Goal: Task Accomplishment & Management: Use online tool/utility

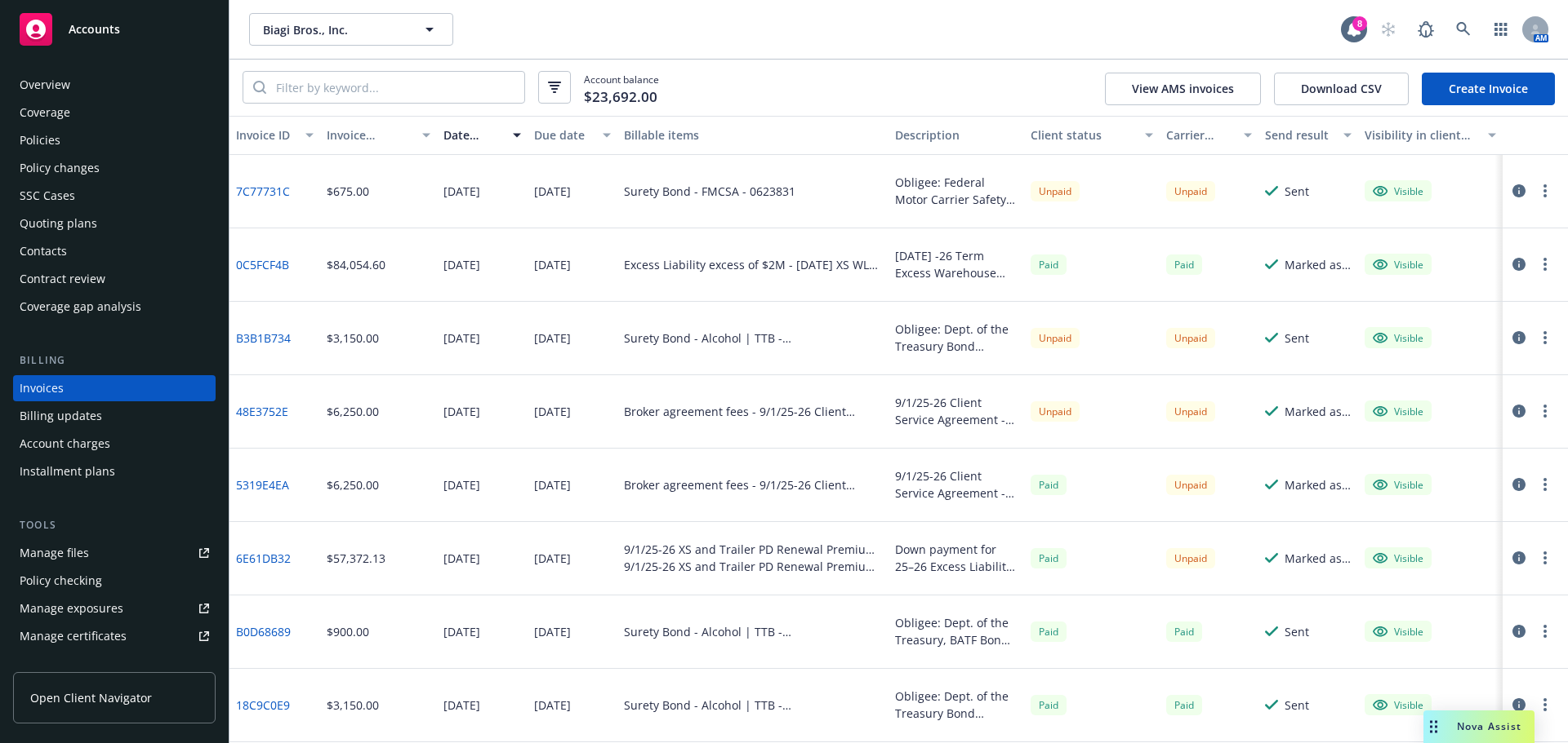
click at [49, 143] on div "Policies" at bounding box center [40, 140] width 41 height 26
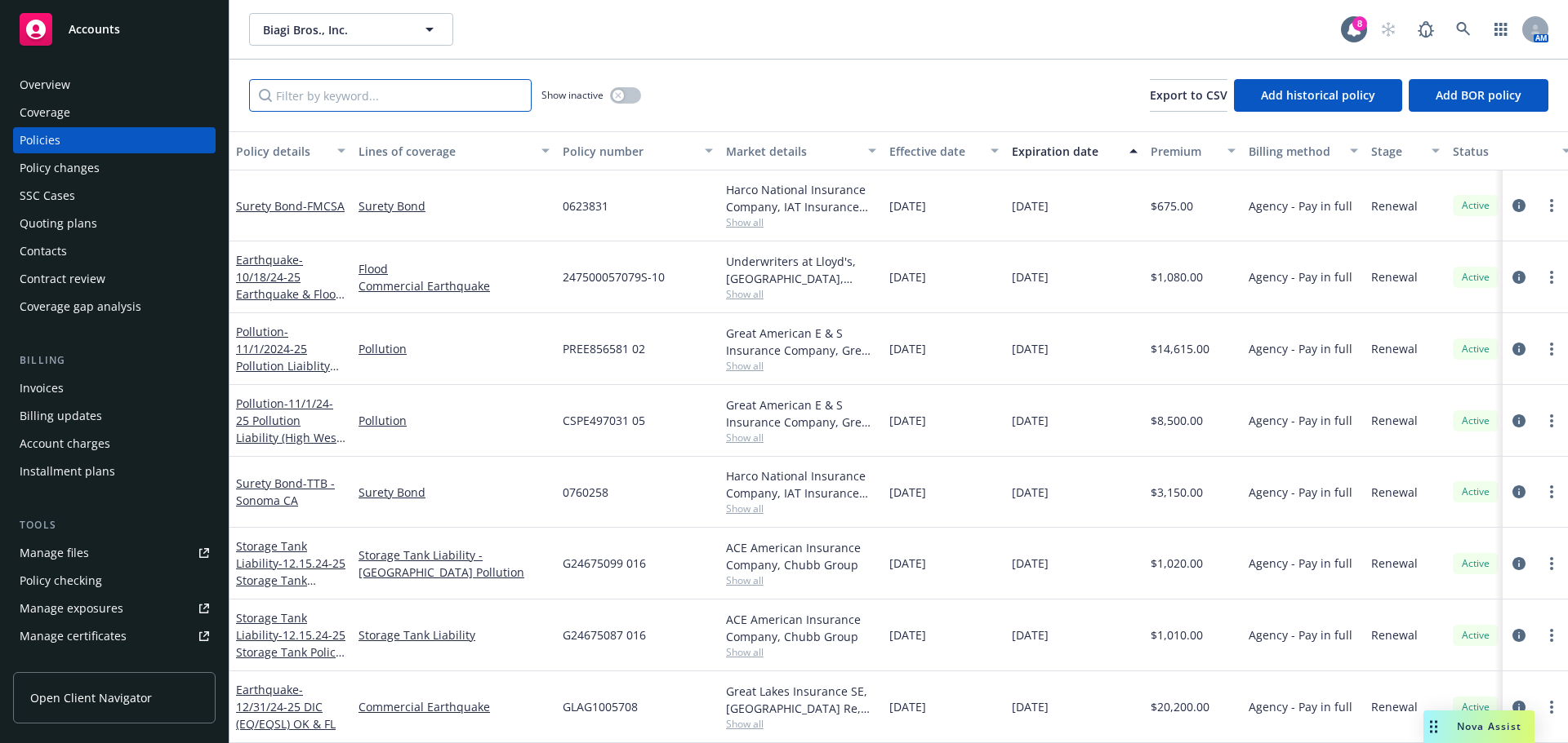
click at [350, 101] on input "Filter by keyword..." at bounding box center [390, 96] width 283 height 32
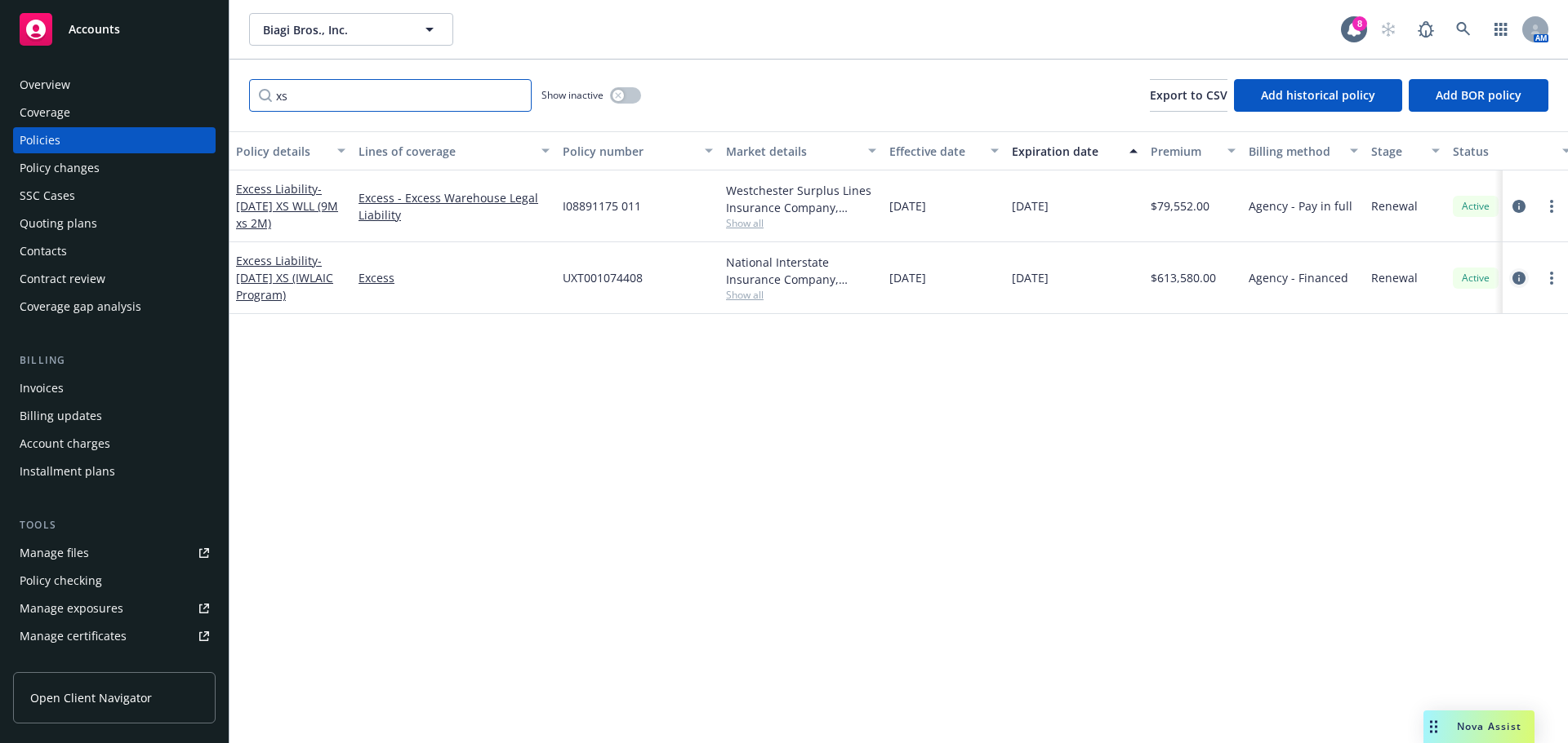
type input "xs"
click at [1520, 282] on icon "circleInformation" at bounding box center [1518, 278] width 13 height 13
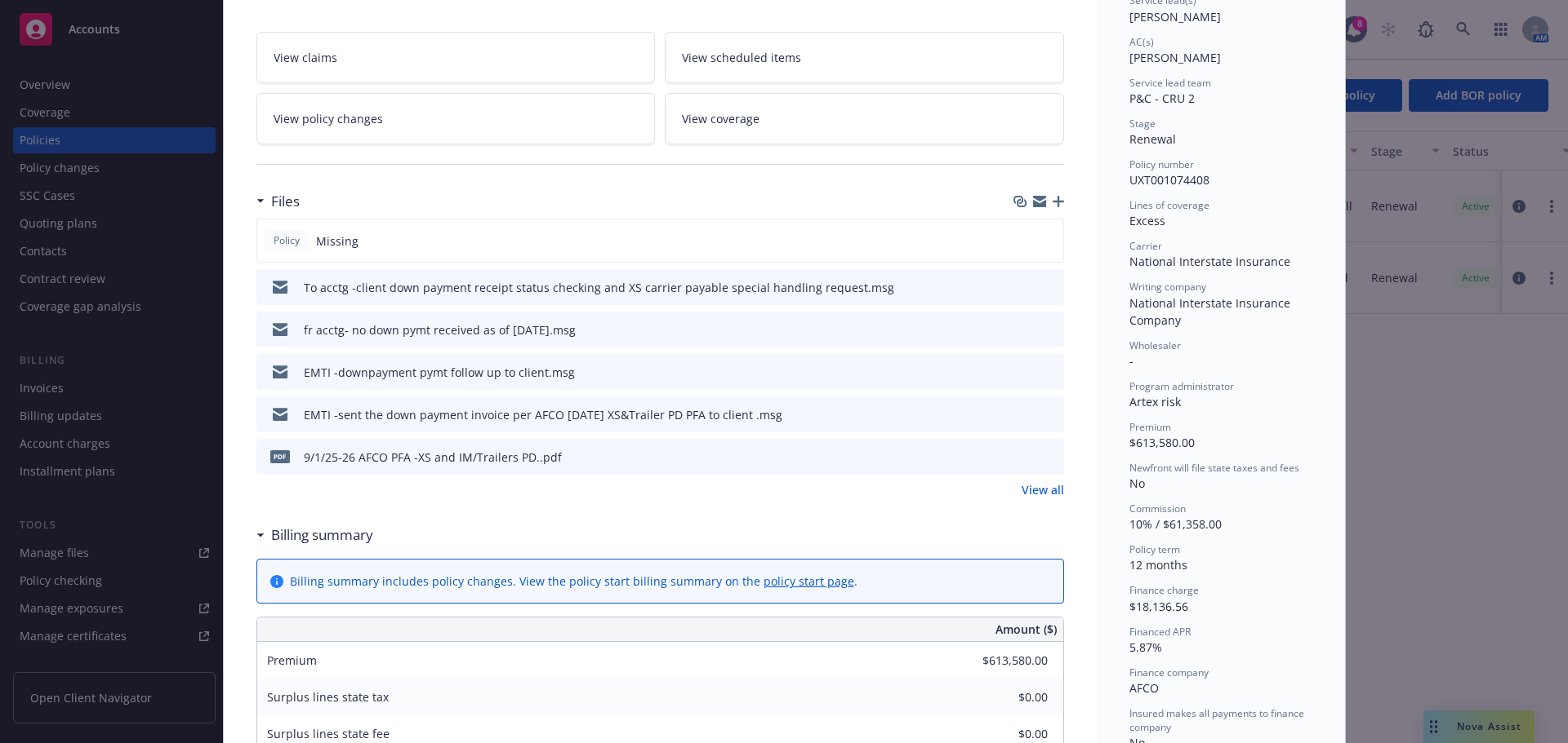
scroll to position [245, 0]
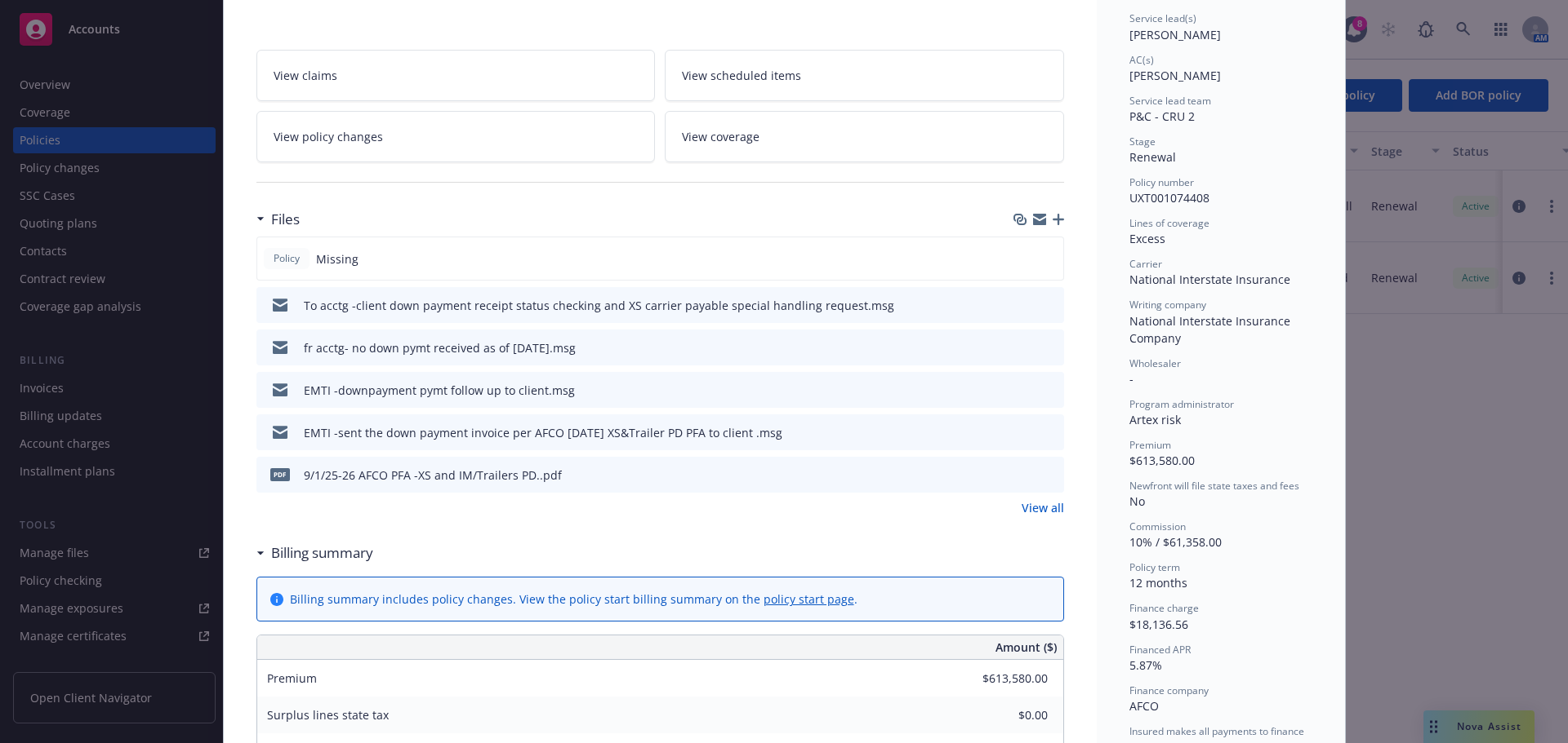
click at [1052, 221] on icon "button" at bounding box center [1058, 219] width 11 height 11
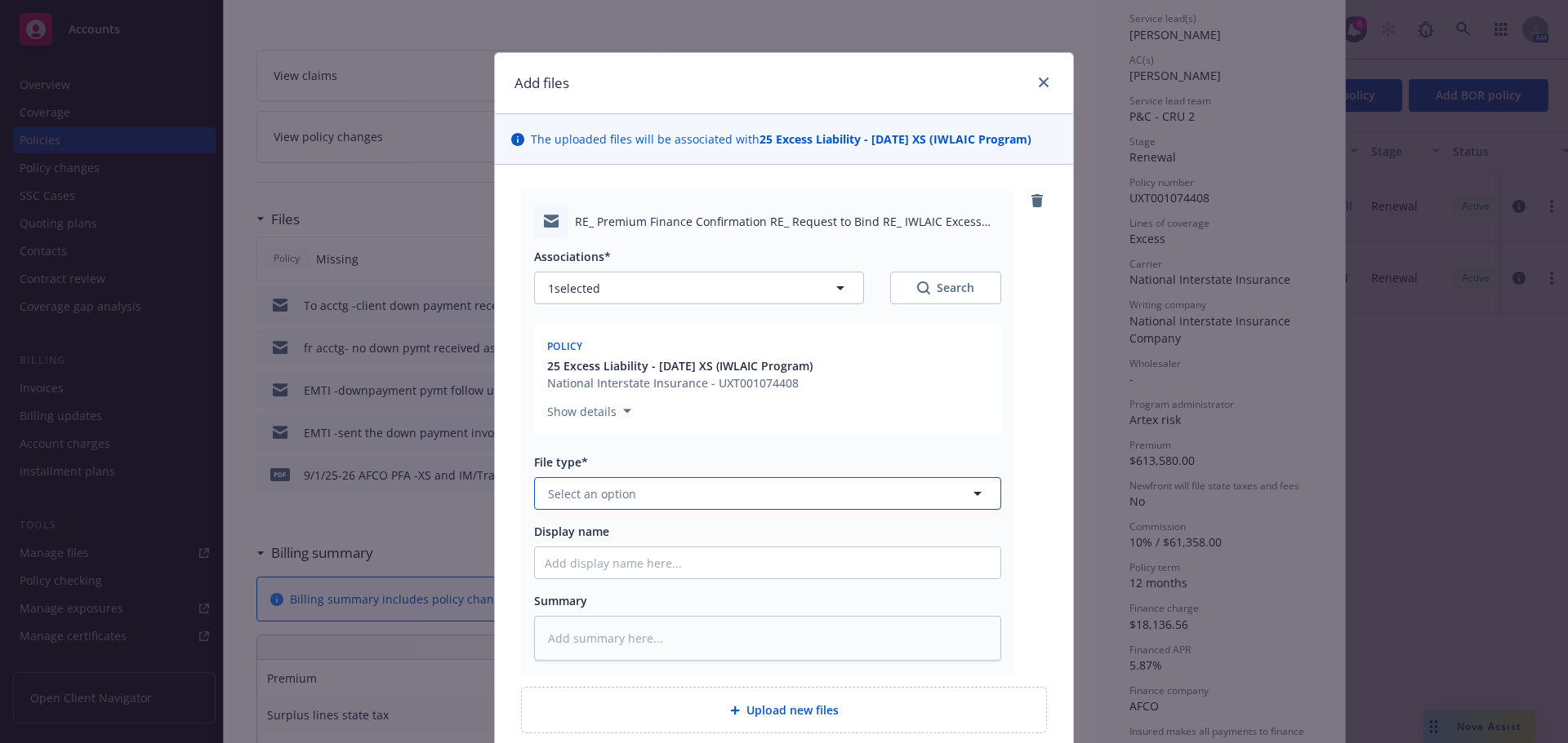
click at [563, 499] on span "Select an option" at bounding box center [592, 494] width 88 height 17
type input "bil"
click at [566, 532] on span "Billing correspondence" at bounding box center [615, 539] width 128 height 17
click at [562, 533] on span "Display name" at bounding box center [572, 531] width 75 height 15
click at [562, 548] on input "Display name" at bounding box center [767, 563] width 465 height 31
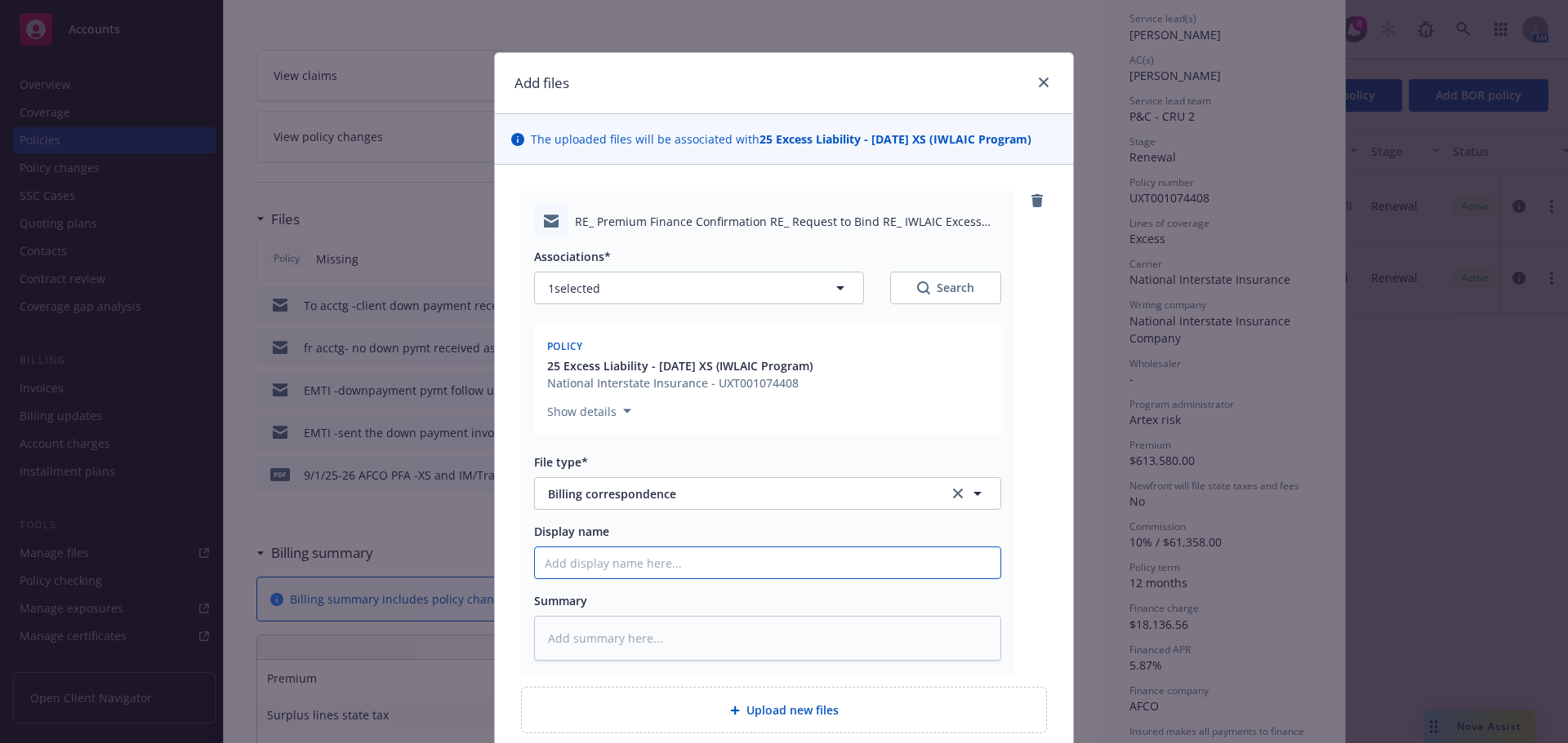
type textarea "x"
type input "E"
type textarea "x"
type input "EM"
type textarea "x"
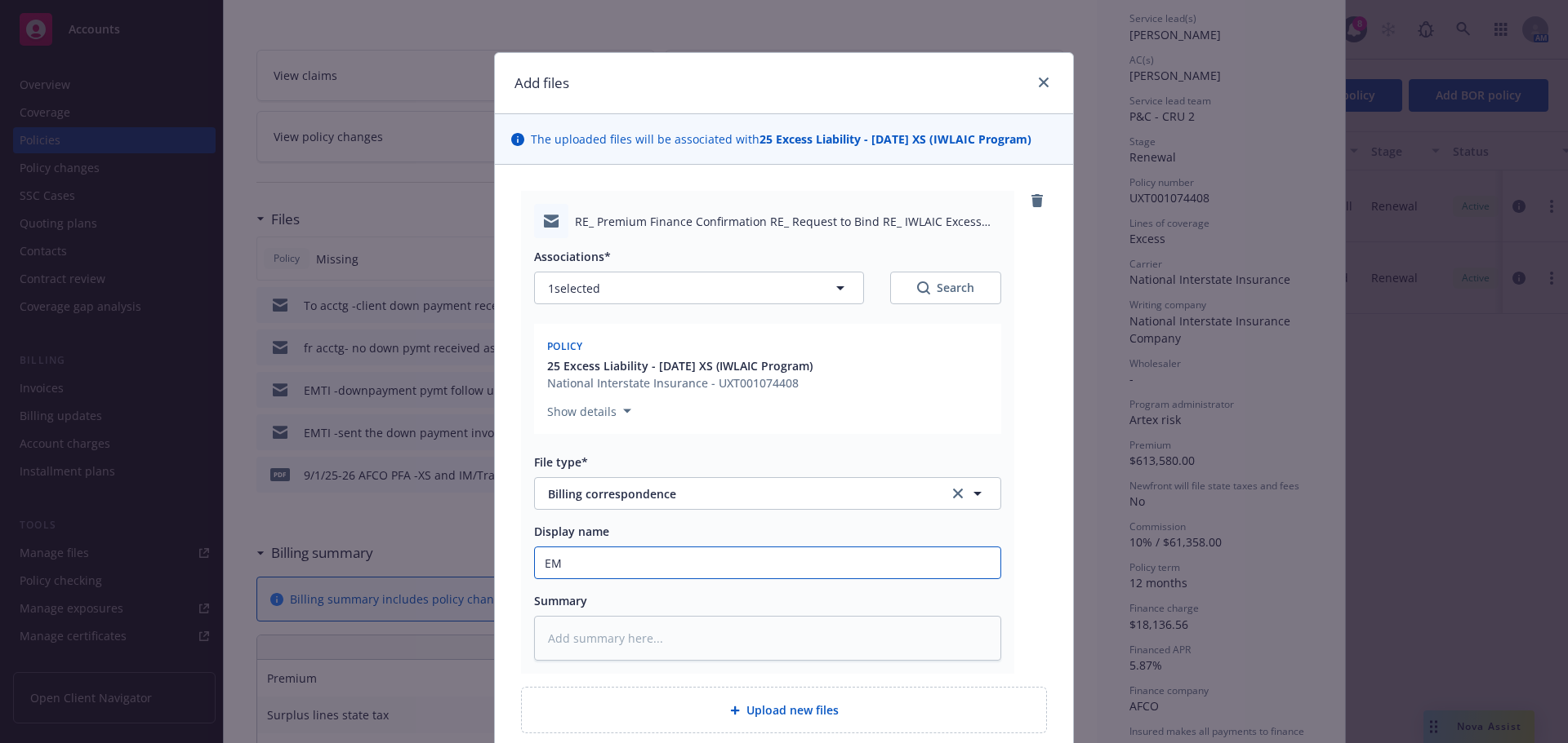
type input "EMF"
type textarea "x"
type input "EMFC"
type textarea "x"
type input "EMFC/"
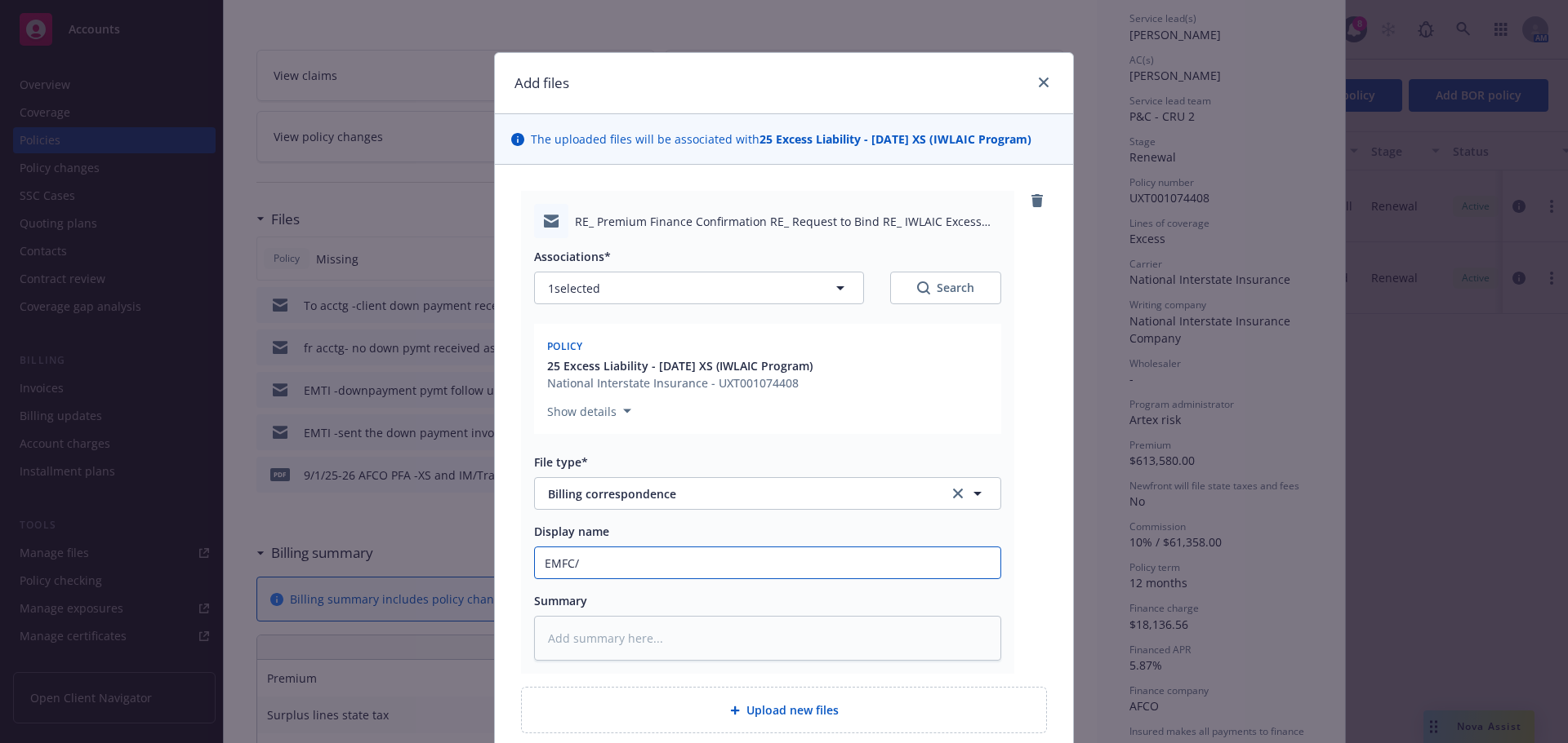
type textarea "x"
type input "EMFC/A"
type textarea "x"
type input "EMFC/Ar"
type textarea "x"
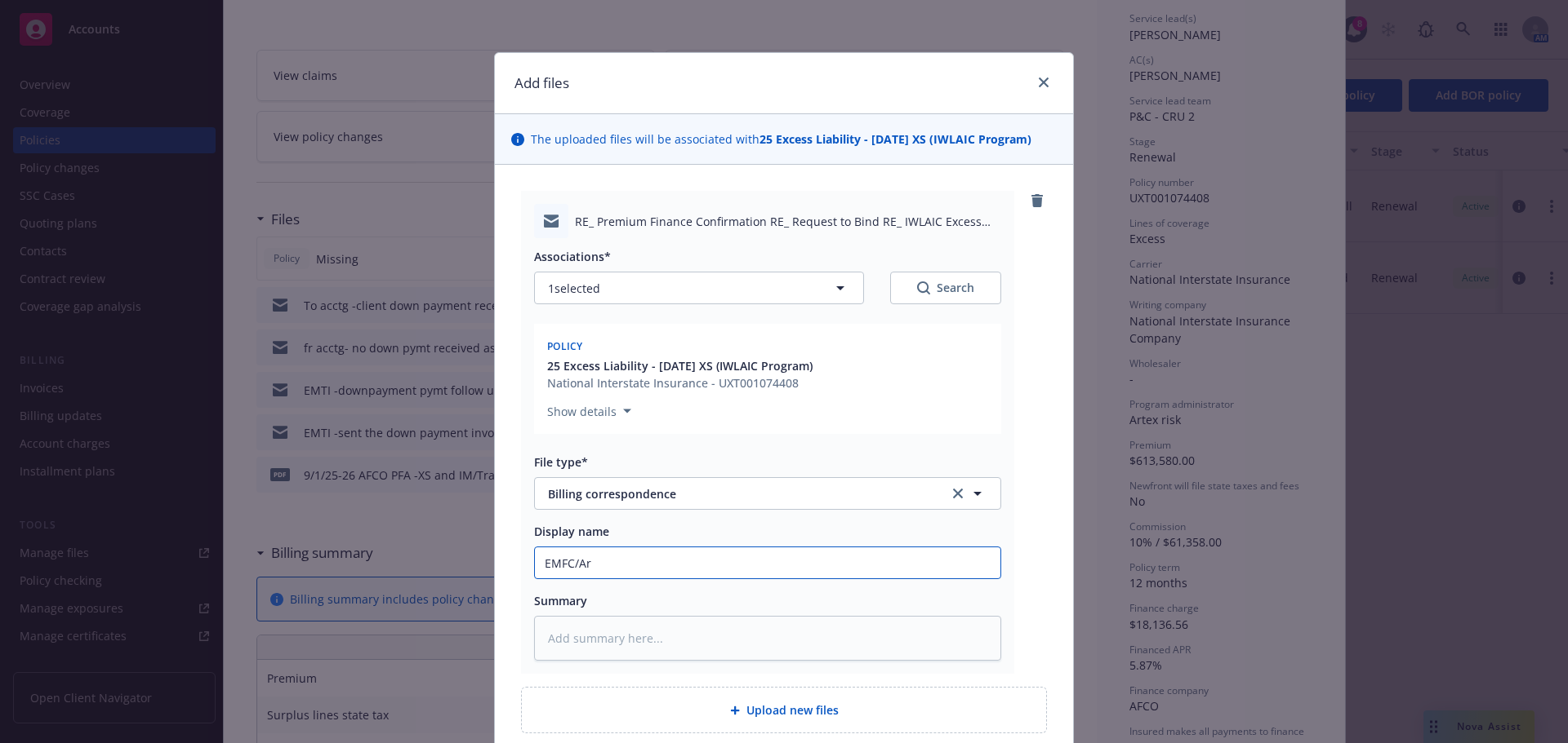
type input "EMFC/Are"
type textarea "x"
type input "EMFC/Aret"
type textarea "x"
type input "EMFC/Aretc"
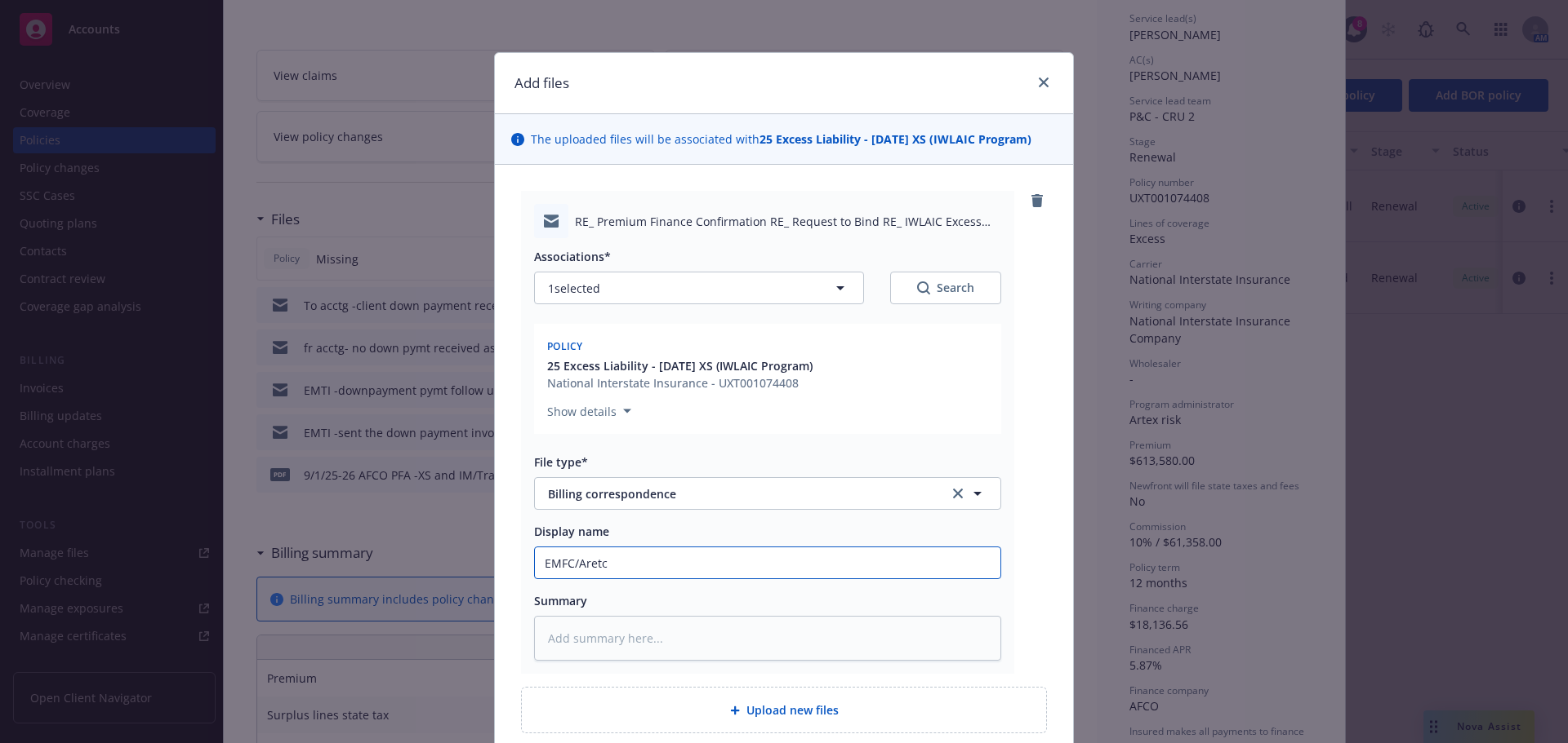
type textarea "x"
type input "EMFC/Aretc"
type textarea "x"
type input "EMFC/Aretc"
type textarea "x"
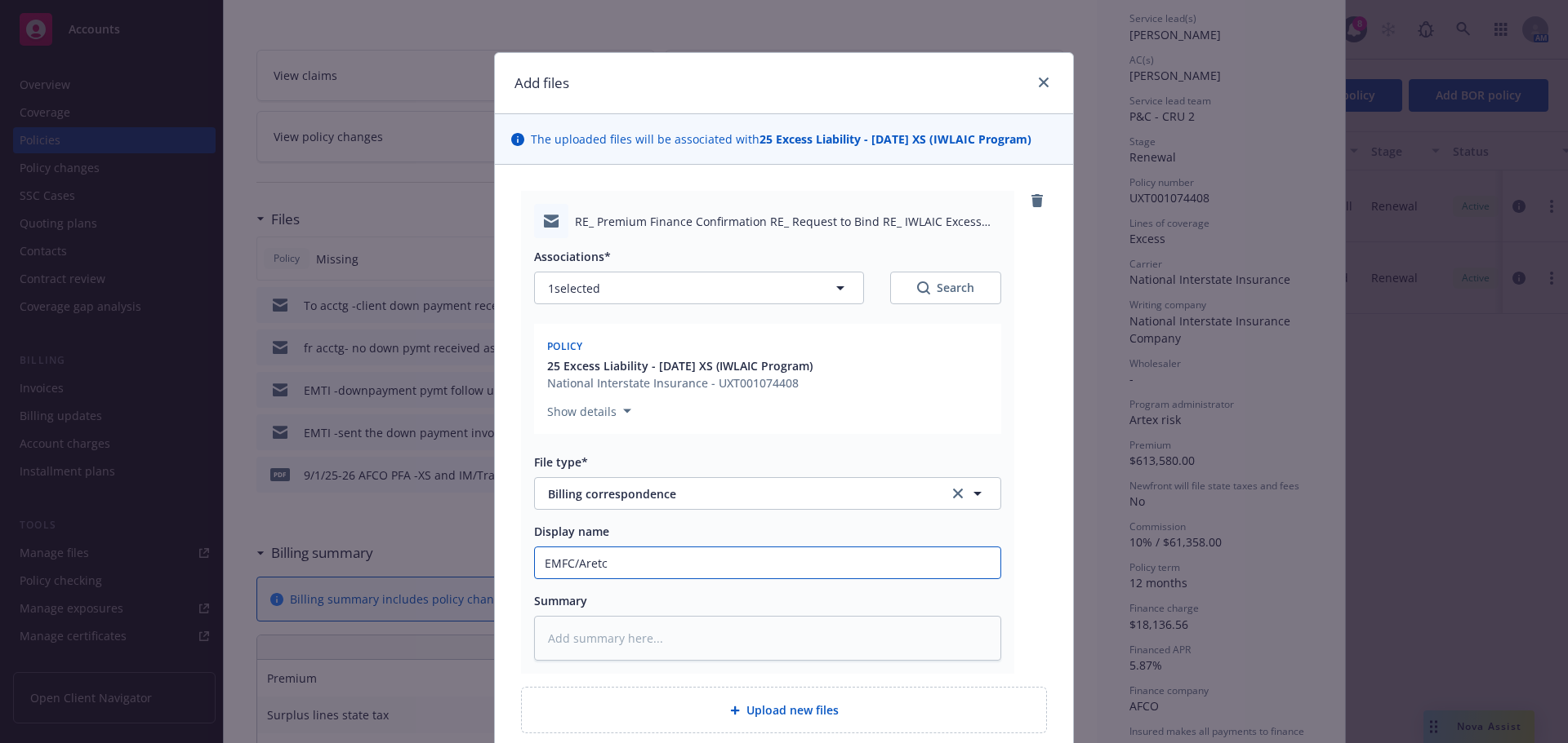
type input "EMFC/Aret"
type textarea "x"
type input "EMFC/Are"
type textarea "x"
type input "EMFC/Ar"
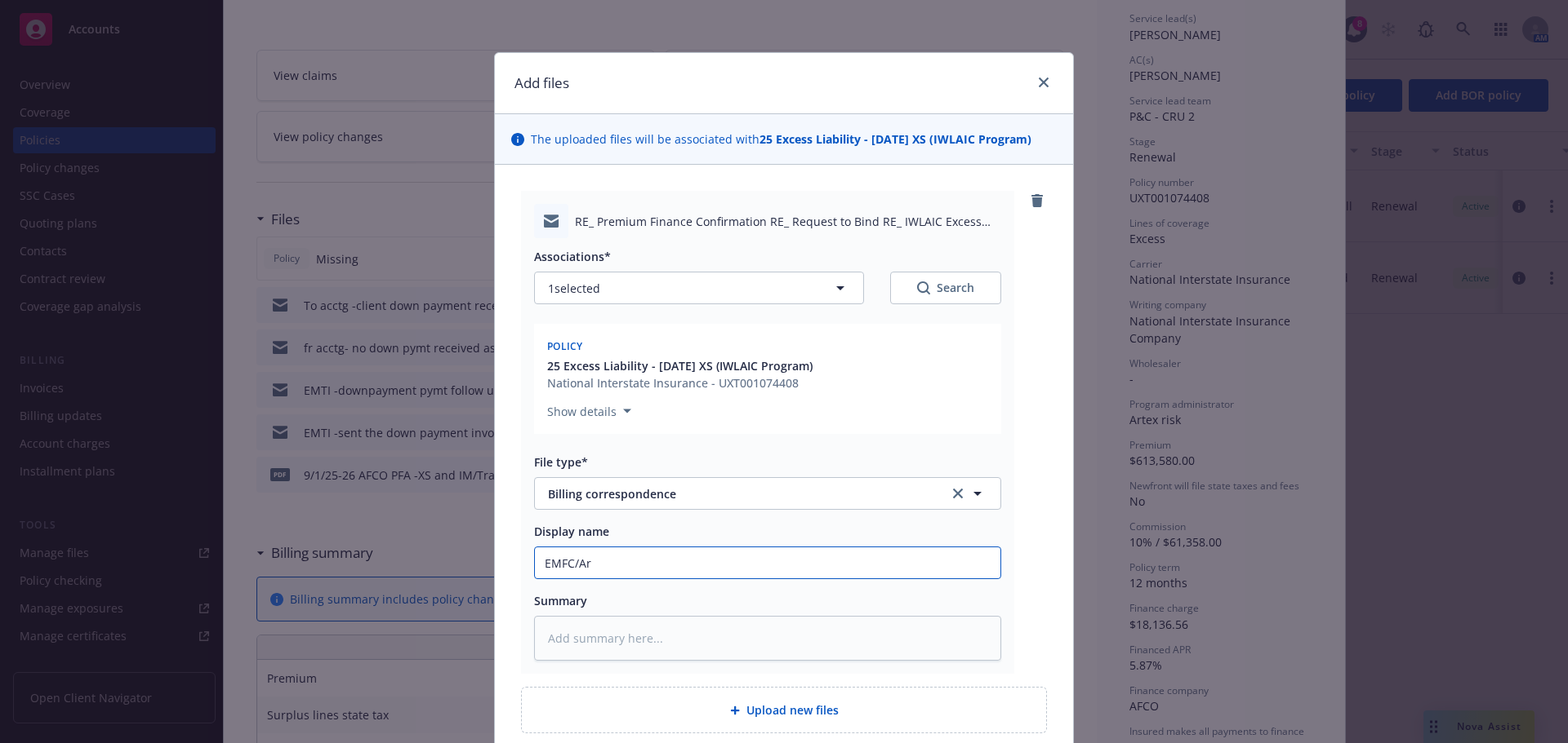
type textarea "x"
type input "EMFC/A"
type textarea "x"
type input "EMFC/Ar"
type textarea "x"
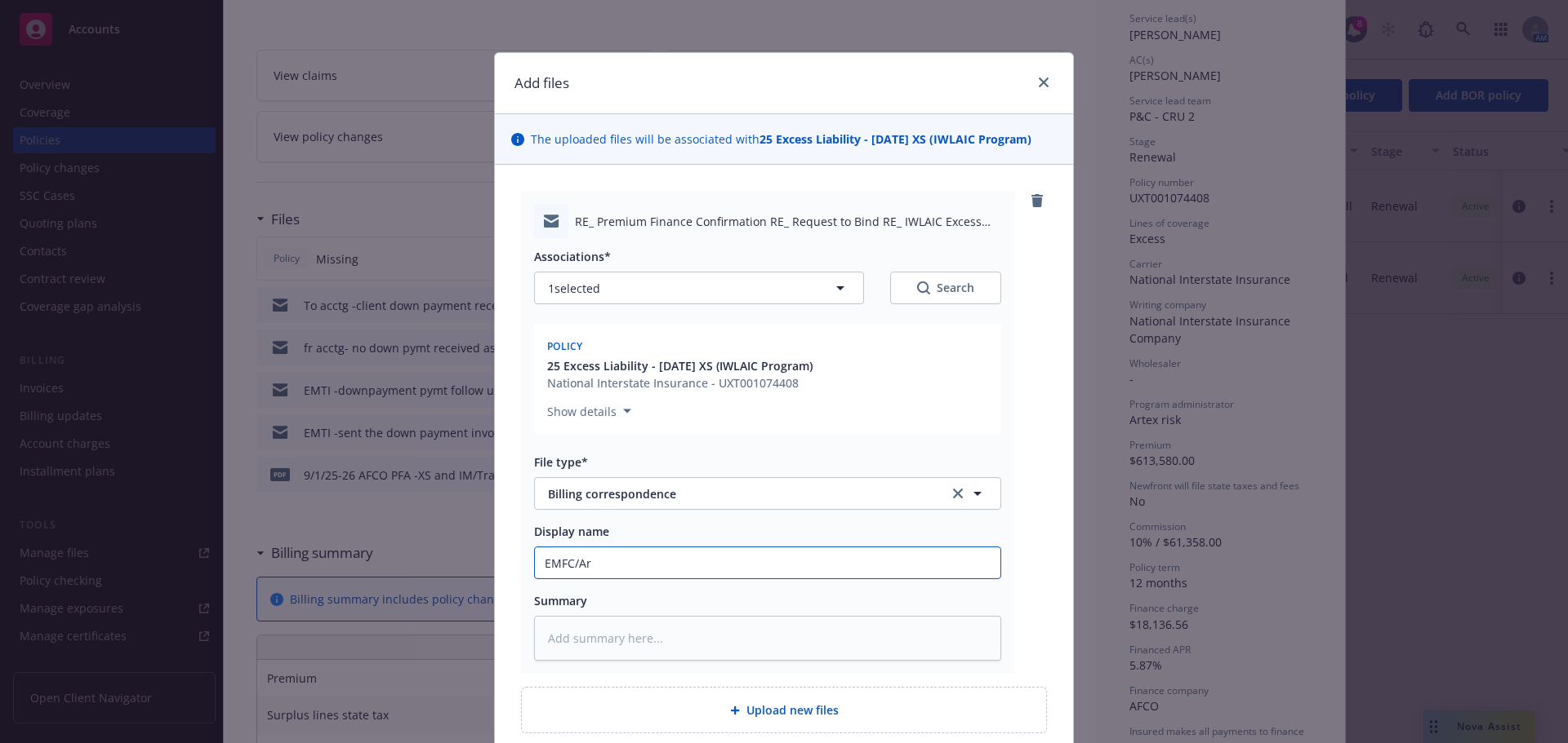
type input "EMFC/Art"
type textarea "x"
type input "EMFC/Arte"
type textarea "x"
type input "EMFC/Artex"
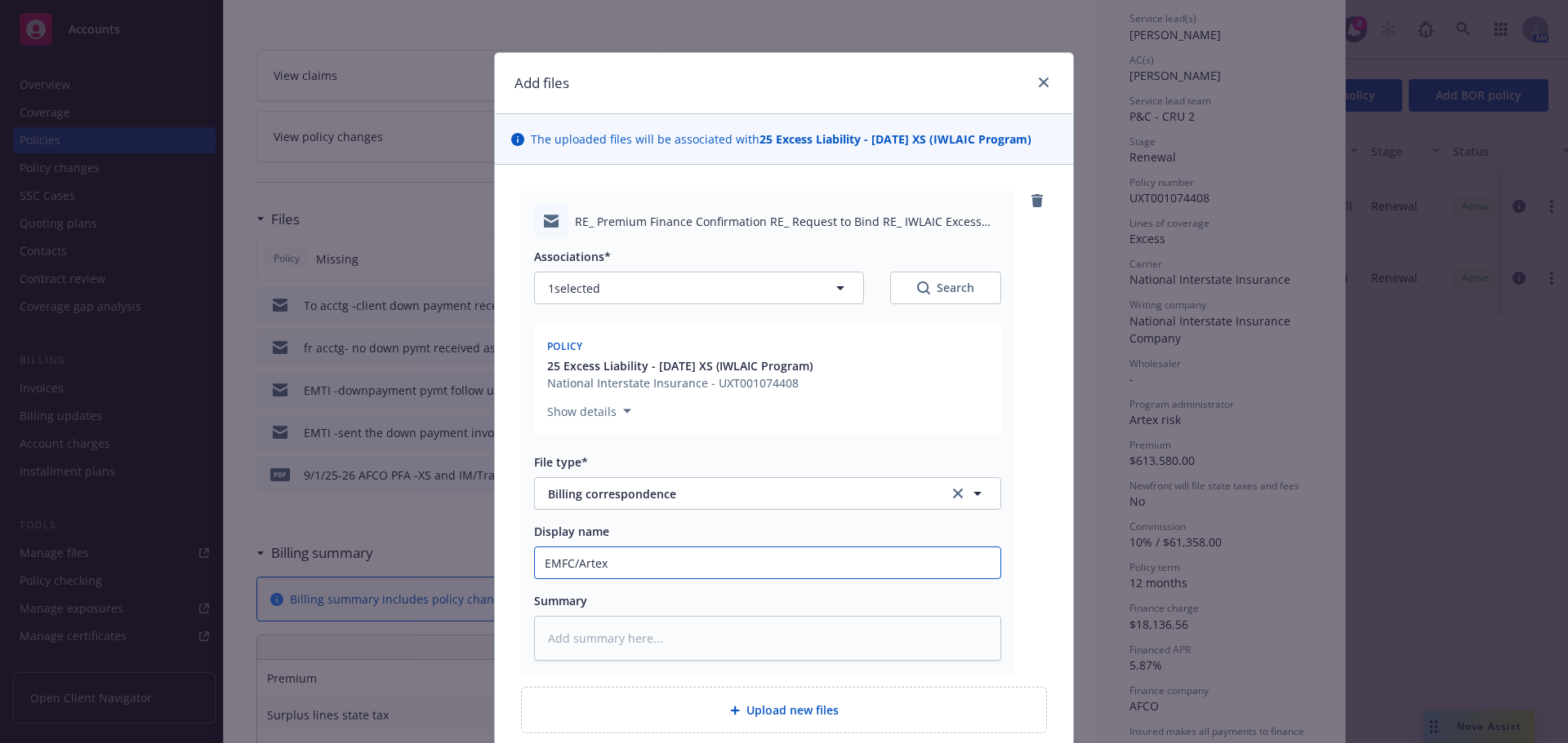
type textarea "x"
type input "EMFC/Artex"
type textarea "x"
type input "EMFC/Artex -"
type textarea "x"
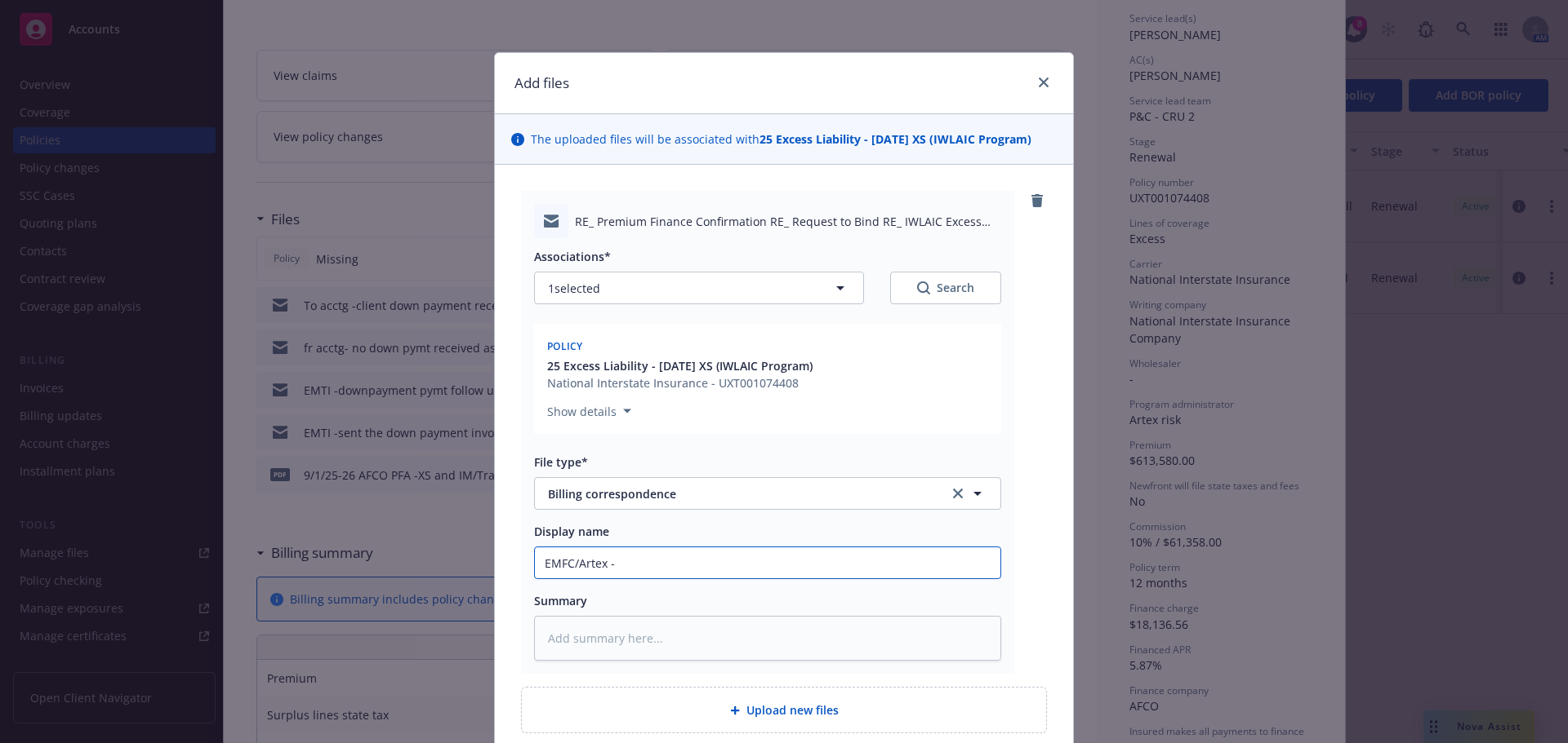
type input "EMFC/Artex -c"
type textarea "x"
type input "EMFC/Artex -co"
type textarea "x"
type input "EMFC/Artex -con"
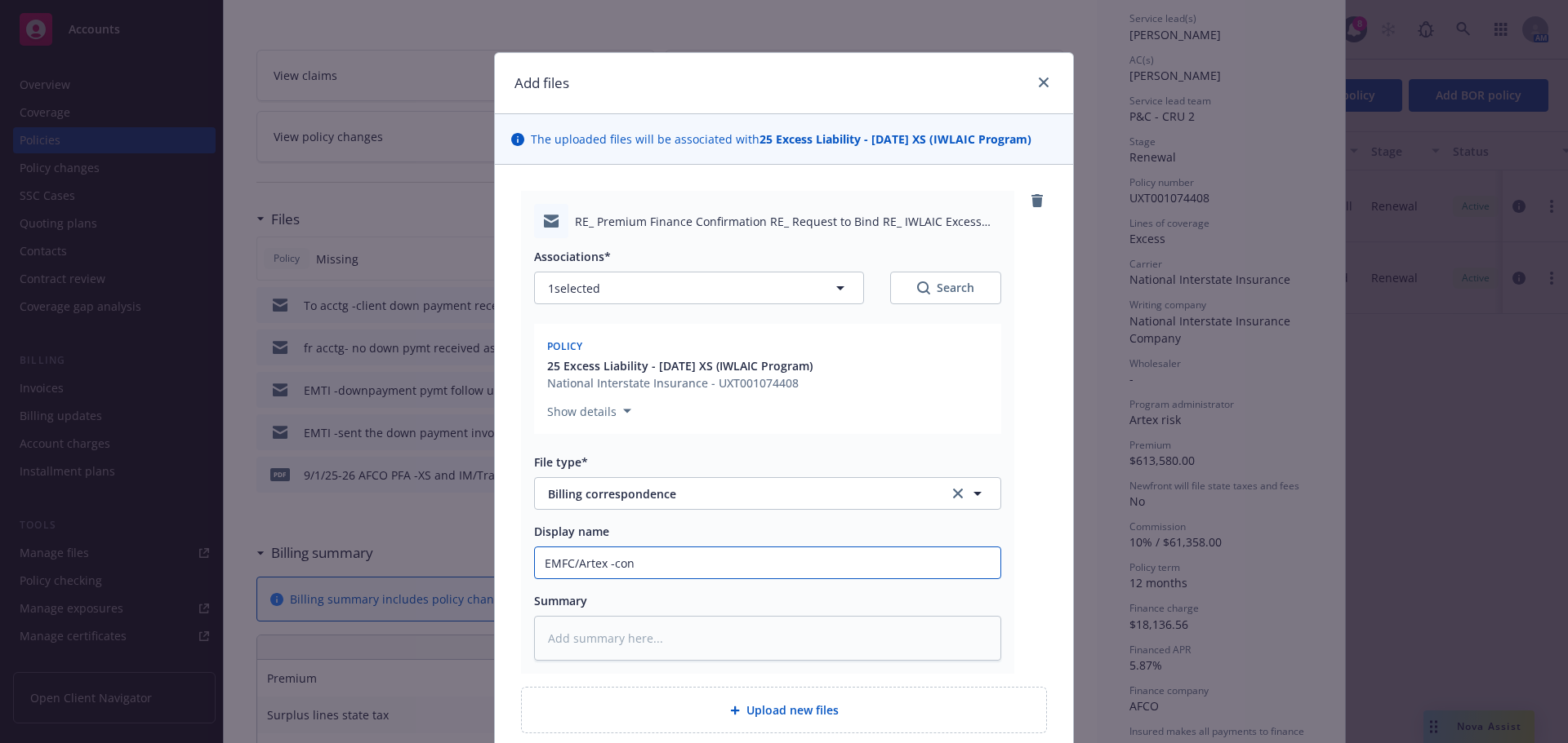
type textarea "x"
type input "EMFC/Artex -conf"
type textarea "x"
type input "EMFC/Artex -confi"
type textarea "x"
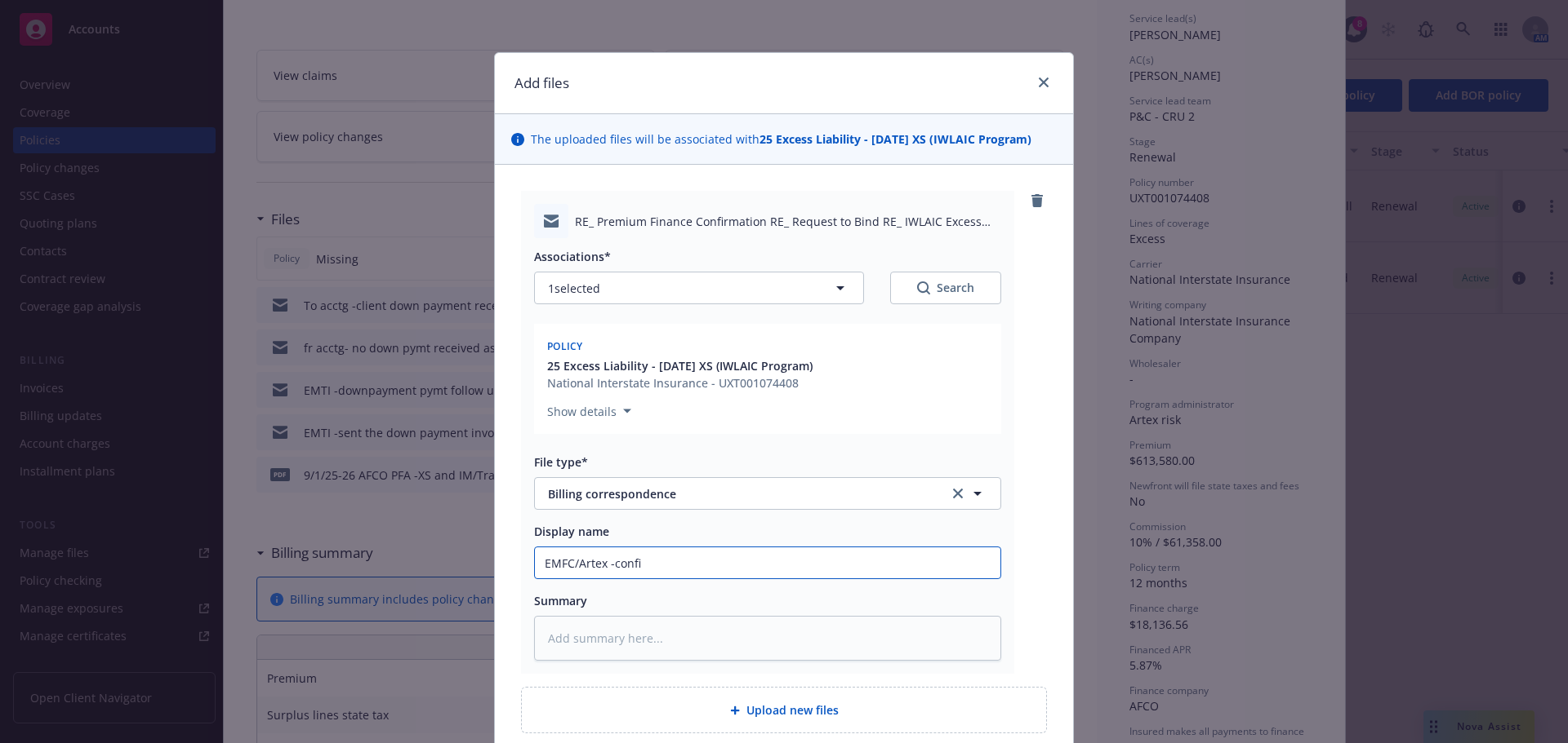
type input "EMFC/Artex -confir"
type textarea "x"
type input "EMFC/Artex -confirm"
type textarea "x"
type input "EMFC/Artex -confirm"
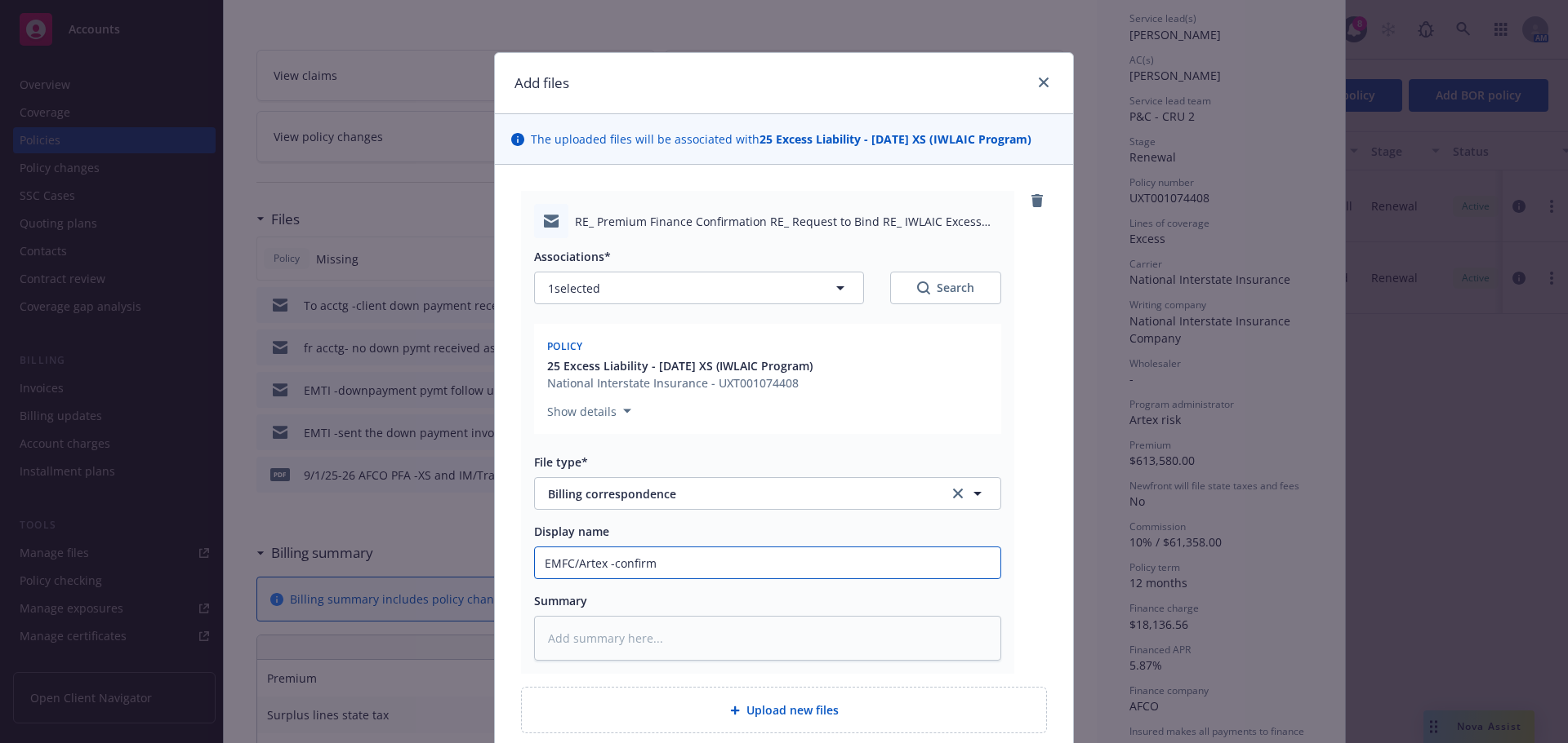
type textarea "x"
type input "EMFC/Artex -confirm r"
type textarea "x"
type input "EMFC/Artex -confirm re"
type textarea "x"
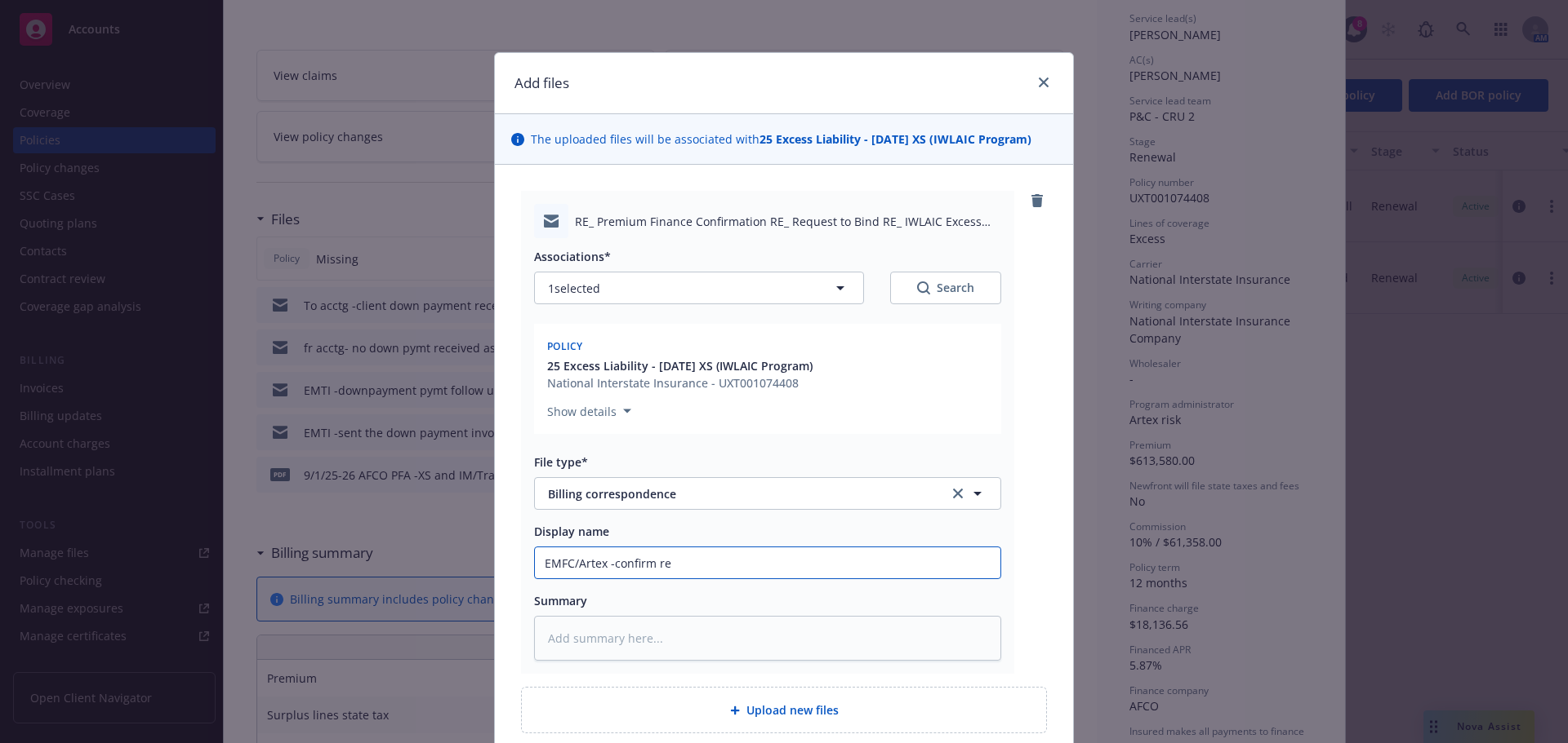
type input "EMFC/Artex -confirm ree"
type textarea "x"
type input "EMFC/Artex -confirm reei"
type textarea "x"
type input "EMFC/Artex -confirm ree"
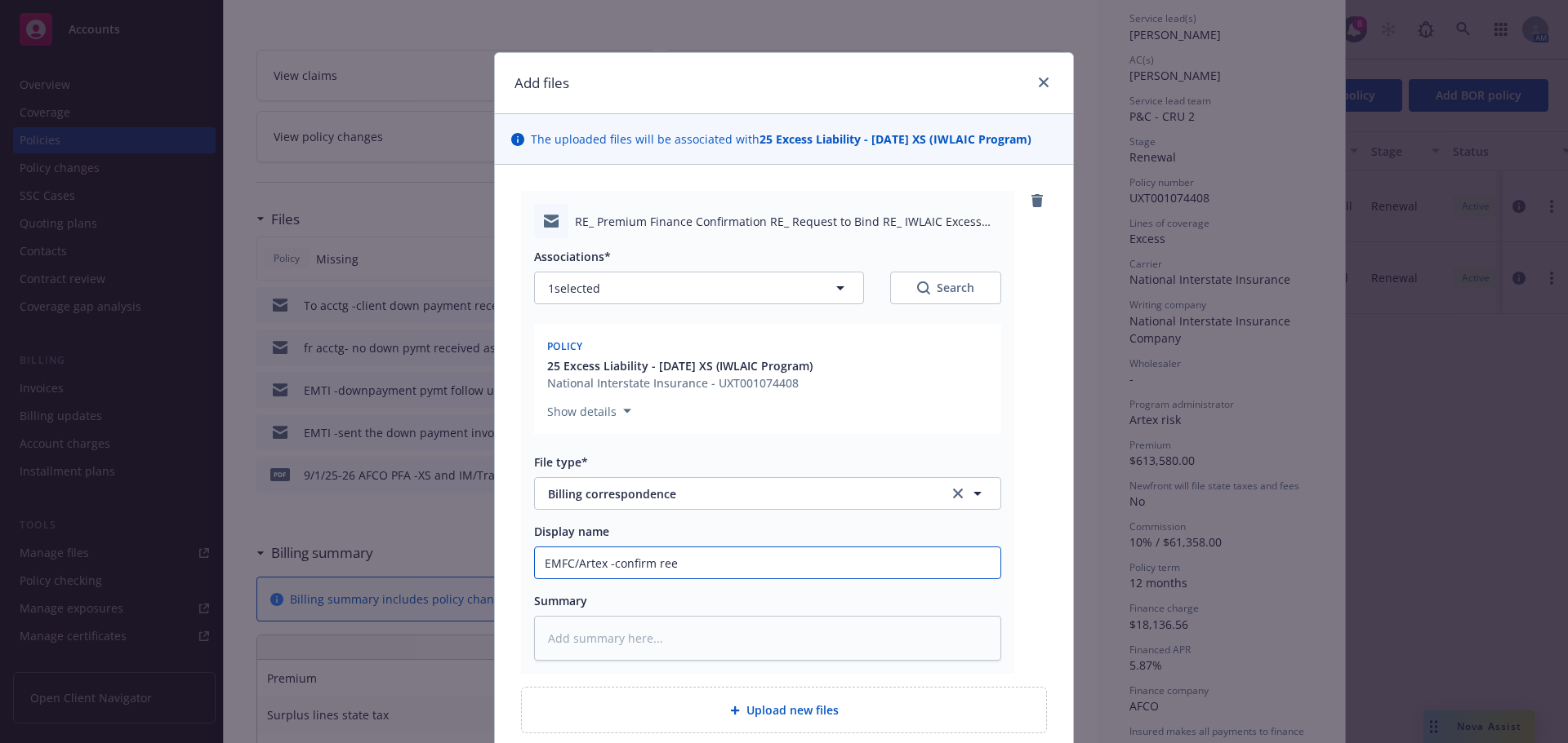
type textarea "x"
type input "EMFC/Artex -confirm re"
type textarea "x"
type input "EMFC/Artex -confirm rev"
type textarea "x"
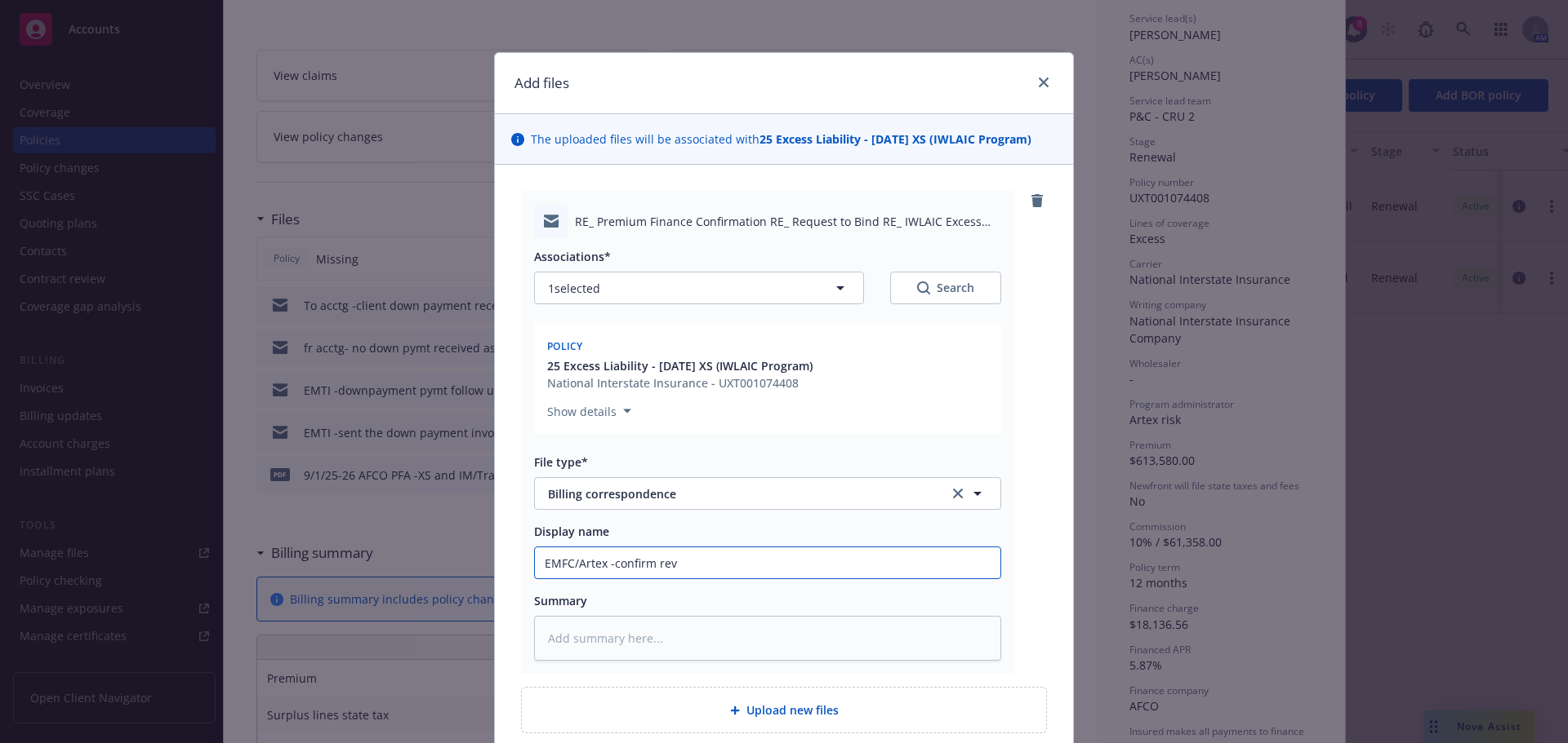
type input "EMFC/Artex -confirm revi"
type textarea "x"
type input "EMFC/Artex -confirm rev"
type textarea "x"
type input "EMFC/Artex -confirm re"
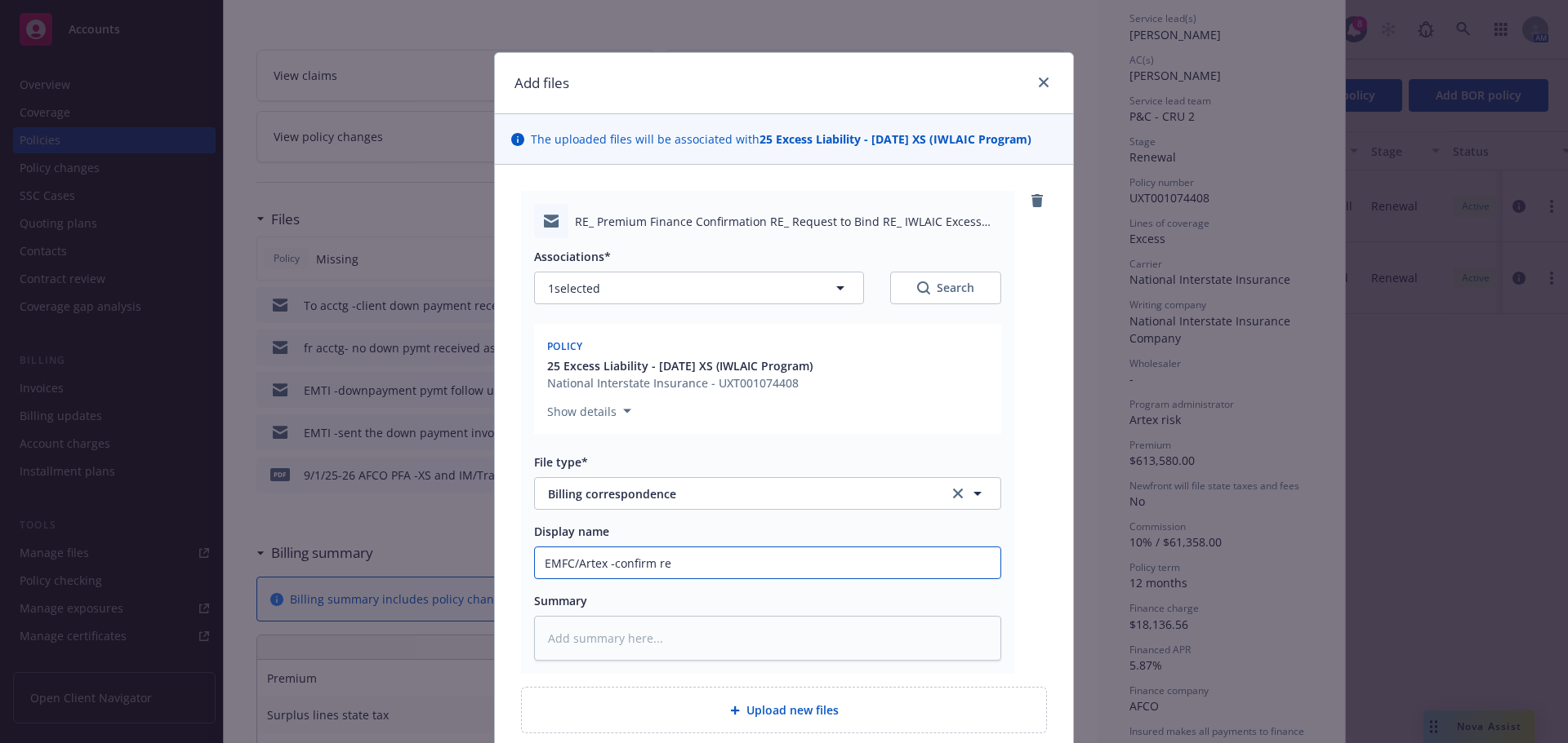
type textarea "x"
type input "EMFC/Artex -confirm rec"
type textarea "x"
type input "EMFC/Artex -confirm reci"
type textarea "x"
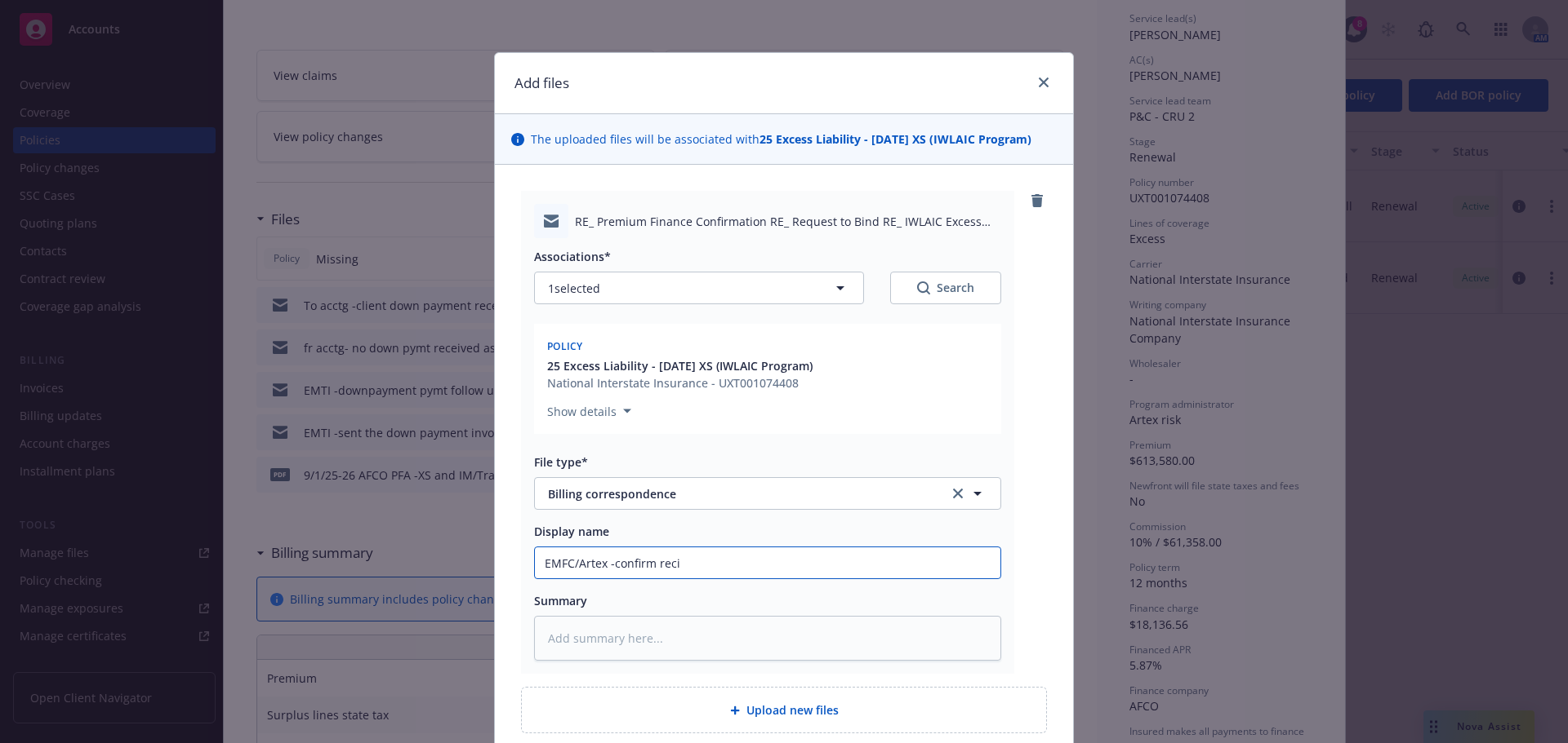
type input "EMFC/Artex -confirm rec"
type textarea "x"
type input "EMFC/Artex -confirm rece"
type textarea "x"
type input "EMFC/Artex -confirm recei"
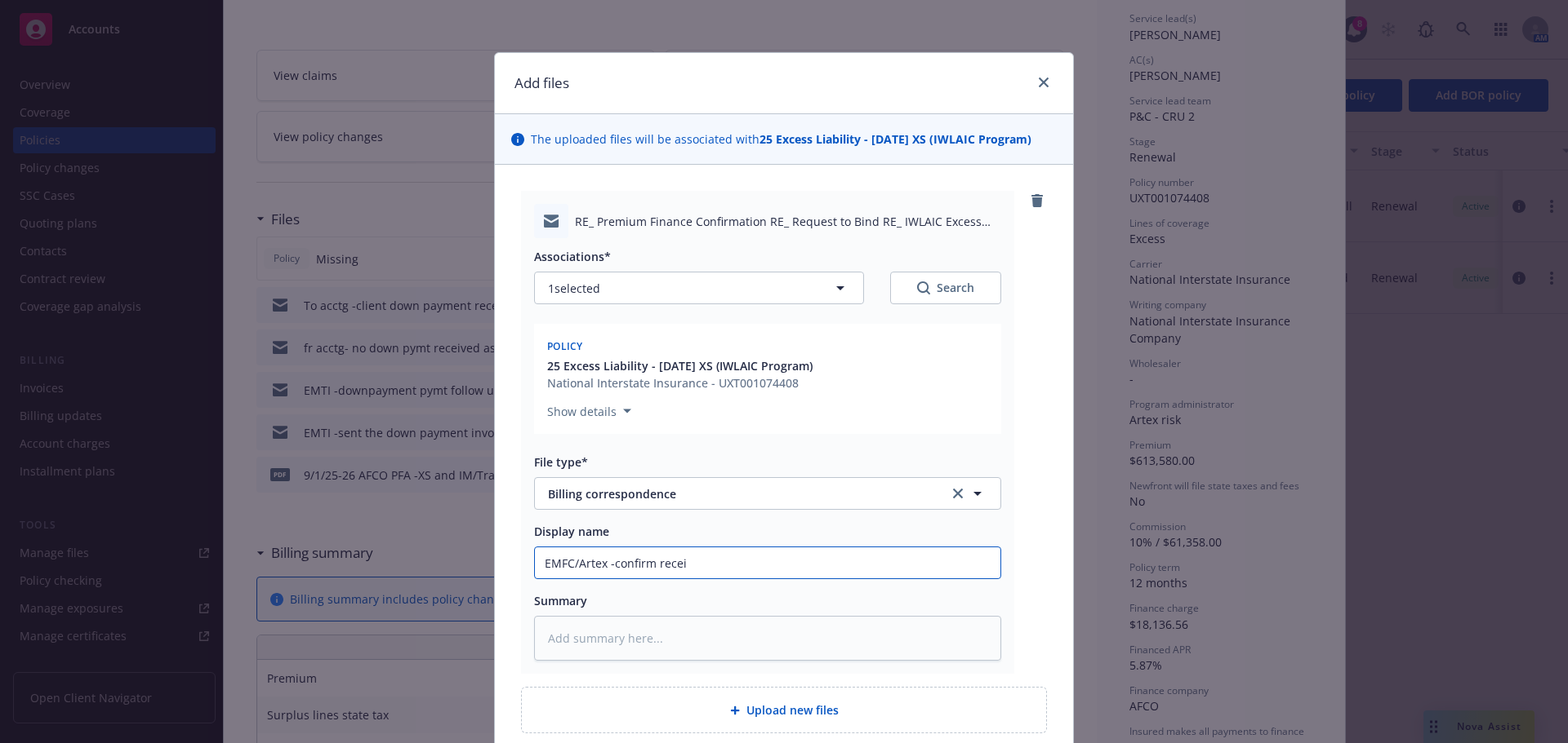
type textarea "x"
type input "EMFC/Artex -confirm receif"
type textarea "x"
type input "EMFC/Artex -confirm receife"
type textarea "x"
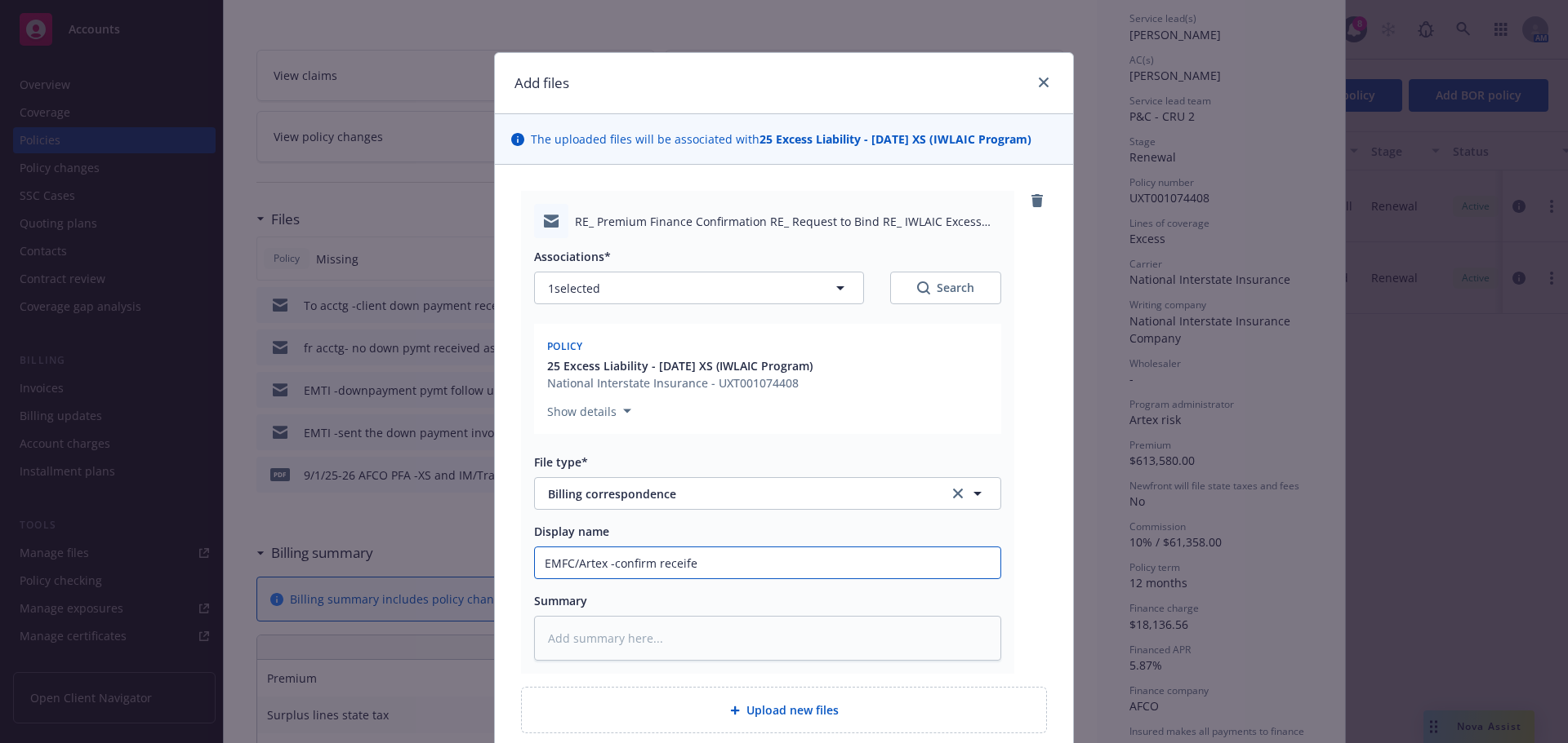
type input "EMFC/Artex -confirm receifed"
type textarea "x"
type input "EMFC/Artex -confirm receife"
type textarea "x"
type input "EMFC/Artex -confirm receif"
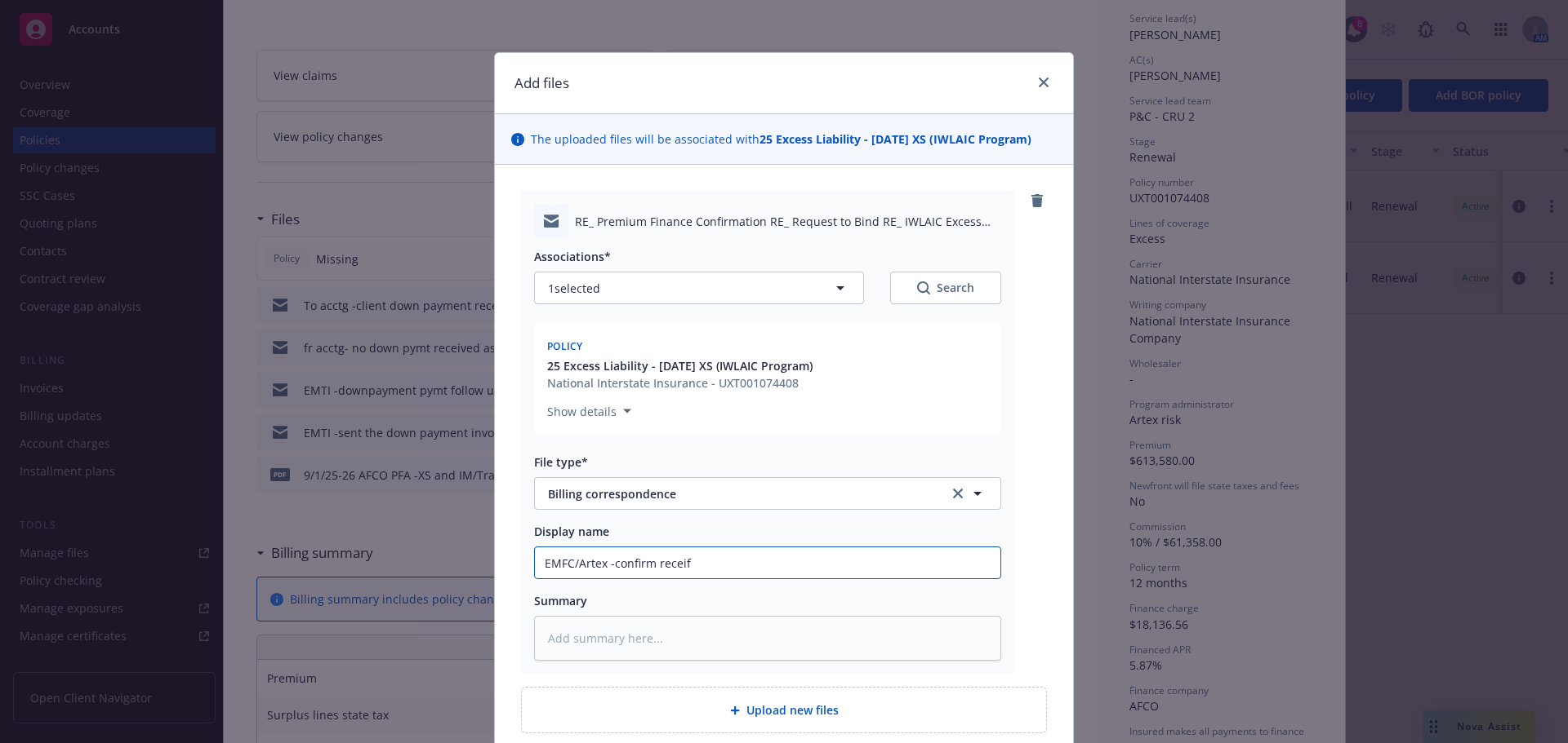
type textarea "x"
type input "EMFC/Artex -confirm recei"
type textarea "x"
type input "EMFC/Artex -confirm rece"
type textarea "x"
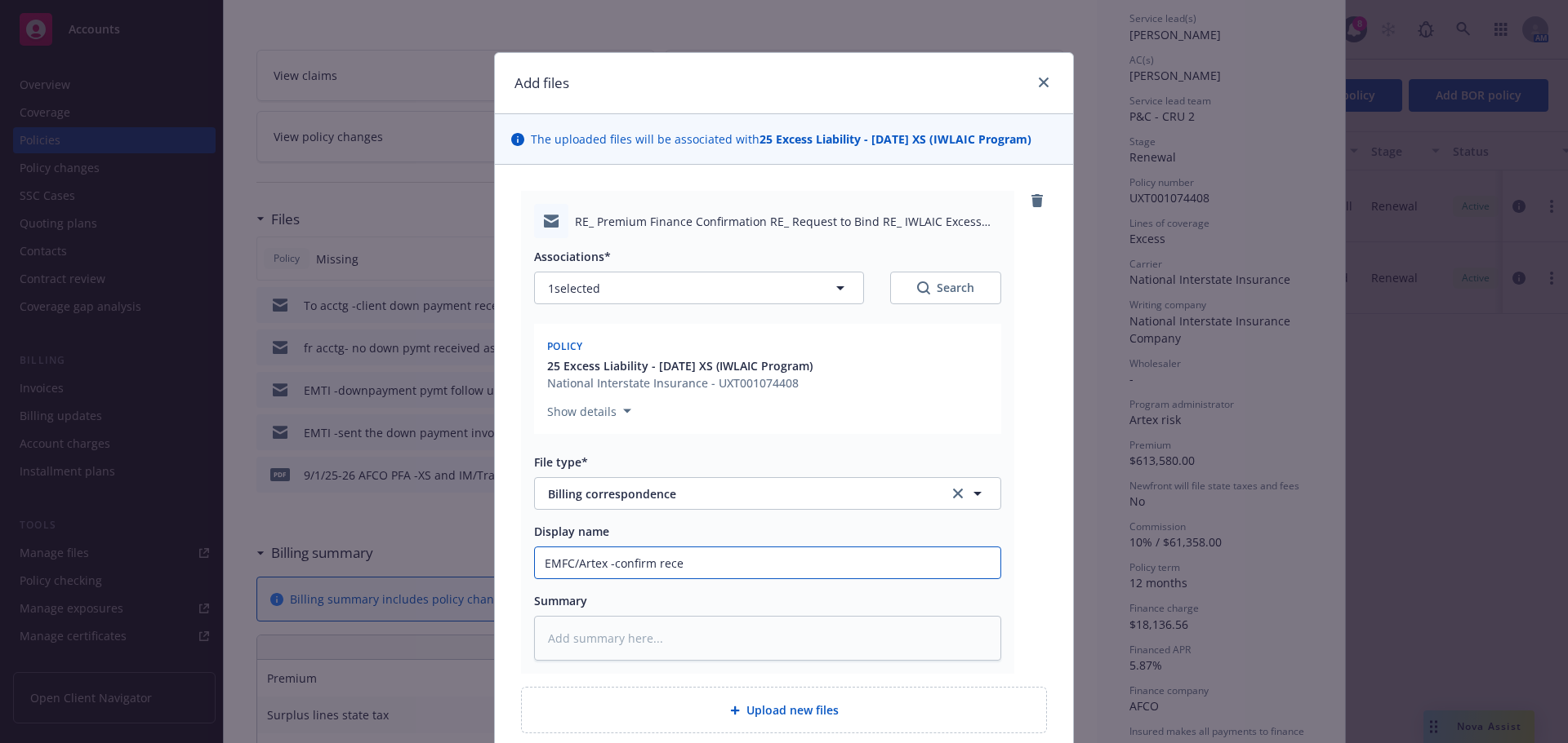
type input "EMFC/Artex -confirm recev"
type textarea "x"
type input "EMFC/Artex -confirm receve"
type textarea "x"
type input "EMFC/Artex -confirm receved"
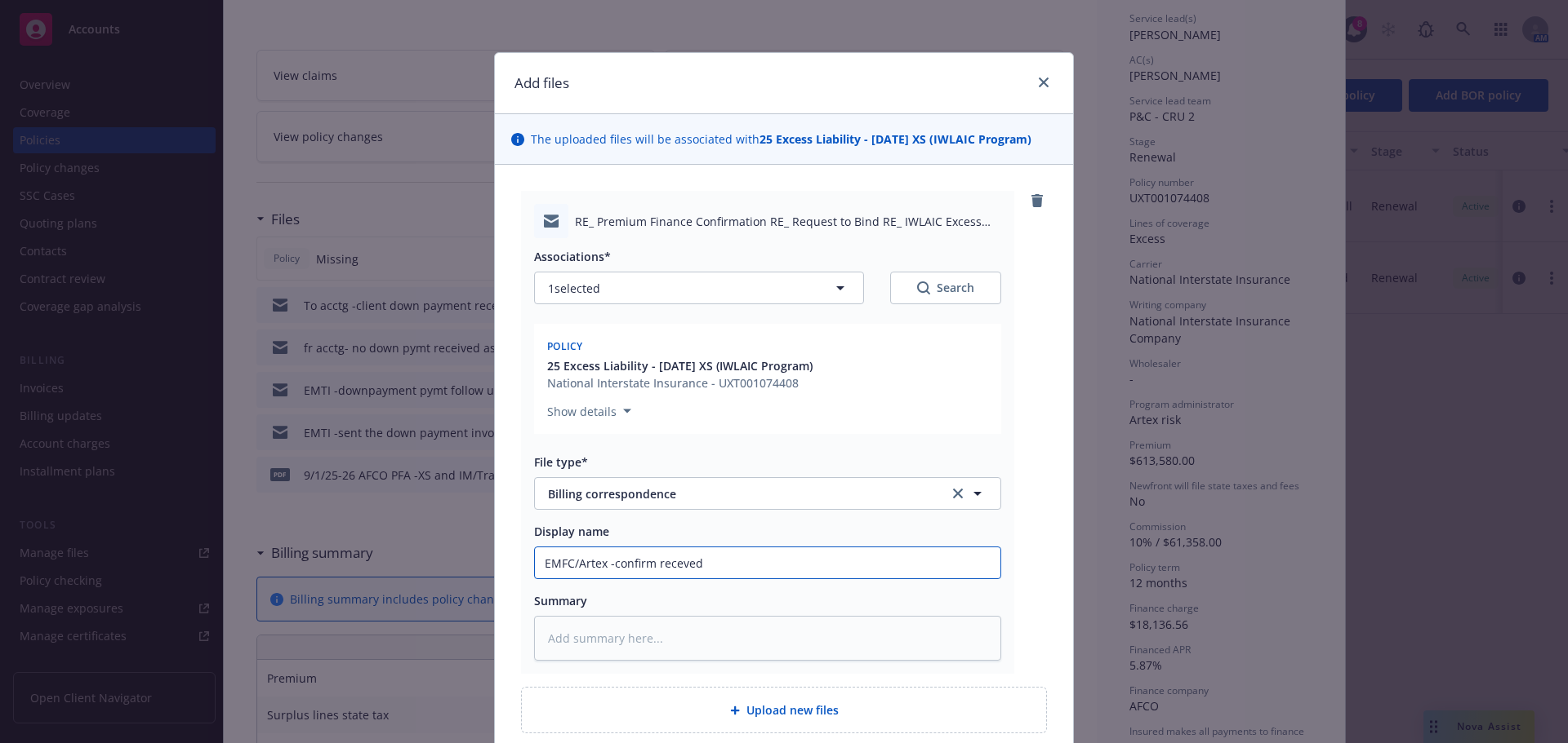
type textarea "x"
type input "EMFC/Artex -confirm receved"
type textarea "x"
type input "EMFC/Artex -confirm receved t"
type textarea "x"
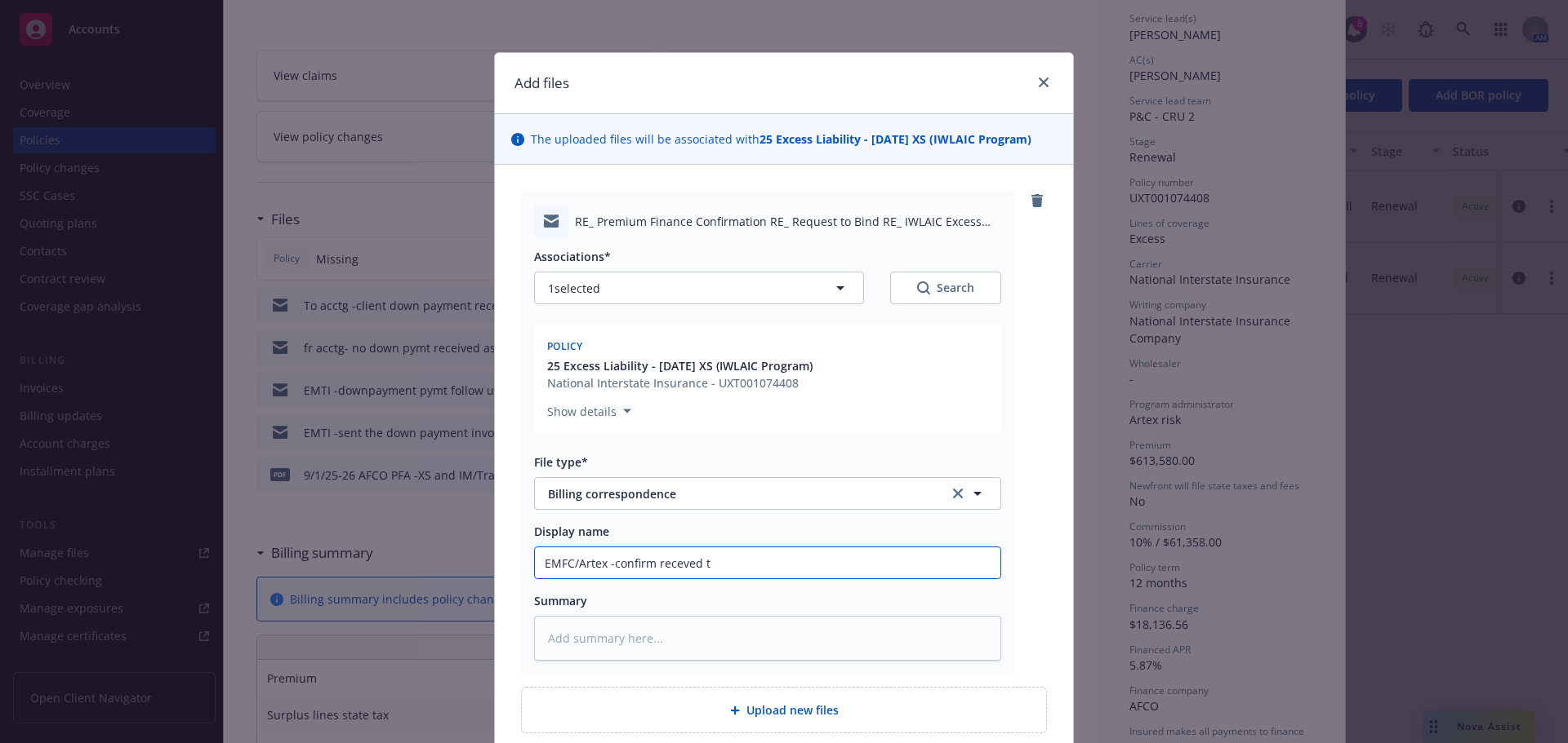
type input "EMFC/Artex -confirm receved th"
type textarea "x"
type input "EMFC/Artex -confirm receved t"
type textarea "x"
type input "EMFC/Artex -confirm receved"
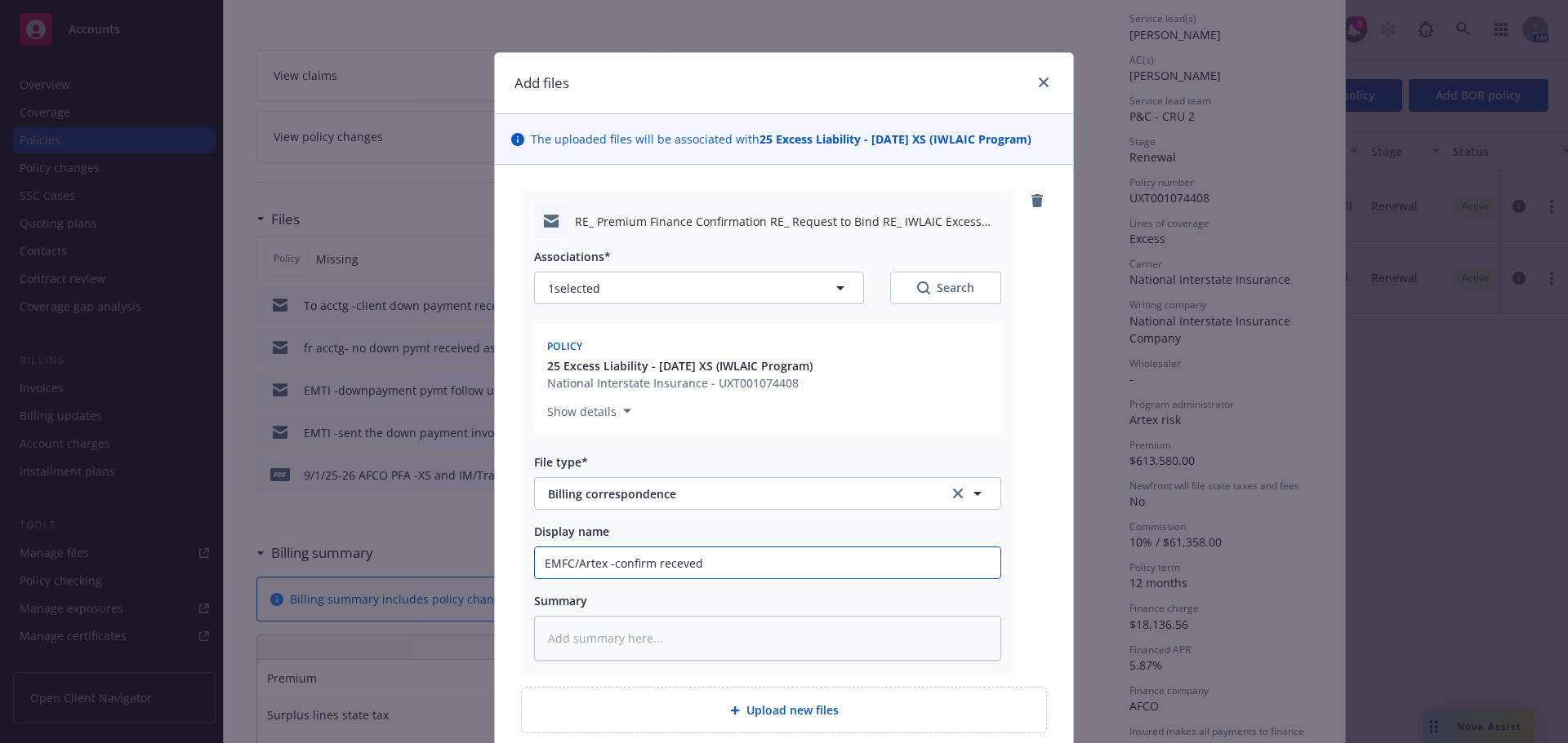
type textarea "x"
type input "EMFC/Artex -confirm receved"
type textarea "x"
type input "EMFC/Artex -confirm receve"
type textarea "x"
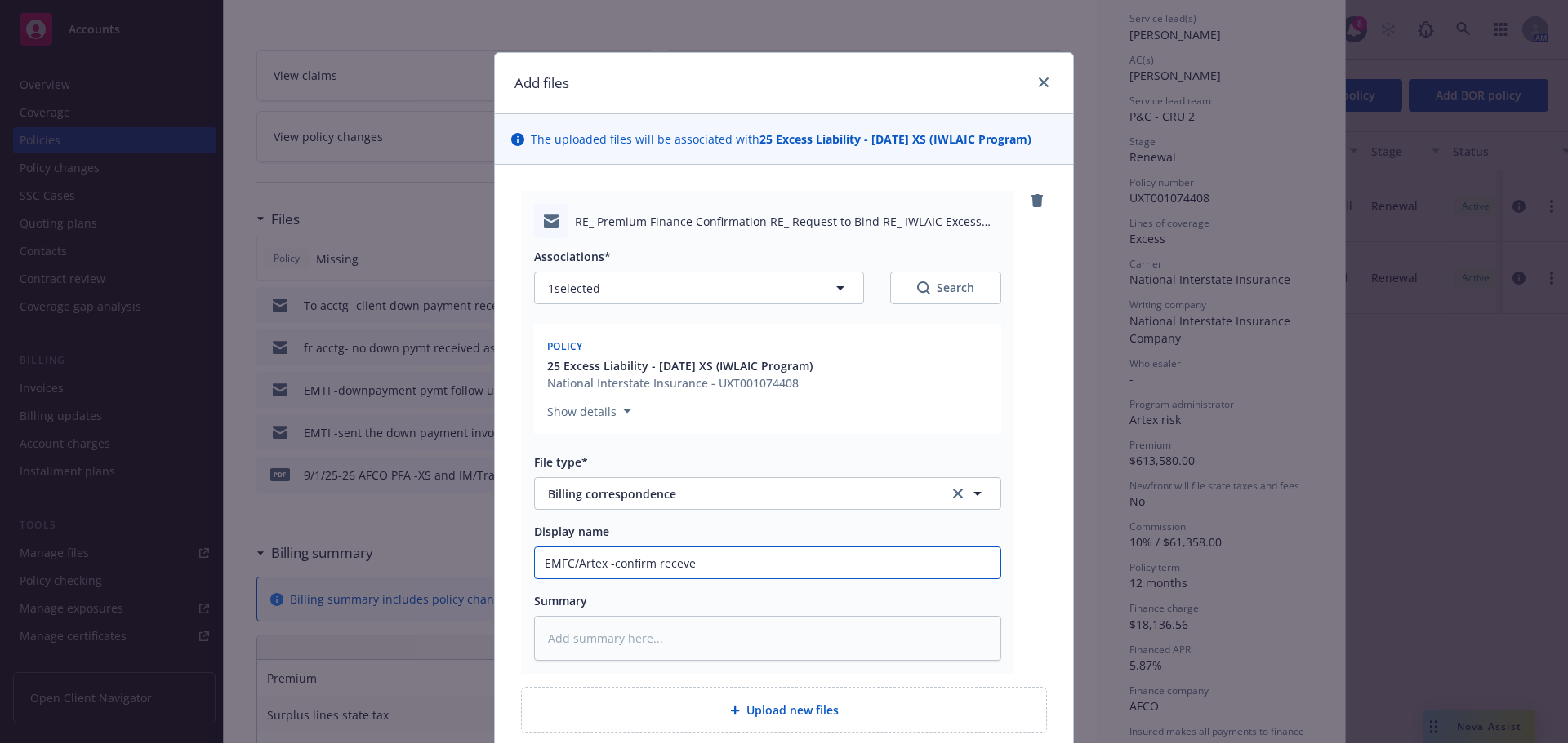
type input "EMFC/Artex -confirm recev"
type textarea "x"
type input "EMFC/Artex -confirm receve"
type textarea "x"
type input "EMFC/Artex -confirm recev"
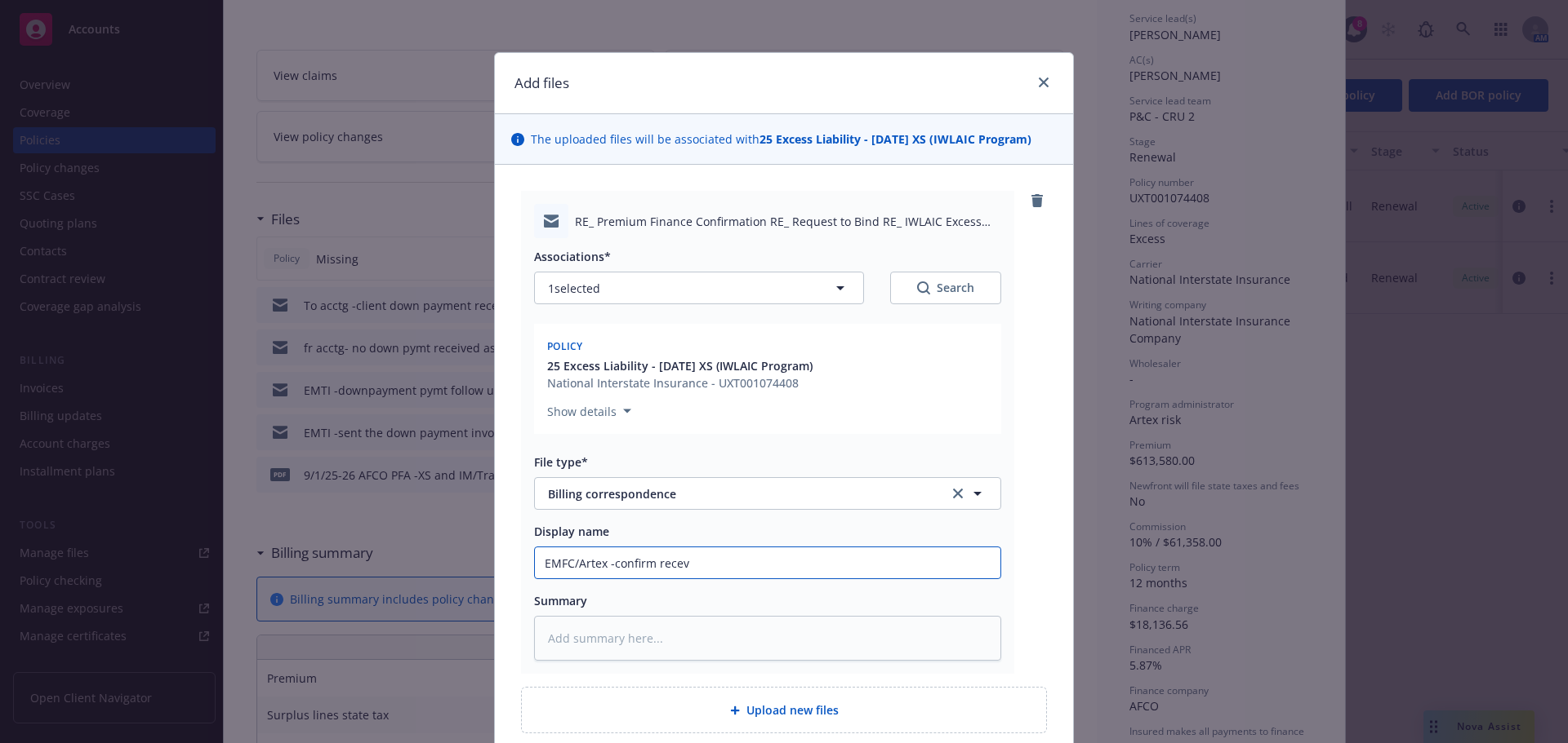
type textarea "x"
type input "EMFC/Artex -confirm rece"
type textarea "x"
type input "EMFC/Artex -confirm recee"
type textarea "x"
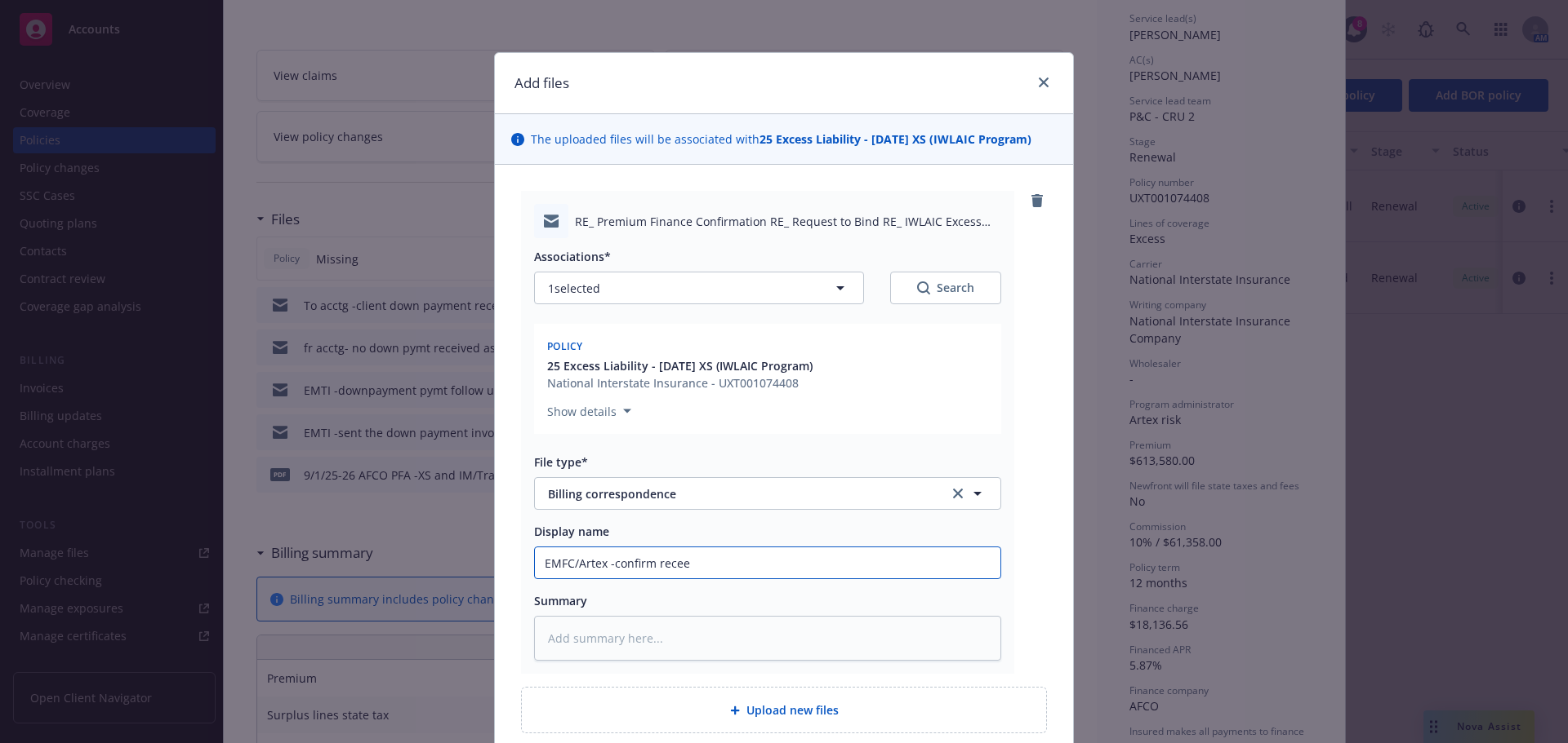
type input "EMFC/Artex -confirm rece"
type textarea "x"
type input "EMFC/Artex -confirm recei"
type textarea "x"
type input "EMFC/Artex -confirm receiv"
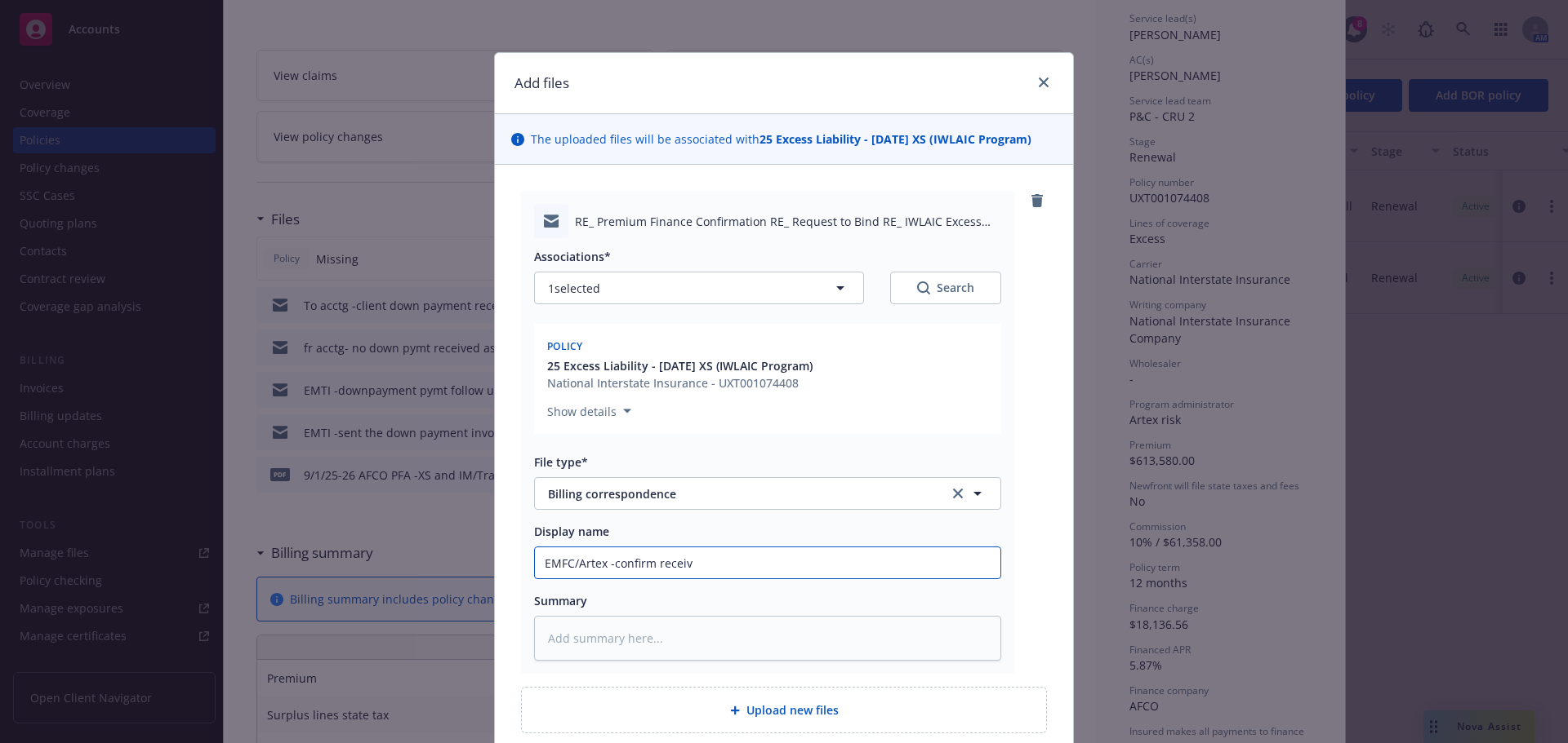
type textarea "x"
type input "EMFC/Artex -confirm receive"
type textarea "x"
type input "EMFC/Artex -confirm received"
type textarea "x"
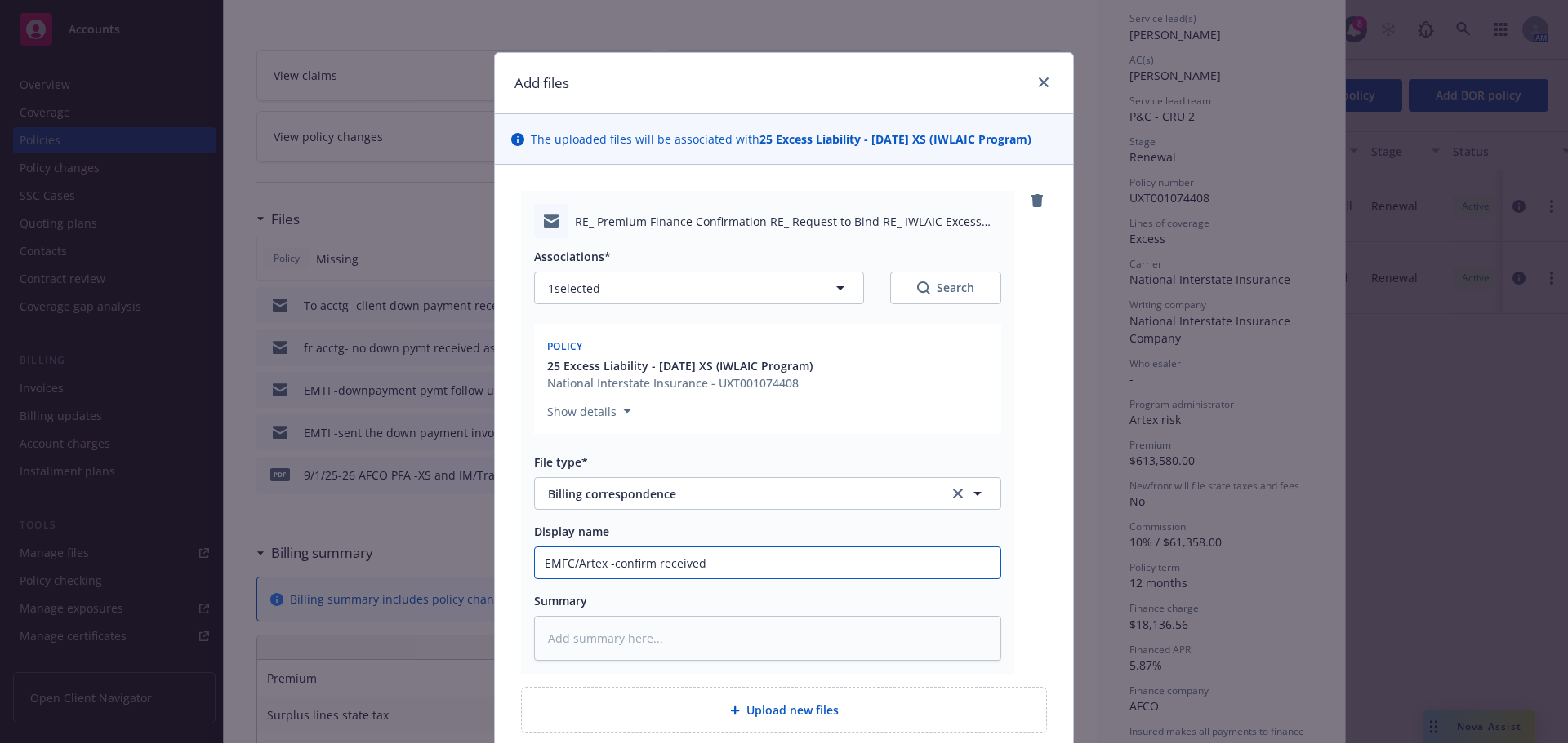
type input "EMFC/Artex -confirm received"
type textarea "x"
type input "EMFC/Artex -confirm received X"
type textarea "x"
type input "EMFC/Artex -confirm received XS"
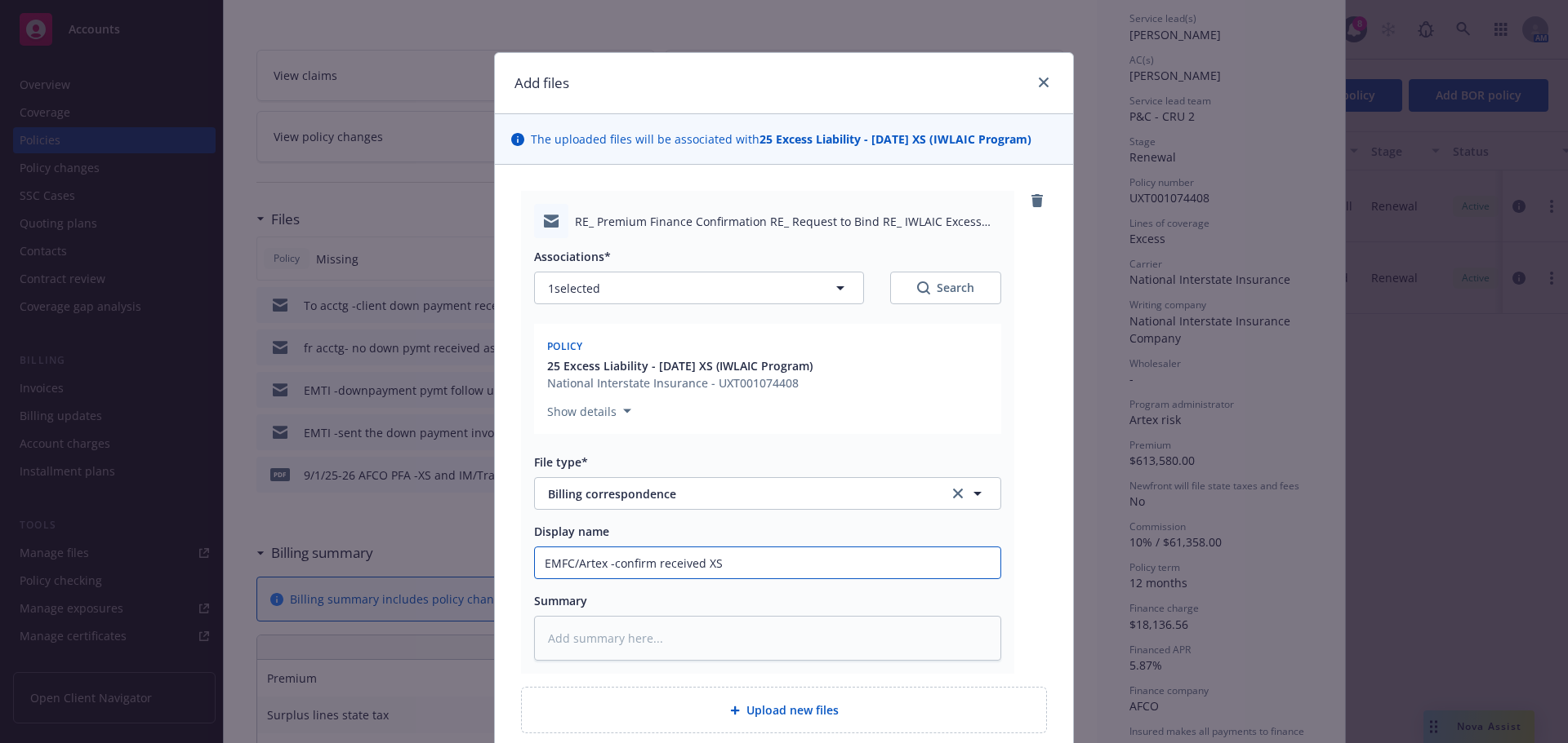
type textarea "x"
type input "EMFC/Artex -confirm received XS"
type textarea "x"
type input "EMFC/Artex -confirm received XS p"
type textarea "x"
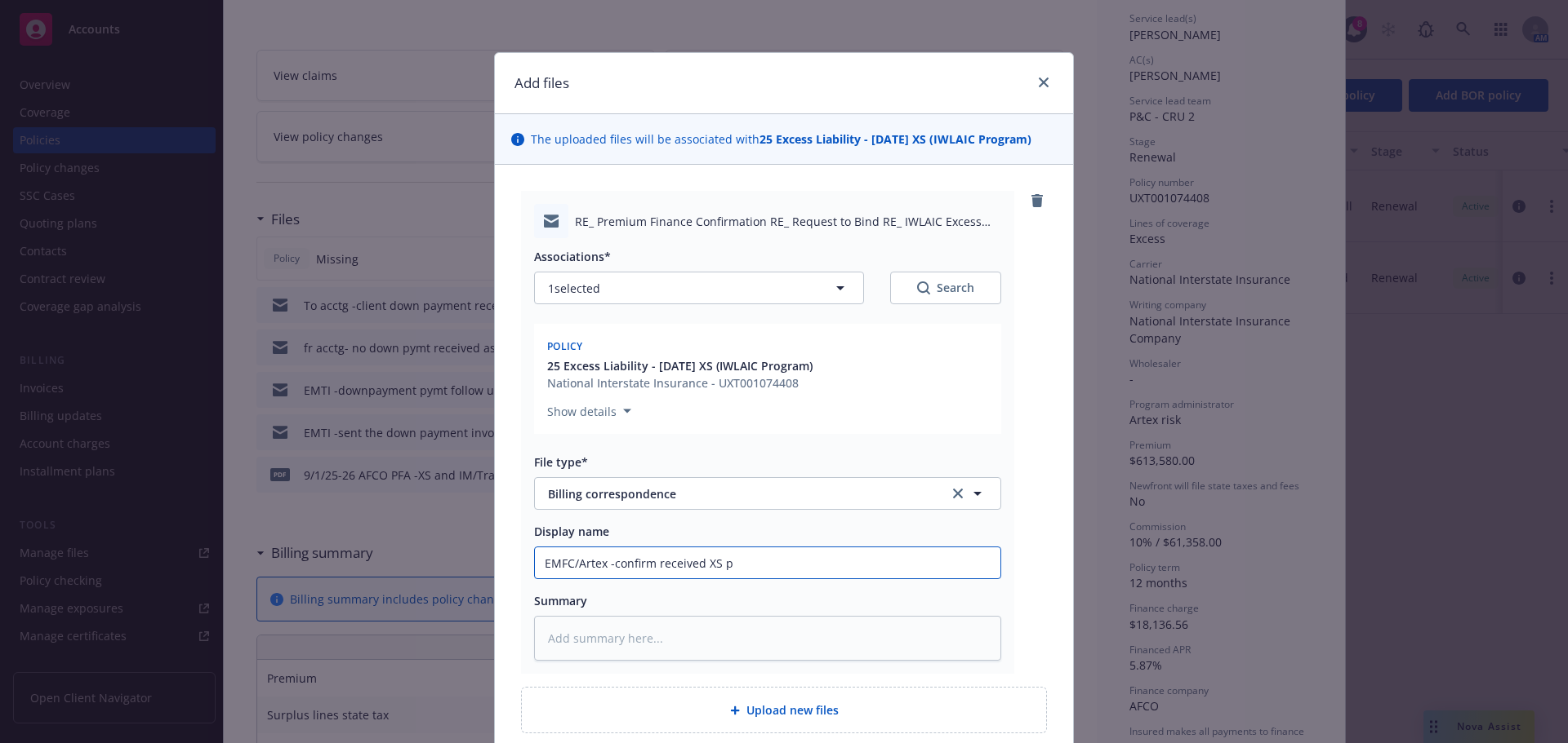
type input "EMFC/Artex -confirm received XS pa"
type textarea "x"
type input "EMFC/Artex -confirm received XS pay"
type textarea "x"
type input "EMFC/Artex -confirm received XS paym"
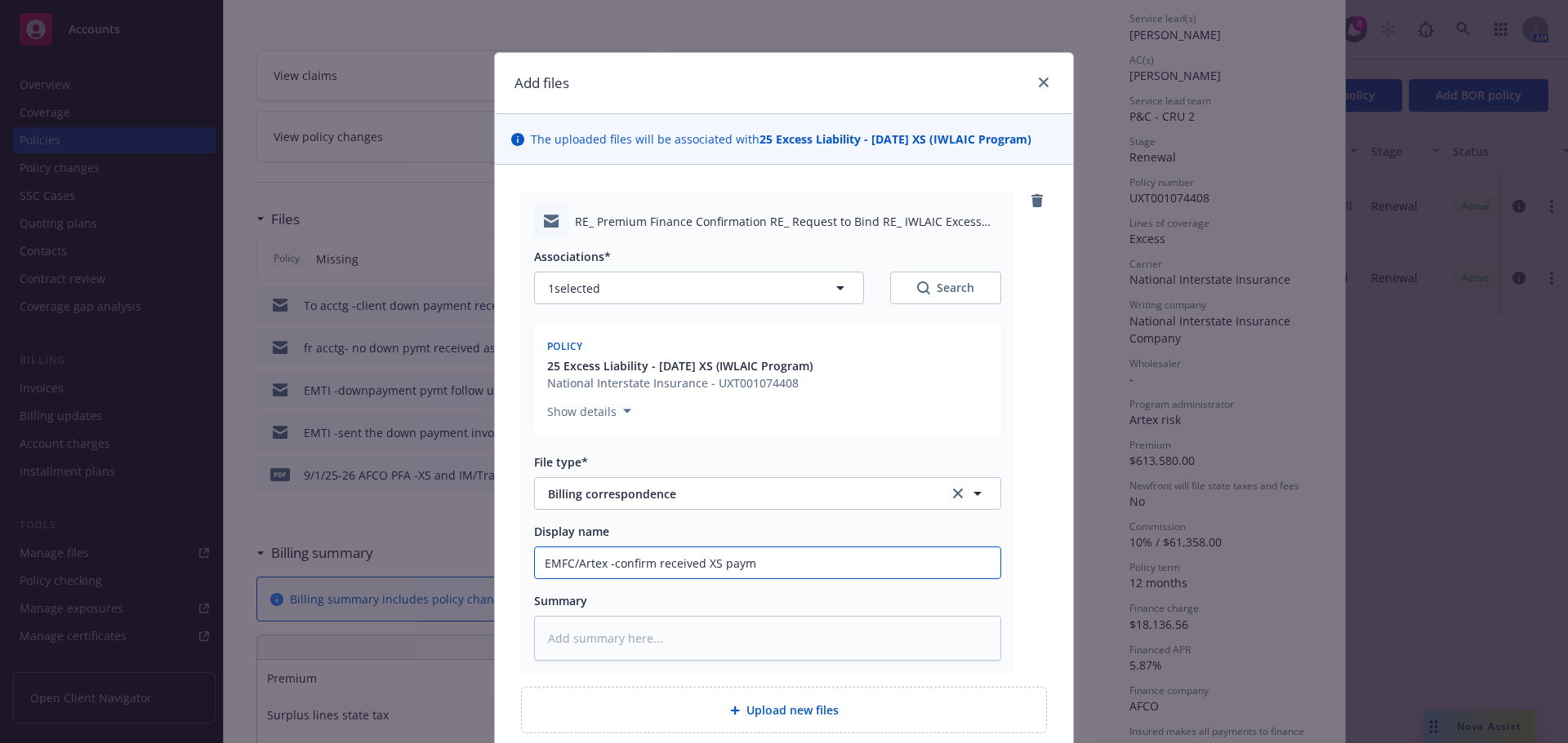
type textarea "x"
type input "EMFC/Artex -confirm received XS payme"
type textarea "x"
type input "EMFC/Artex -confirm received XS paymen"
type textarea "x"
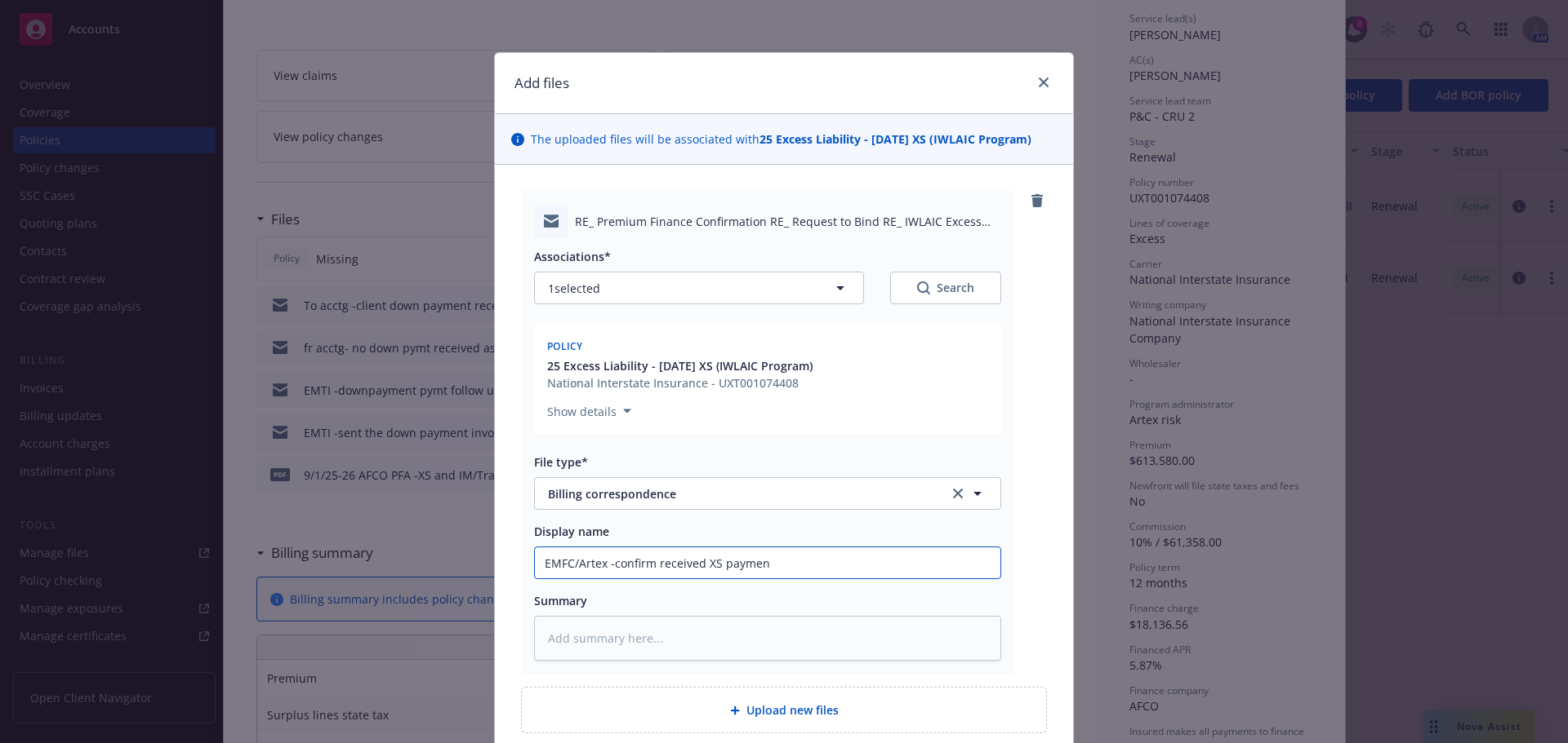
type input "EMFC/Artex -confirm received XS payment"
click at [702, 566] on input "EMFC/Artex -confirm received XS payment" at bounding box center [767, 563] width 465 height 31
type textarea "x"
type input "EMFC/Artex -confirm received 2XS payment"
type textarea "x"
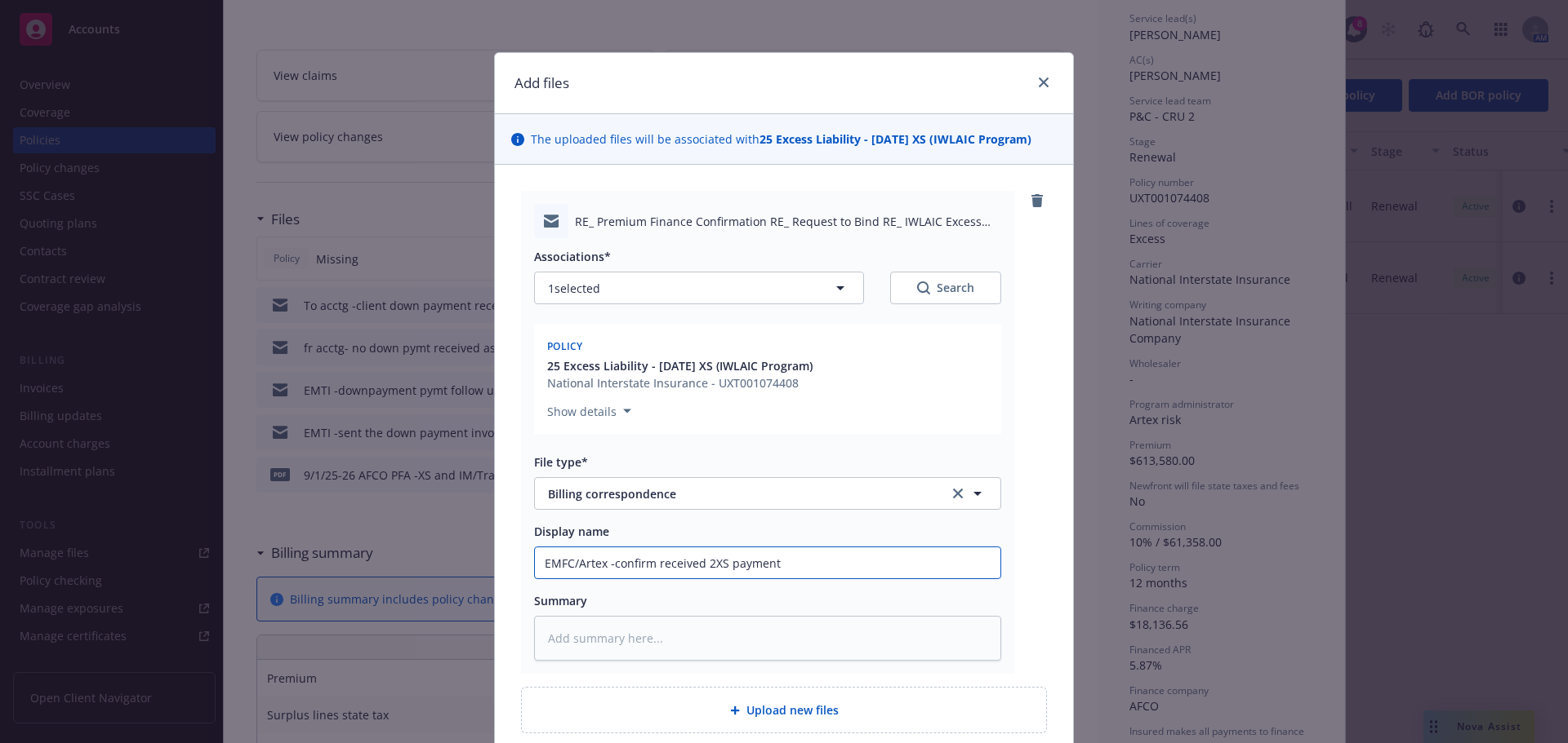
type input "EMFC/Artex -confirm received 25XS payment"
type textarea "x"
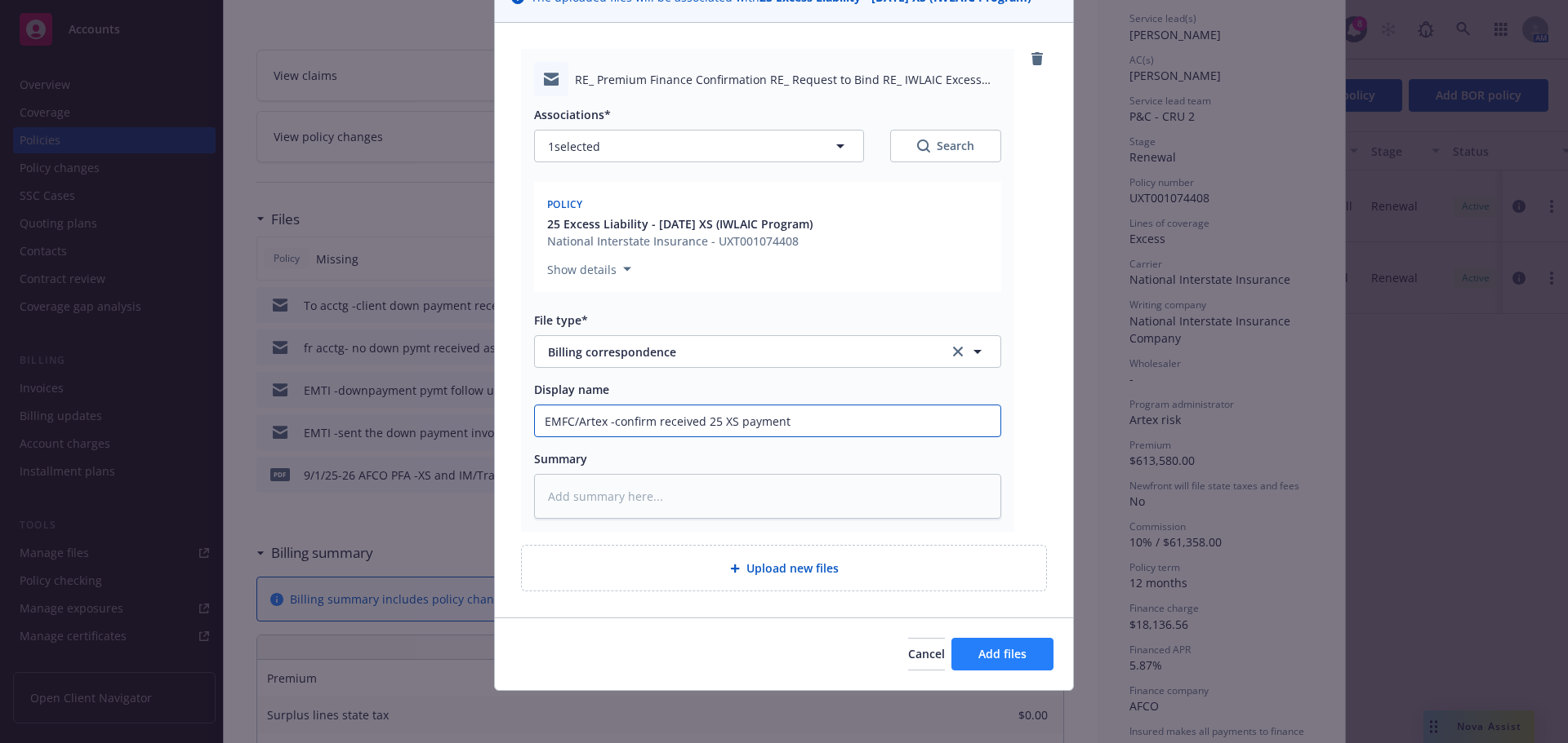
type input "EMFC/Artex -confirm received 25 XS payment"
click at [998, 653] on span "Add files" at bounding box center [1002, 654] width 48 height 15
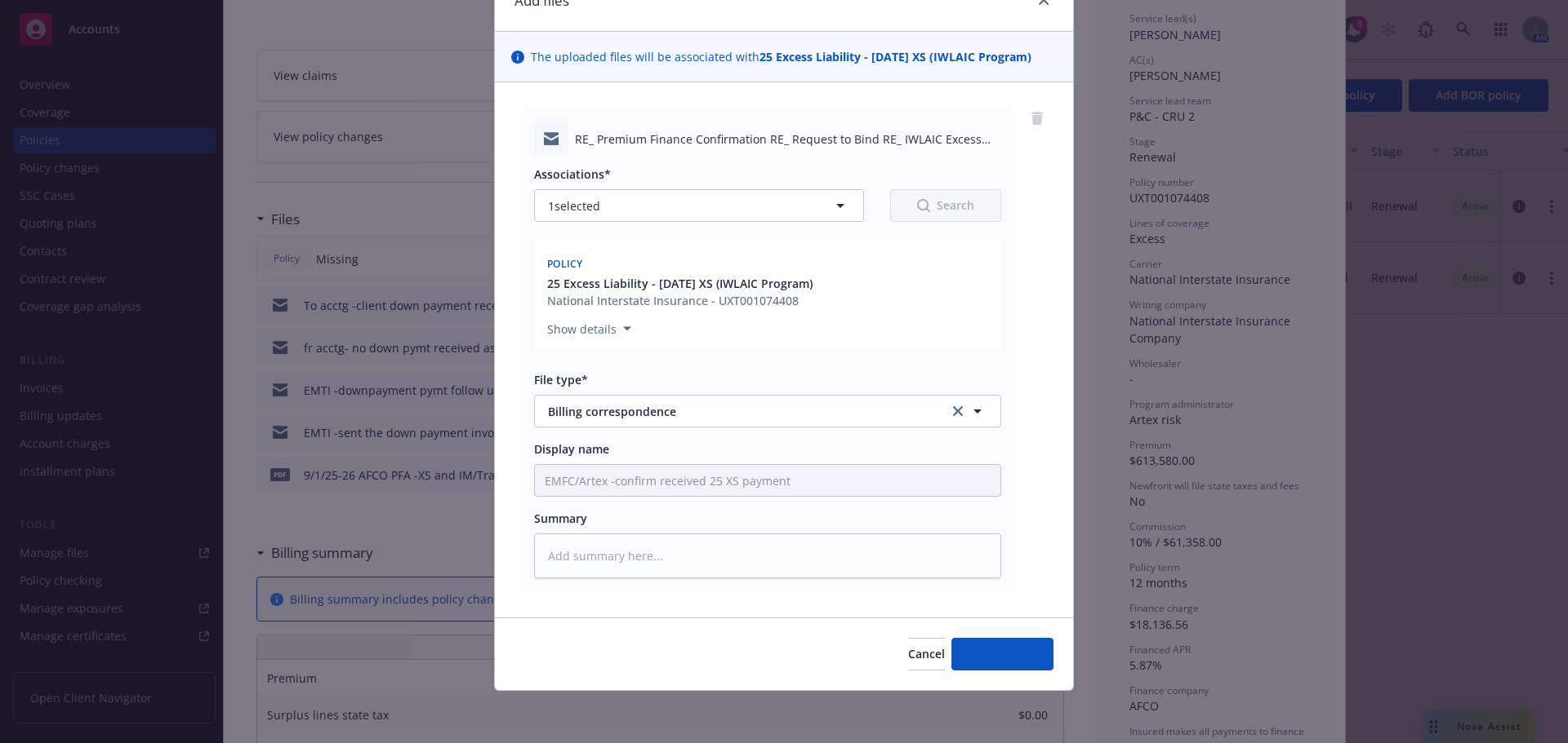
scroll to position [83, 0]
type textarea "x"
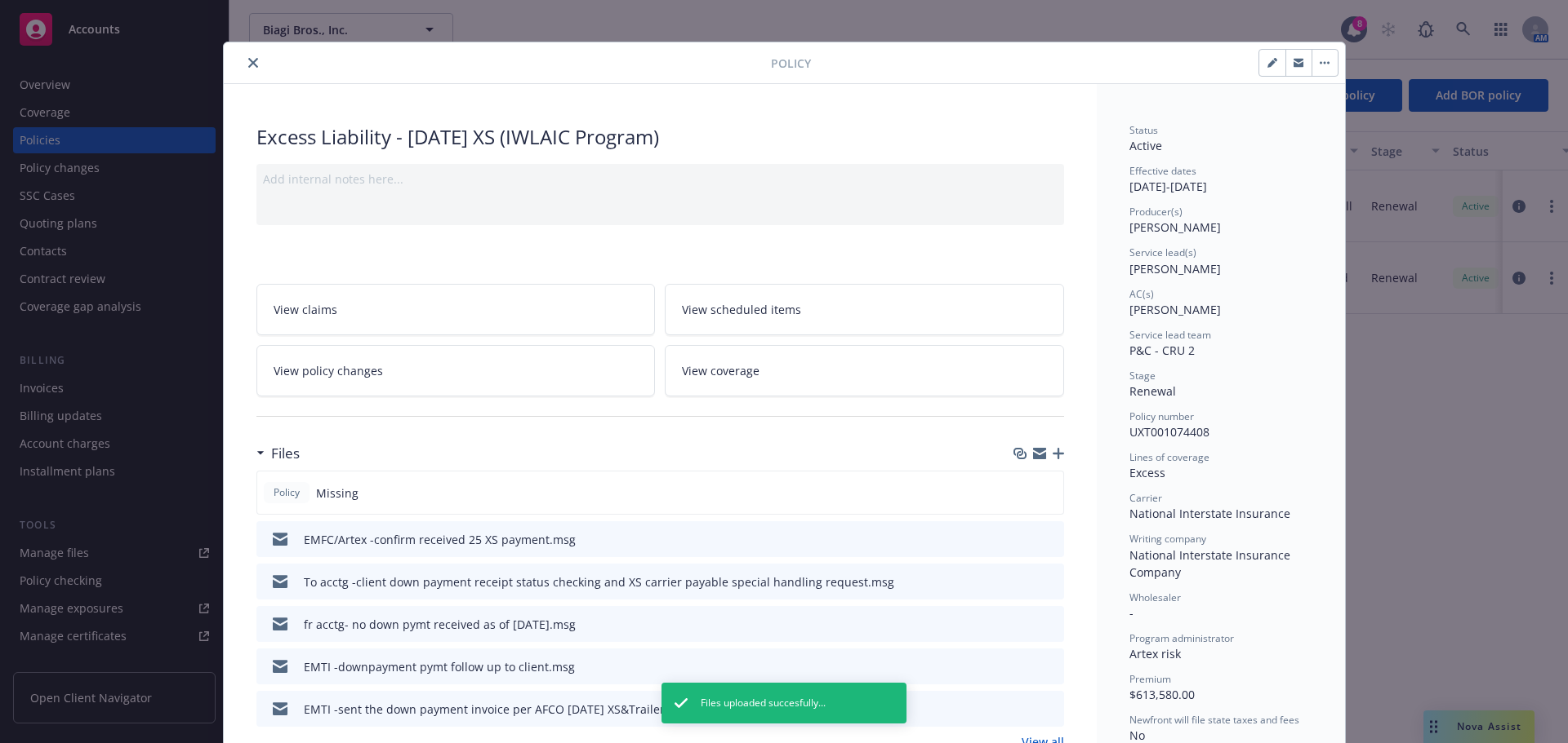
scroll to position [0, 0]
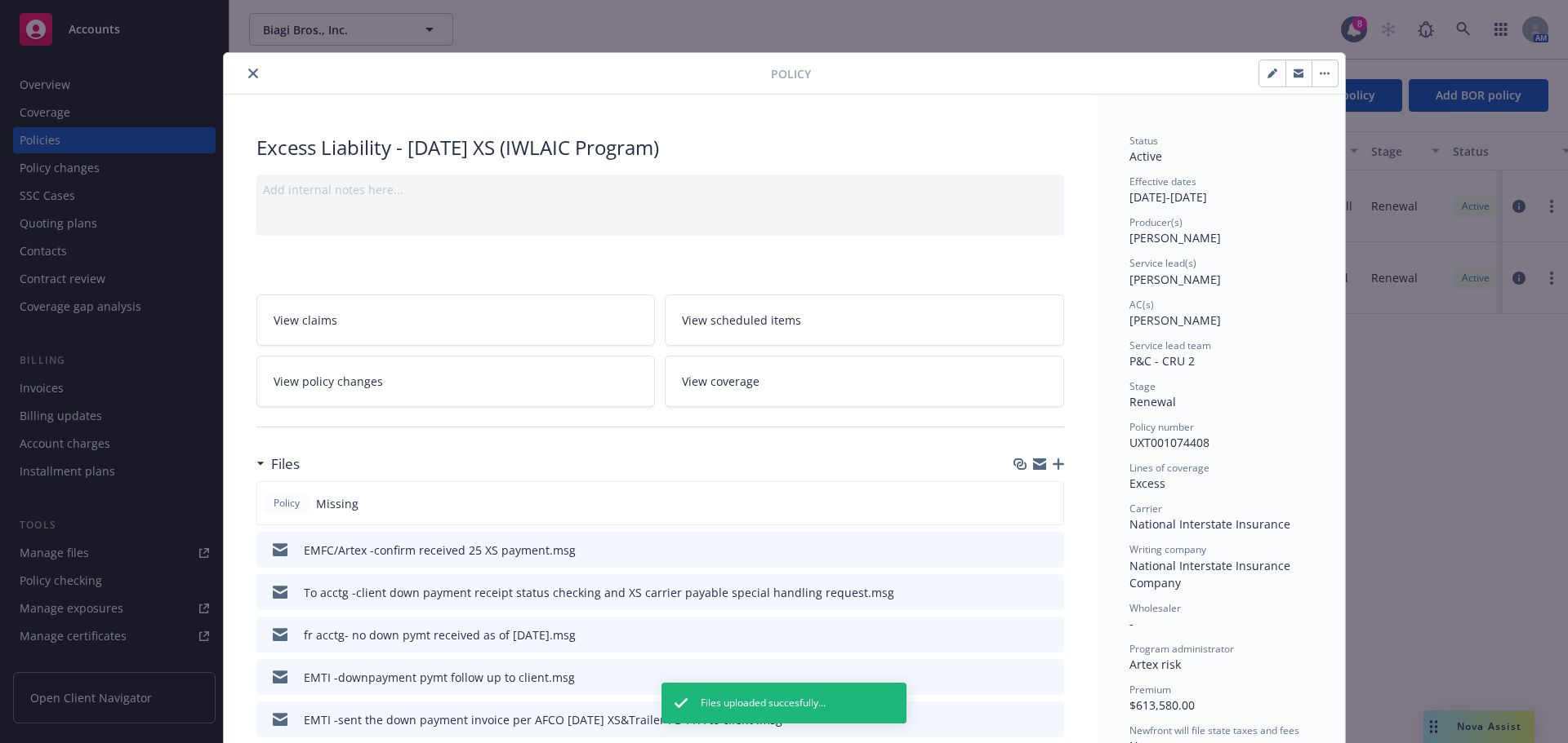
click at [251, 66] on button "close" at bounding box center [253, 73] width 20 height 20
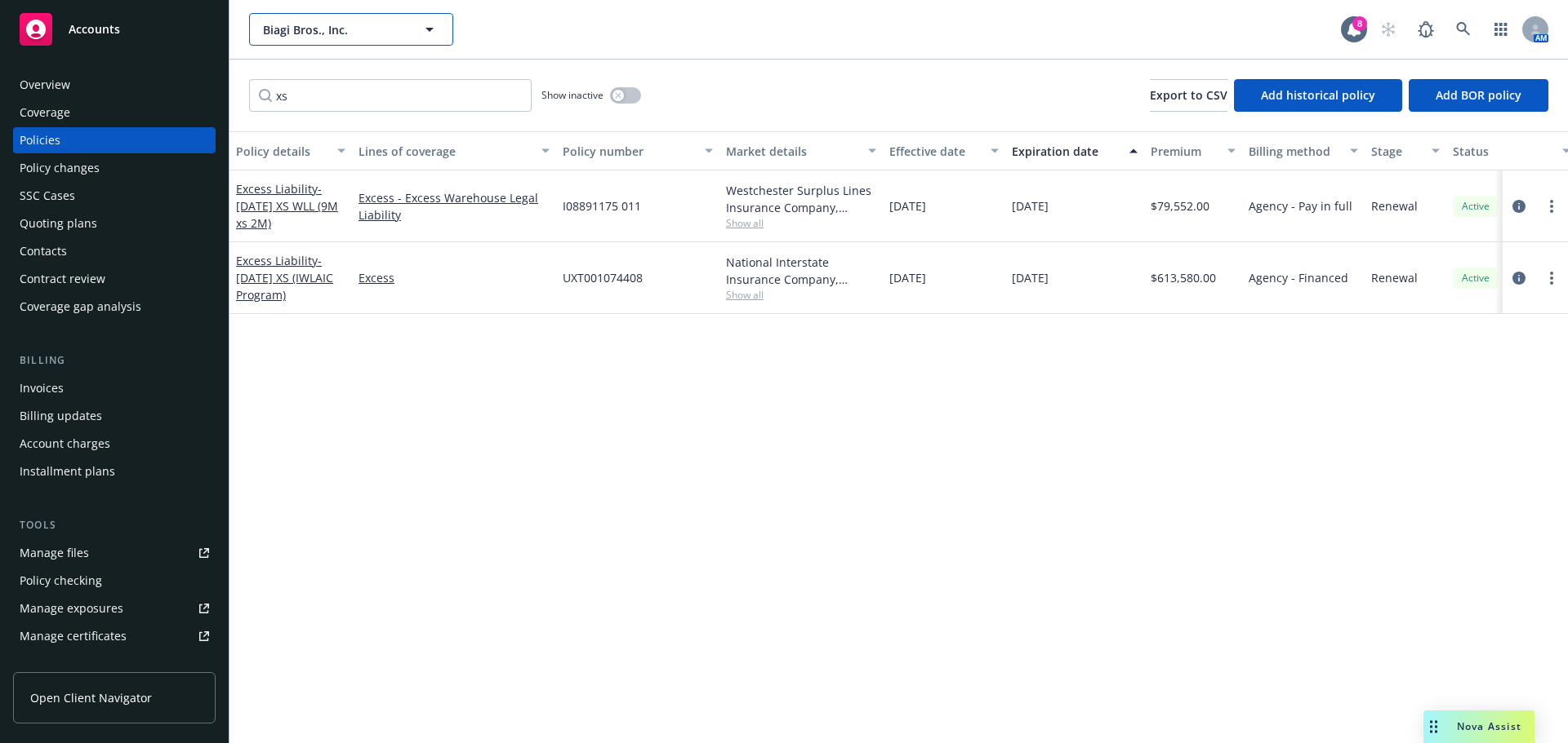
click at [318, 34] on span "Biagi Bros., Inc." at bounding box center [333, 30] width 141 height 17
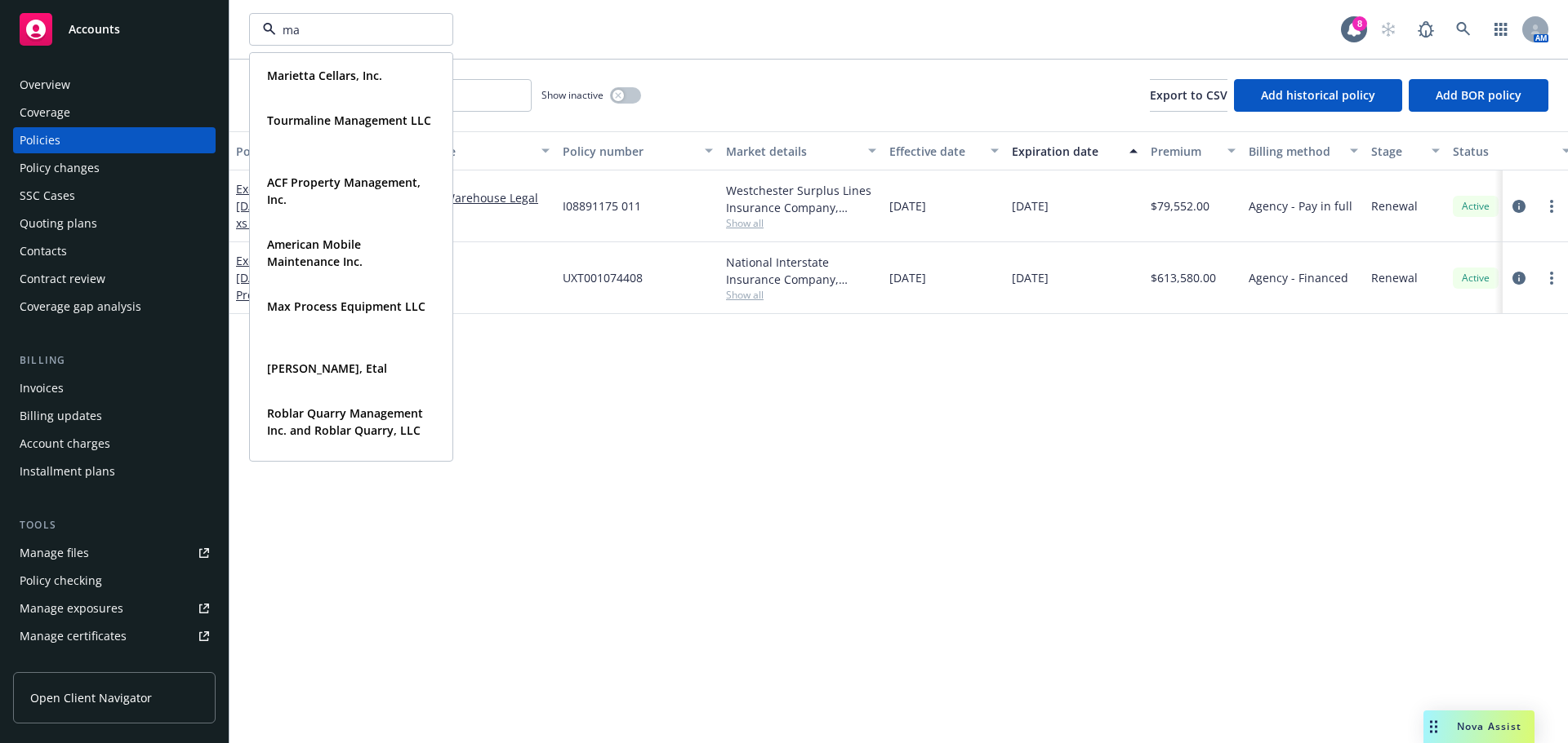
type input "mar"
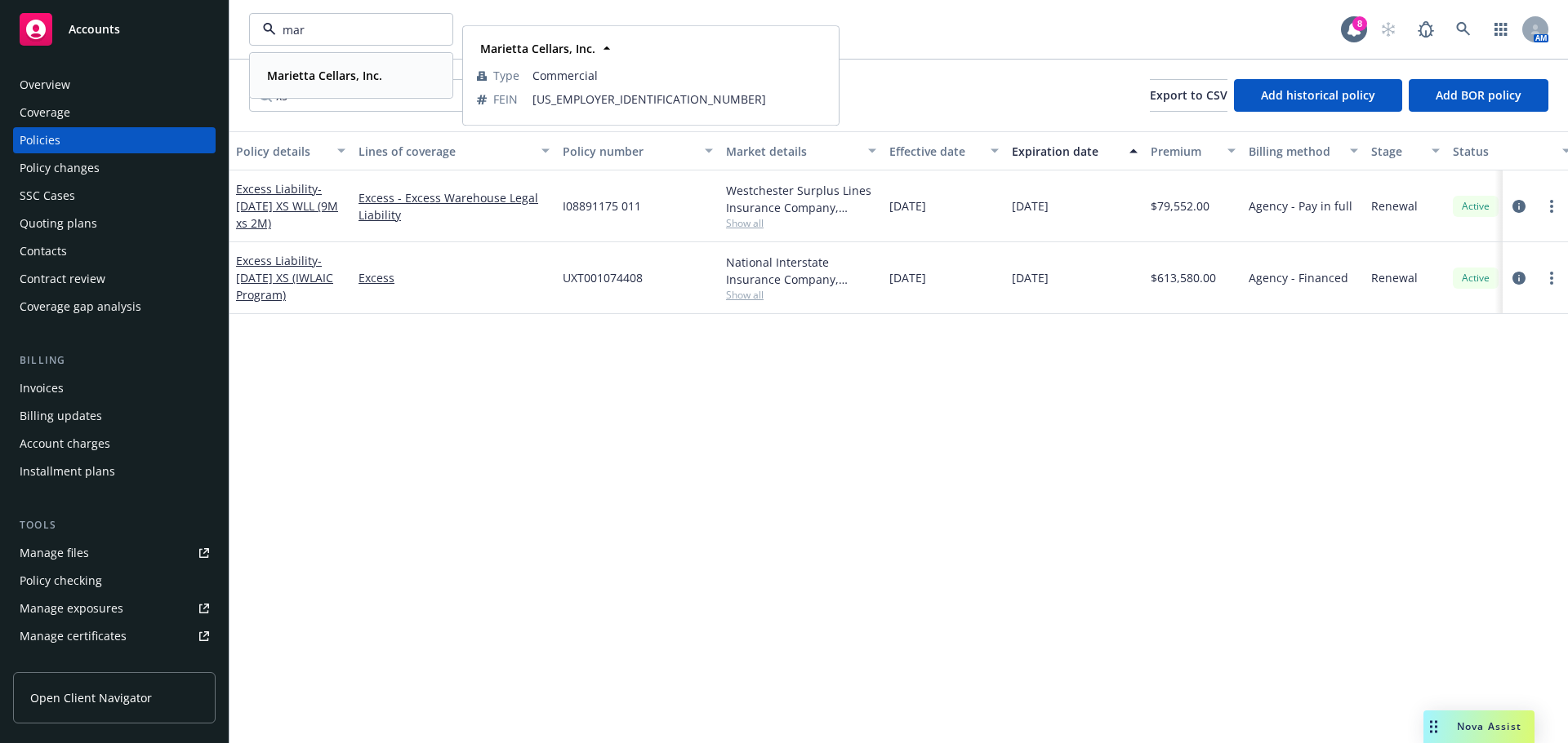
click at [306, 69] on strong "Marietta Cellars, Inc." at bounding box center [324, 75] width 115 height 15
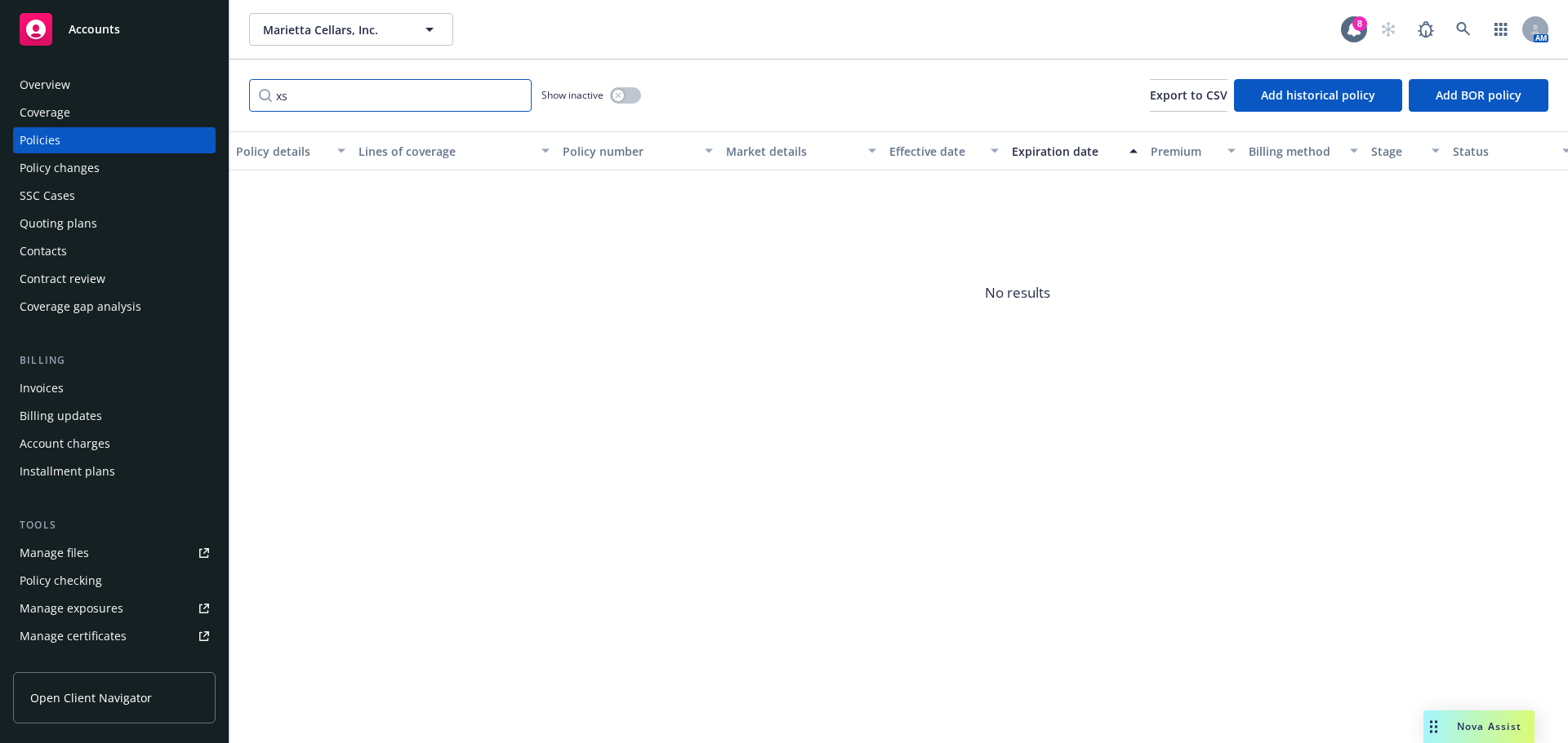
drag, startPoint x: 298, startPoint y: 103, endPoint x: 239, endPoint y: 98, distance: 59.2
click at [239, 98] on div "xs Show inactive Export to CSV Add historical policy Add BOR policy" at bounding box center [899, 96] width 1338 height 72
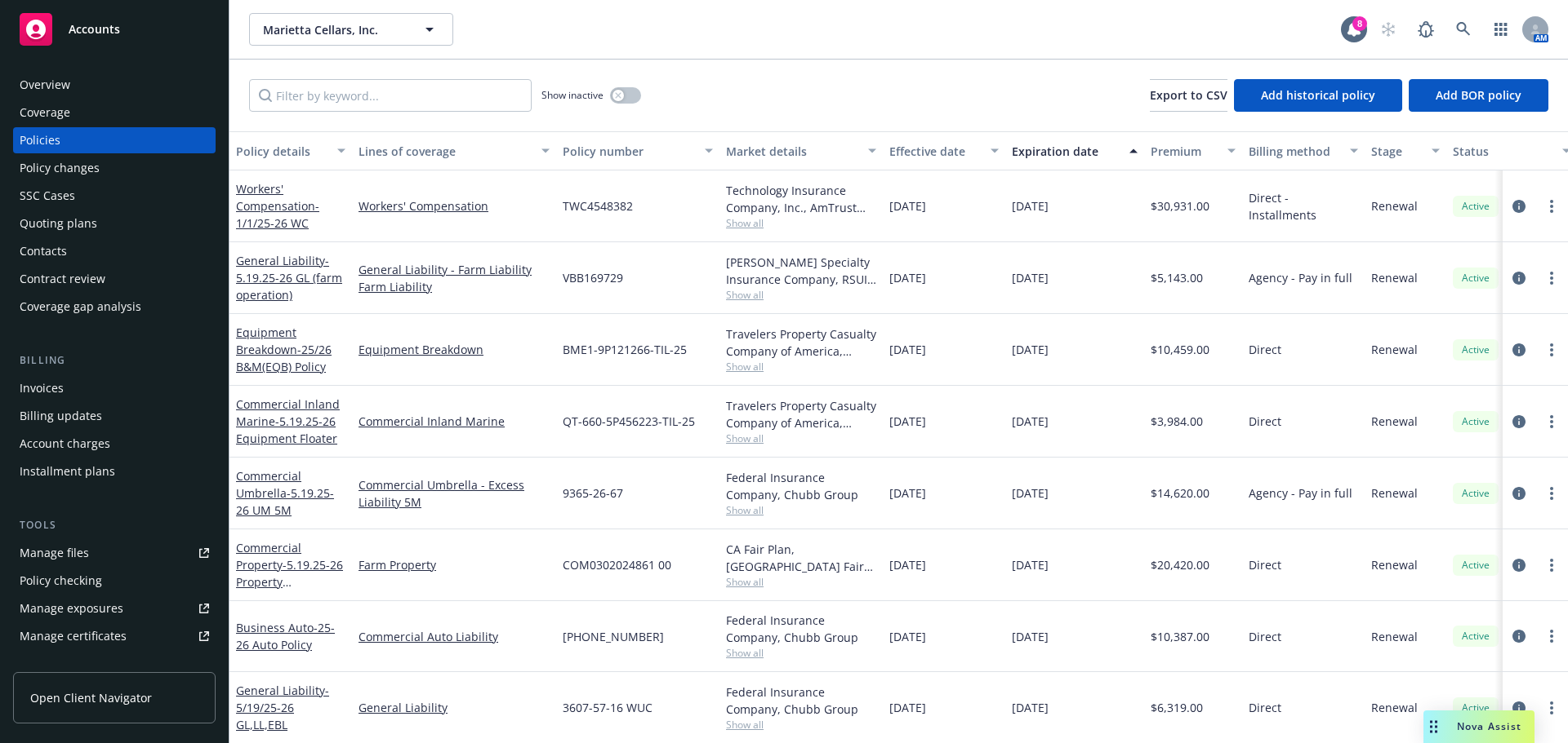
click at [56, 175] on div "Policy changes" at bounding box center [60, 168] width 80 height 26
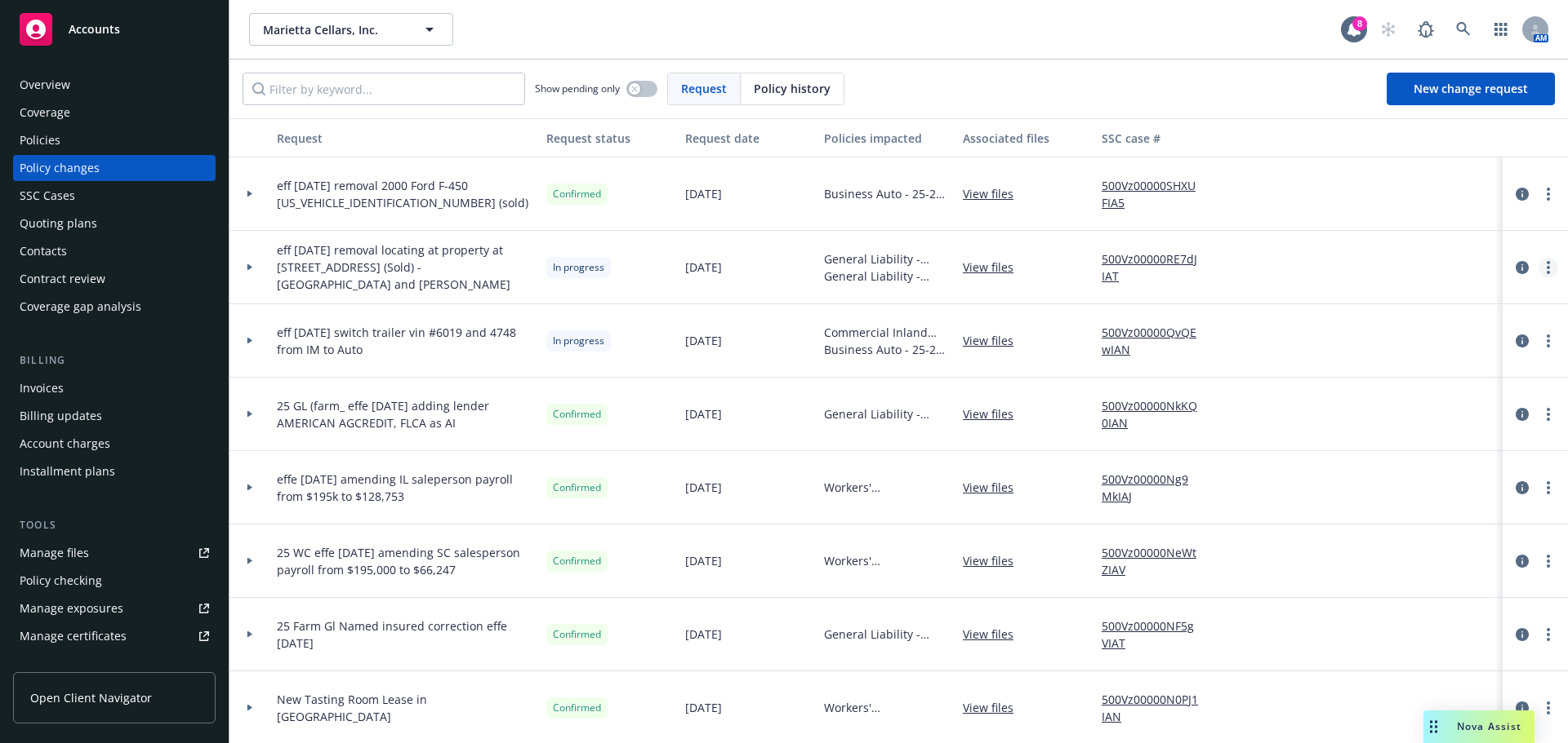
click at [1538, 275] on link "more" at bounding box center [1548, 267] width 20 height 20
click at [1345, 335] on link "Edit request summary" at bounding box center [1405, 334] width 280 height 32
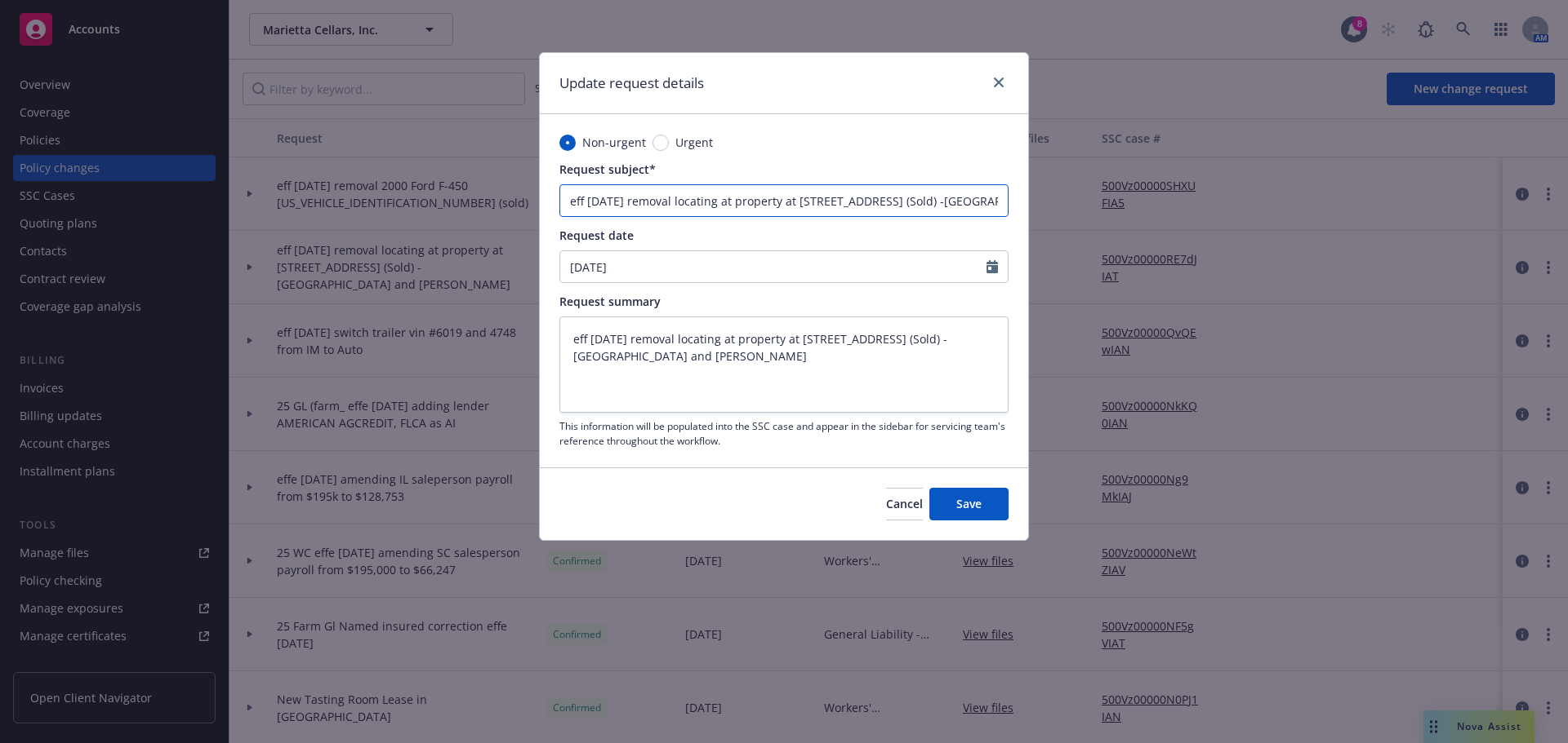
click at [974, 205] on input "eff [DATE] removal locating at property at [STREET_ADDRESS] (Sold) -[GEOGRAPHIC…" at bounding box center [784, 200] width 449 height 32
type textarea "x"
type input "eff [DATE] removal locating at property at [STREET_ADDRESS] (Sold) [GEOGRAPHIC_…"
type textarea "x"
type input "eff [DATE] removal locating at property at [STREET_ADDRESS] (Sold) aCovington a…"
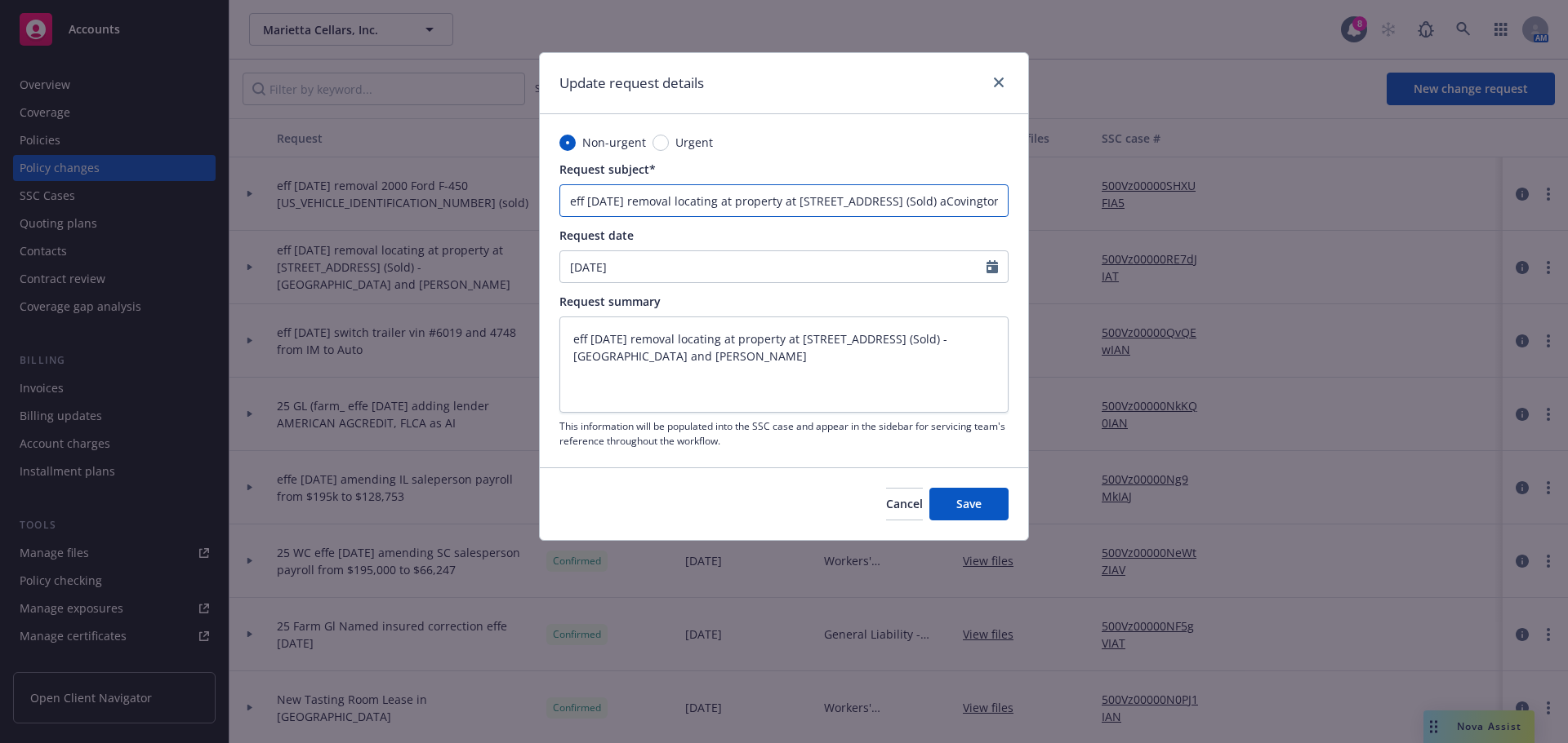
type textarea "x"
type input "eff [DATE] removal locating at property at [STREET_ADDRESS] (Sold) anCovington …"
type textarea "x"
type input "eff [DATE] removal locating at property at [STREET_ADDRESS] (Sold) andCovington…"
type textarea "x"
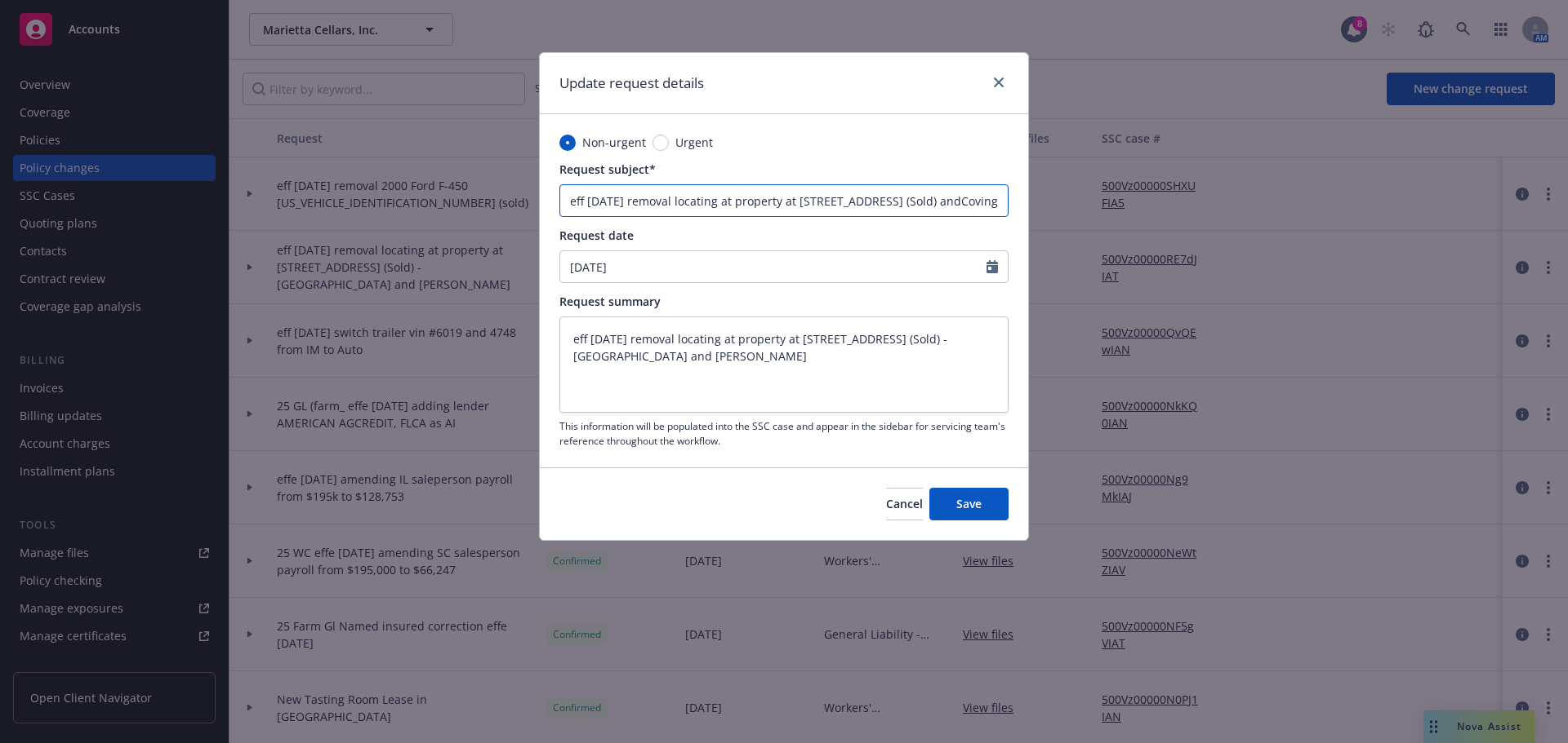
type input "eff [DATE] removal locating at property at [STREET_ADDRESS] (Sold) and [GEOGRAP…"
type textarea "x"
type input "eff [DATE] removal locating at property at [STREET_ADDRESS] (Sold) and sCovingt…"
type textarea "x"
type input "eff [DATE] removal locating at property at [STREET_ADDRESS] (Sold) and swCoving…"
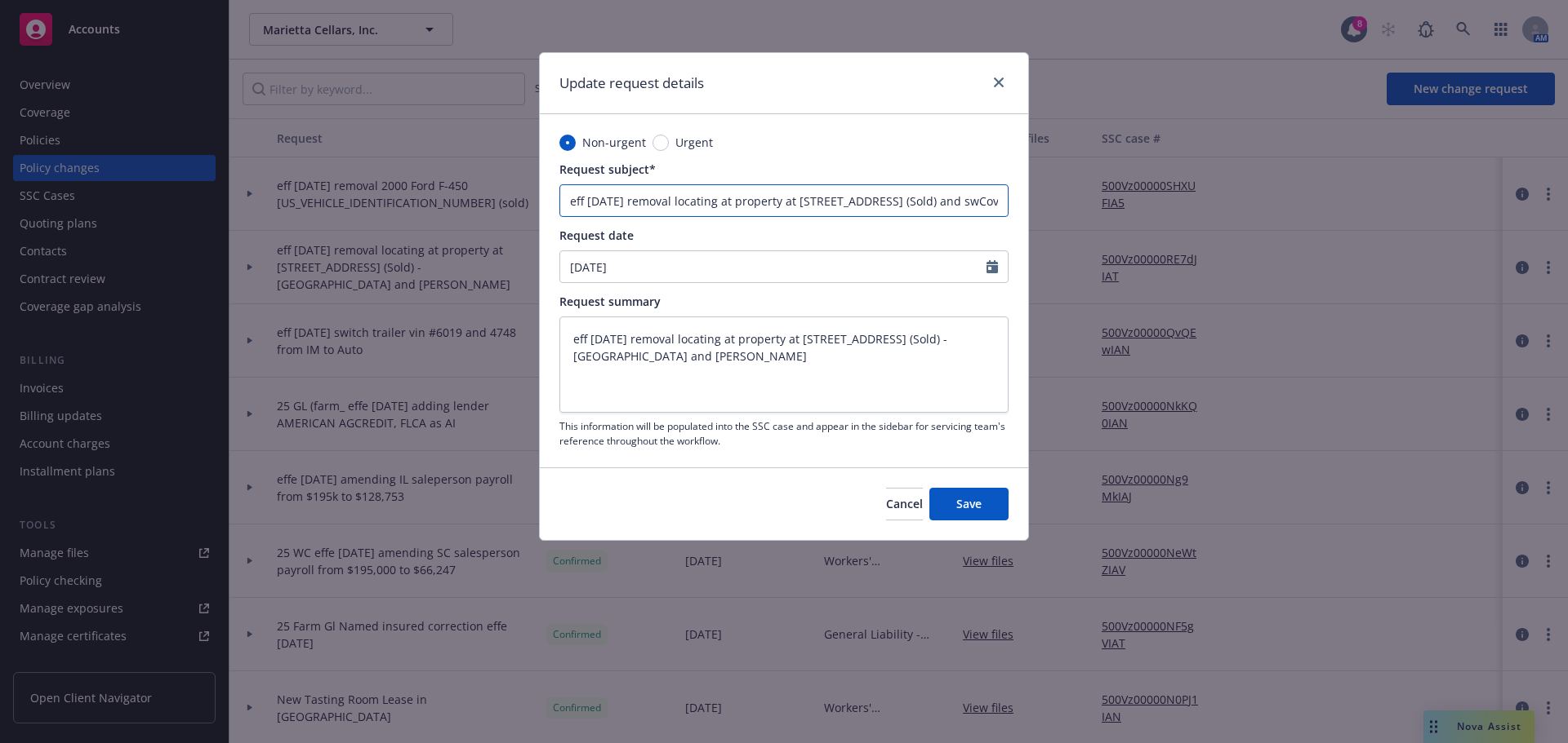
scroll to position [0, 9]
type textarea "x"
type input "eff [DATE] removal locating at property at [STREET_ADDRESS] (Sold) and swiCovin…"
type textarea "x"
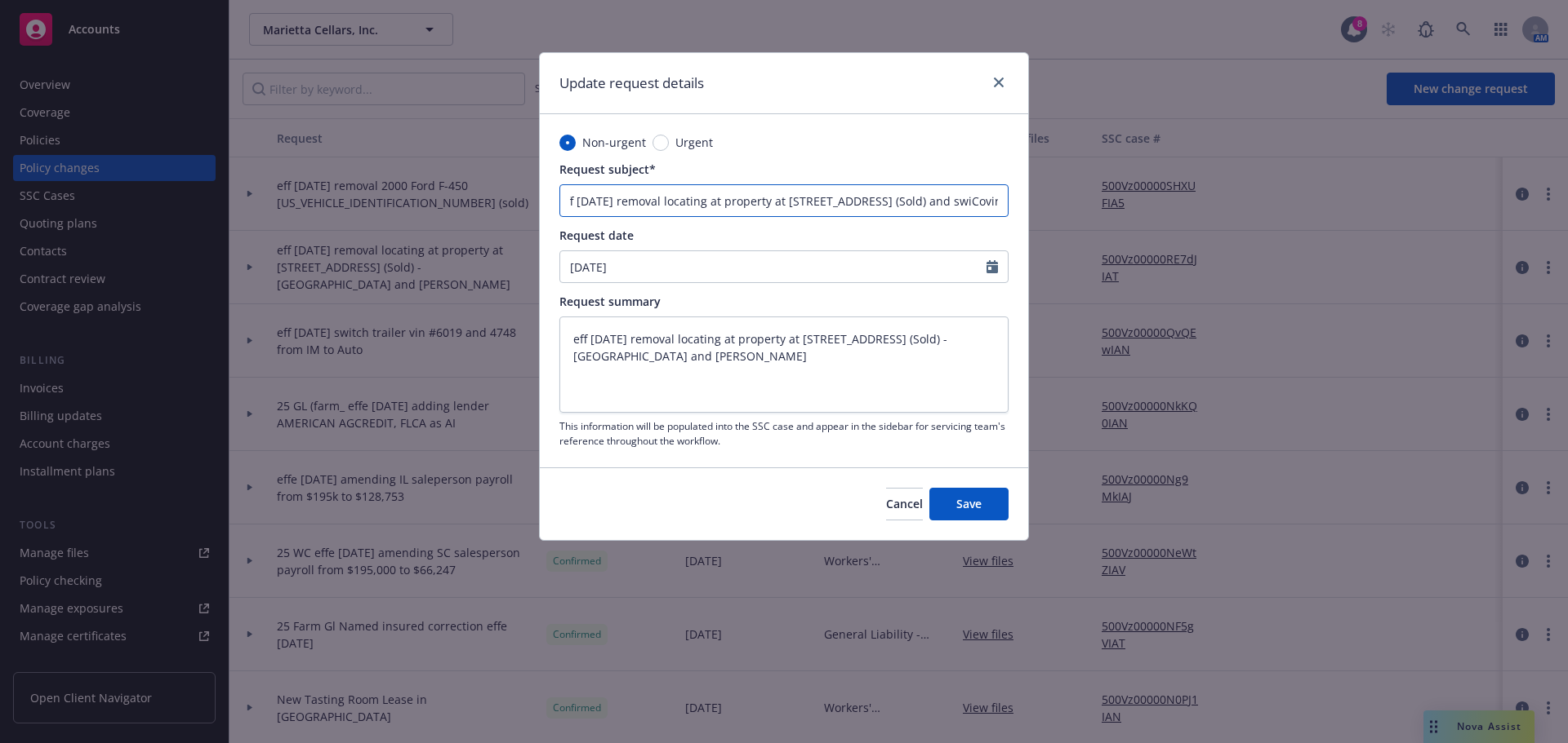
type input "eff [DATE] removal locating at property at [STREET_ADDRESS] (Sold) and switCovi…"
type textarea "x"
type input "eff [DATE] removal locating at property at [STREET_ADDRESS] (Sold) and switcCov…"
type textarea "x"
type input "eff [DATE] removal locating at property at [STREET_ADDRESS] (Sold) and switchCo…"
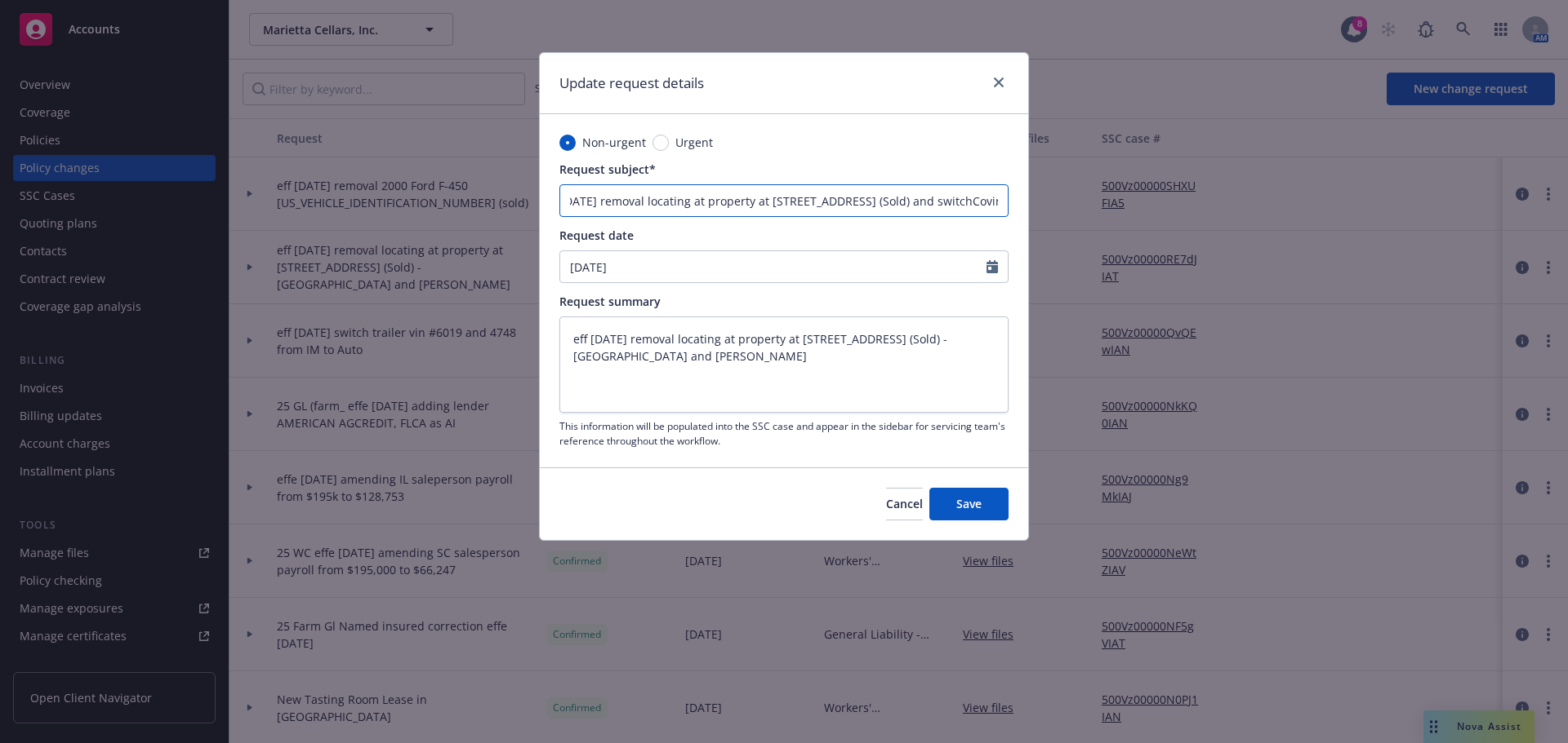
type textarea "x"
drag, startPoint x: 996, startPoint y: 205, endPoint x: 1043, endPoint y: 208, distance: 47.1
click at [1043, 208] on div "Update request details Non-urgent Urgent Request subject* eff [DATE] removal lo…" at bounding box center [784, 371] width 1568 height 743
click at [932, 216] on input "eff [DATE] removal locating at property at [STREET_ADDRESS] (Sold) and switch $…" at bounding box center [784, 200] width 449 height 32
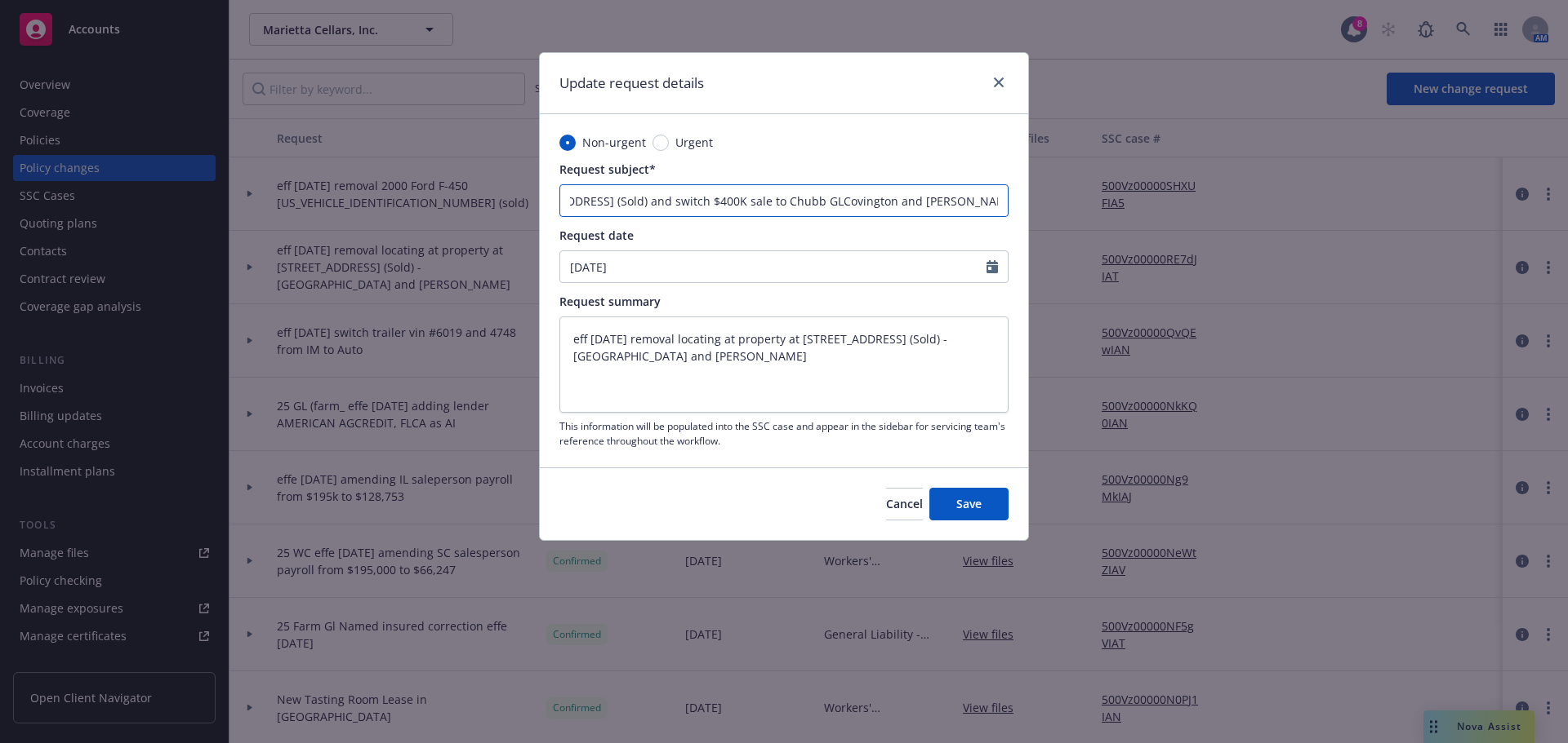
drag, startPoint x: 850, startPoint y: 201, endPoint x: 945, endPoint y: 199, distance: 95.0
click at [945, 199] on input "eff [DATE] removal locating at property at [STREET_ADDRESS] (Sold) and switch $…" at bounding box center [784, 200] width 449 height 32
drag, startPoint x: 983, startPoint y: 201, endPoint x: 854, endPoint y: 209, distance: 129.2
click at [854, 209] on input "eff [DATE] removal locating at property at [STREET_ADDRESS] (Sold) and switch $…" at bounding box center [784, 200] width 449 height 32
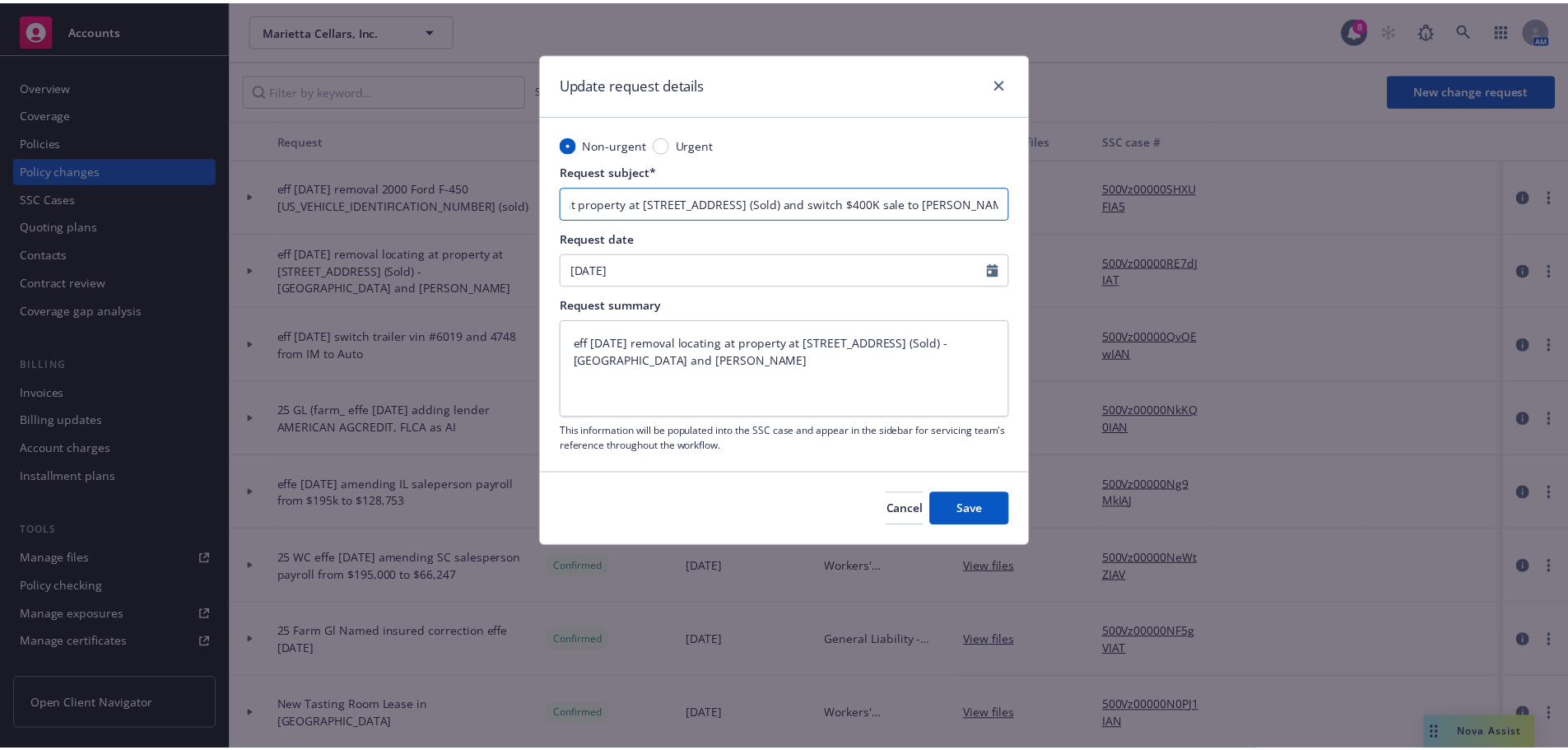
scroll to position [0, 0]
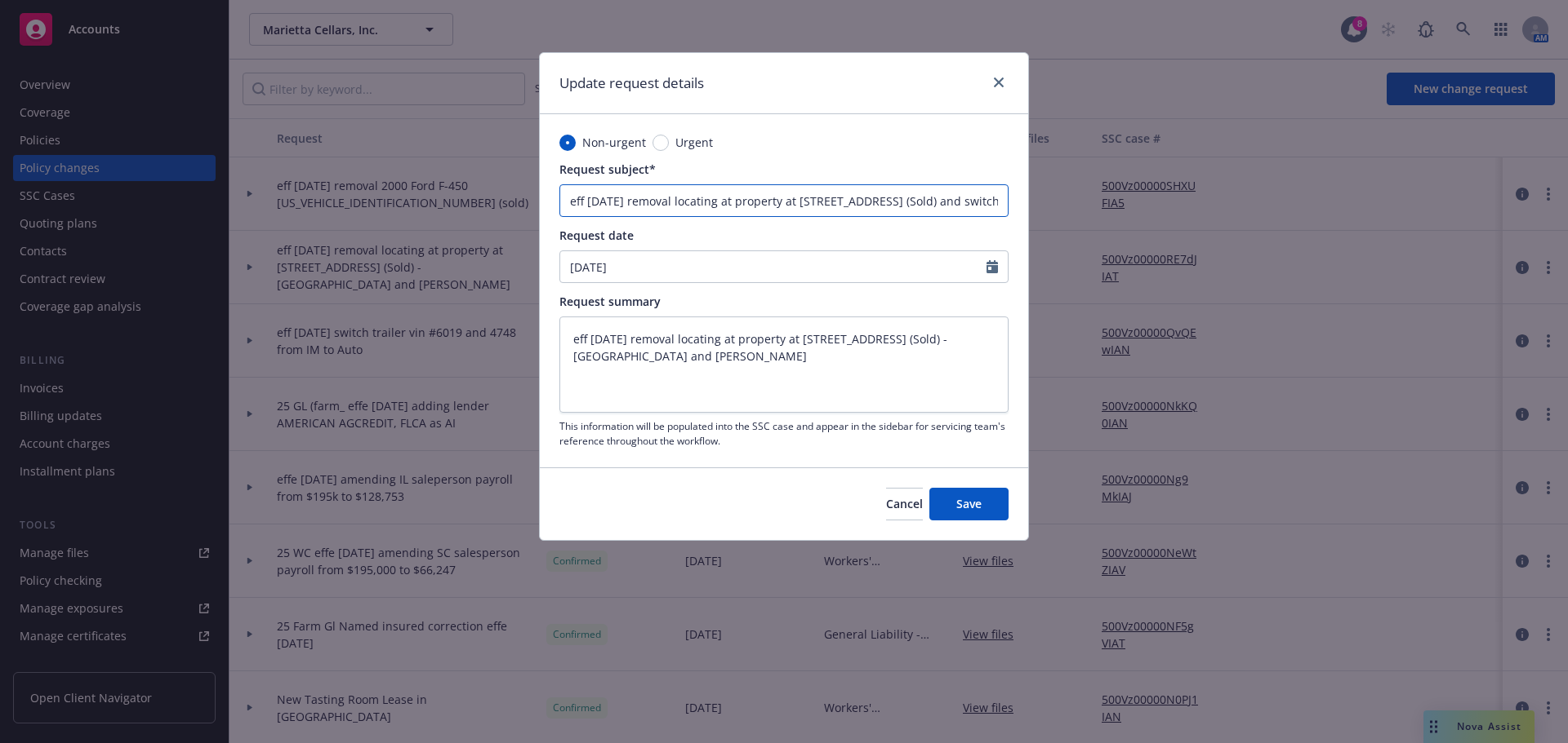
drag, startPoint x: 1000, startPoint y: 206, endPoint x: 341, endPoint y: 197, distance: 659.1
click at [341, 197] on div "Update request details Non-urgent Urgent Request subject* eff [DATE] removal lo…" at bounding box center [784, 371] width 1568 height 743
drag, startPoint x: 568, startPoint y: 340, endPoint x: 737, endPoint y: 367, distance: 171.1
click at [737, 367] on textarea "eff [DATE] removal locating at property at [STREET_ADDRESS] (Sold) -[GEOGRAPHIC…" at bounding box center [784, 364] width 449 height 96
paste textarea "and switch $400K sale to"
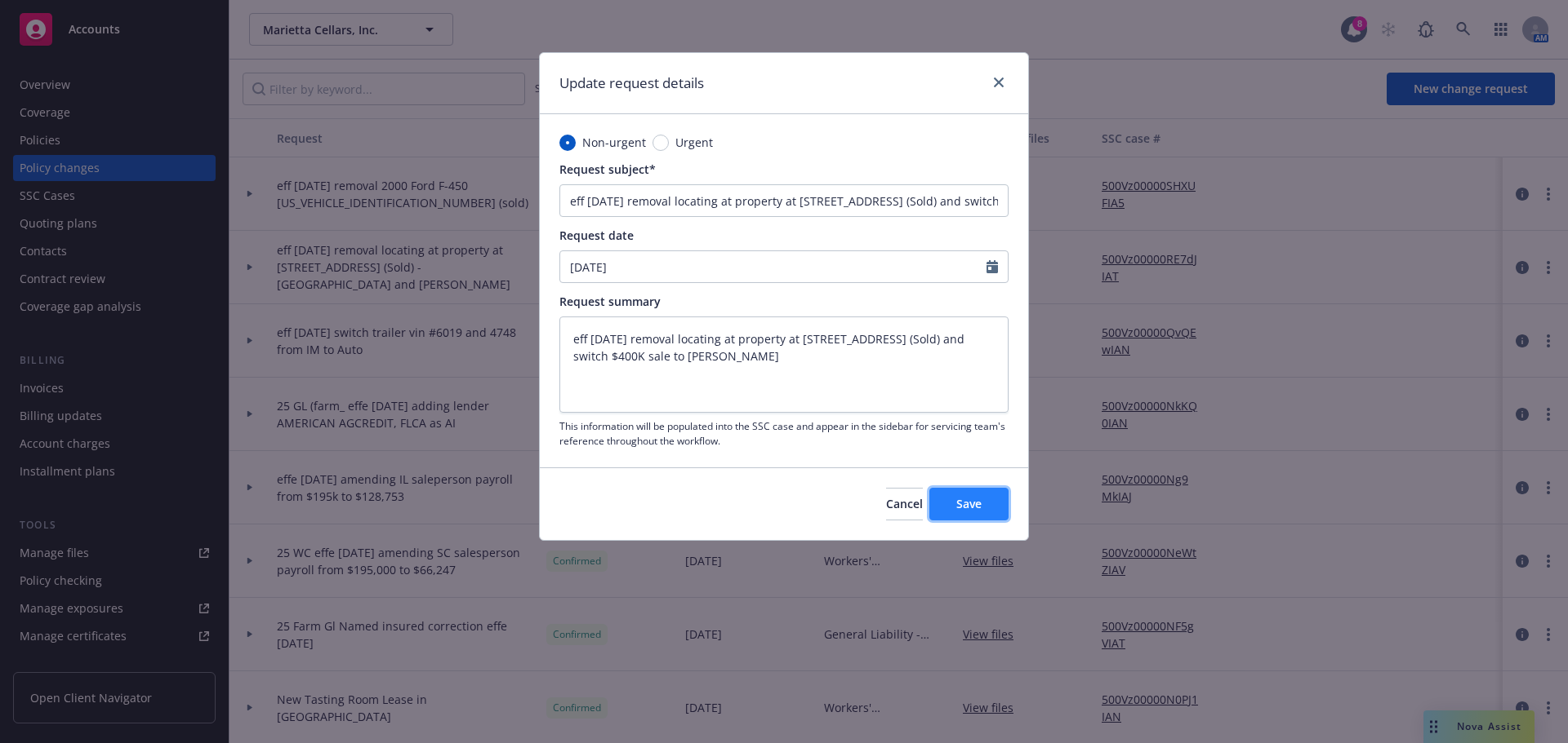
click at [959, 516] on button "Save" at bounding box center [969, 504] width 79 height 32
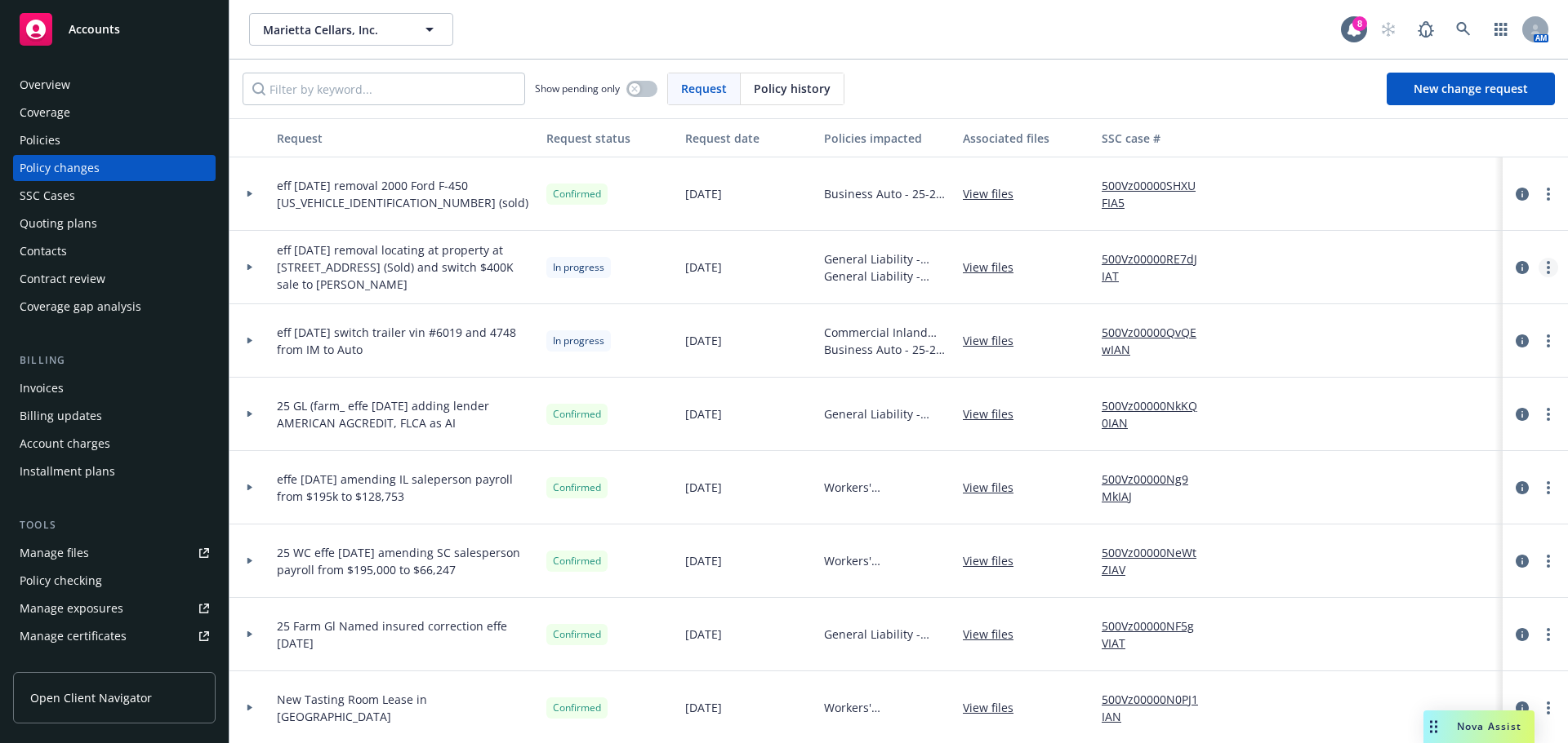
click at [1542, 275] on link "more" at bounding box center [1548, 267] width 20 height 20
click at [1384, 405] on link "Resume workflow" at bounding box center [1405, 399] width 280 height 32
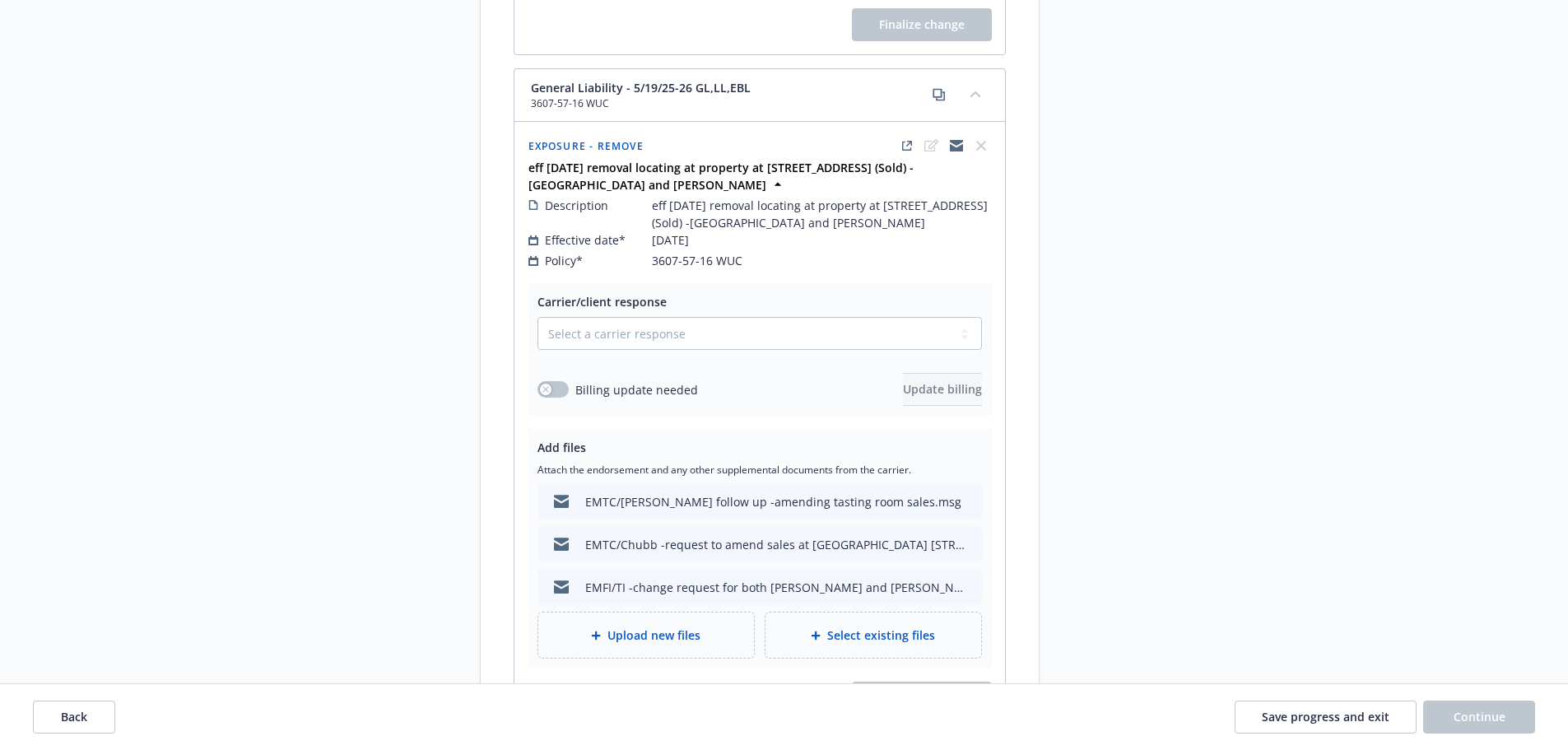
scroll to position [1071, 0]
click at [641, 625] on span "Upload new files" at bounding box center [654, 634] width 93 height 17
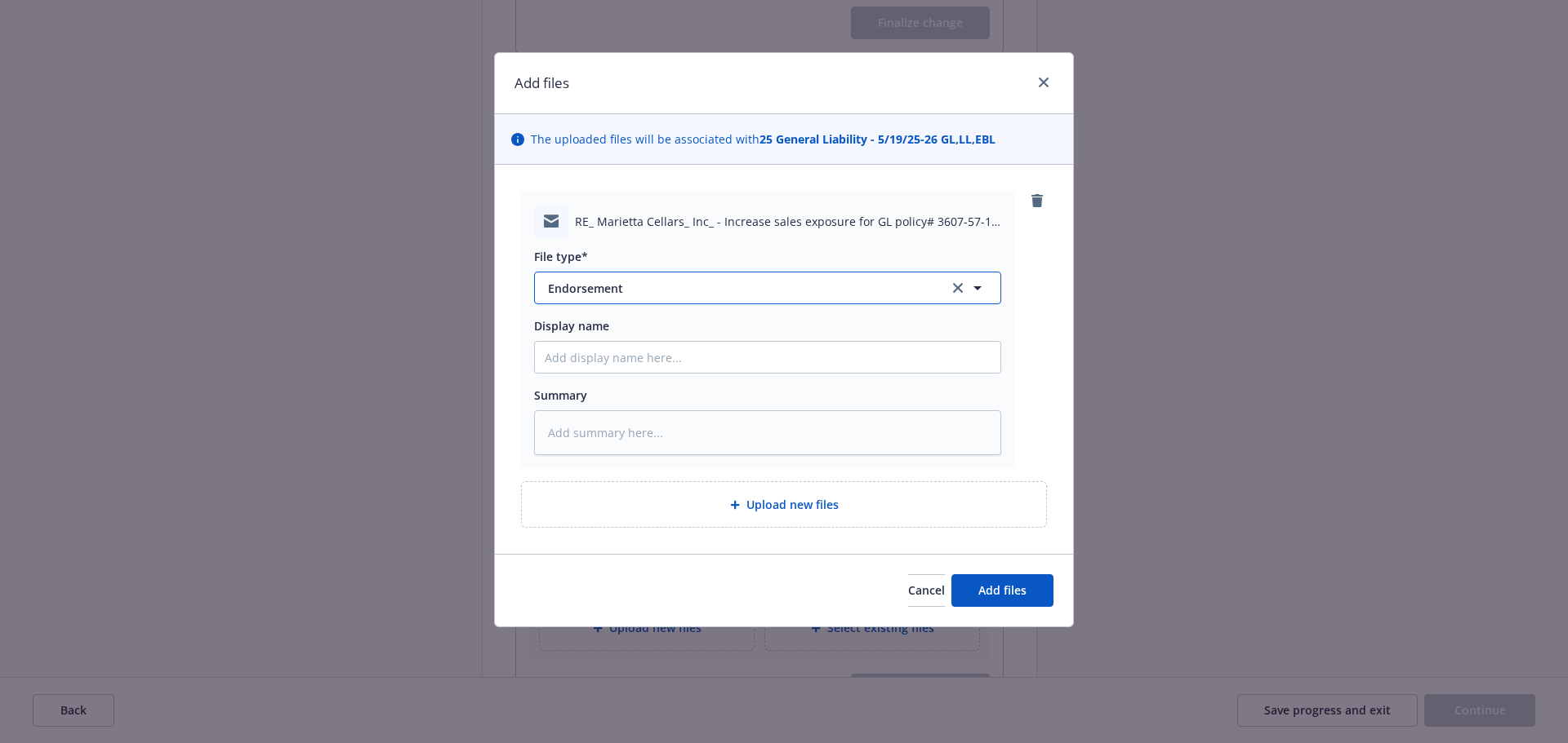
click at [585, 298] on button "Endorsement" at bounding box center [767, 288] width 467 height 32
click at [592, 328] on div "Email" at bounding box center [767, 334] width 446 height 24
click at [573, 358] on input "Display name" at bounding box center [767, 357] width 465 height 31
click at [1018, 591] on span "Add files" at bounding box center [1002, 590] width 48 height 15
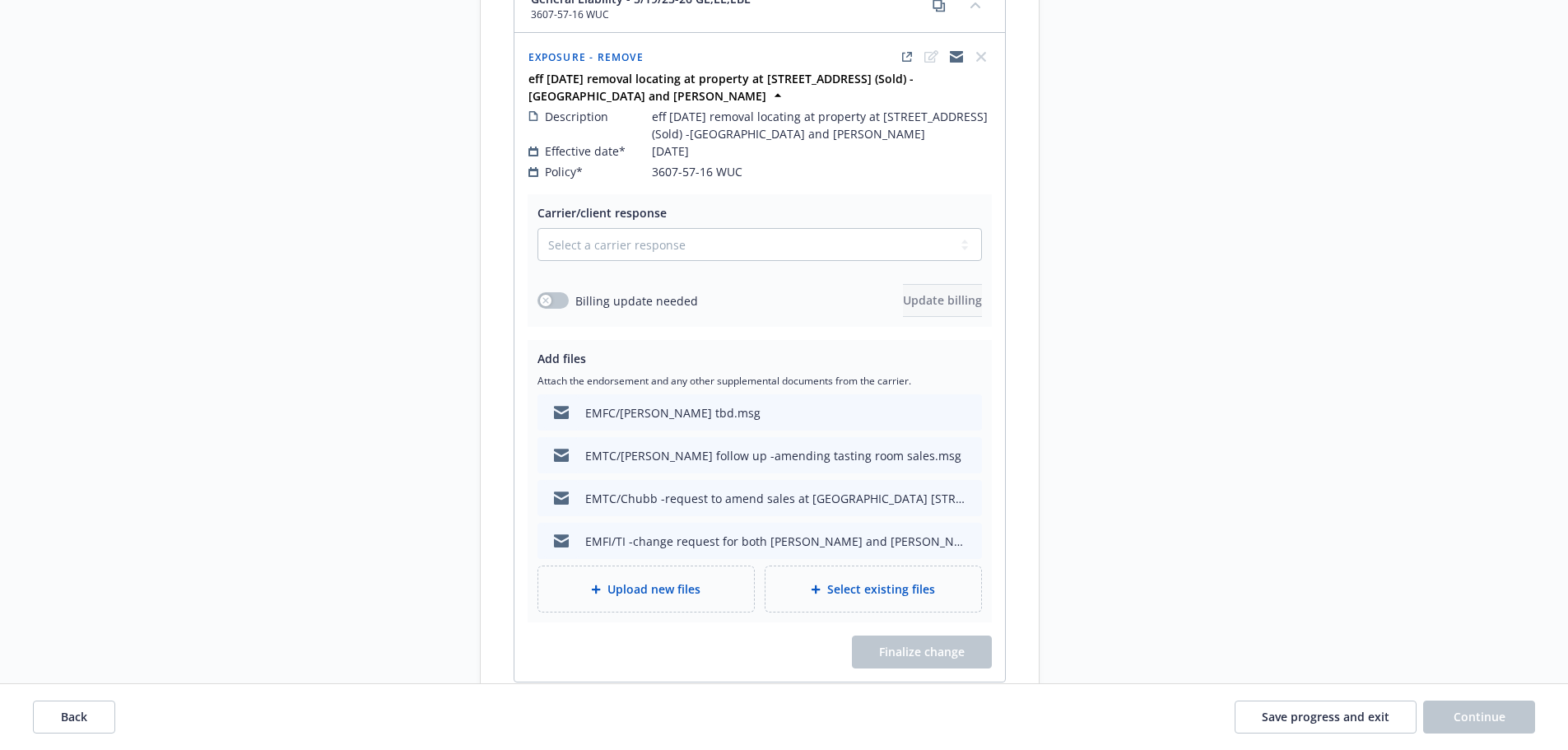
scroll to position [1246, 0]
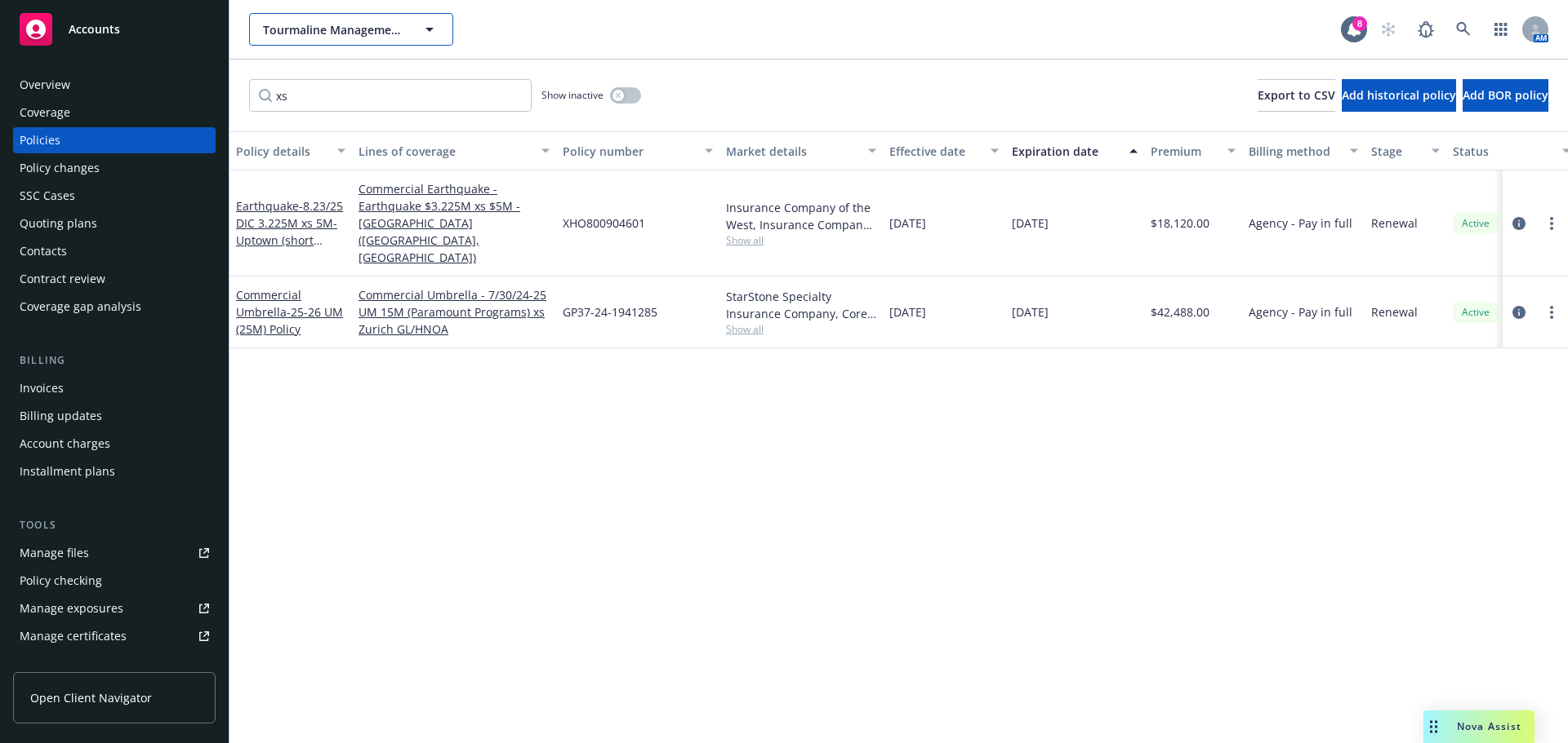
scroll to position [163, 0]
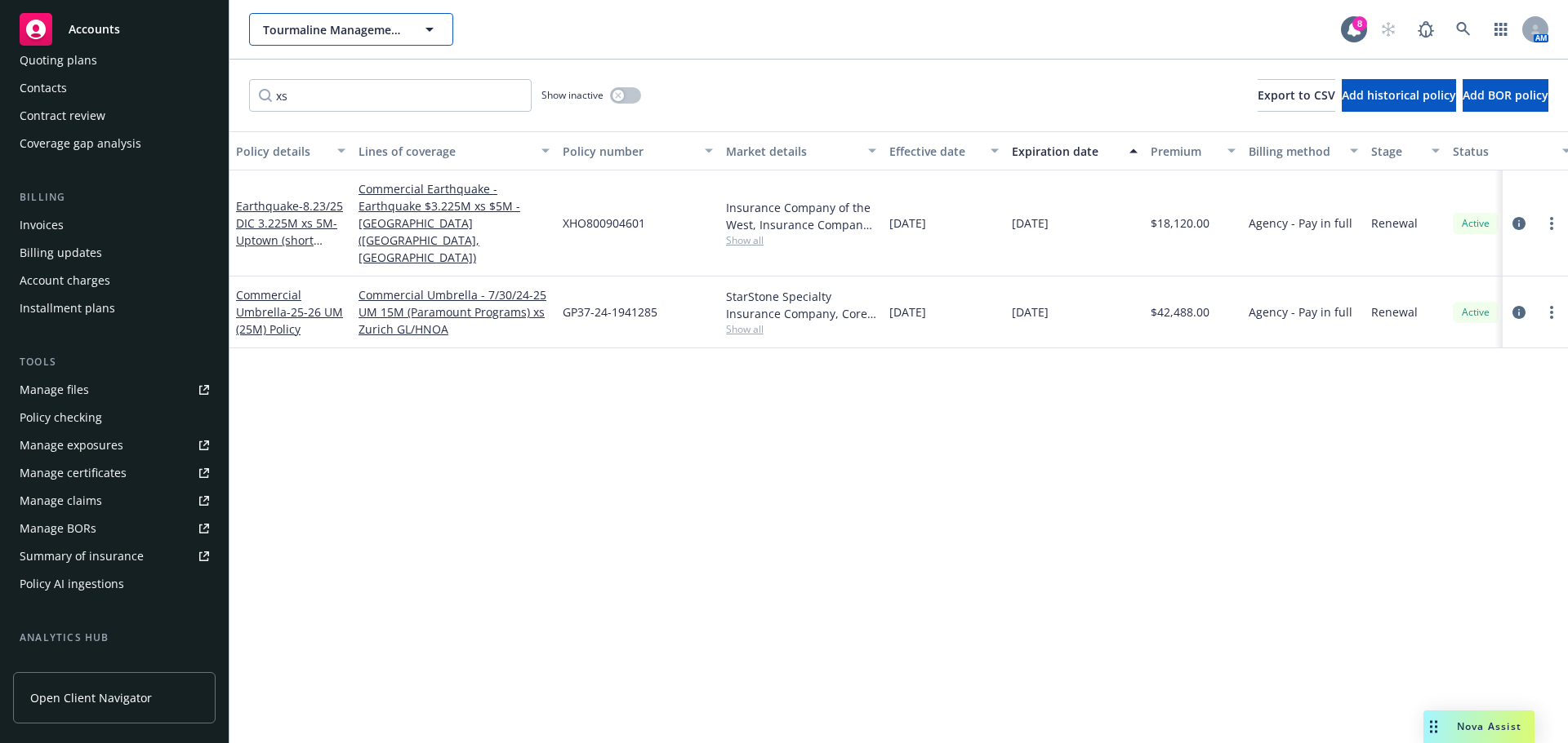
click at [309, 30] on span "Tourmaline Management LLC" at bounding box center [333, 30] width 141 height 17
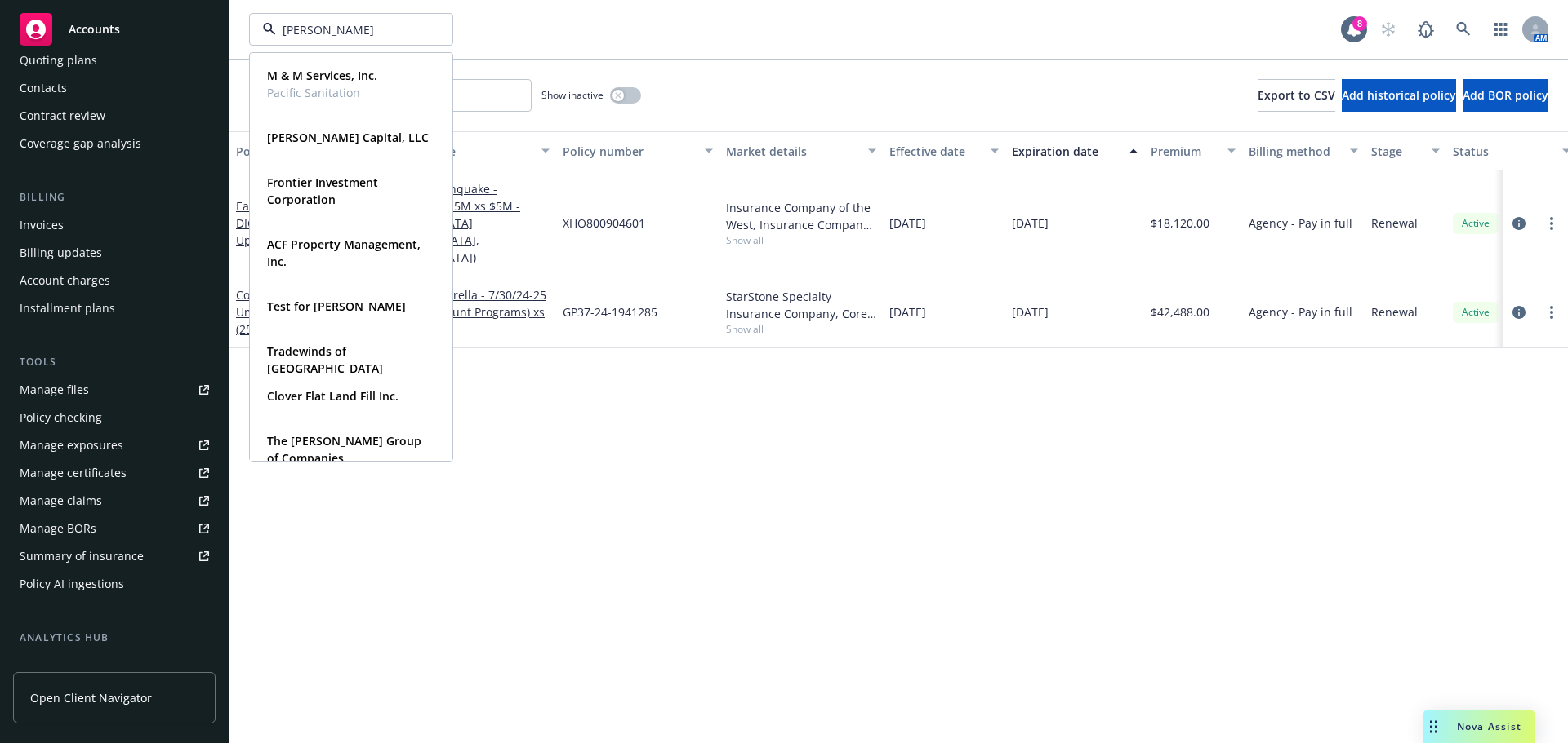
type input "[PERSON_NAME] ca"
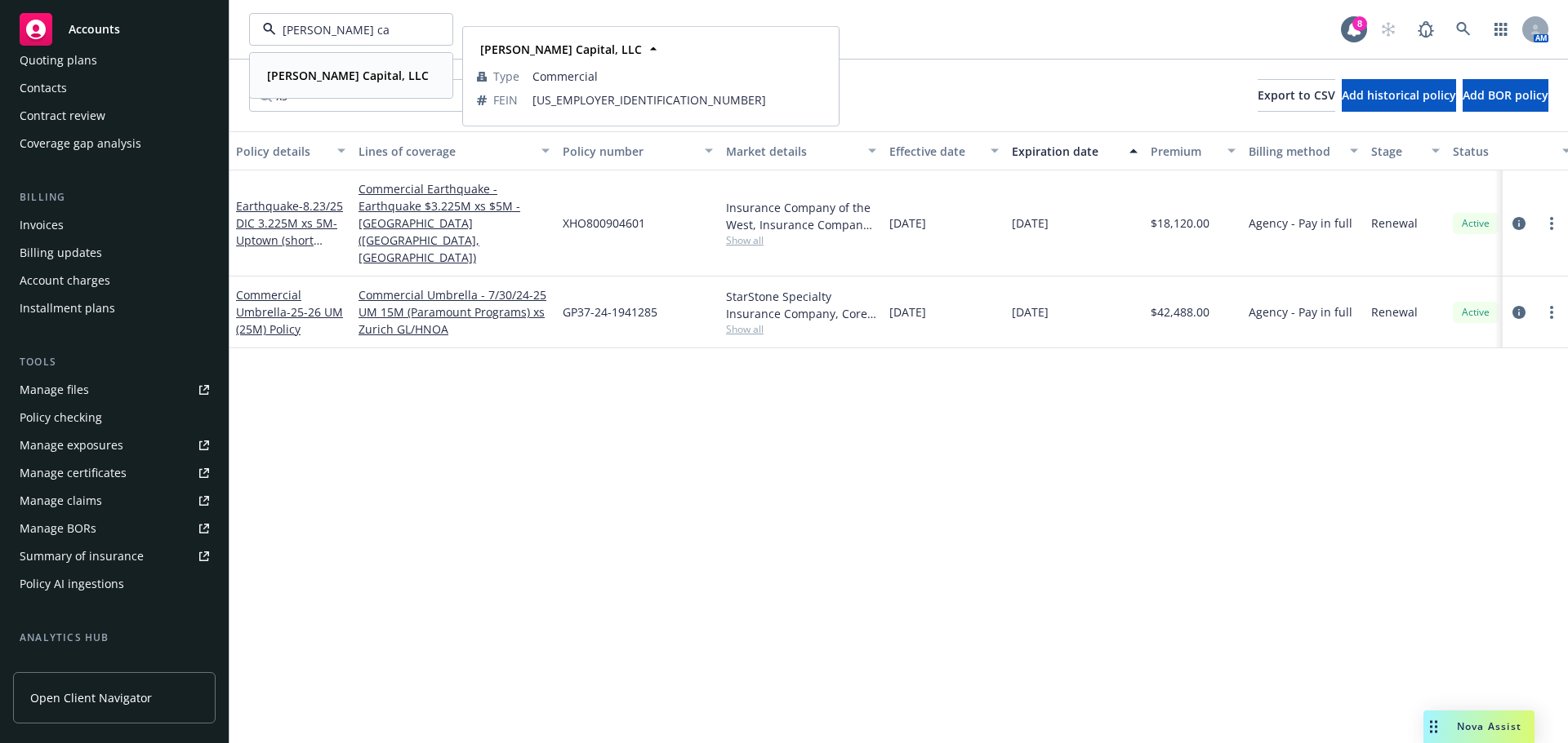
click at [317, 77] on strong "[PERSON_NAME] Capital, LLC" at bounding box center [347, 75] width 161 height 15
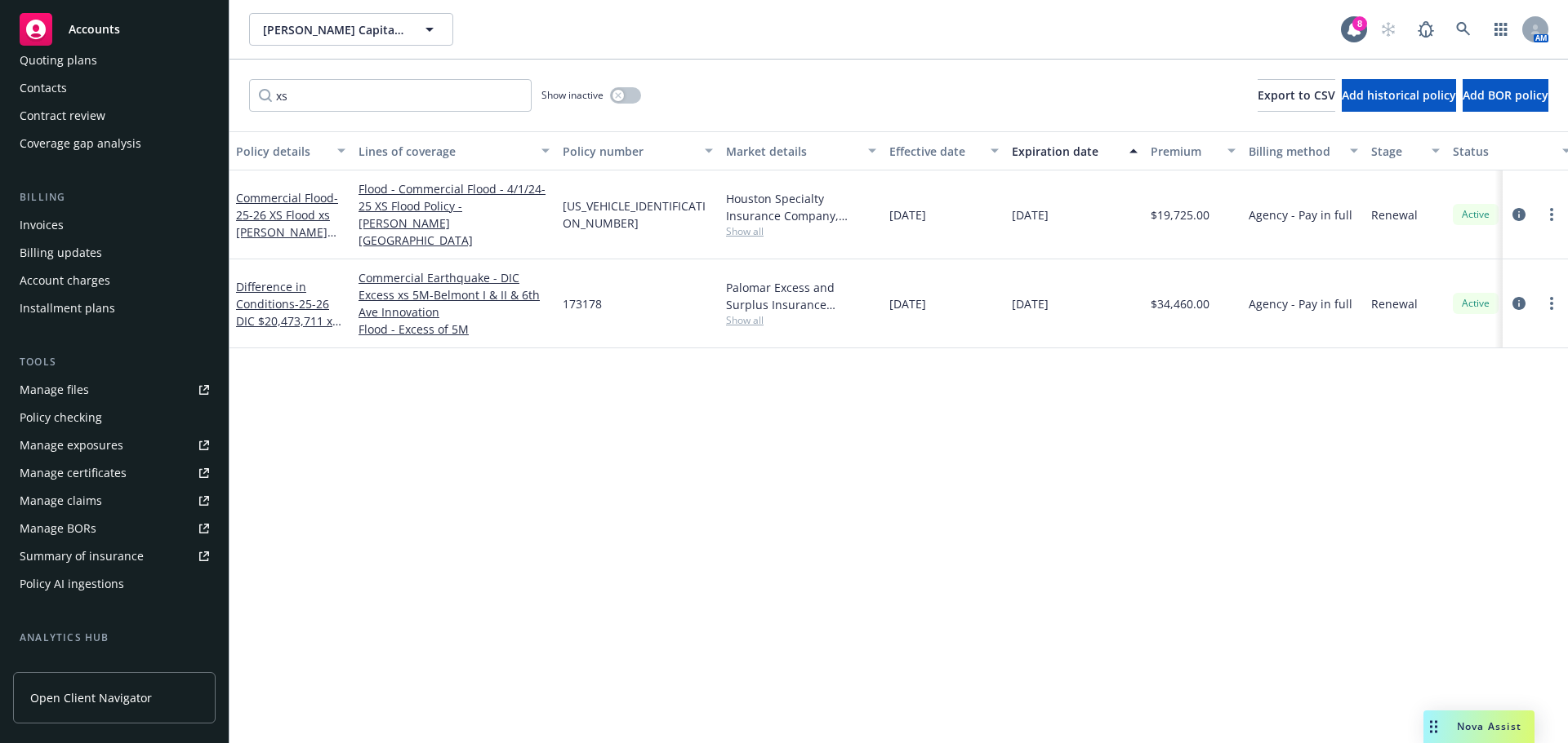
click at [43, 225] on div "Invoices" at bounding box center [42, 225] width 44 height 26
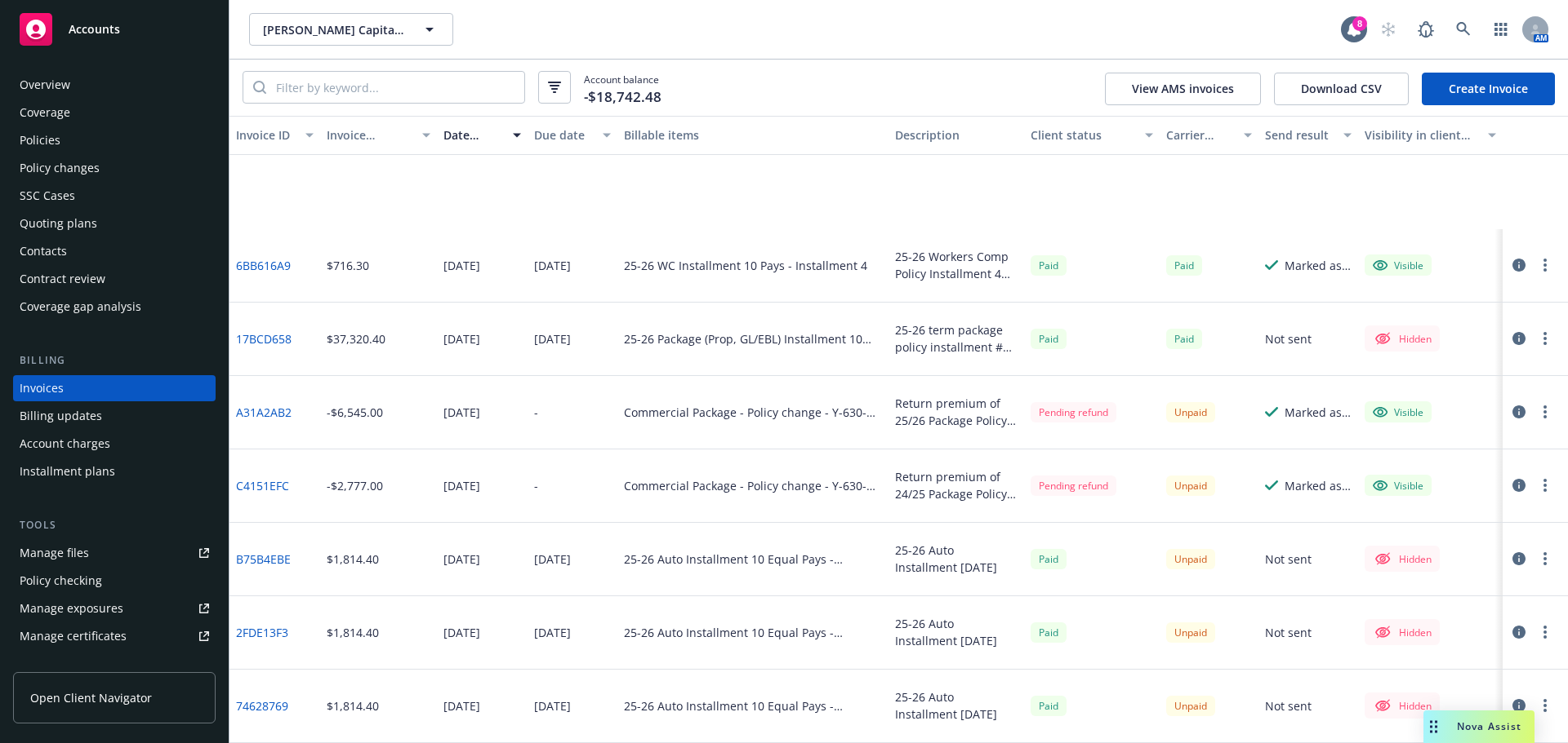
scroll to position [734, 0]
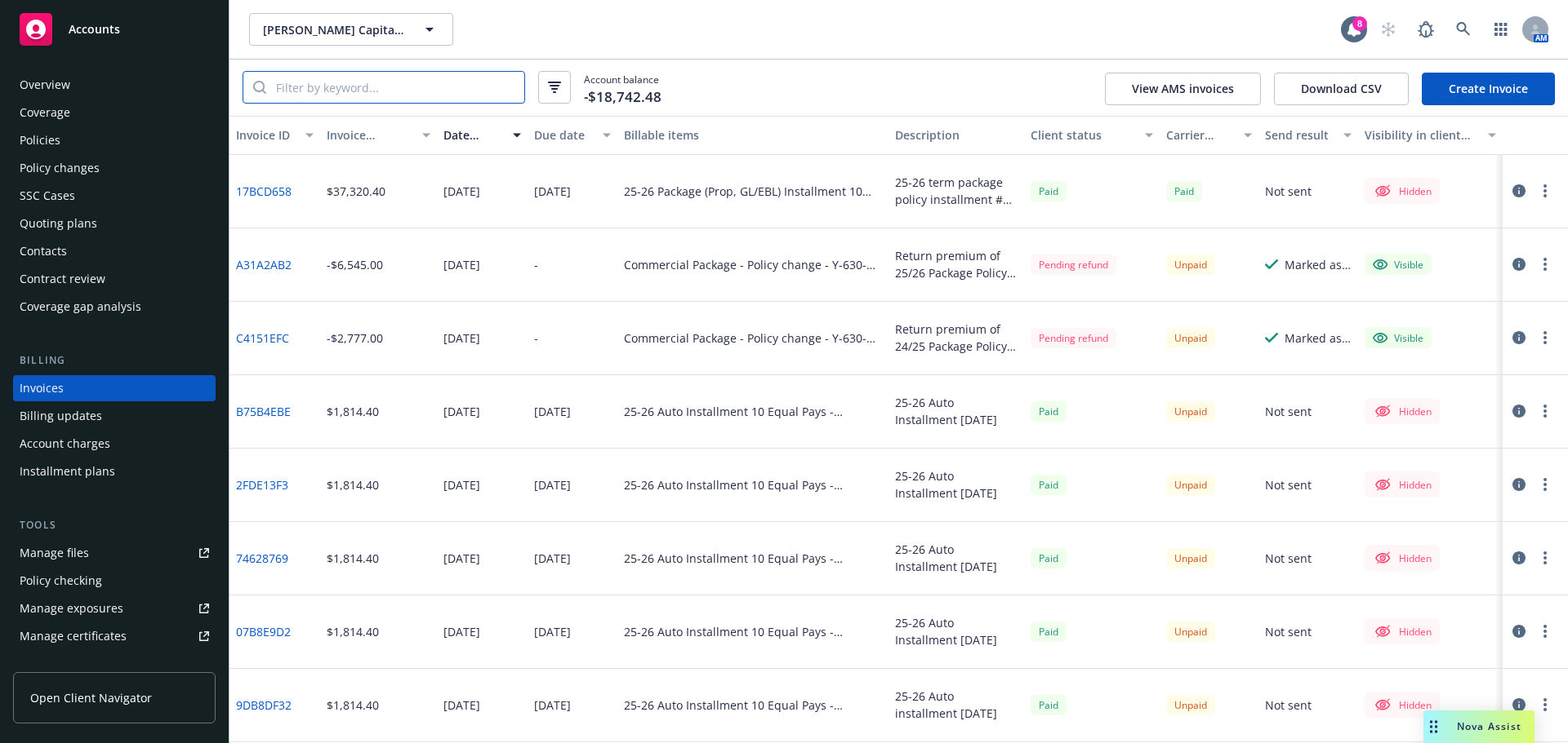
click at [314, 91] on input "search" at bounding box center [395, 87] width 258 height 31
paste input "A31A2AB2 | F"
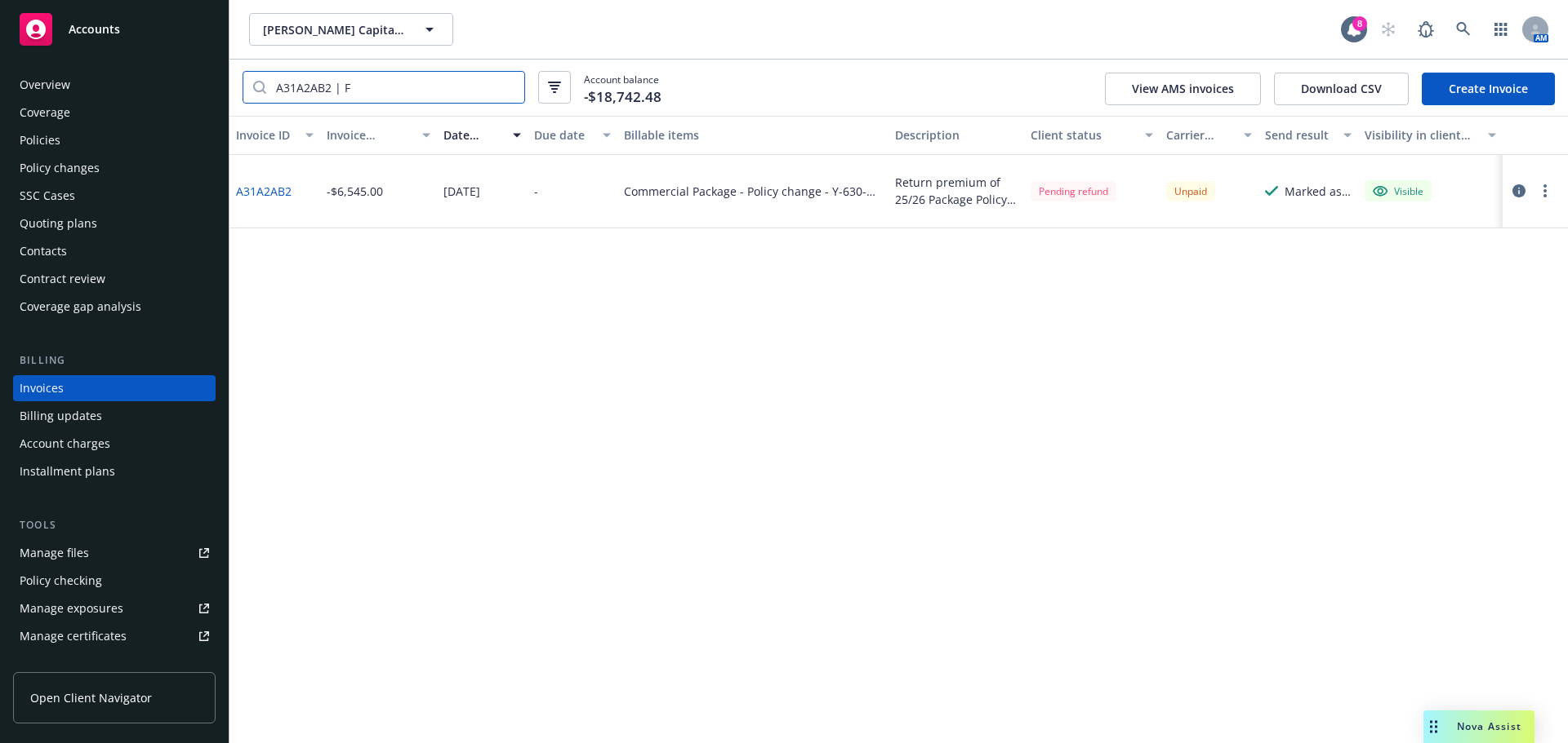
drag, startPoint x: 352, startPoint y: 90, endPoint x: 335, endPoint y: 89, distance: 17.0
click at [335, 89] on input "A31A2AB2 | F" at bounding box center [395, 87] width 258 height 31
type input "A31A2AB2"
click at [49, 91] on div "Overview" at bounding box center [44, 84] width 50 height 26
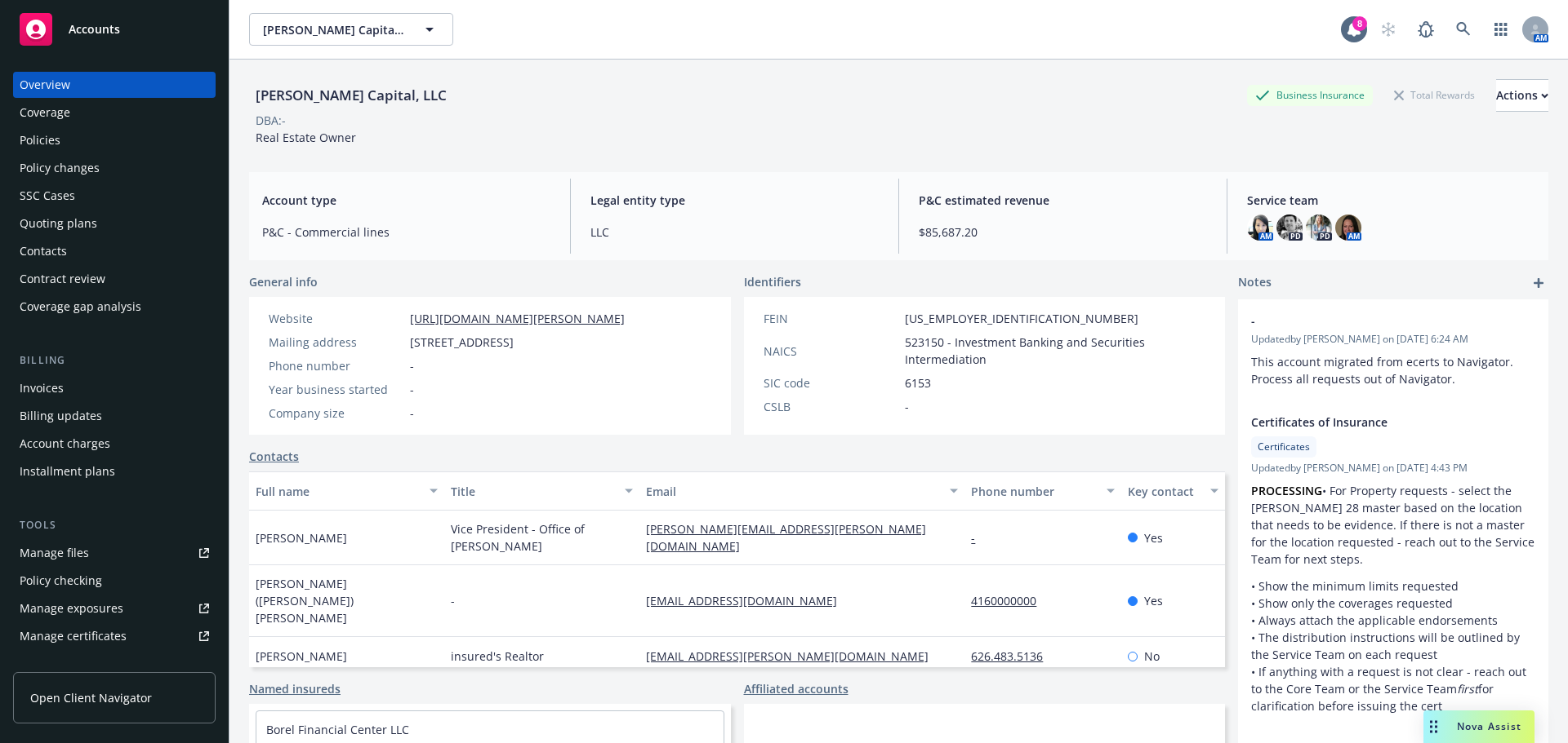
drag, startPoint x: 405, startPoint y: 342, endPoint x: 669, endPoint y: 342, distance: 264.0
click at [631, 342] on div "Mailing address 160 Bovet Road, Suite 400, San Mateo, CA, 94402" at bounding box center [446, 342] width 369 height 17
copy div "160 Bovet Road, Suite 400, San Mateo, CA, 94402"
click at [26, 418] on div "Billing updates" at bounding box center [61, 416] width 83 height 26
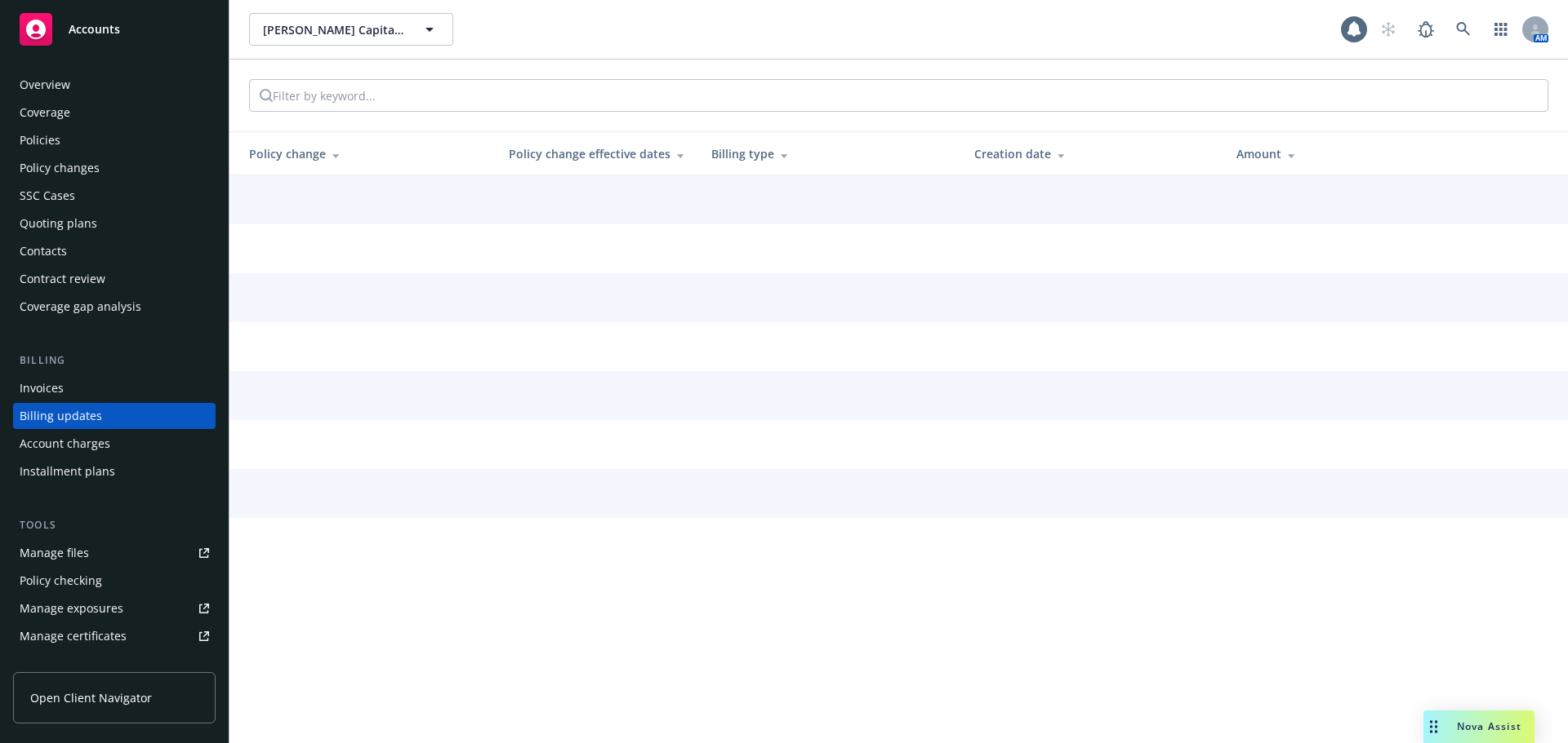
scroll to position [19, 0]
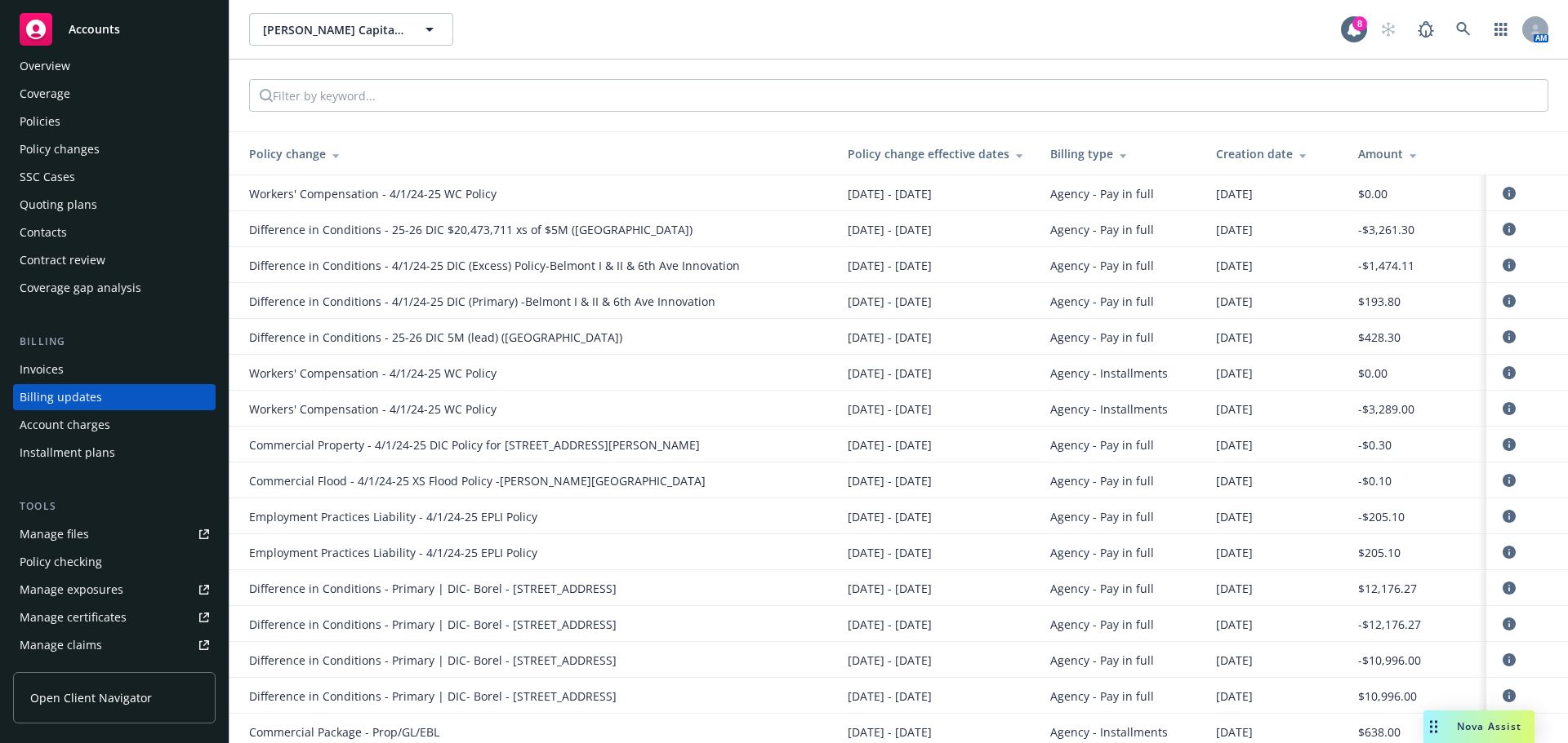
click at [38, 535] on div "Manage files" at bounding box center [54, 534] width 69 height 26
click at [32, 127] on div "Policies" at bounding box center [40, 121] width 41 height 26
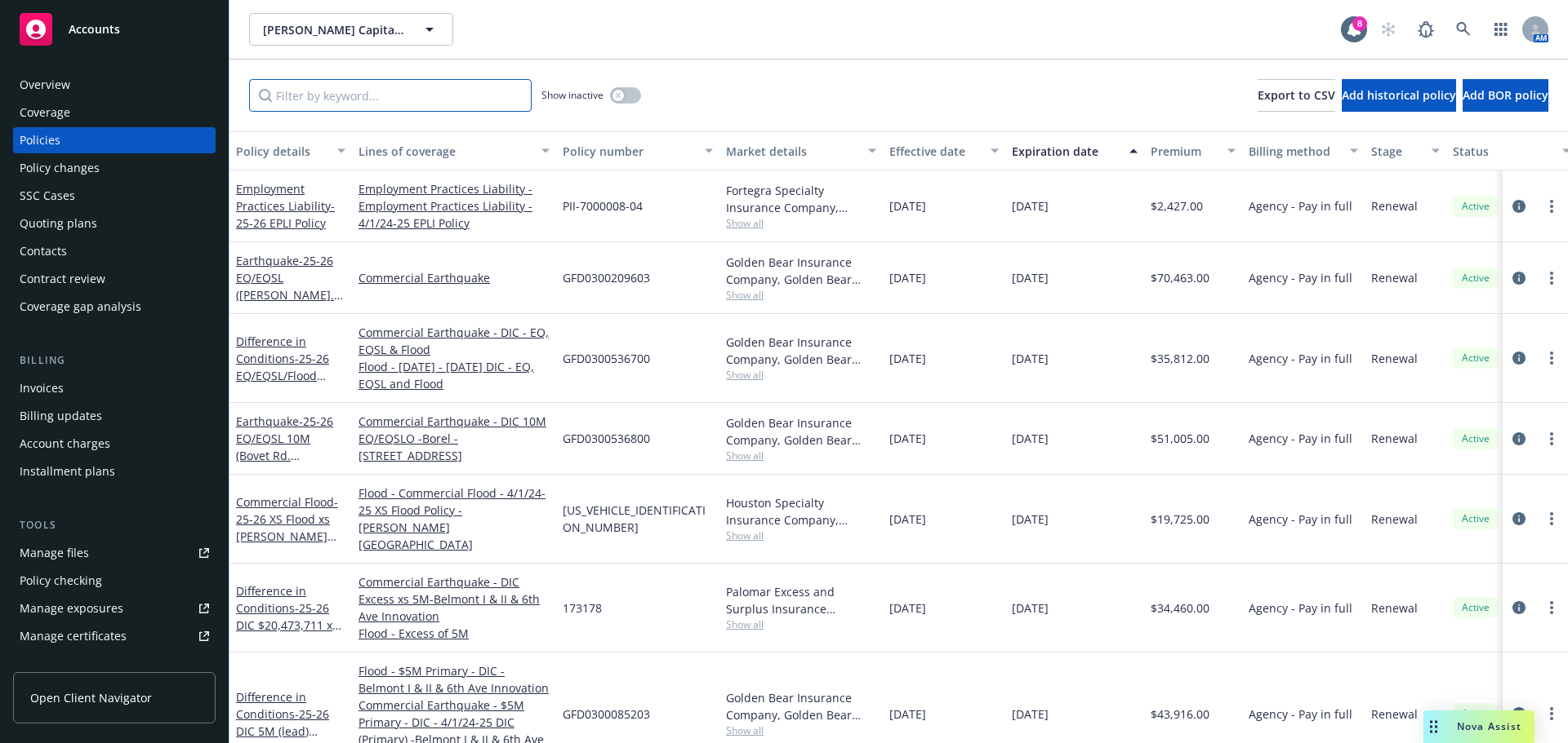
click at [292, 93] on input "Filter by keyword..." at bounding box center [390, 96] width 283 height 32
type input "p"
click at [61, 394] on div "Invoices" at bounding box center [42, 388] width 44 height 26
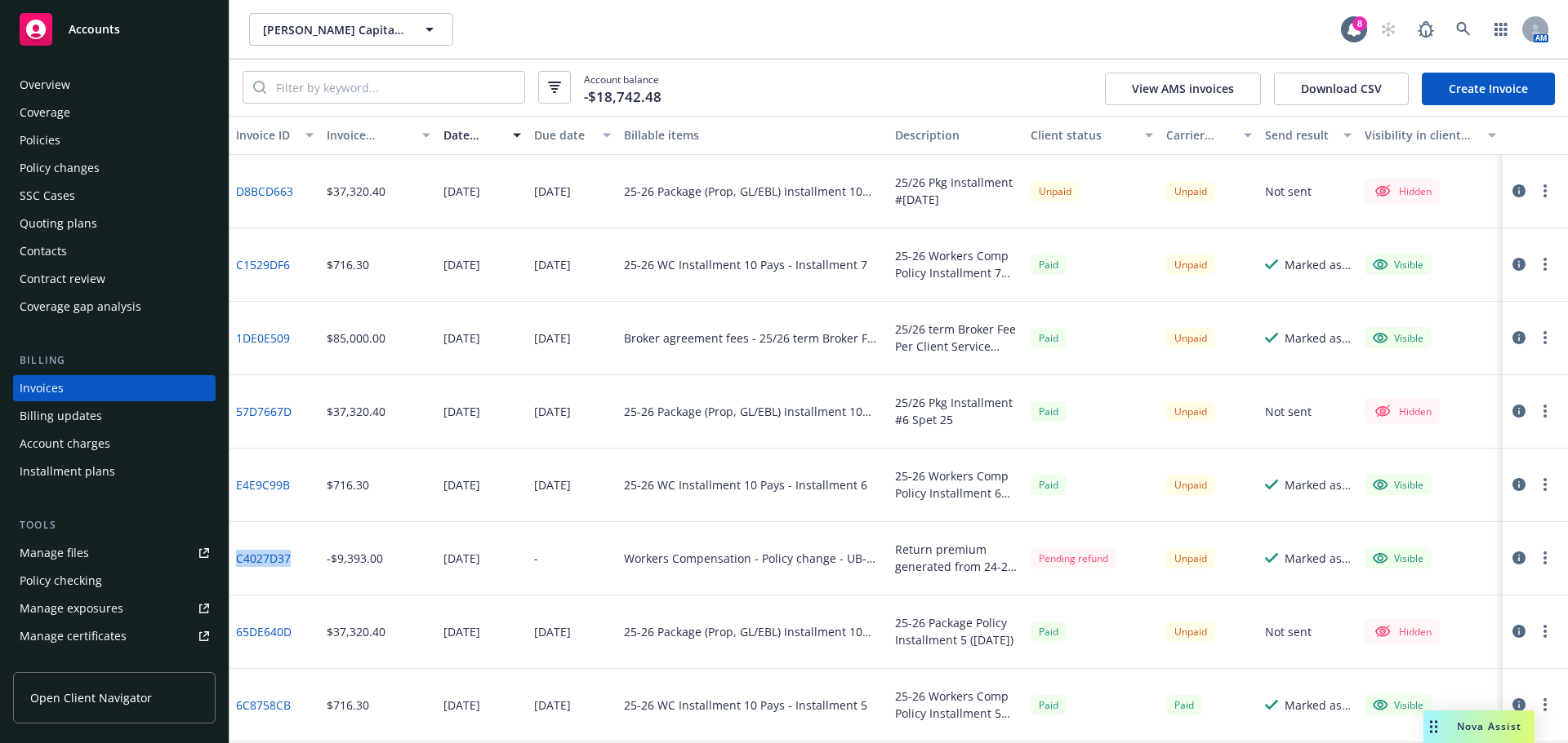
drag, startPoint x: 295, startPoint y: 561, endPoint x: 230, endPoint y: 566, distance: 65.2
click at [230, 566] on div "C4027D37" at bounding box center [275, 559] width 90 height 73
copy link "C4027D37"
click at [317, 90] on input "search" at bounding box center [395, 87] width 258 height 31
paste input "C4151EFC"
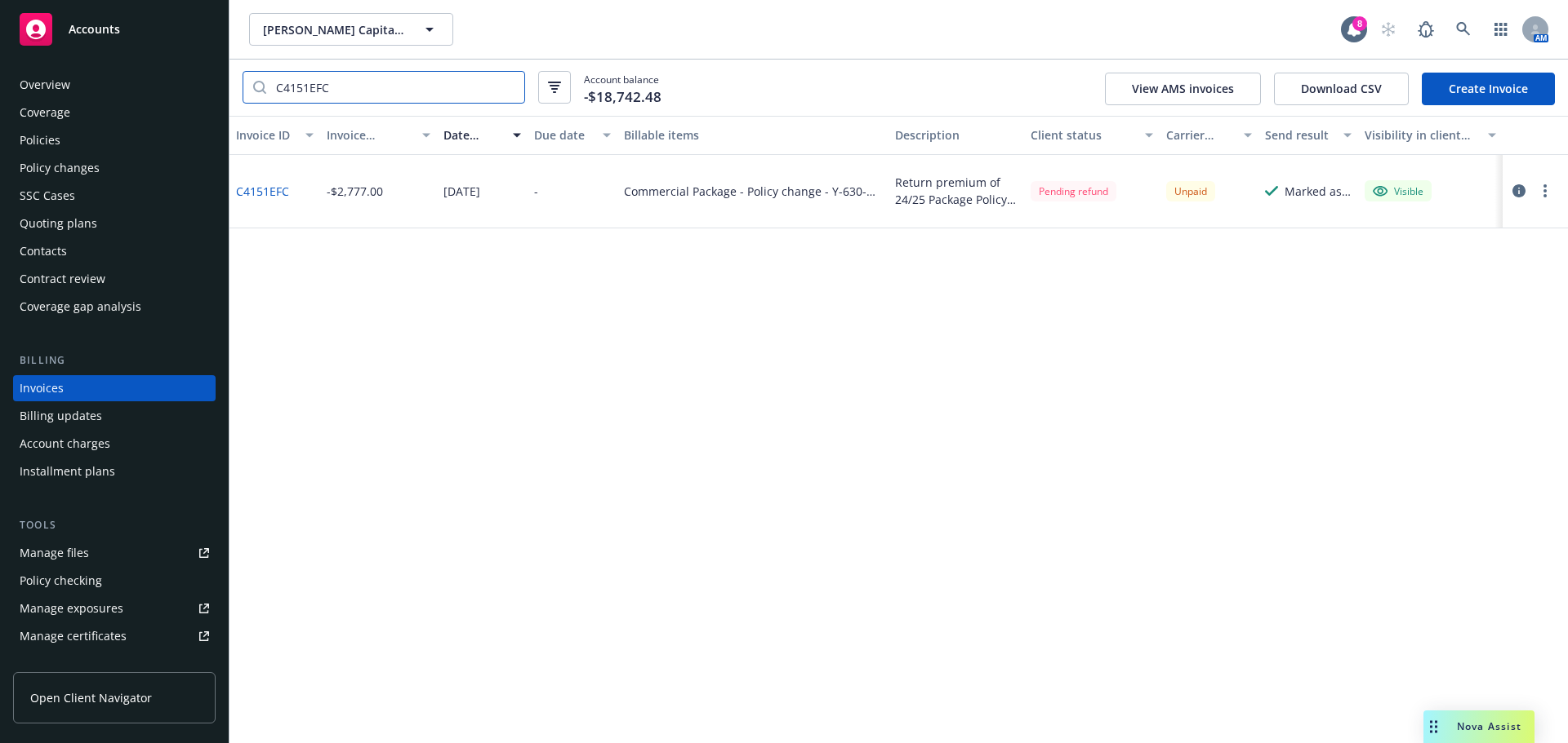
drag, startPoint x: 378, startPoint y: 98, endPoint x: 226, endPoint y: 96, distance: 152.0
click at [228, 96] on div "Accounts Overview Coverage Policies Policy changes SSC Cases Quoting plans Cont…" at bounding box center [784, 371] width 1568 height 743
paste input "31A2AB2"
type input "31A2AB2"
click at [35, 146] on div "Policies" at bounding box center [40, 140] width 41 height 26
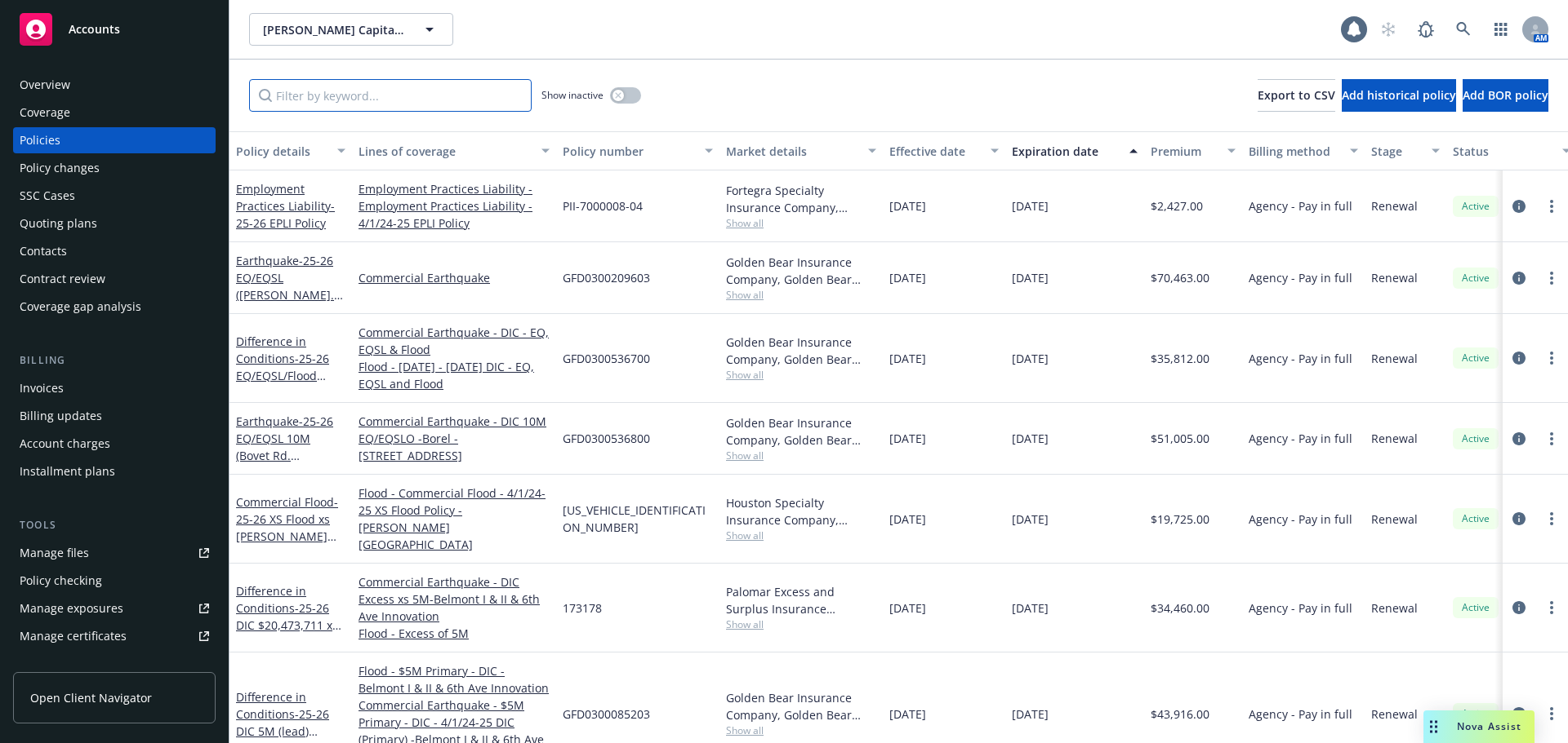
click at [332, 105] on input "Filter by keyword..." at bounding box center [390, 96] width 283 height 32
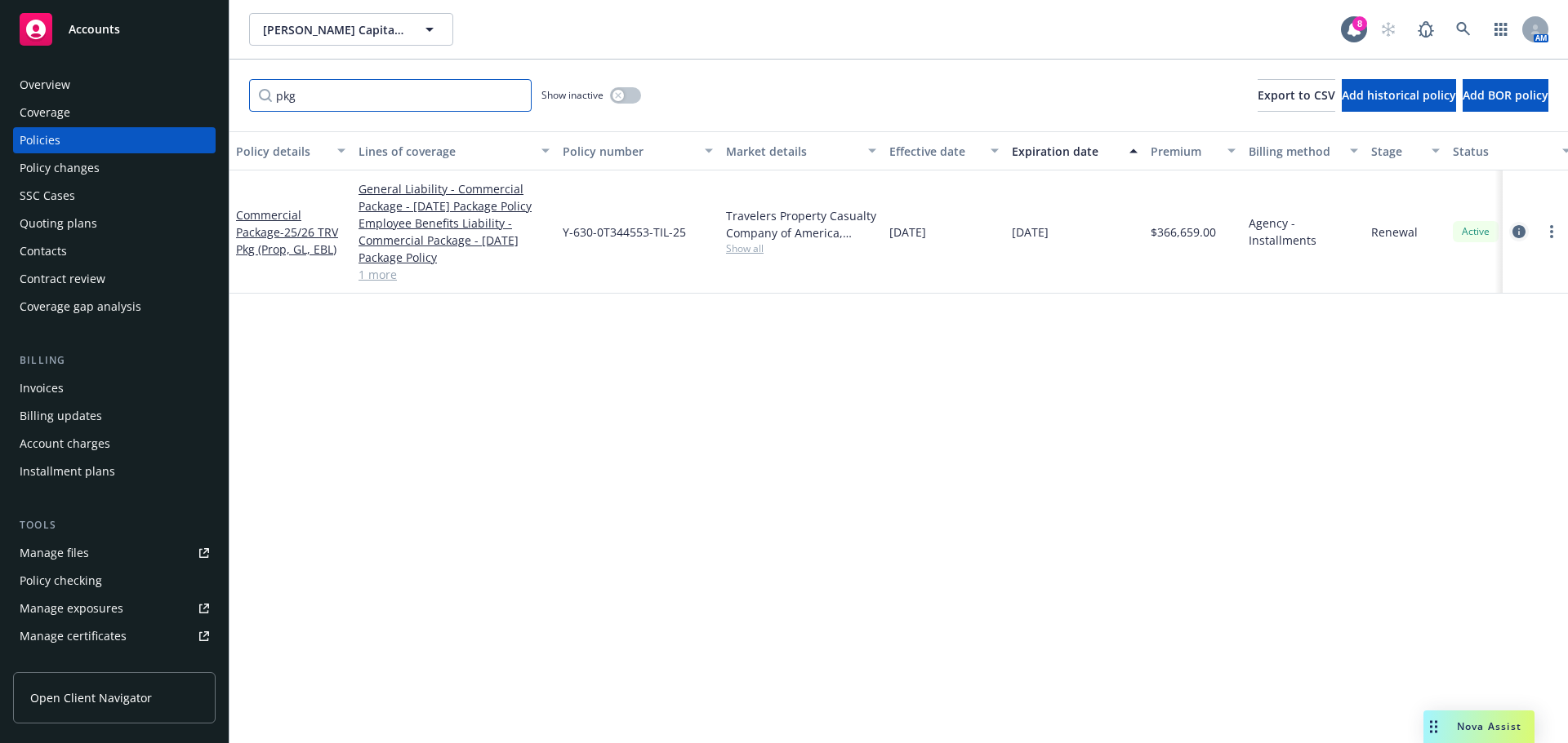
type input "pkg"
click at [1518, 233] on icon "circleInformation" at bounding box center [1518, 231] width 13 height 13
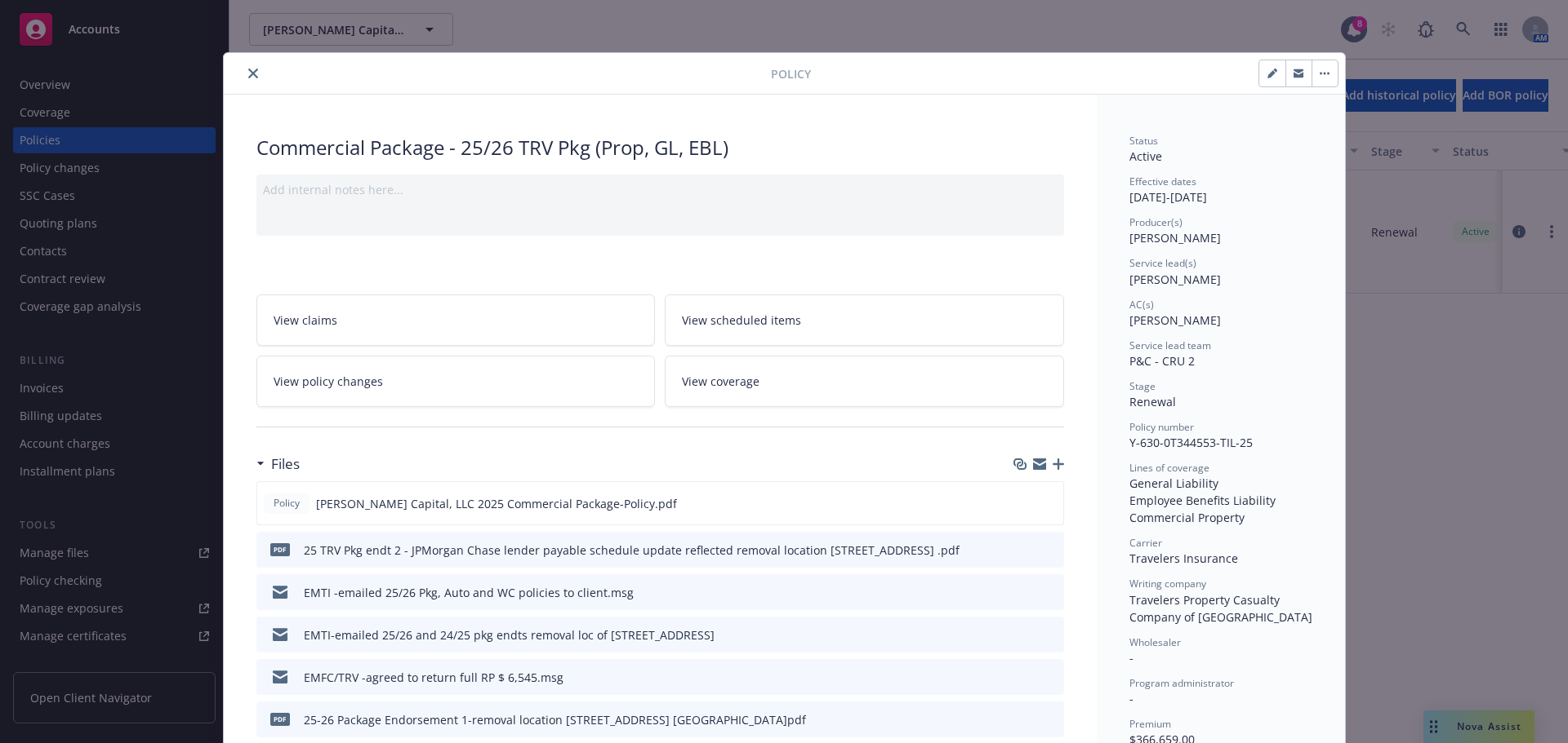
click at [397, 383] on link "View policy changes" at bounding box center [456, 381] width 399 height 51
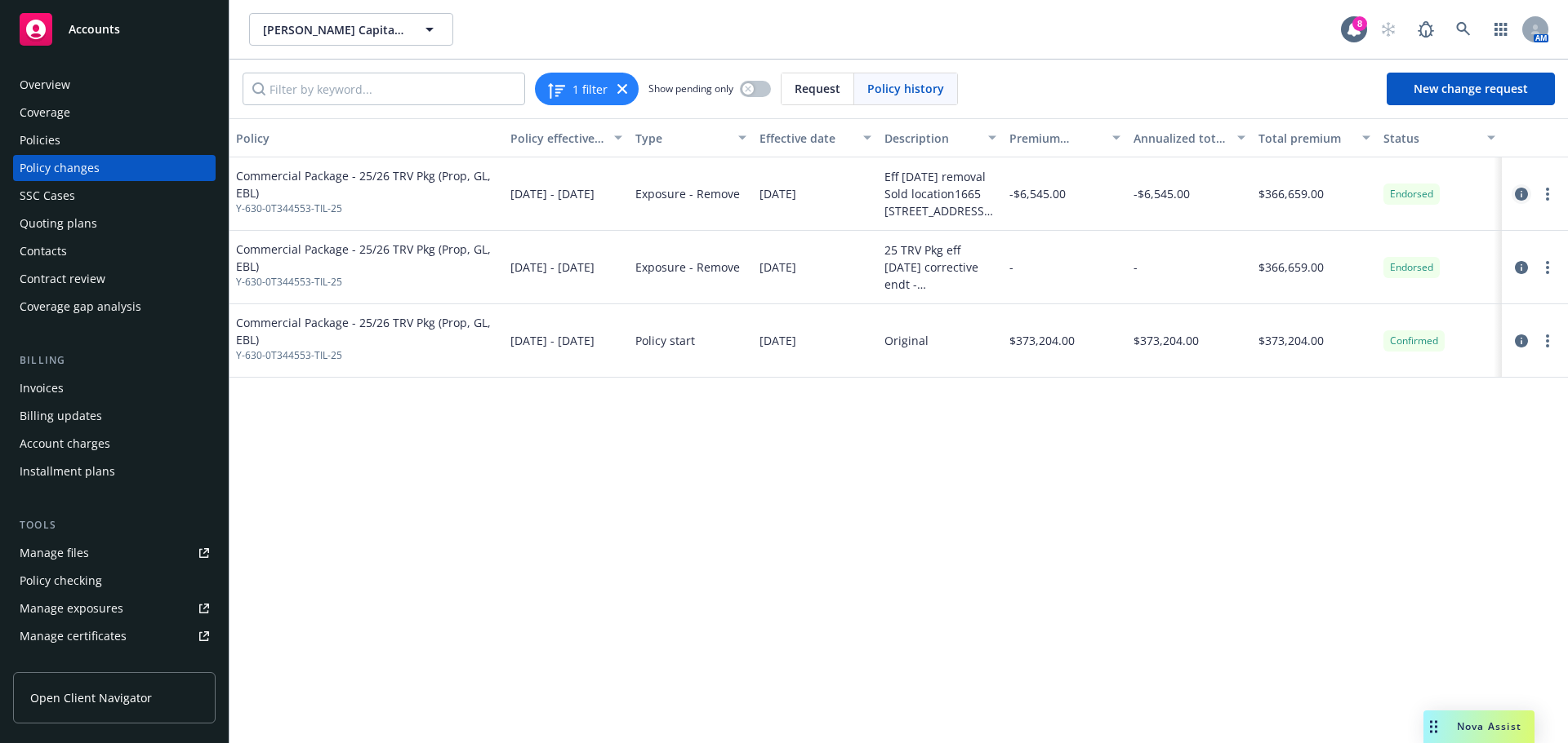
click at [1521, 194] on icon "circleInformation" at bounding box center [1521, 194] width 13 height 13
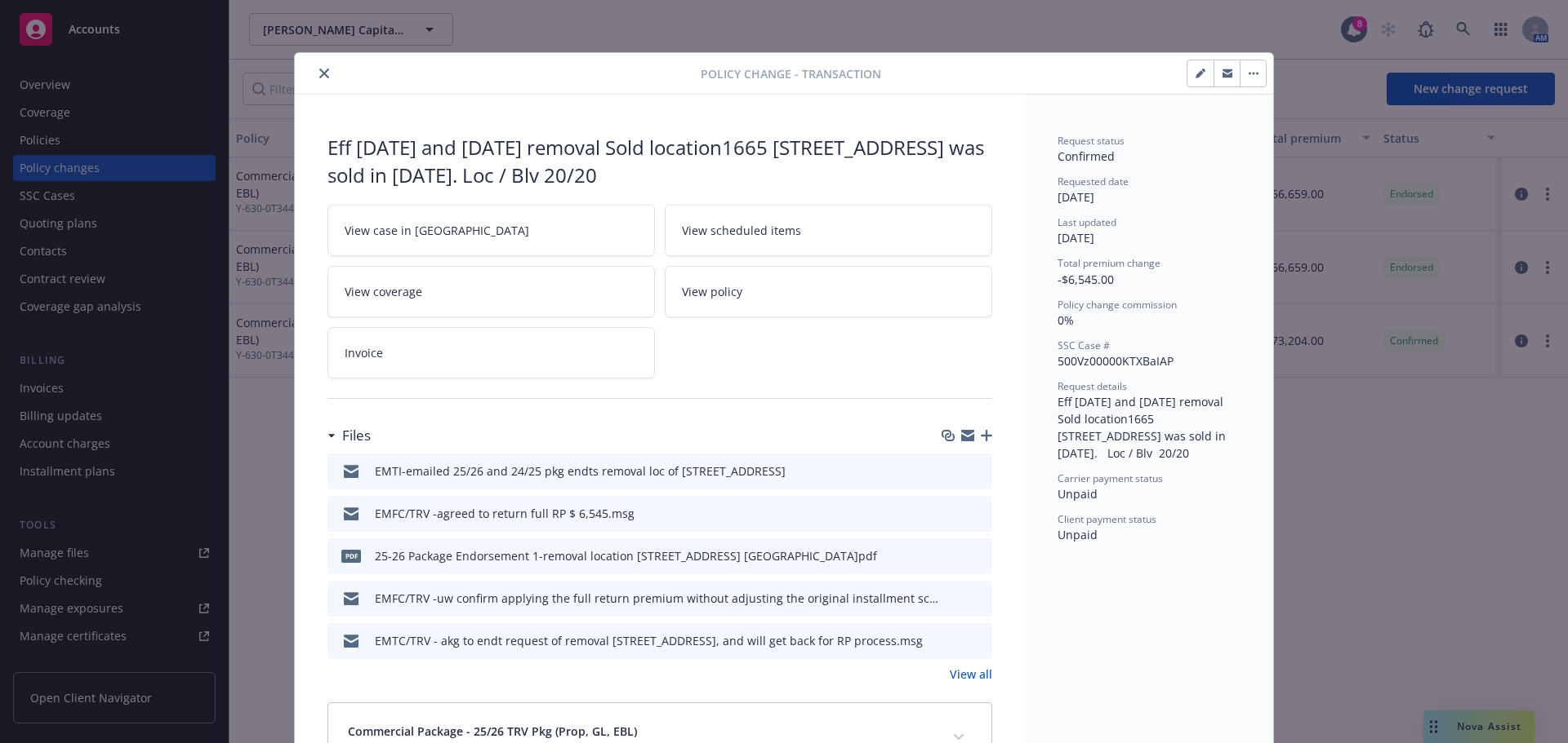
click at [955, 467] on div at bounding box center [965, 471] width 41 height 17
click at [943, 474] on icon "download file" at bounding box center [949, 469] width 13 height 13
click at [319, 74] on icon "close" at bounding box center [324, 73] width 9 height 9
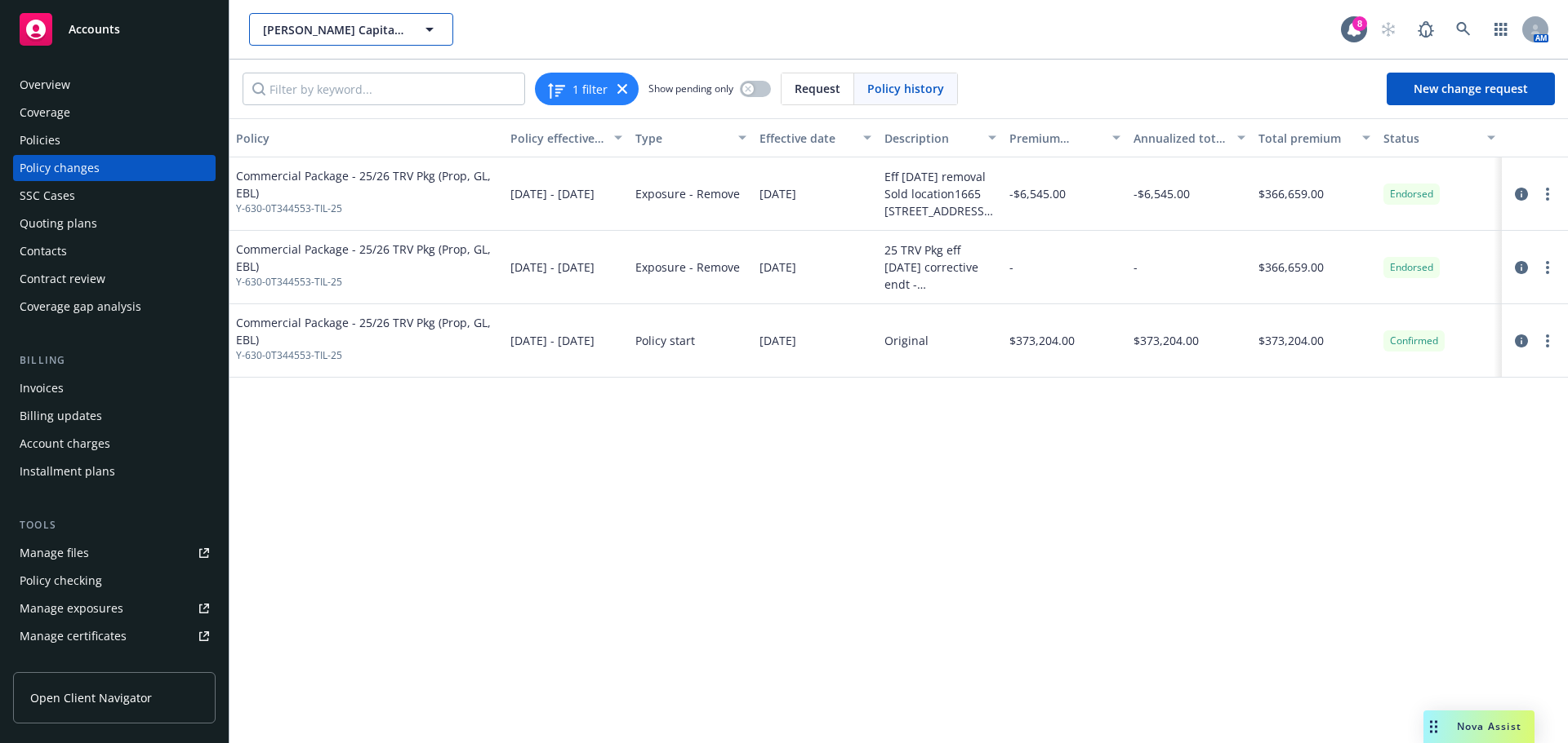
click at [293, 32] on span "Finn Capital, LLC" at bounding box center [333, 30] width 141 height 17
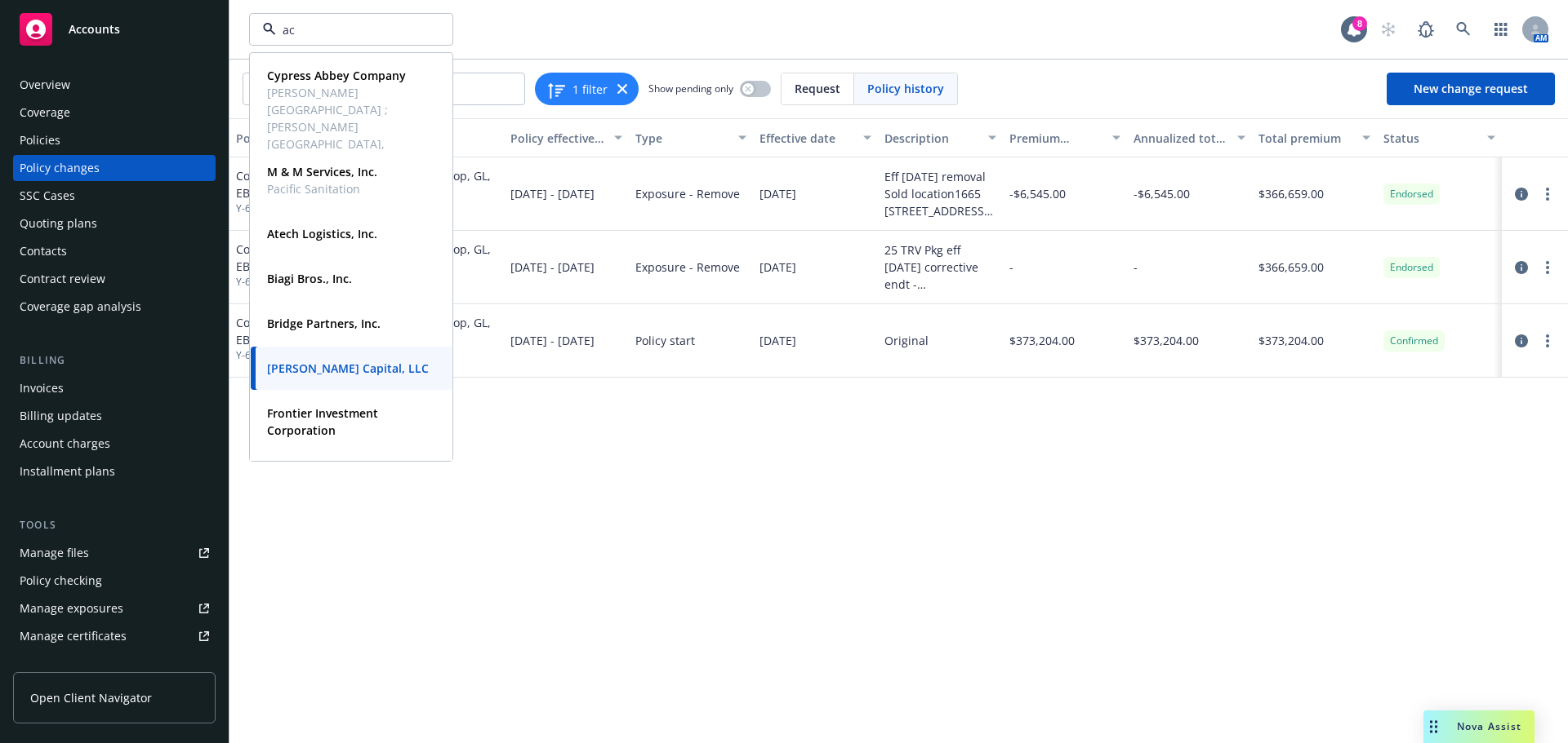
type input "acf"
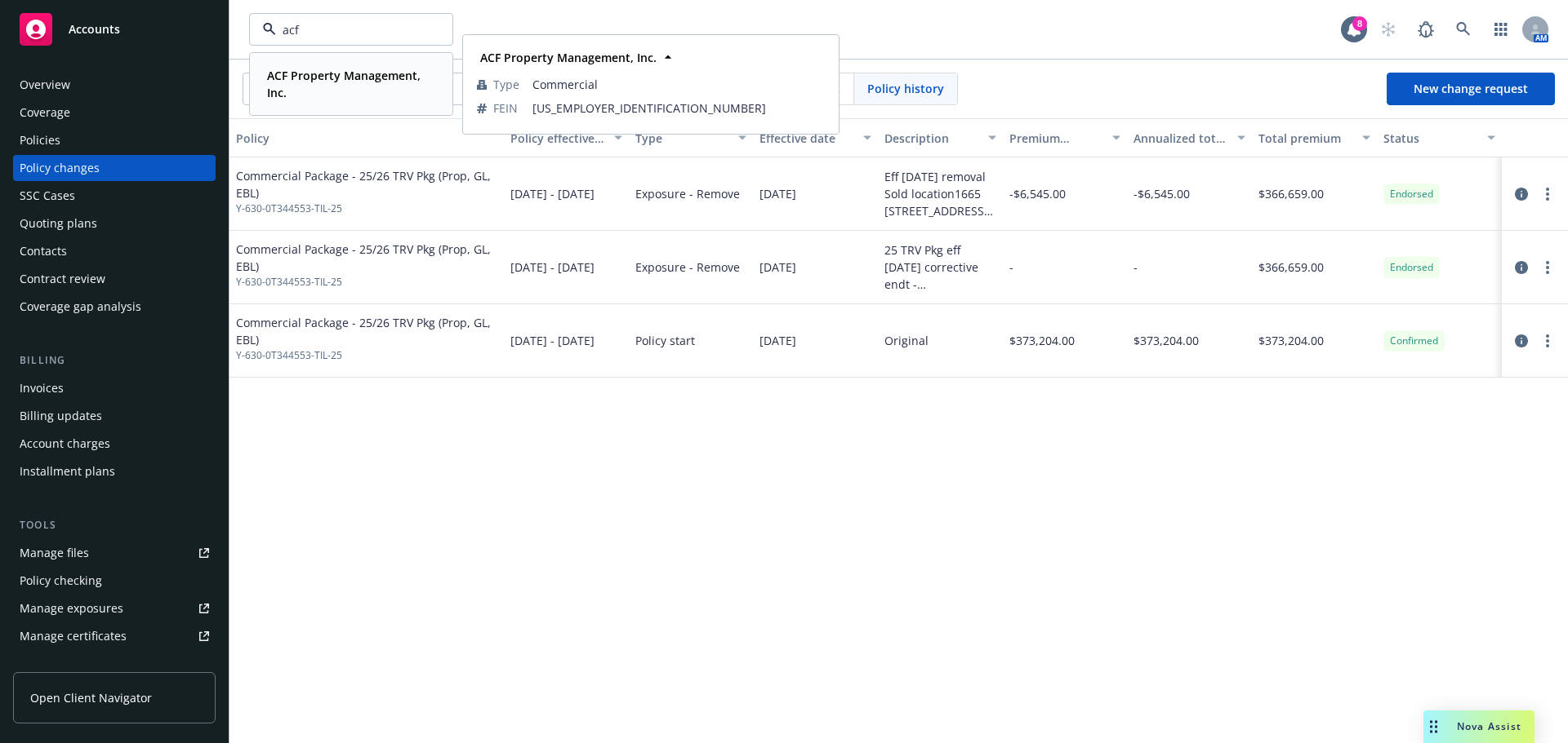
click at [301, 78] on strong "ACF Property Management, Inc." at bounding box center [344, 84] width 154 height 32
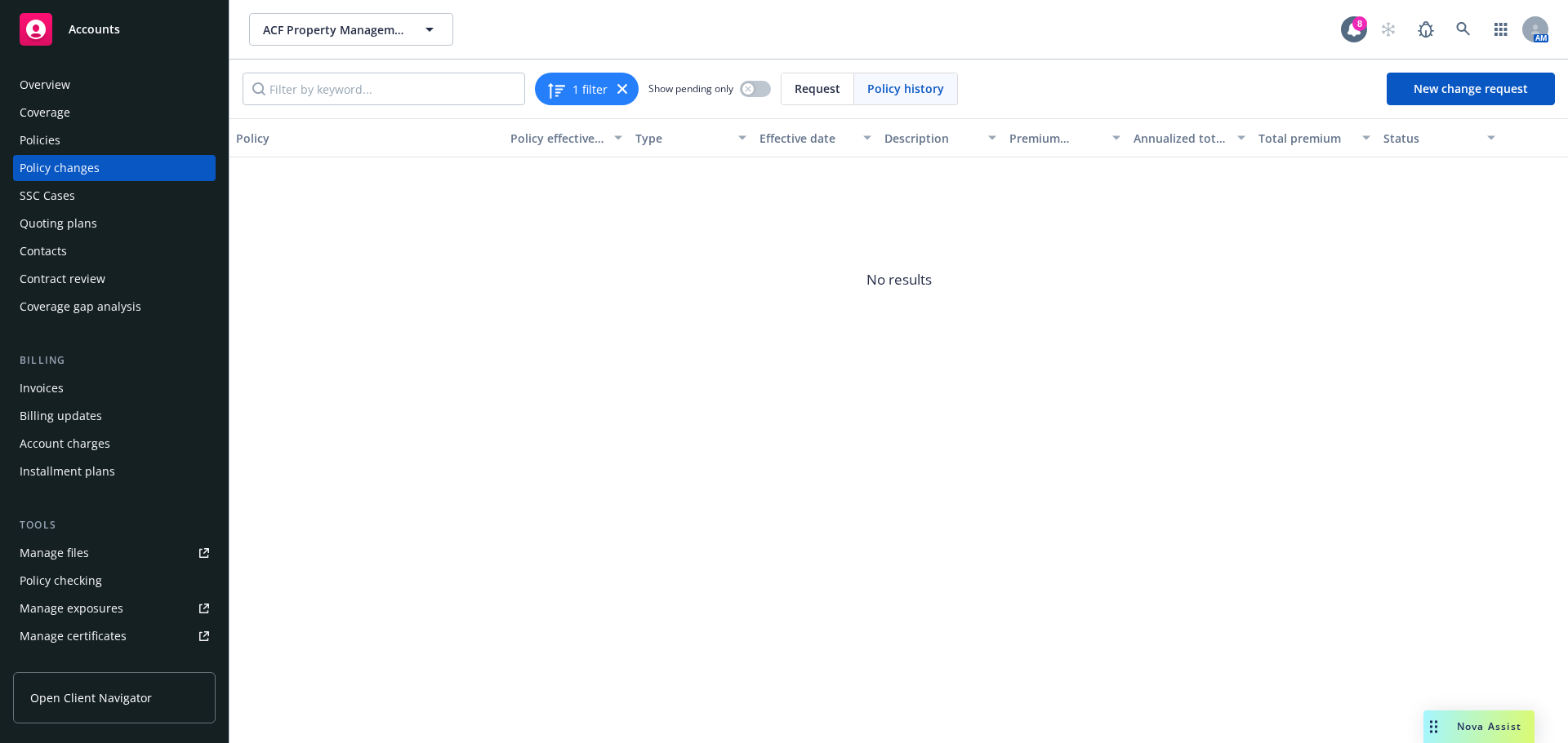
click at [42, 143] on div "Policies" at bounding box center [40, 140] width 41 height 26
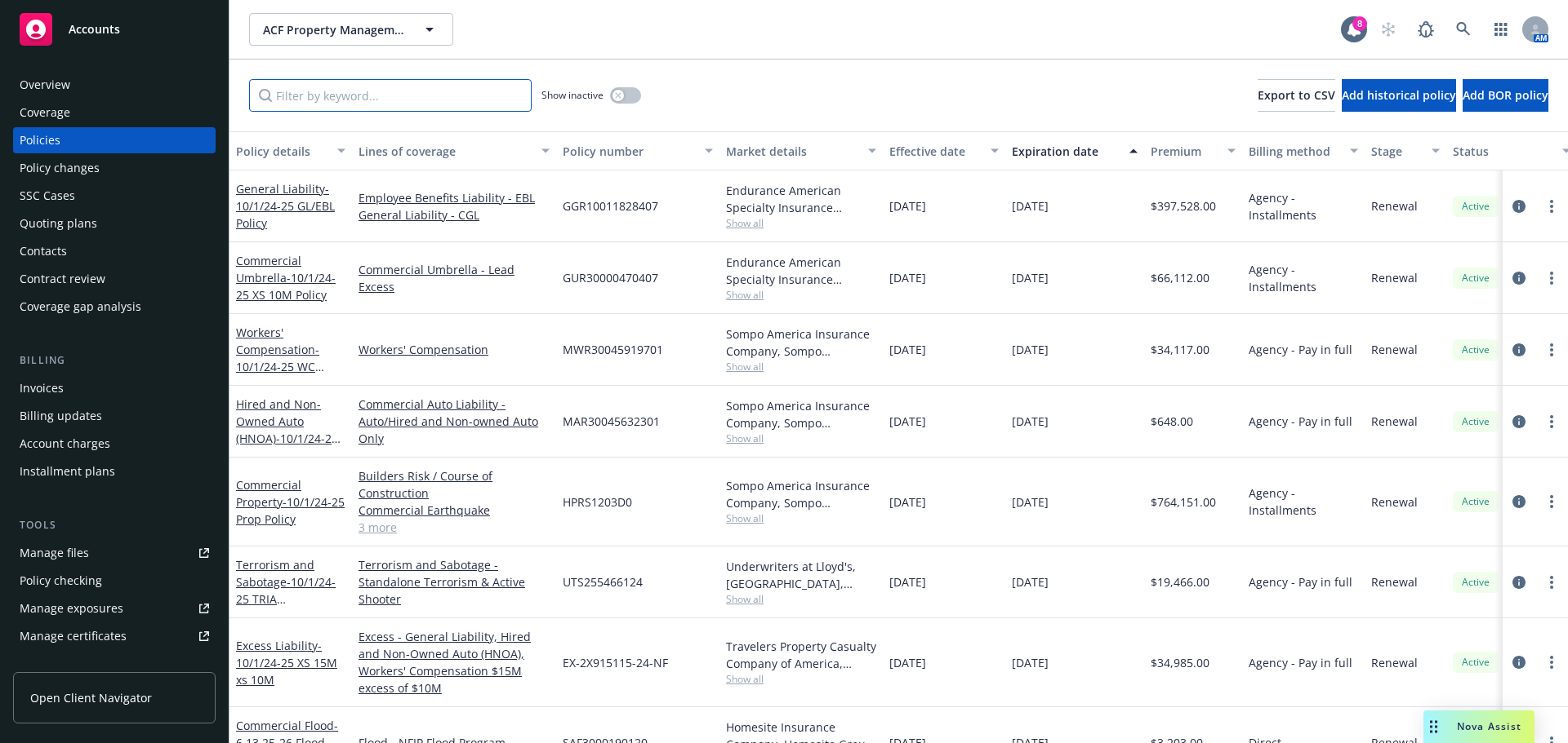
click at [329, 103] on input "Filter by keyword..." at bounding box center [390, 96] width 283 height 32
drag, startPoint x: 316, startPoint y: 93, endPoint x: 195, endPoint y: 106, distance: 121.7
click at [195, 106] on div "Accounts Overview Coverage Policies Policy changes SSC Cases Quoting plans Cont…" at bounding box center [784, 371] width 1568 height 743
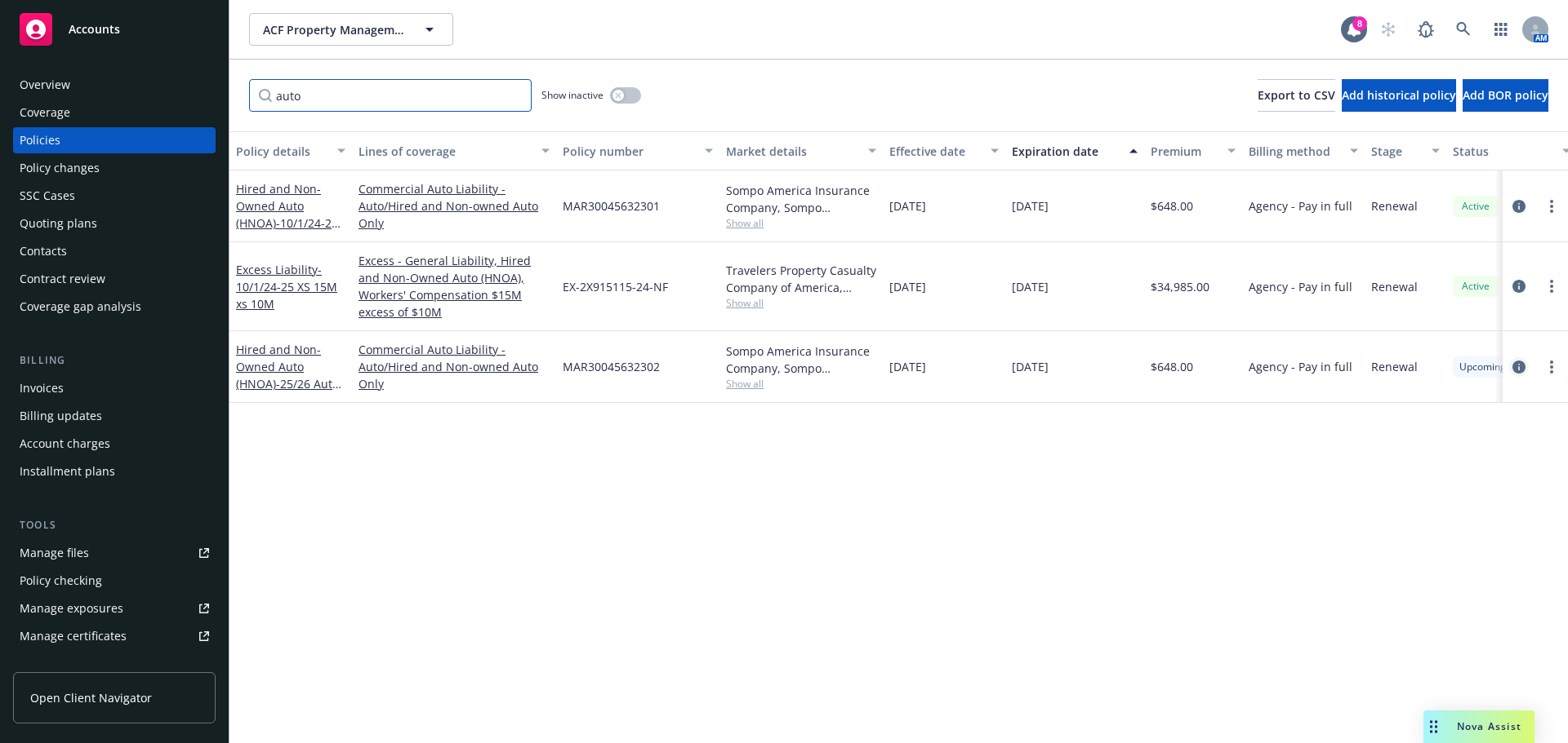
type input "auto"
click at [1518, 371] on icon "circleInformation" at bounding box center [1518, 367] width 13 height 13
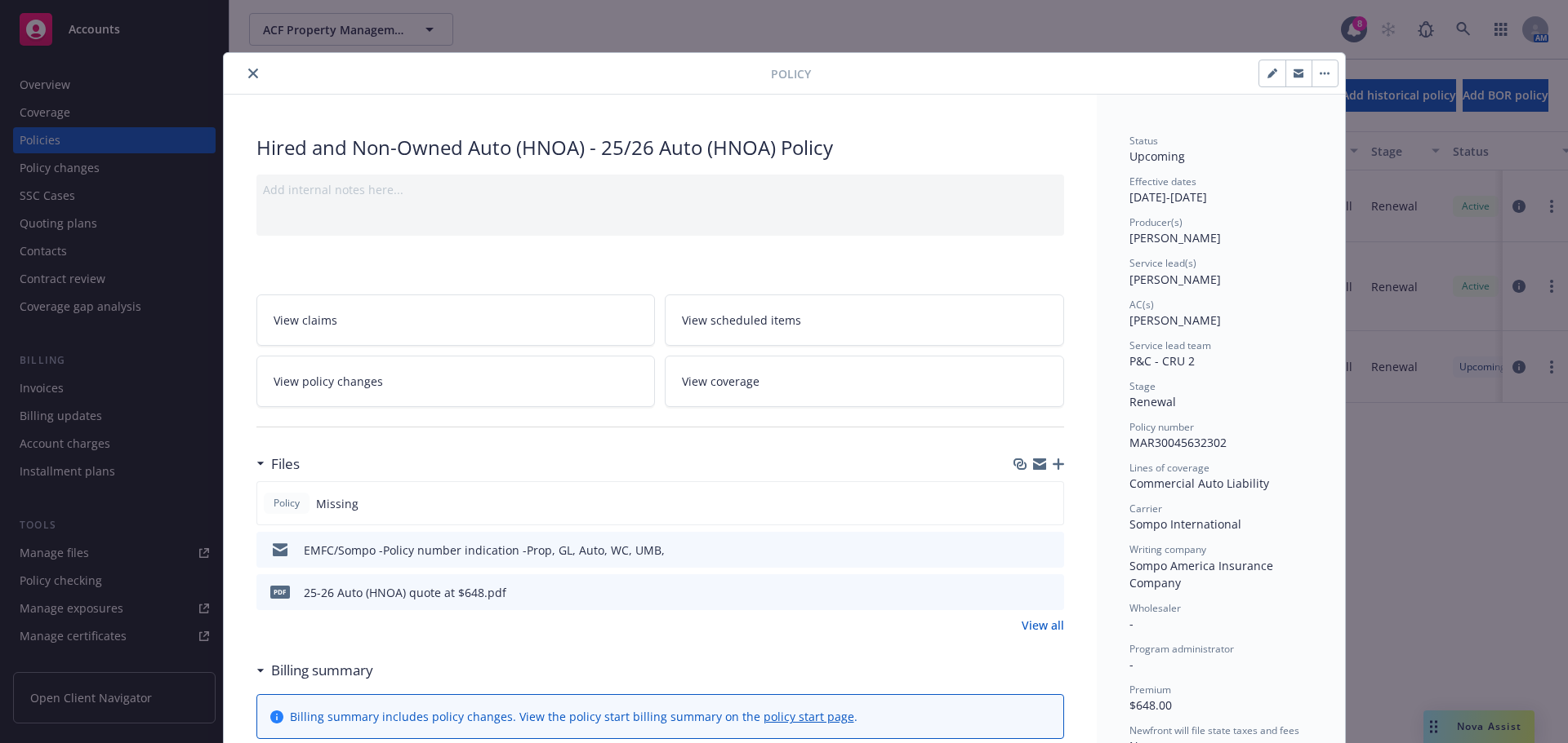
click at [1053, 467] on icon "button" at bounding box center [1058, 464] width 11 height 11
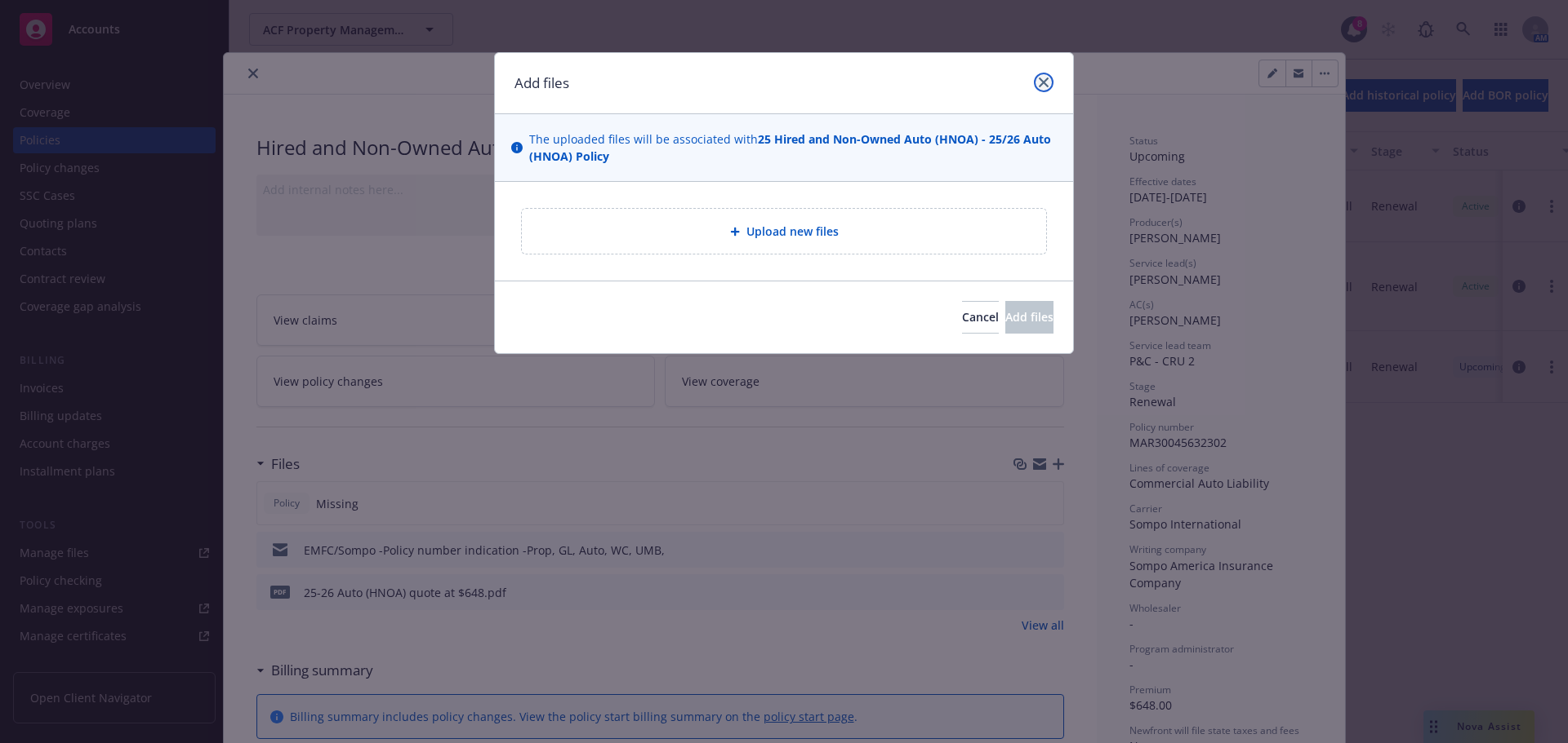
click at [1041, 84] on icon "close" at bounding box center [1043, 82] width 9 height 9
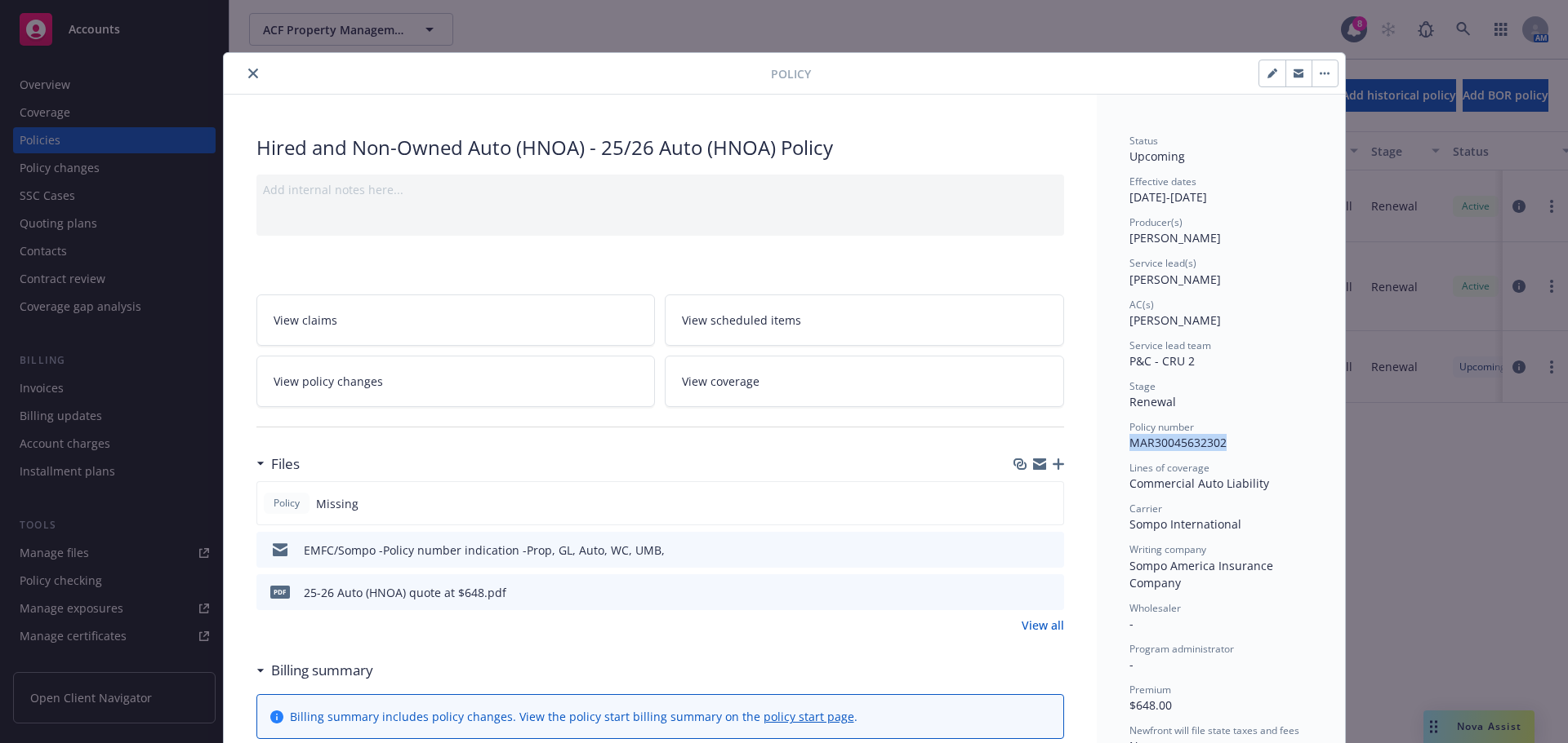
drag, startPoint x: 1233, startPoint y: 439, endPoint x: 1124, endPoint y: 438, distance: 109.0
click at [1129, 438] on div "Policy number MAR30045632302" at bounding box center [1221, 436] width 183 height 31
copy span "MAR30045632302"
click at [1052, 467] on icon "button" at bounding box center [1058, 464] width 11 height 11
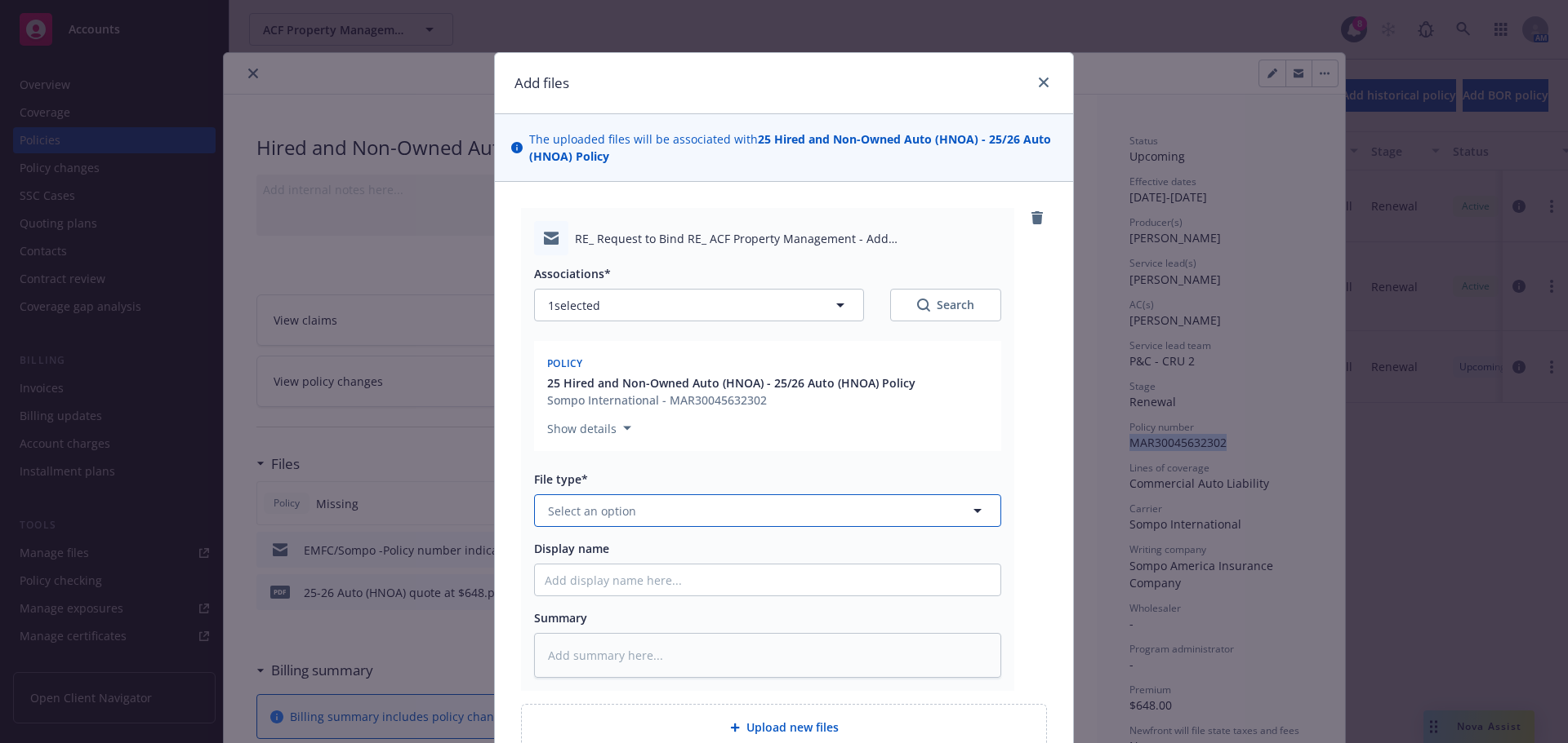
click at [607, 520] on button "Select an option" at bounding box center [767, 511] width 467 height 32
type input "e"
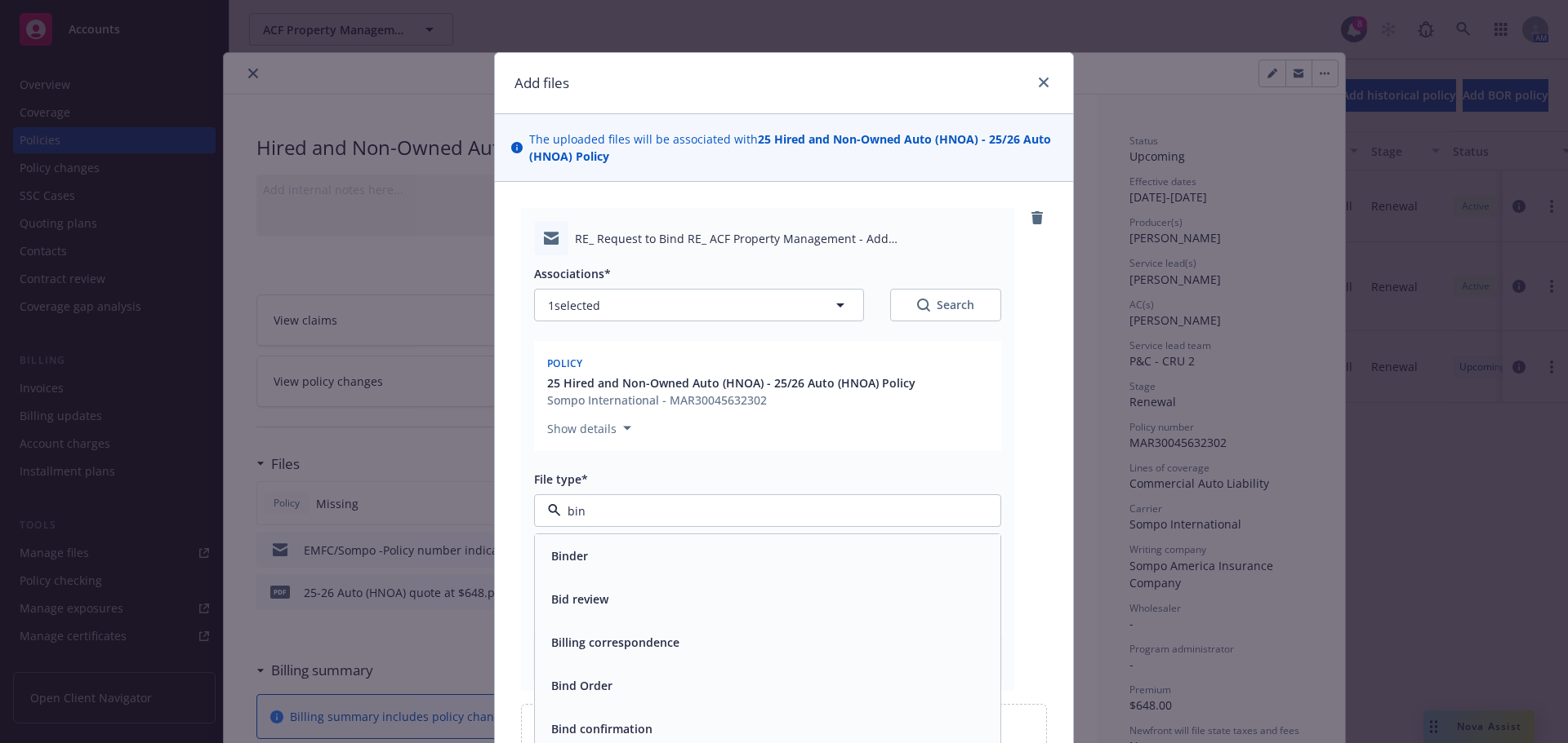
type input "bind"
click at [574, 573] on div "Binder" at bounding box center [767, 556] width 465 height 44
click at [555, 581] on input "Display name" at bounding box center [767, 580] width 465 height 31
type textarea "x"
type input "E"
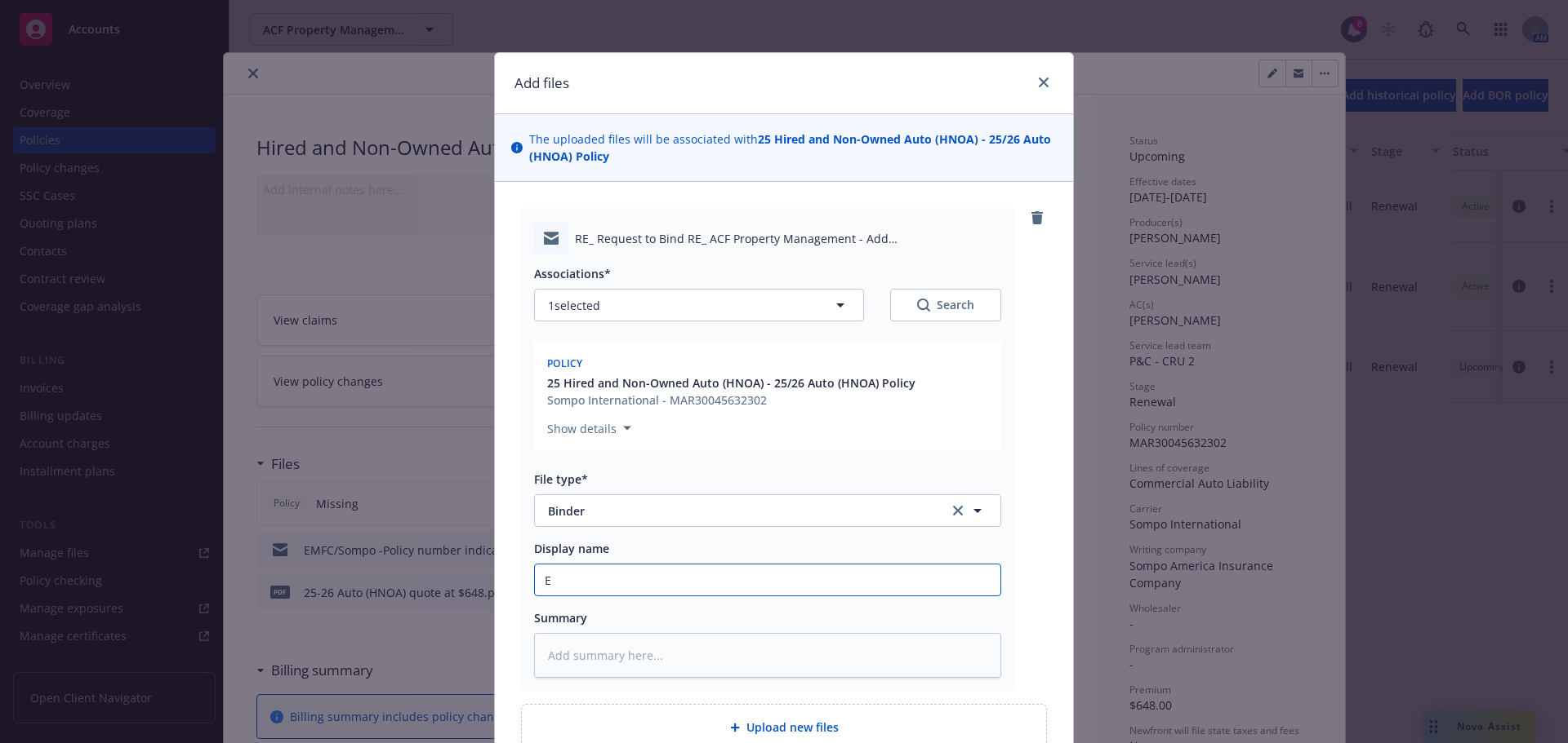
type textarea "x"
type input "EM"
type textarea "x"
type input "EMF"
type textarea "x"
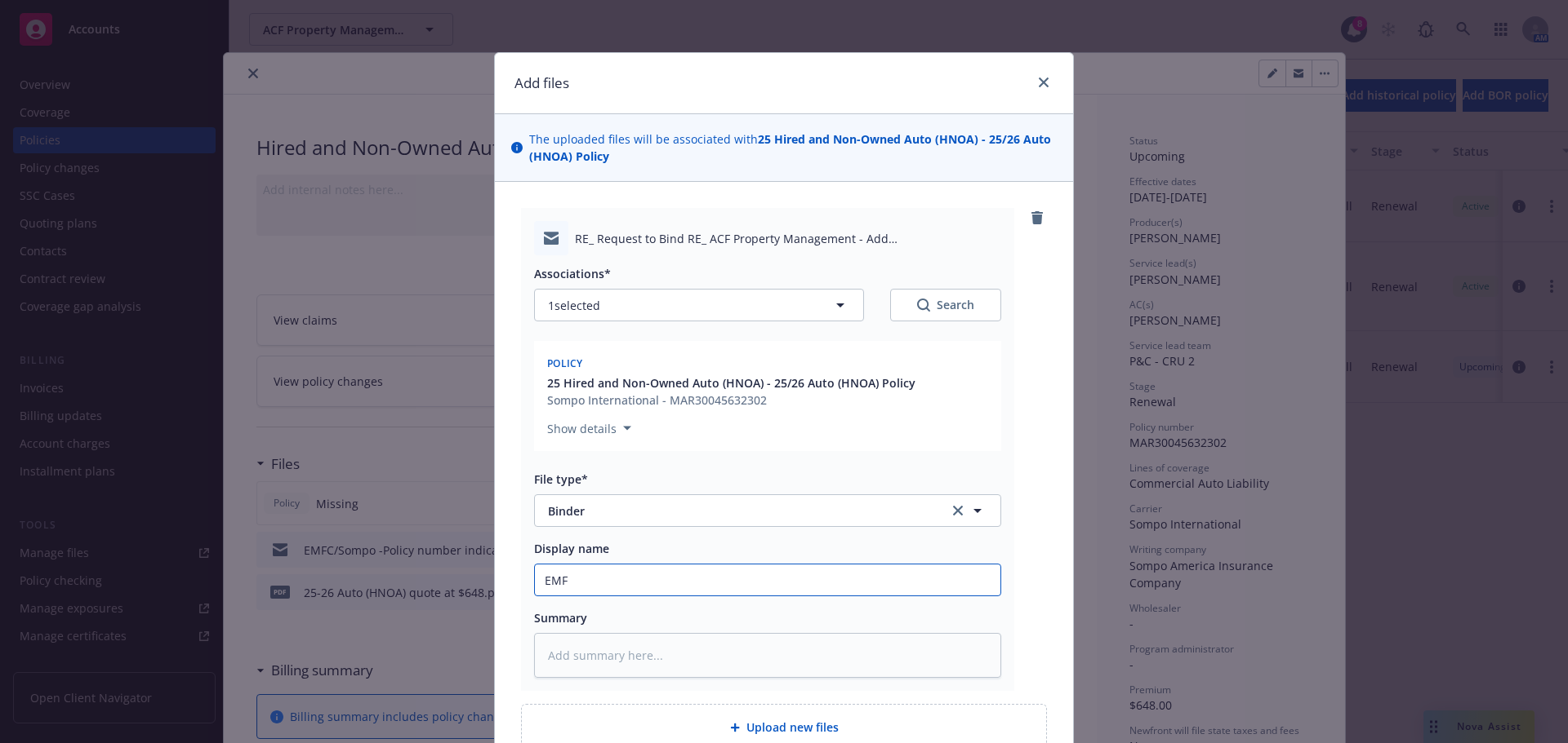
type input "EMFC"
type textarea "x"
type input "EMFC/"
type textarea "x"
type input "EMFC/S"
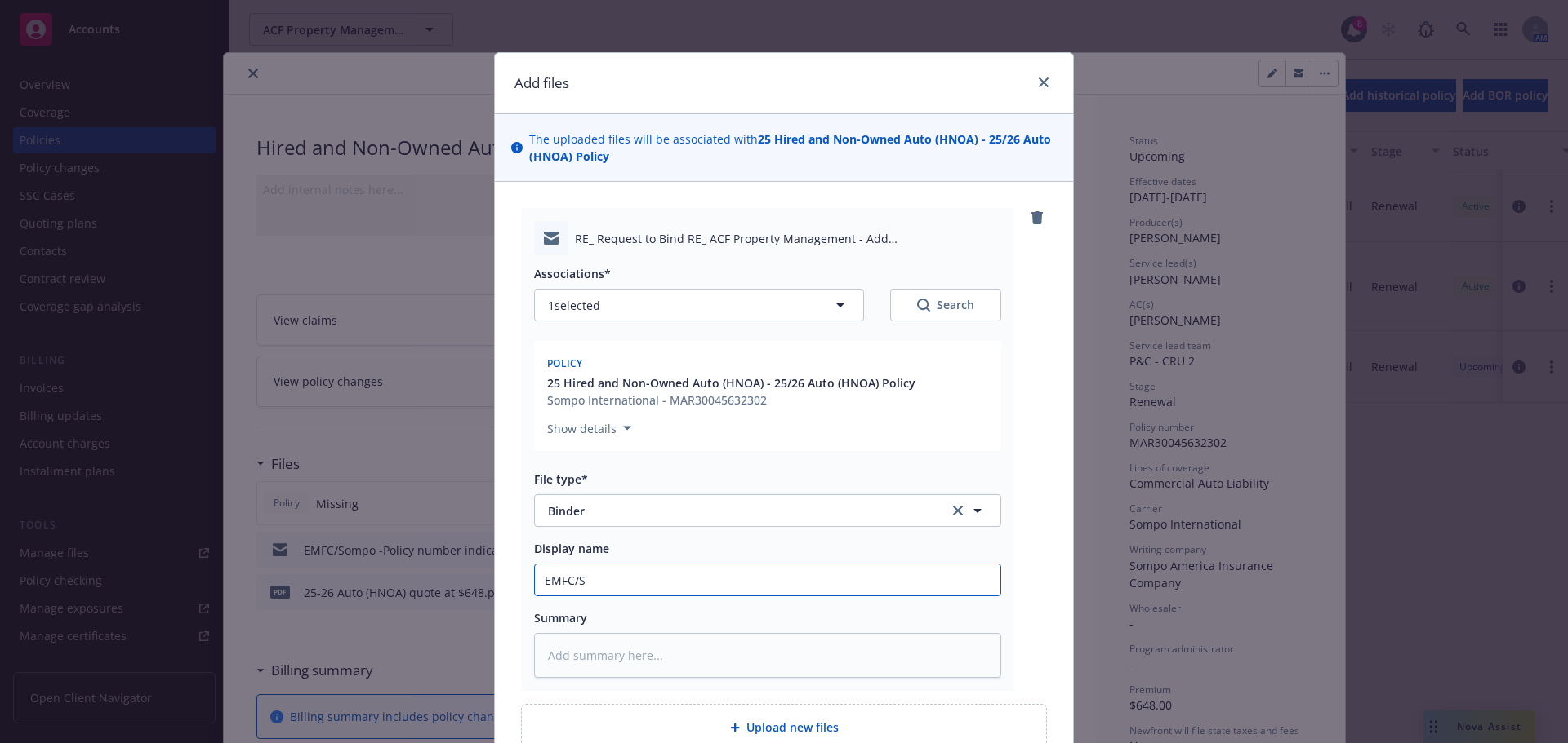
type textarea "x"
type input "EMFC/So"
type textarea "x"
type input "EMFC/Som"
type textarea "x"
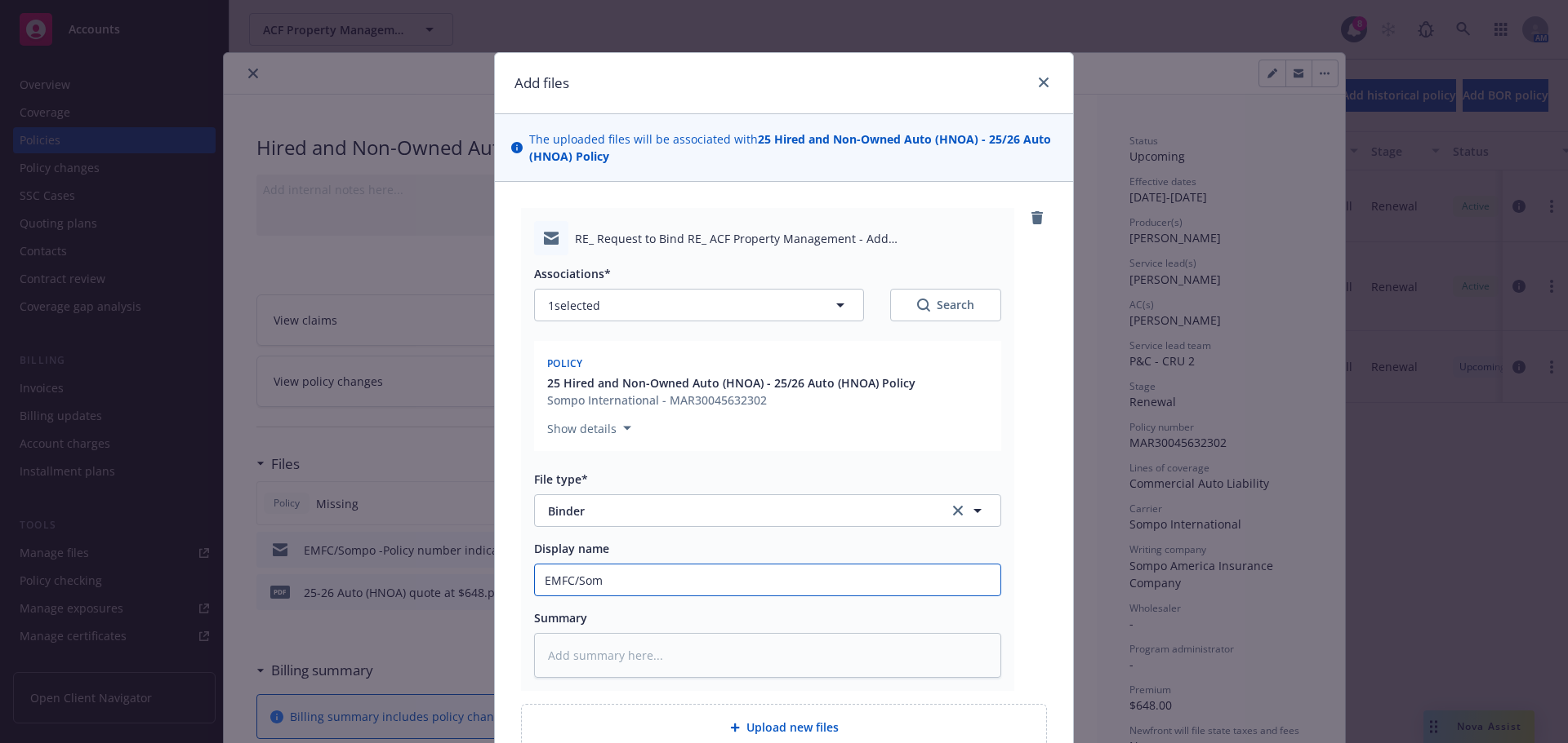
type input "EMFC/Somp"
type textarea "x"
type input "EMFC/Sompo"
type textarea "x"
type input "EMFC/Sompo"
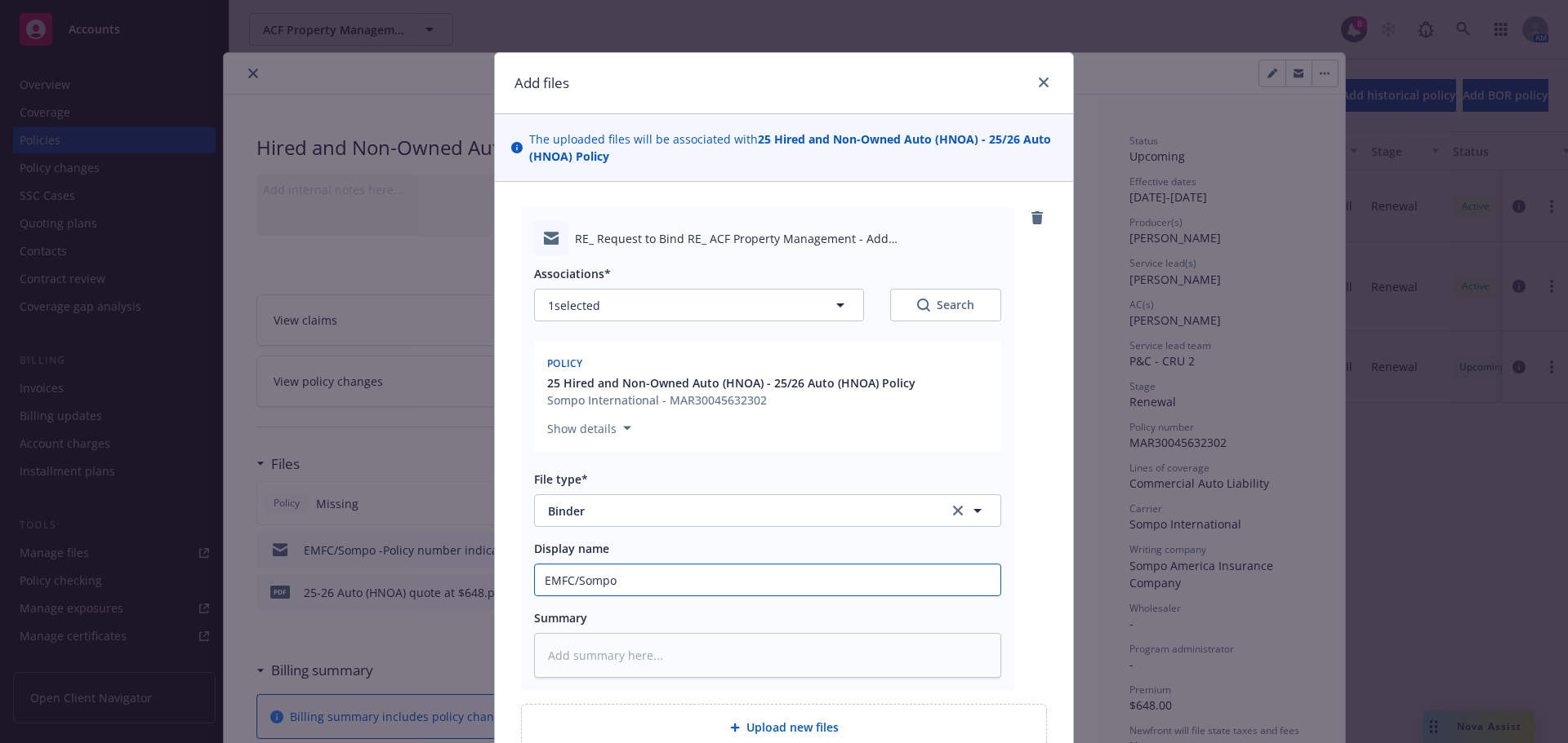
type textarea "x"
type input "EMFC/Sompo r"
type textarea "x"
type input "EMFC/Sompo re"
type textarea "x"
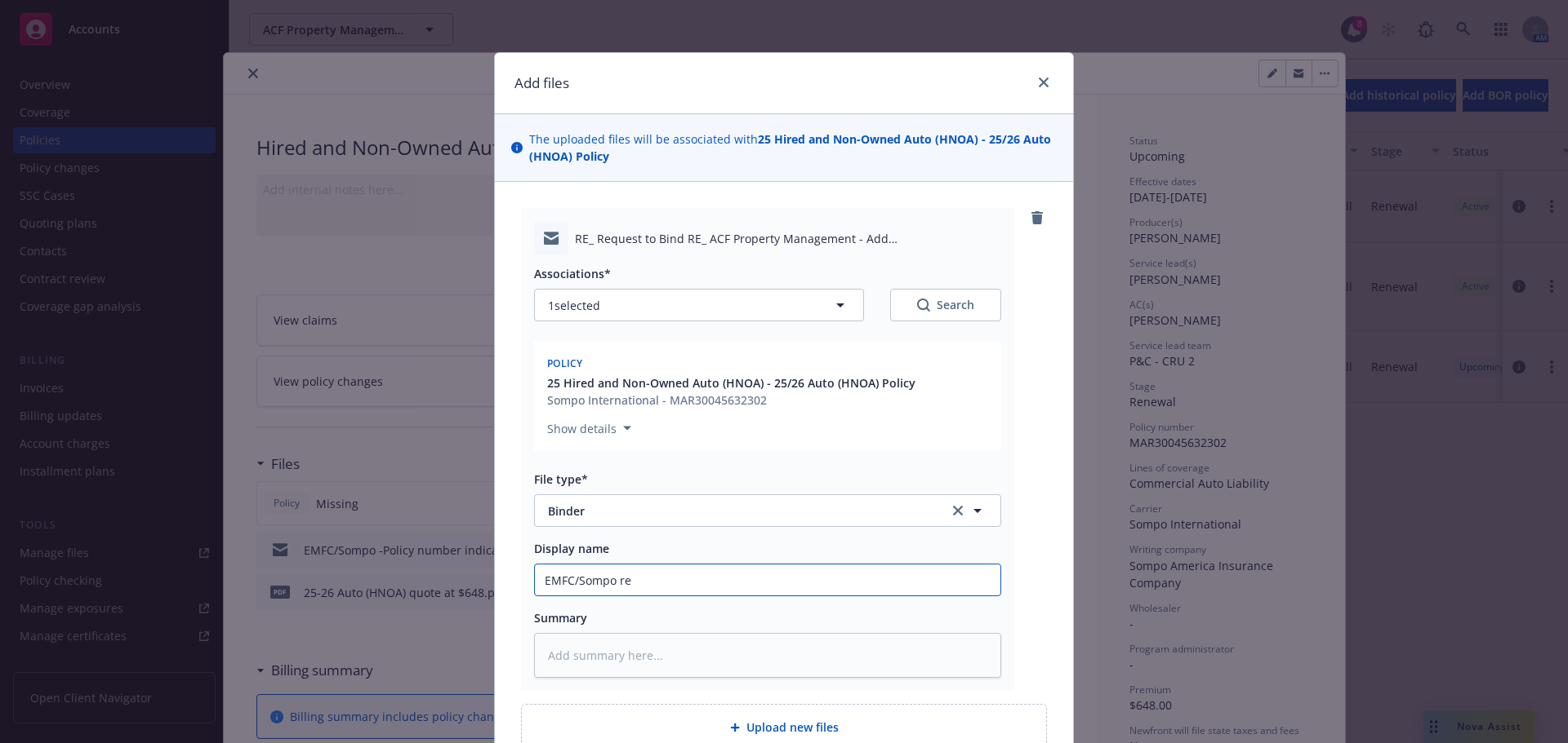
type input "EMFC/Sompo rec"
type textarea "x"
type input "EMFC/Sompo re"
type textarea "x"
type input "EMFC/Sompo r"
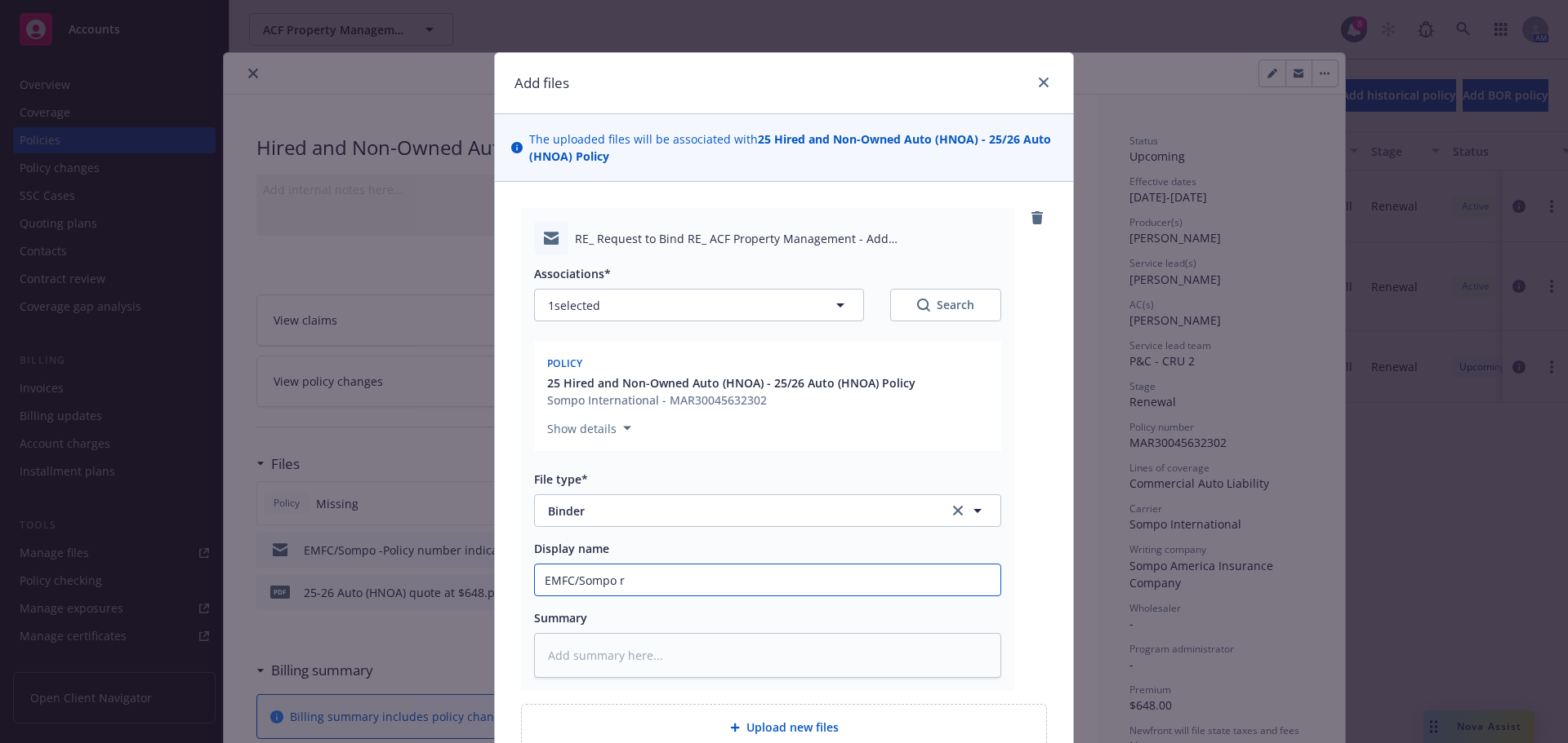
type textarea "x"
type input "EMFC/Sompo"
type textarea "x"
type input "EMFC/Sompo"
type textarea "x"
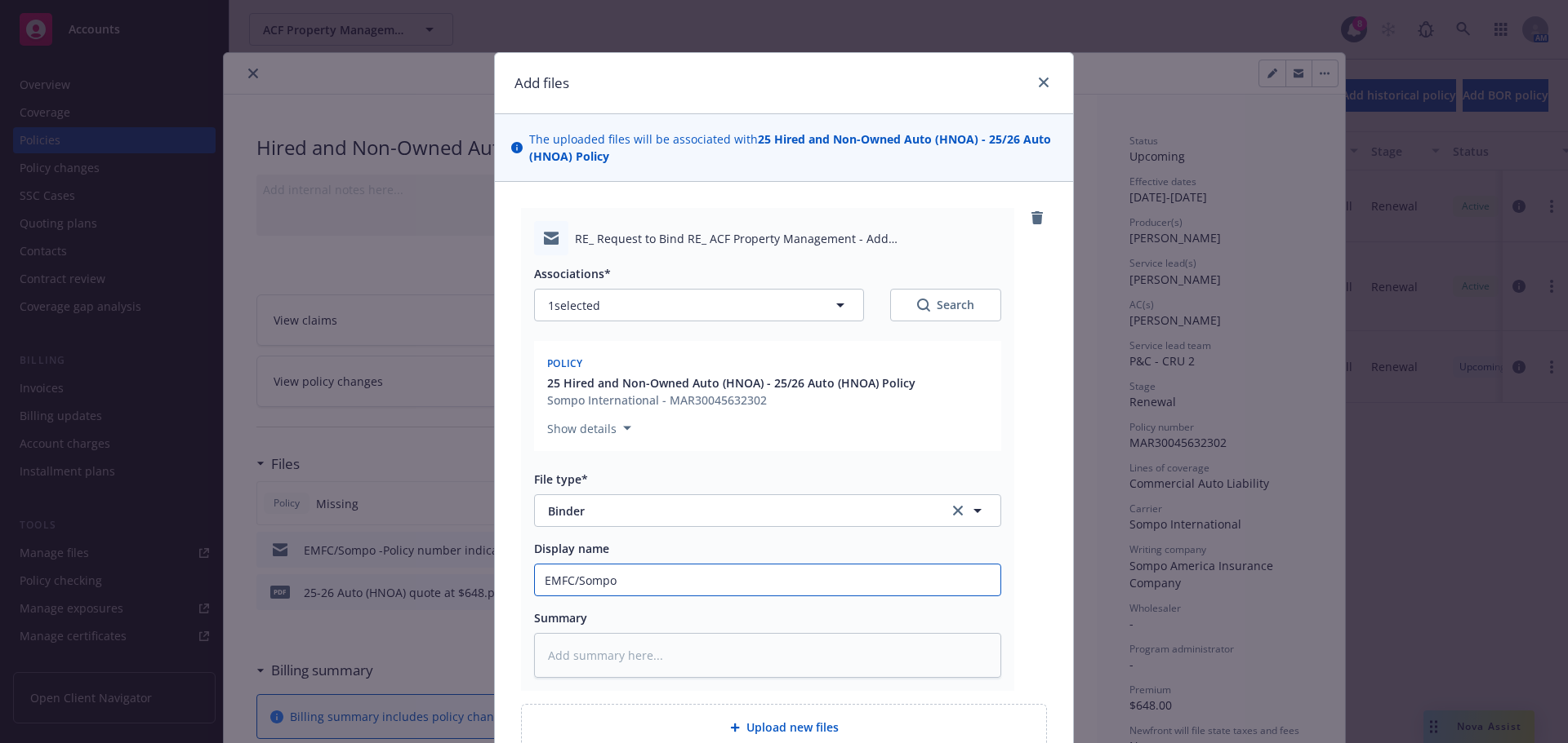
type input "EMFC/Sompo"
type textarea "x"
type input "EMFC/Sompo -"
type textarea "x"
type input "EMFC/Sompo -r"
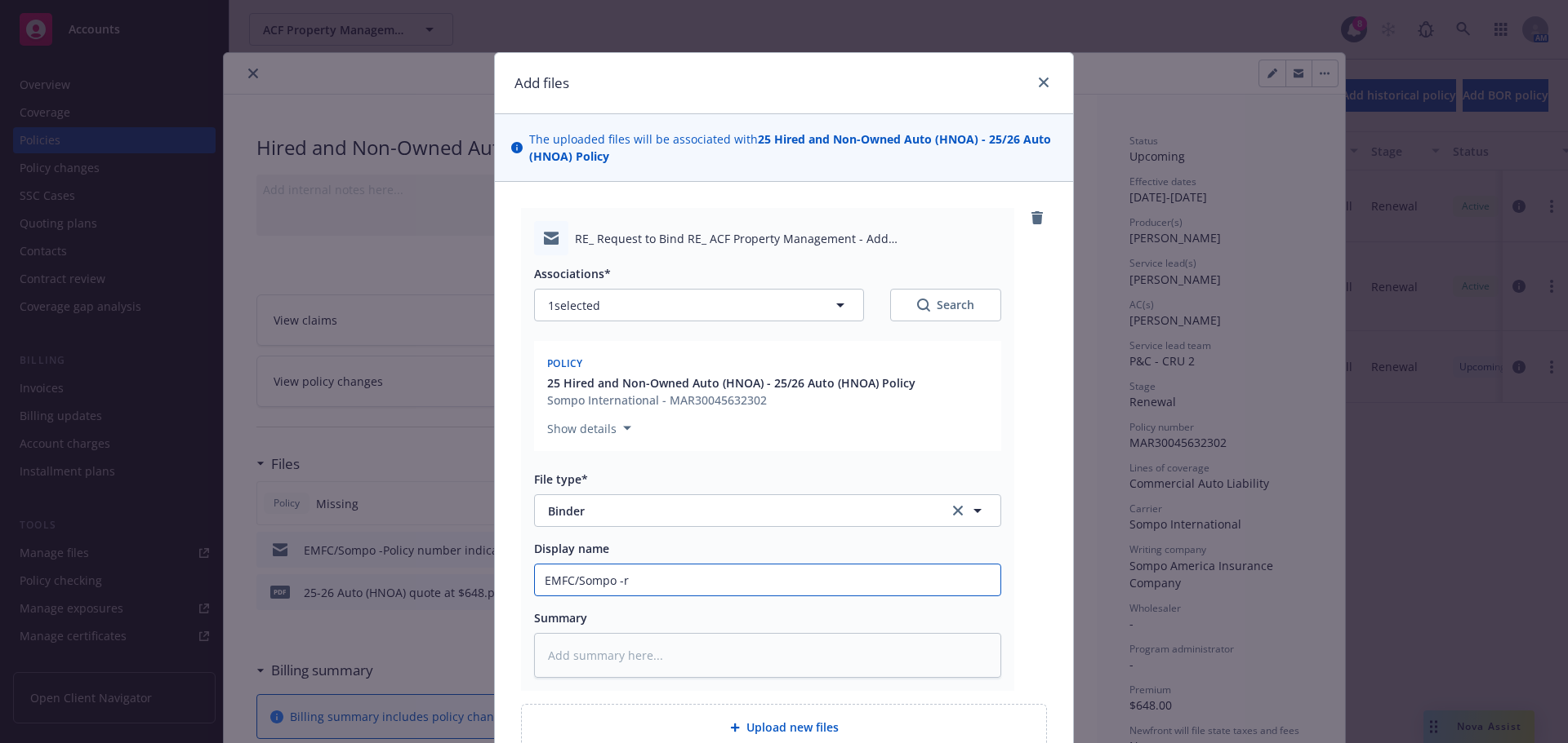
type textarea "x"
type input "EMFC/Sompo -re"
type textarea "x"
type input "EMFC/Sompo -rec"
type textarea "x"
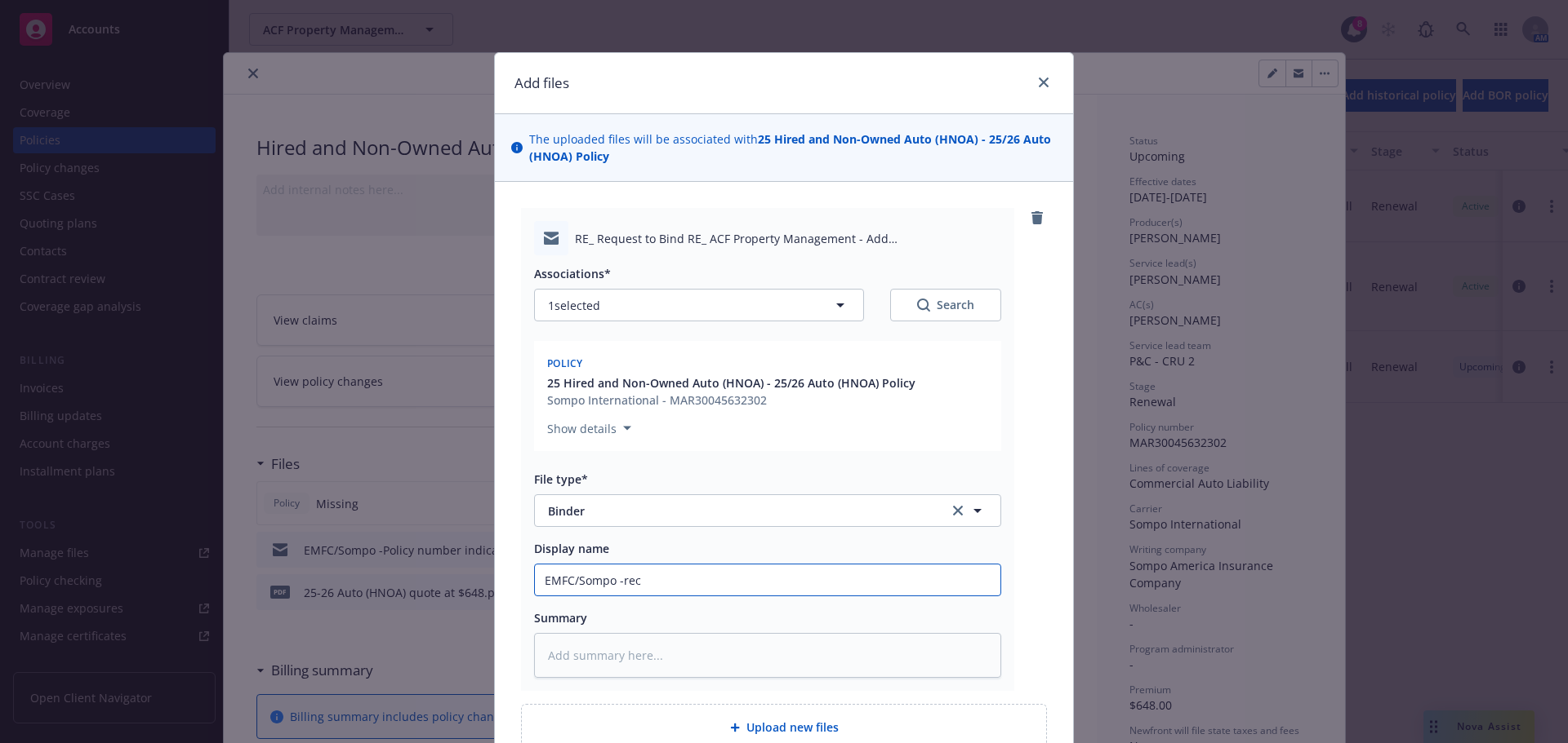
type input "EMFC/Sompo -rece"
type textarea "x"
type input "EMFC/Sompo -recei"
type textarea "x"
type input "EMFC/Sompo -receiv"
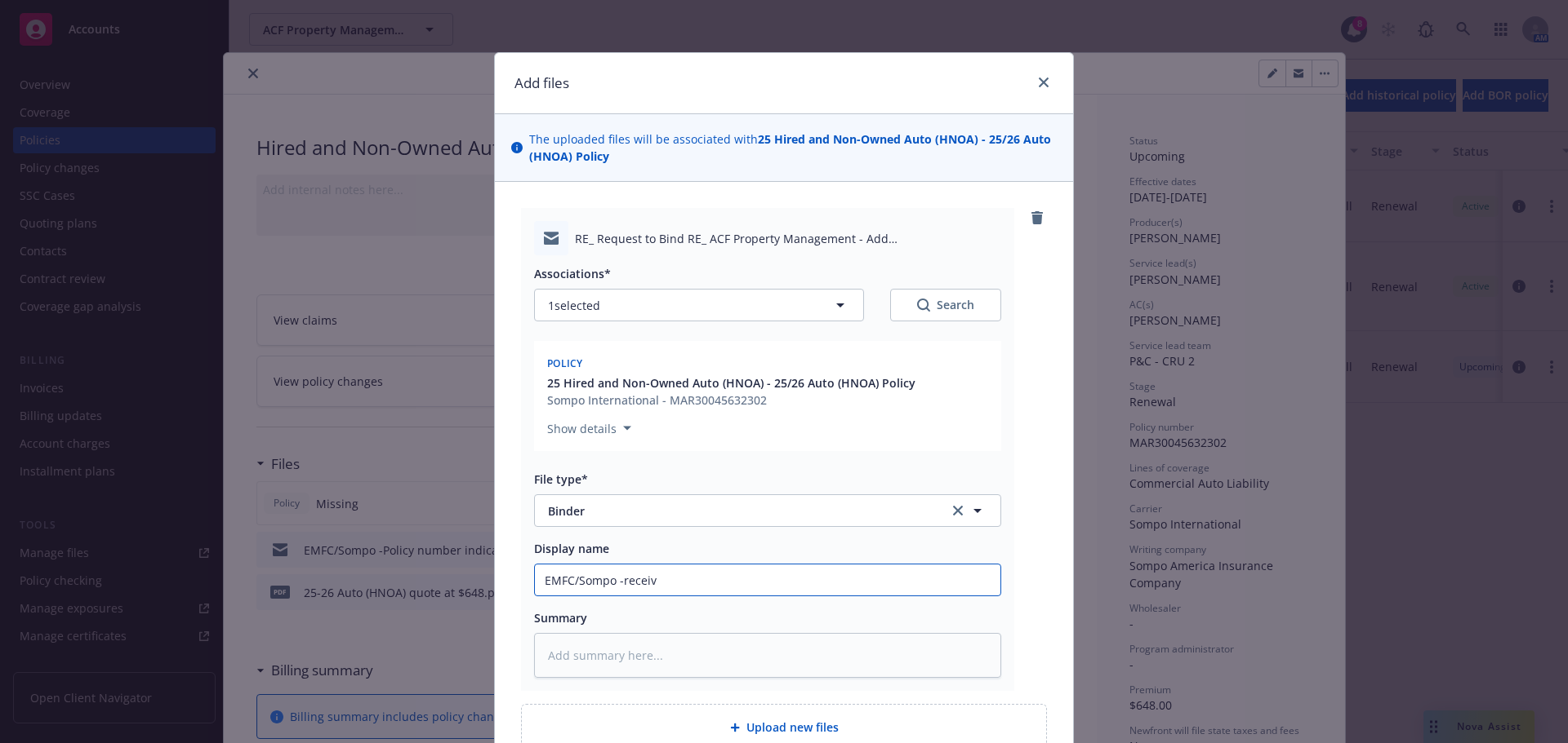
type textarea "x"
type input "EMFC/Sompo -receive"
type textarea "x"
type input "EMFC/Sompo -received"
type textarea "x"
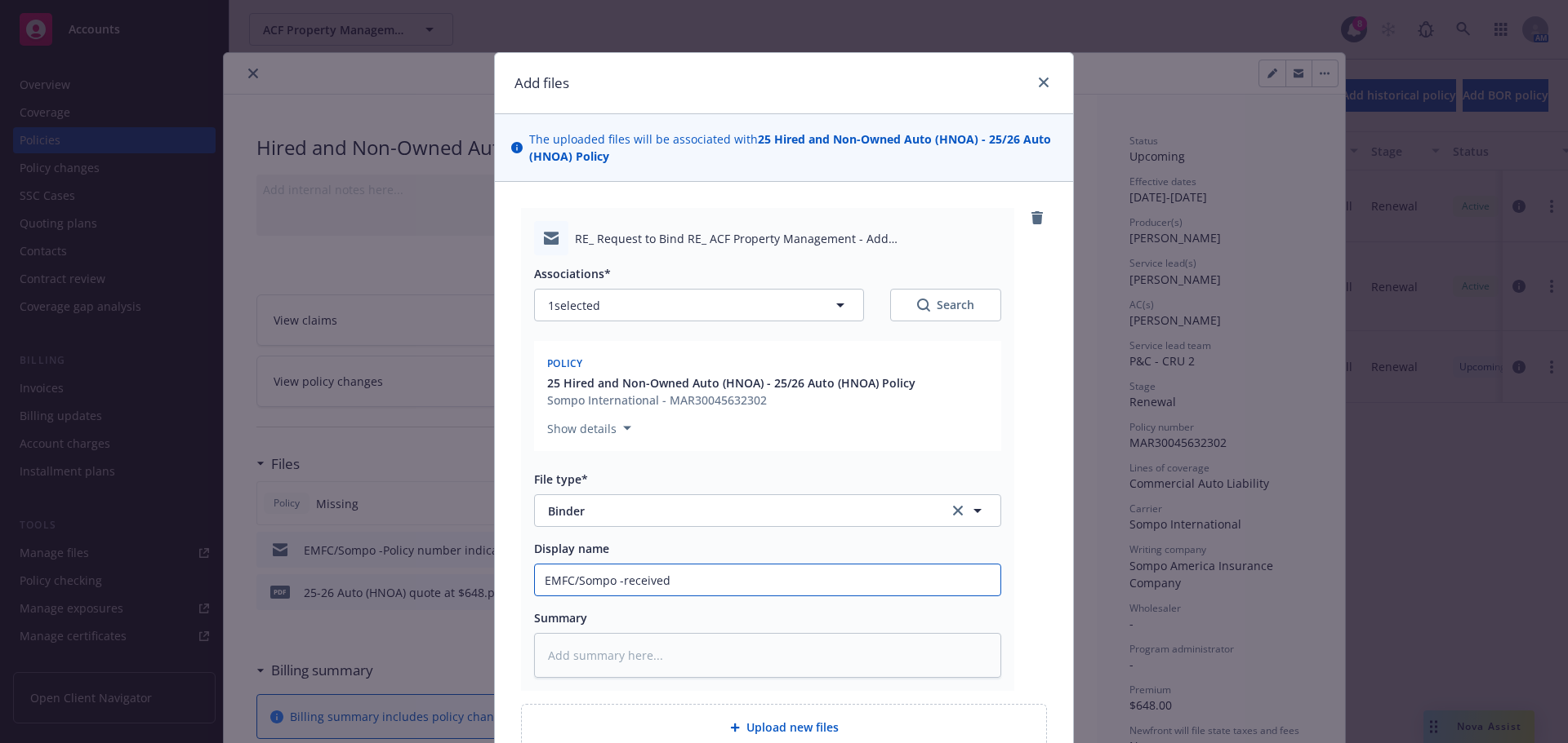
type input "EMFC/Sompo -received"
type textarea "x"
type input "EMFC/Sompo -received 2"
type textarea "x"
type input "EMFC/Sompo -received 25"
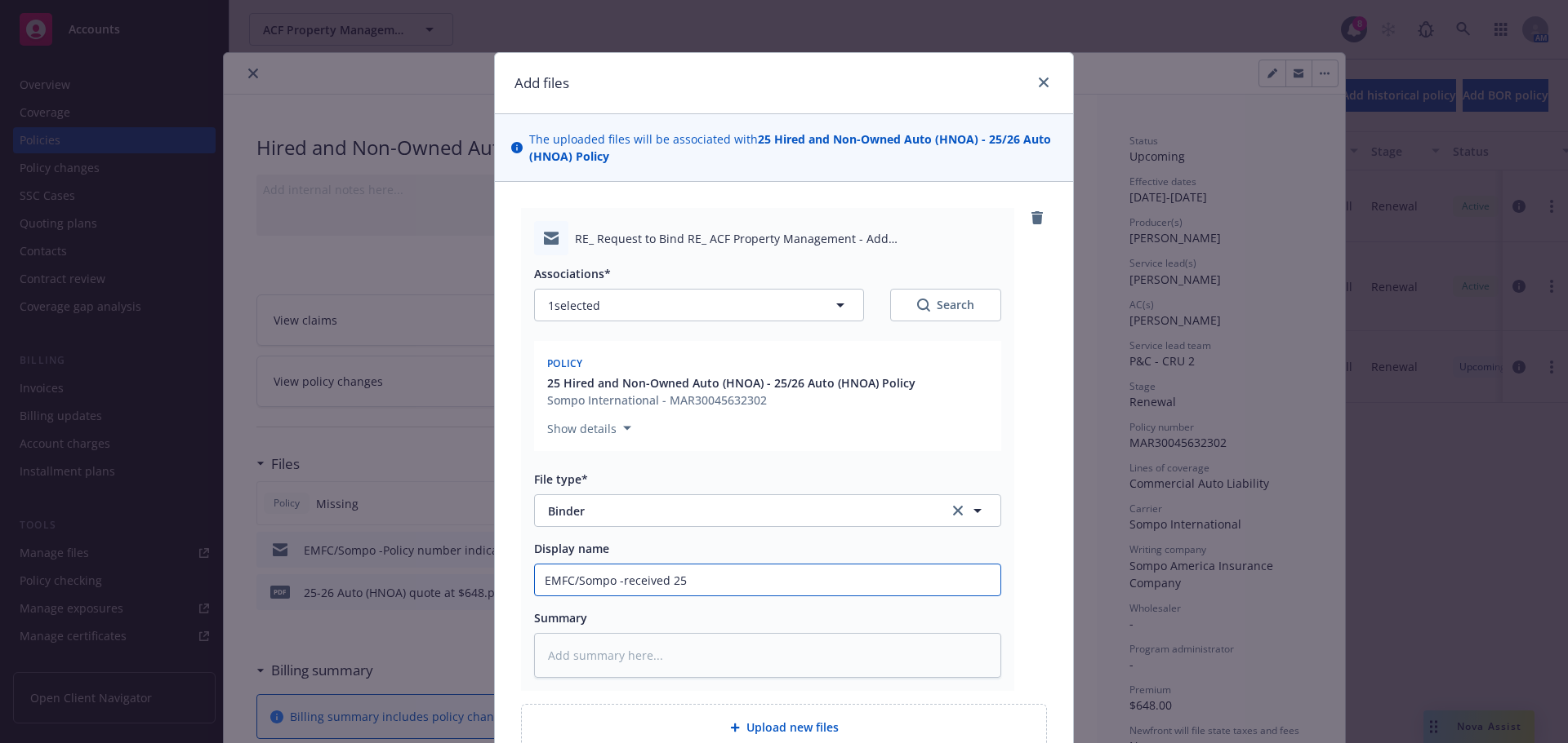
type textarea "x"
type input "EMFC/Sompo -received 25"
type textarea "x"
type input "EMFC/Sompo -received 25 G"
type textarea "x"
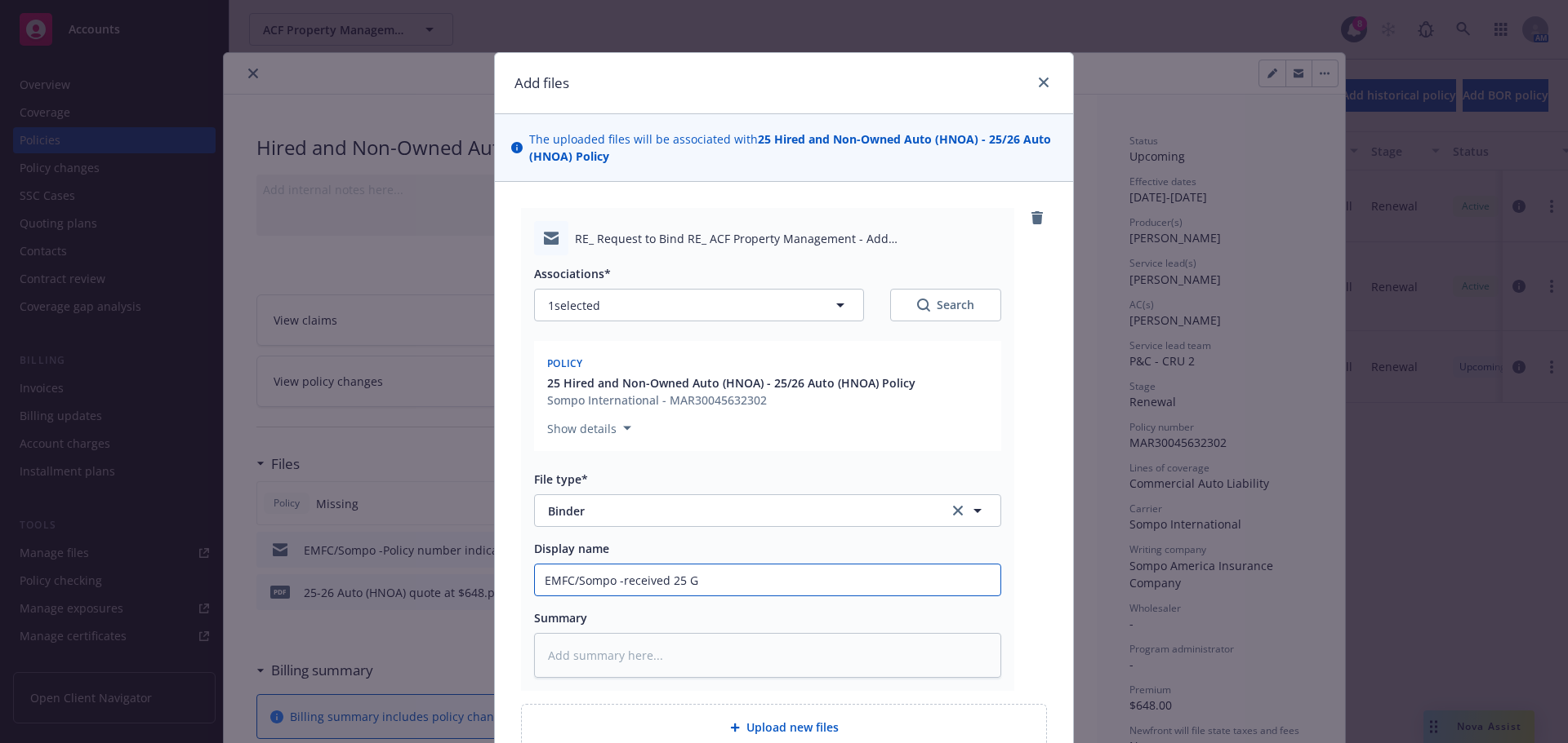
type input "EMFC/Sompo -received 25 GL"
type textarea "x"
type input "EMFC/Sompo -received 25 GL<"
type textarea "x"
type input "EMFC/Sompo -received 25 GL<"
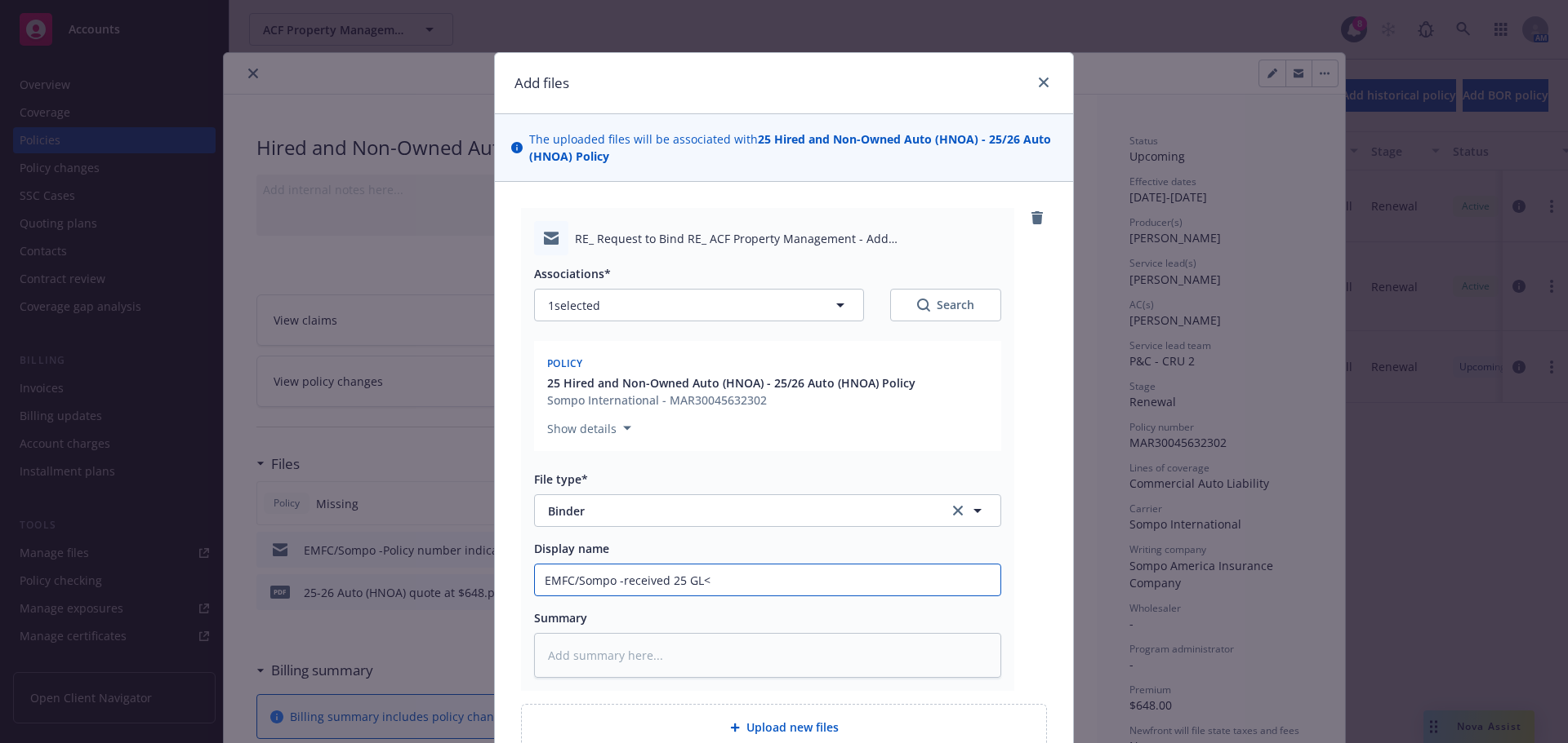
type textarea "x"
type input "EMFC/Sompo -received 25 GL<"
type textarea "x"
type input "EMFC/Sompo -received 25 GL"
type textarea "x"
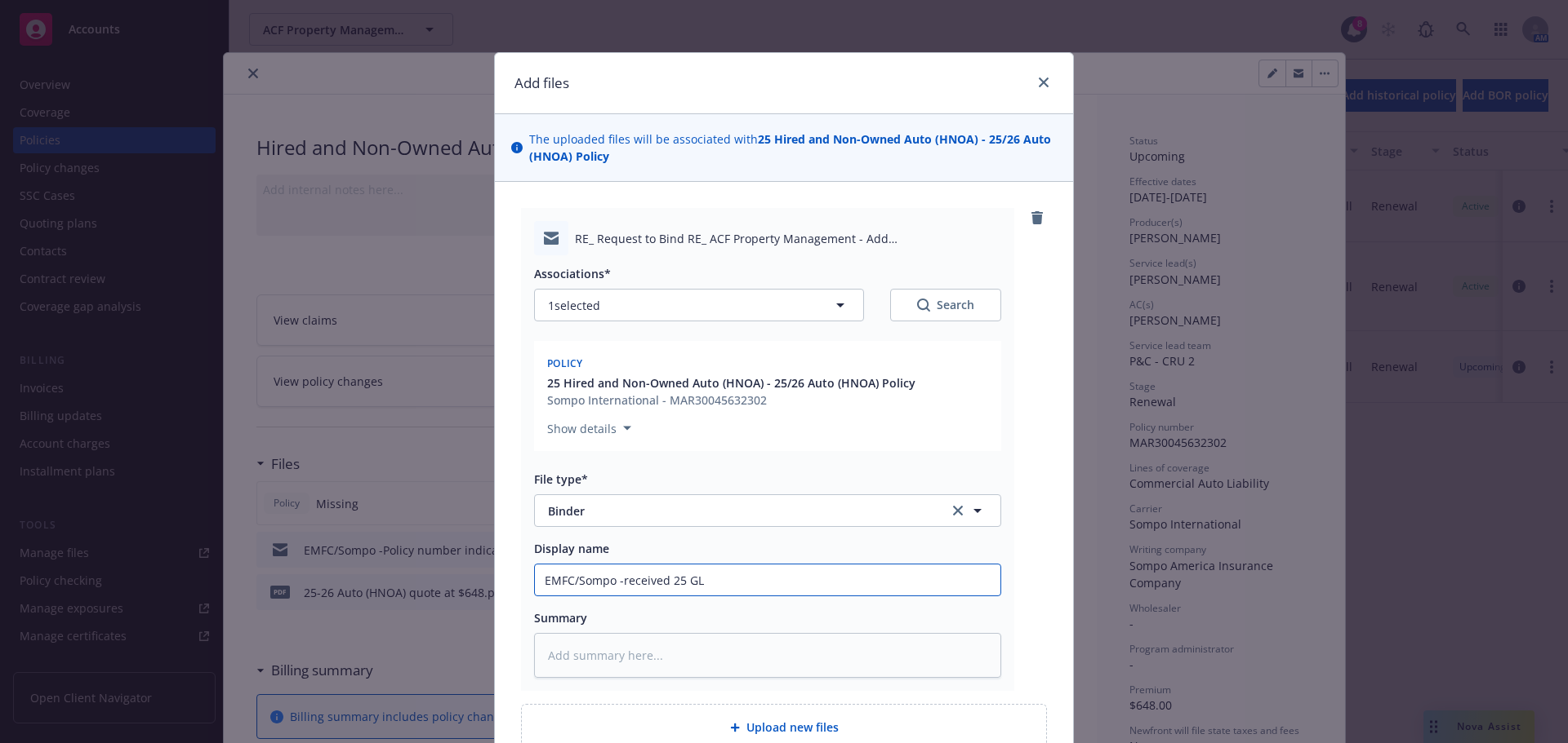
type input "EMFC/Sompo -received 25 GL,"
type textarea "x"
type input "EMFC/Sompo -received 25 GL,"
type textarea "x"
type input "EMFC/Sompo -received 25 GL, P"
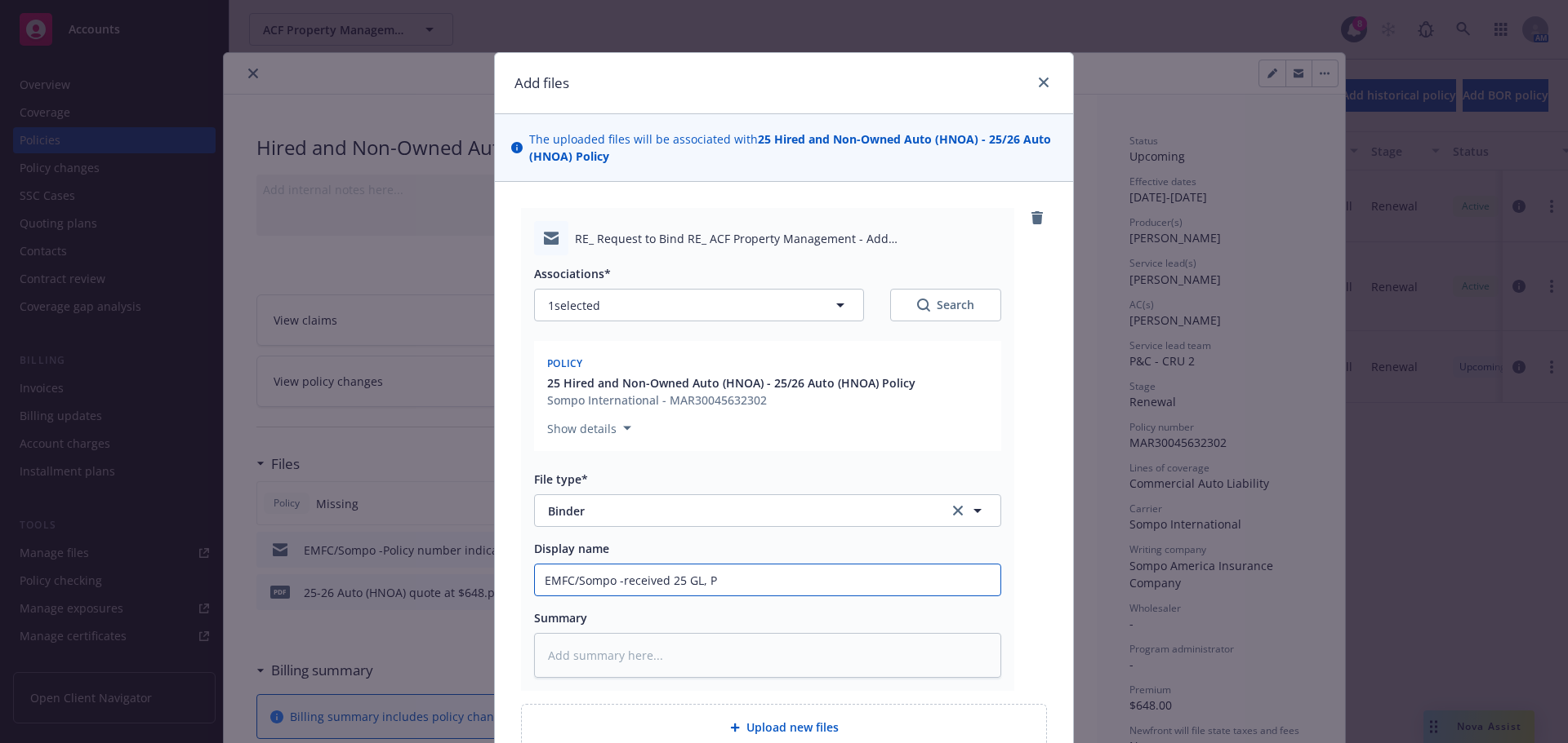
type textarea "x"
type input "EMFC/Sompo -received 25 GL, Pr"
type textarea "x"
type input "EMFC/Sompo -received 25 GL, Pro"
type textarea "x"
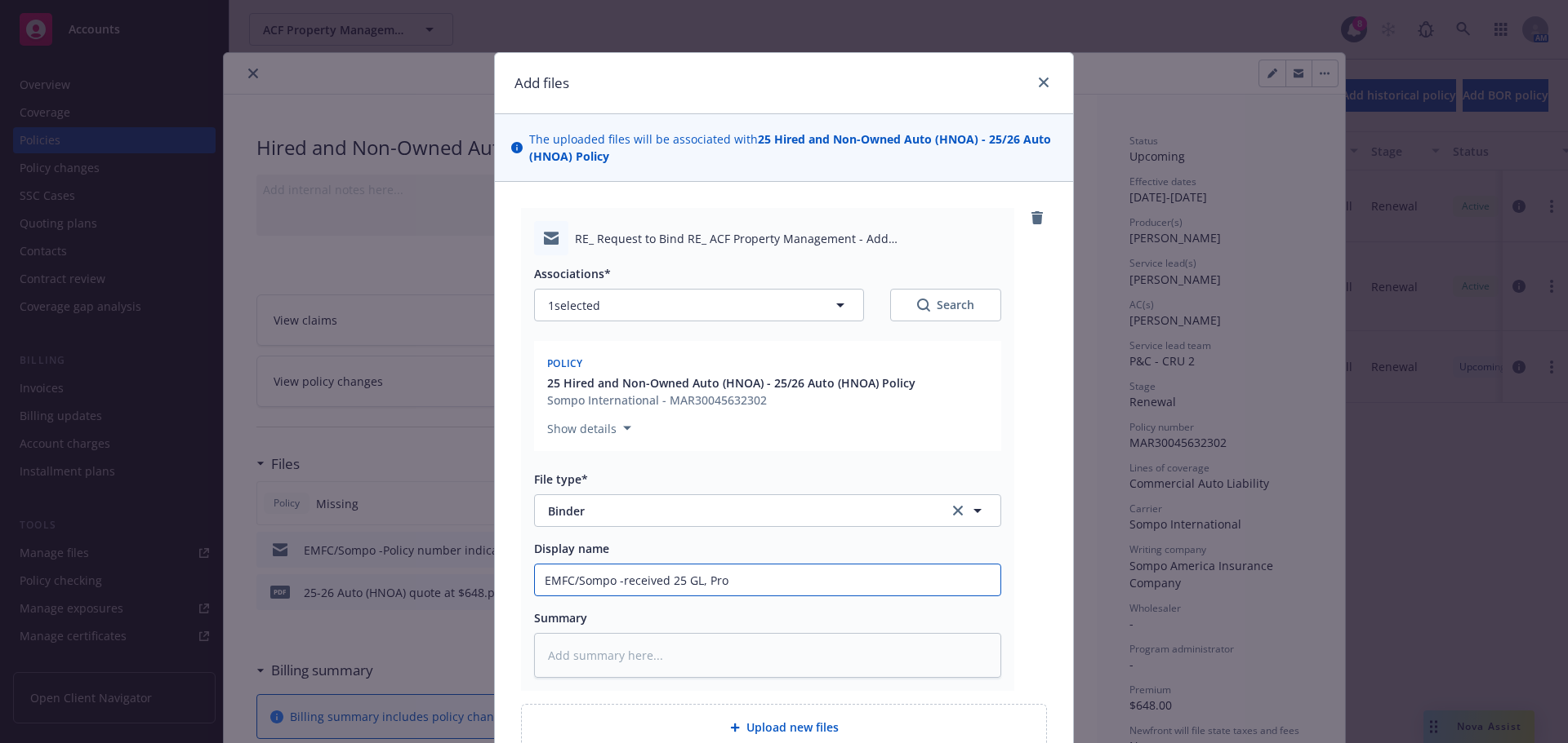
type input "EMFC/Sompo -received 25 GL, Prop"
type textarea "x"
type input "EMFC/Sompo -received 25 GL, Prop,"
type textarea "x"
type input "EMFC/Sompo -received 25 GL, Prop,"
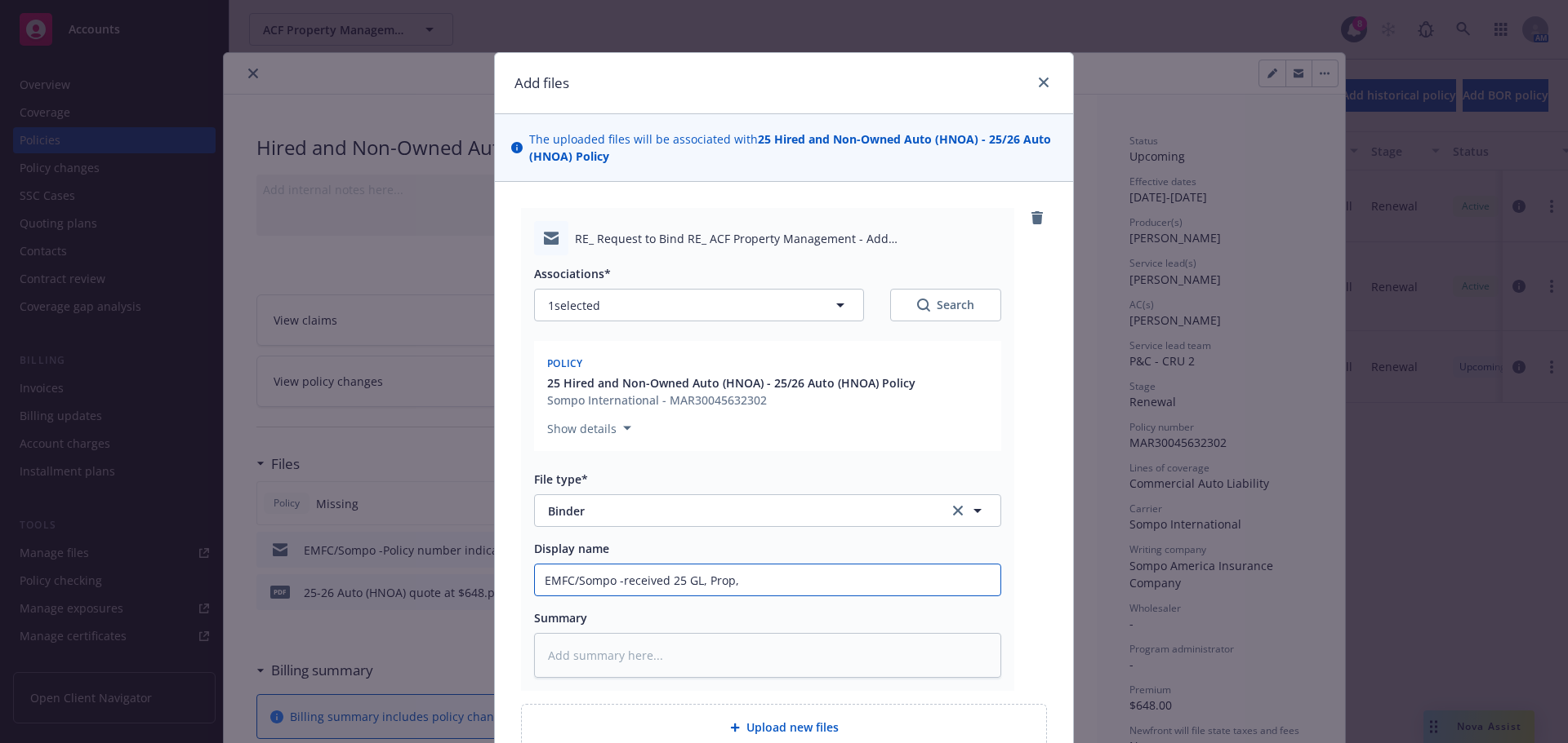
type textarea "x"
type input "EMFC/Sompo -received 25 GL, Prop, A"
type textarea "x"
type input "EMFC/Sompo -received 25 GL, Prop, Au"
type textarea "x"
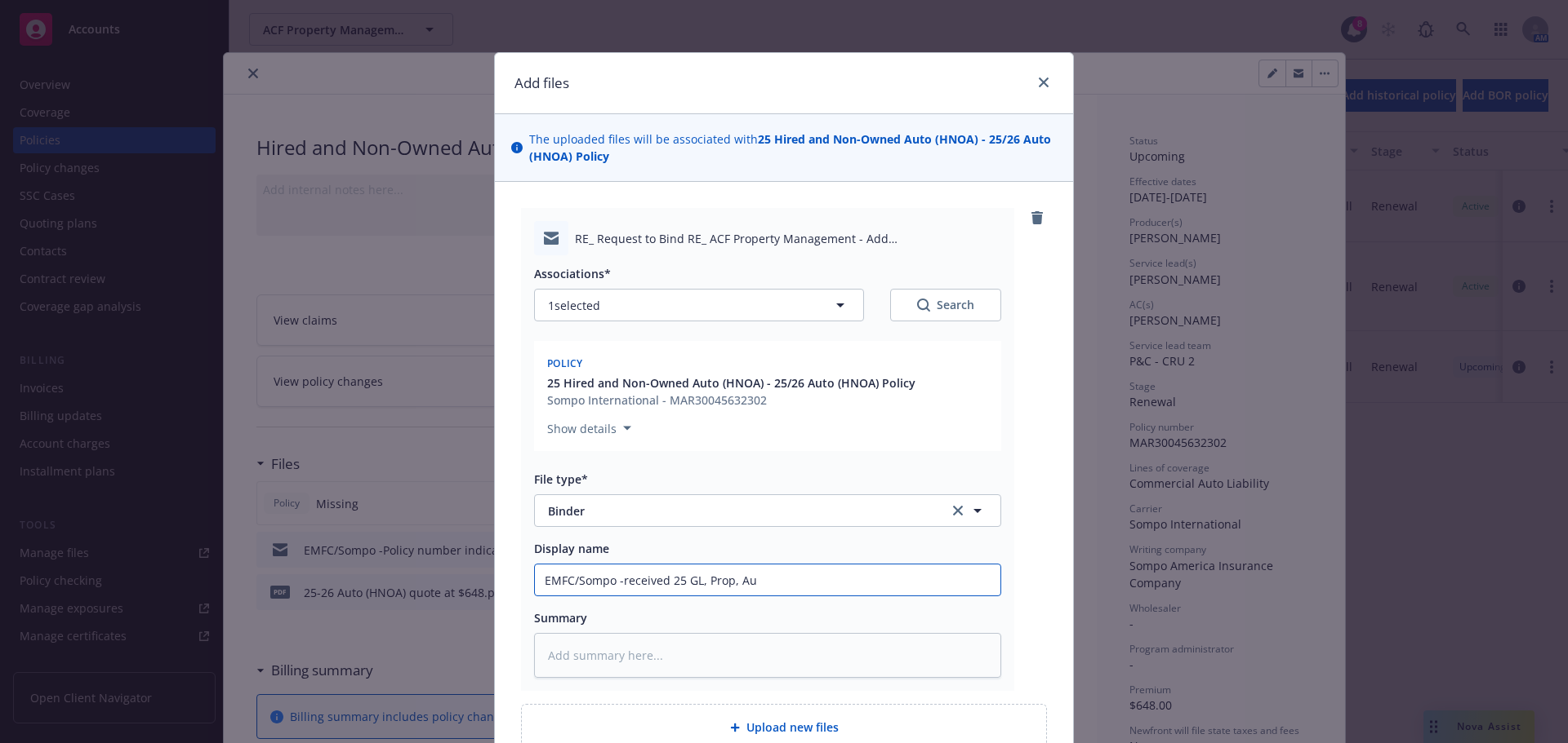
type input "EMFC/Sompo -received 25 GL, Prop, Aut"
type textarea "x"
type input "EMFC/Sompo -received 25 GL, Prop, Auto"
type textarea "x"
type input "EMFC/Sompo -received 25 GL, Prop, Auto,"
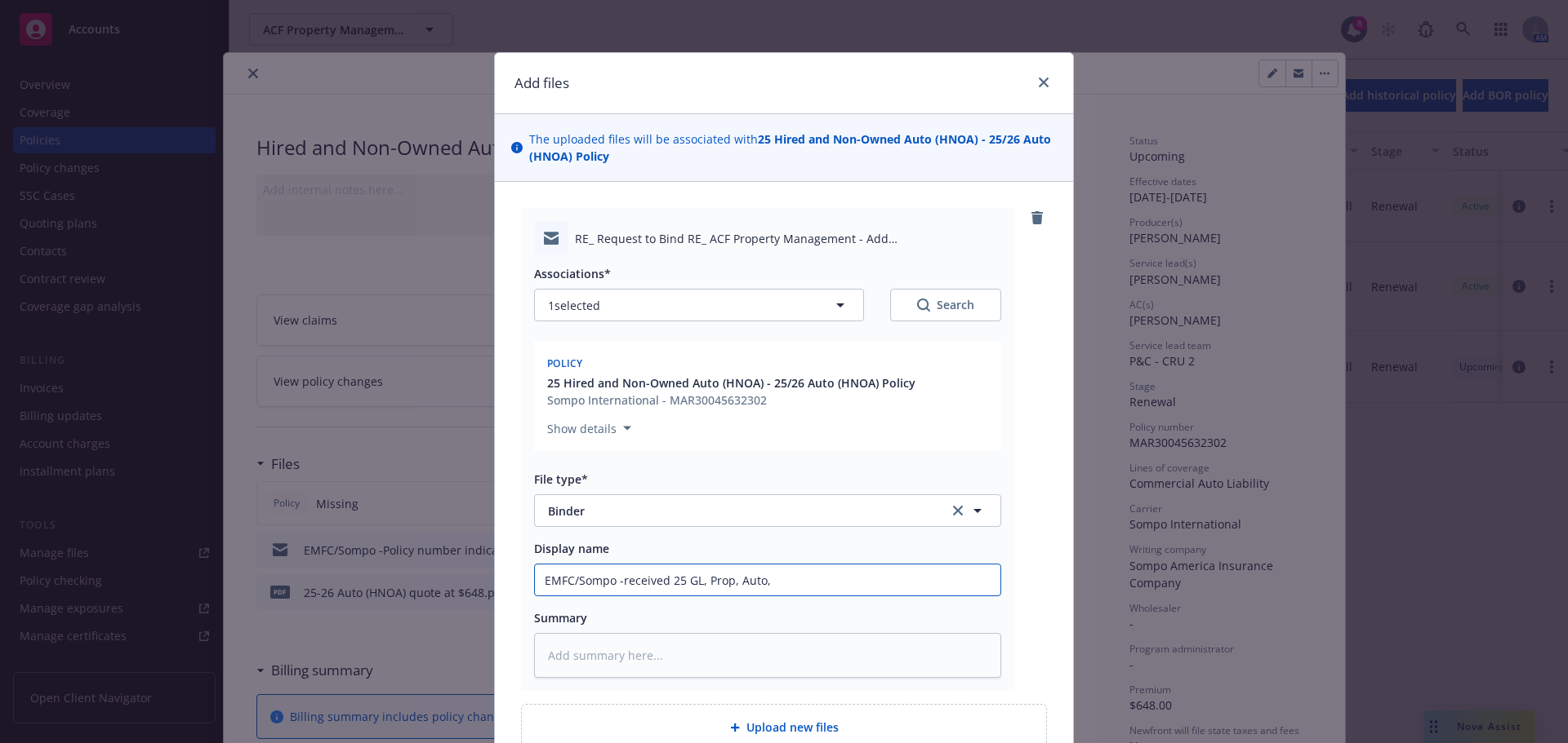
type textarea "x"
type input "EMFC/Sompo -received 25 GL, Prop, Auto,"
type textarea "x"
type input "EMFC/Sompo -received 25 GL, Prop, Auto, W"
type textarea "x"
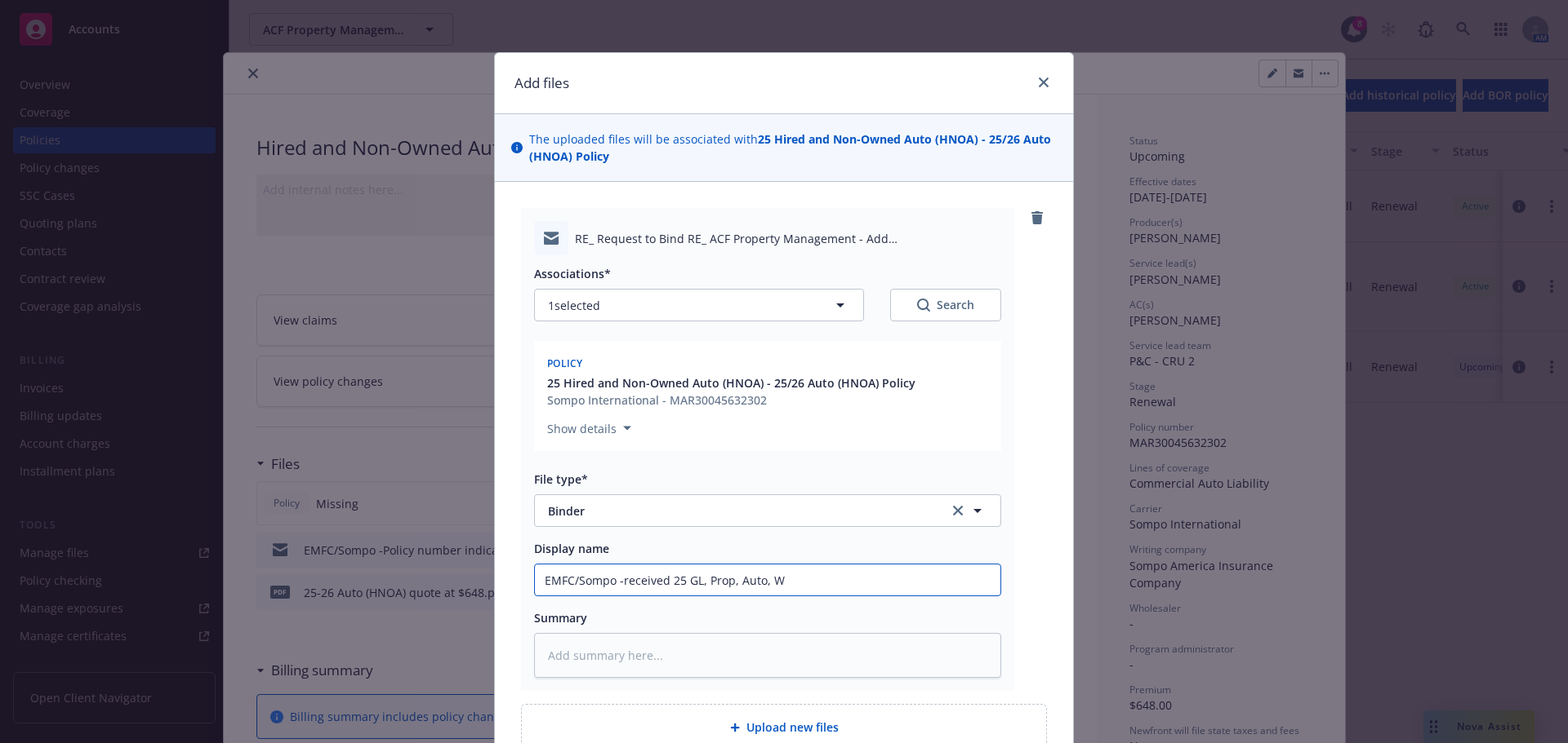
type input "EMFC/Sompo -received 25 GL, Prop, Auto, WC"
type textarea "x"
type input "EMFC/Sompo -received 25 GL, Prop, Auto, WC"
type textarea "x"
type input "EMFC/Sompo -received 25 GL, Prop, Auto, WC b"
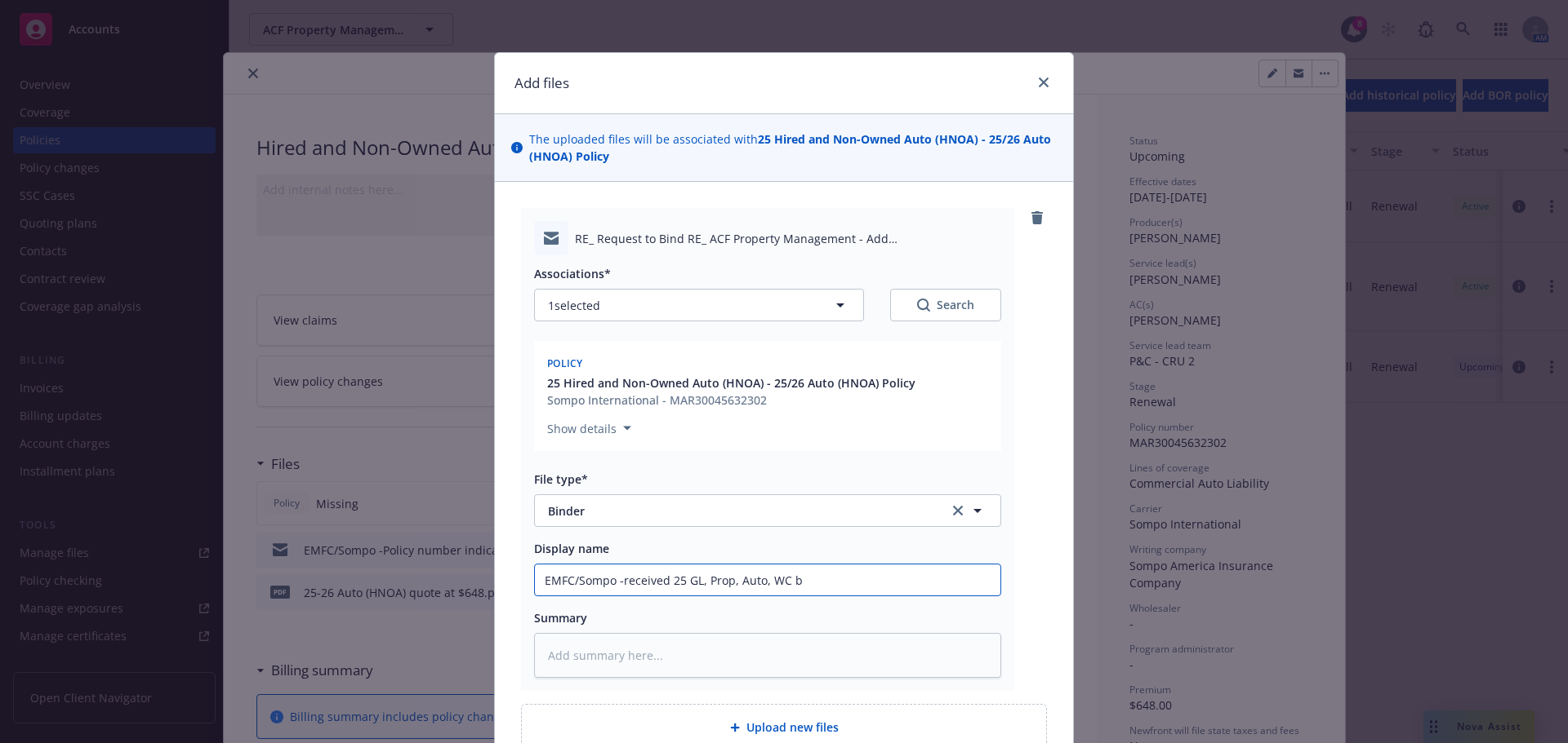
type textarea "x"
type input "EMFC/Sompo -received 25 GL, Prop, Auto, WC bi"
type textarea "x"
type input "EMFC/Sompo -received 25 GL, Prop, Auto, WC bind"
type textarea "x"
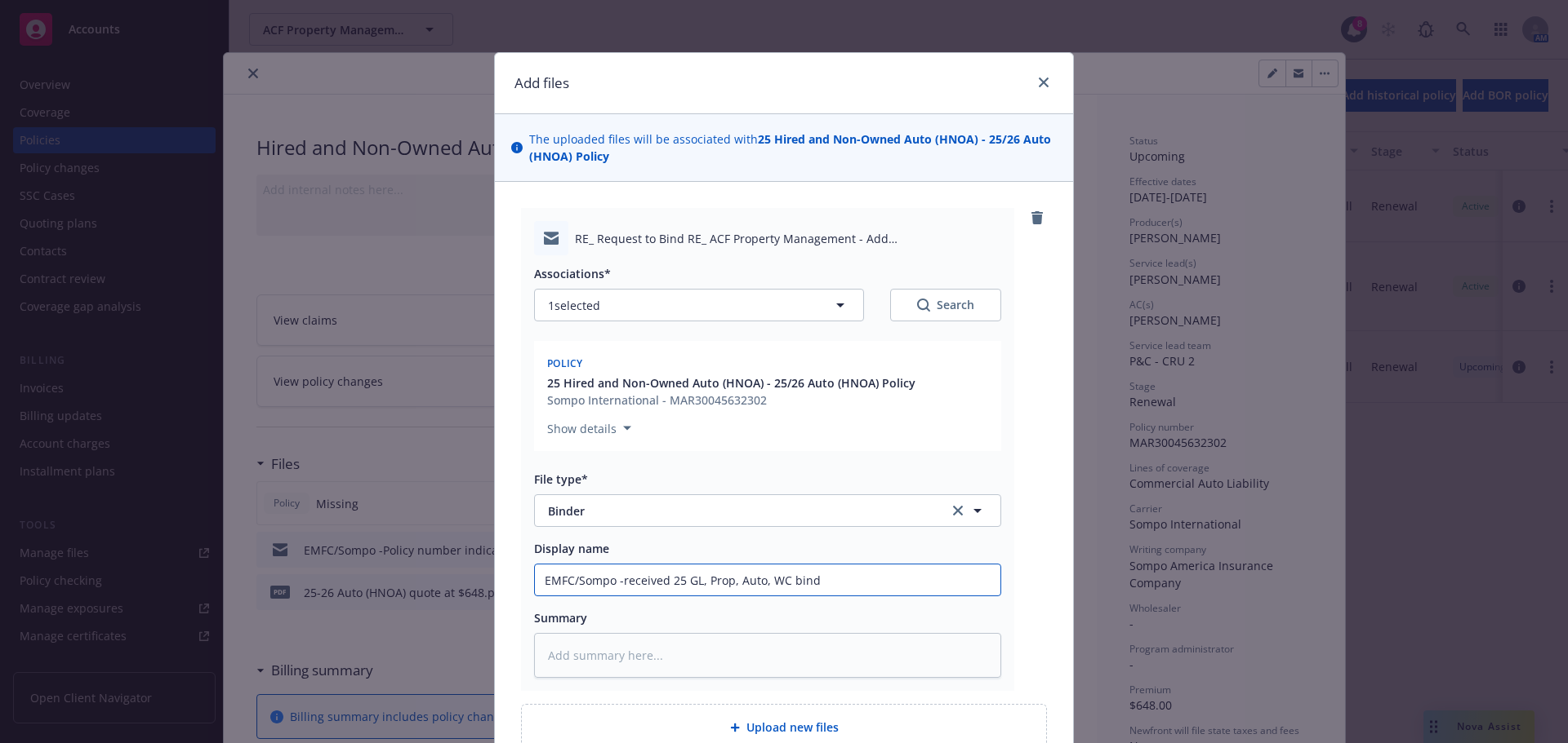
type input "EMFC/Sompo -received 25 GL, Prop, Auto, WC binde"
type textarea "x"
type input "EMFC/Sompo -received 25 GL, Prop, Auto, WC binder"
type textarea "x"
type input "EMFC/Sompo -received 25 GL, Prop, Auto, WC binders"
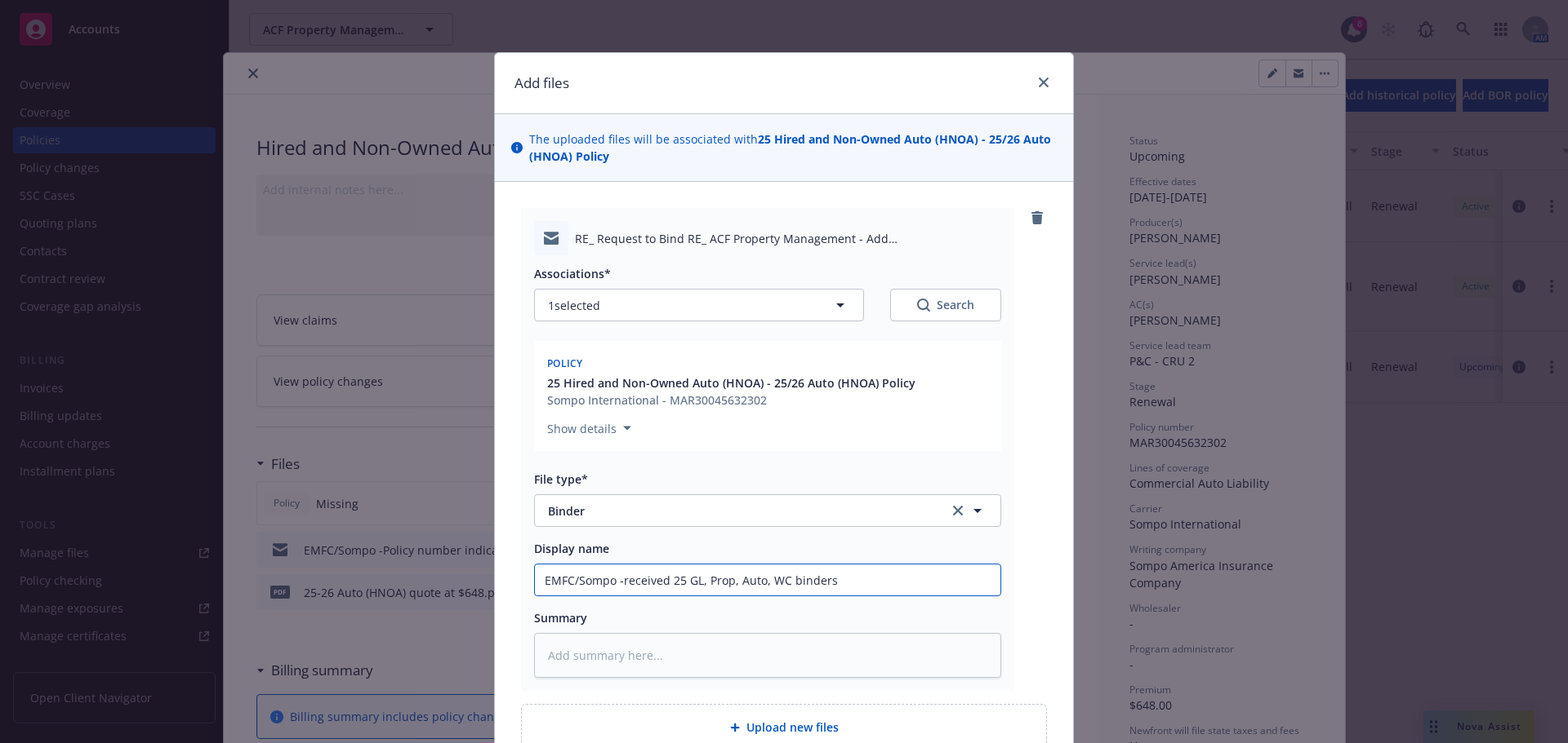
type textarea "x"
type input "EMFC/Sompo -received 25 GL, Prop, Auto, WC binders"
type textarea "x"
type input "EMFC/Sompo -received 25 GL, Prop, Auto, WC binders w"
type textarea "x"
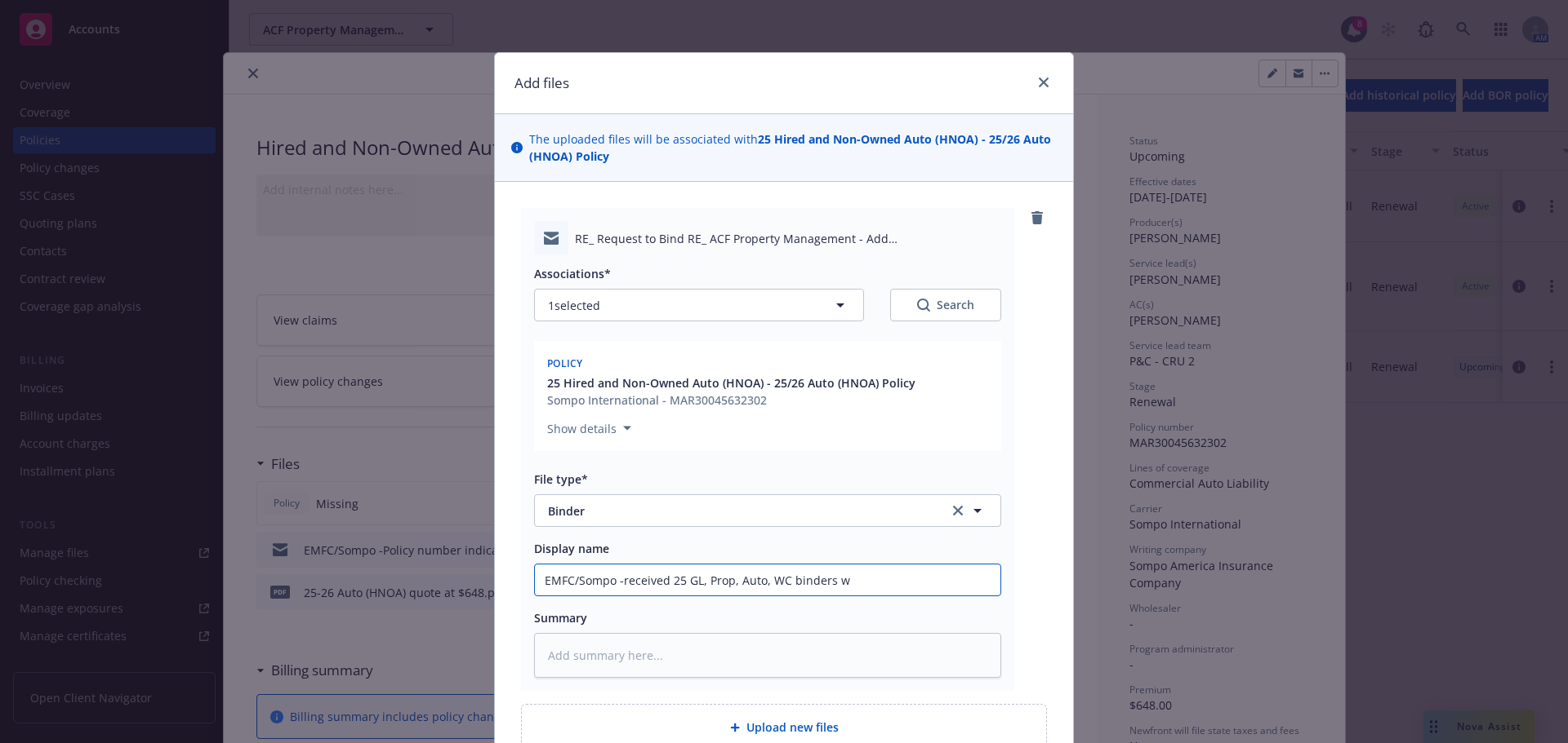
type input "EMFC/Sompo -received 25 GL, Prop, Auto, WC binders w"
type textarea "x"
type input "EMFC/Sompo -received 25 GL, Prop, Auto, WC binders w i"
type textarea "x"
type input "EMFC/Sompo -received 25 GL, Prop, Auto, WC binders w in"
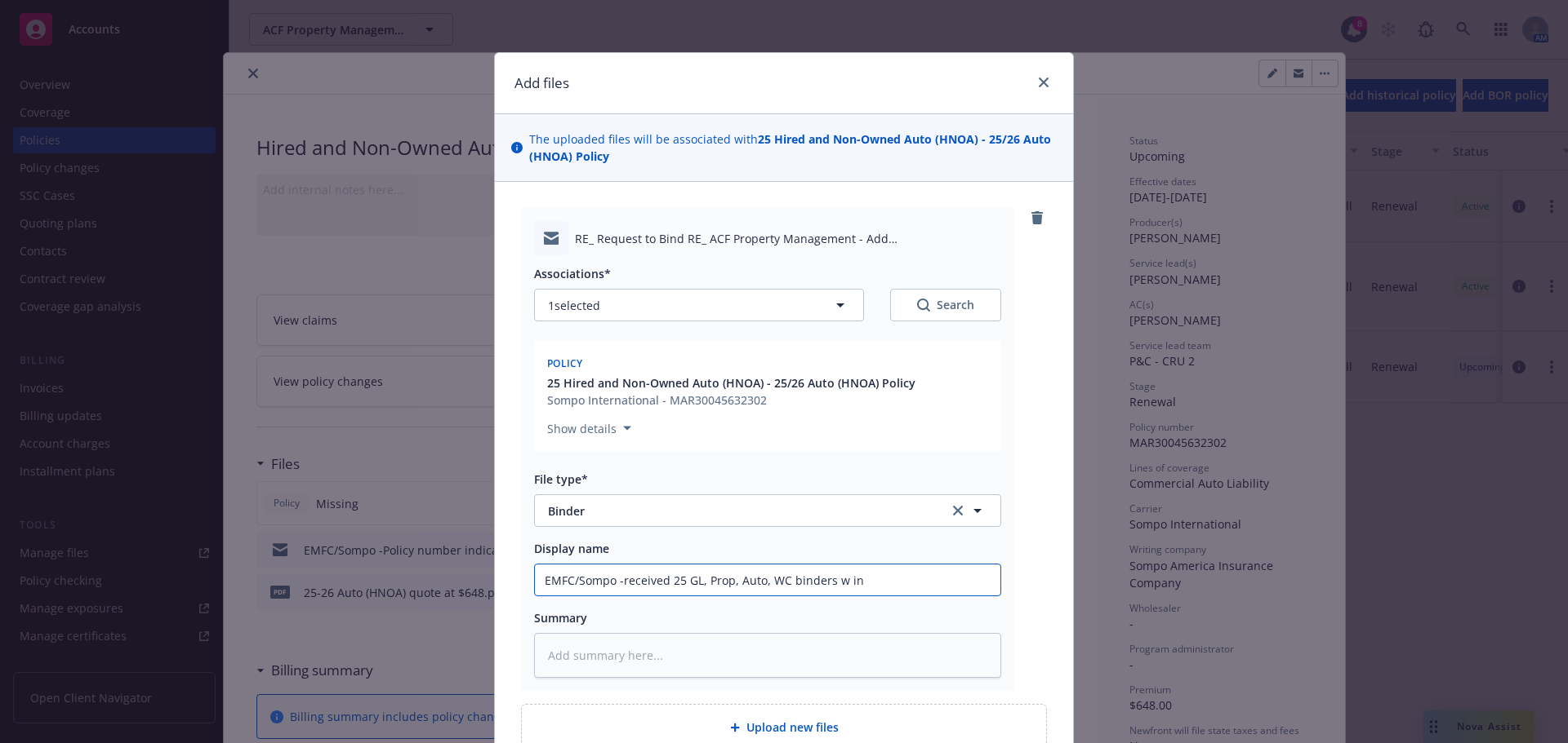
type textarea "x"
type input "EMFC/Sompo -received 25 GL, Prop, Auto, WC binders w inv"
type textarea "x"
type input "EMFC/Sompo -received 25 GL, Prop, Auto, WC binders w invo"
type textarea "x"
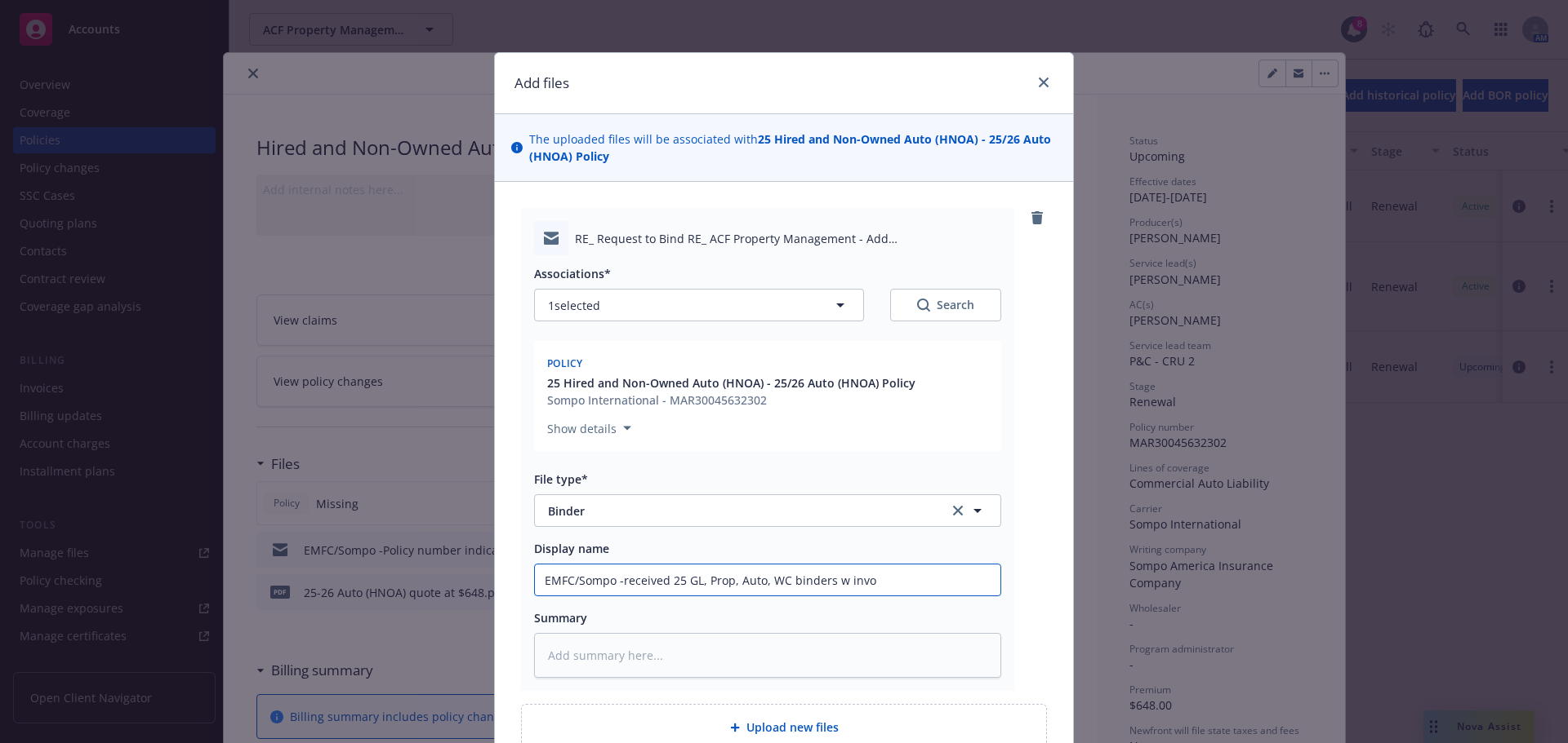
type input "EMFC/Sompo -received 25 GL, Prop, Auto, WC binders w invoi"
type textarea "x"
type input "EMFC/Sompo -received 25 GL, Prop, Auto, WC binders w invoic"
type textarea "x"
type input "EMFC/Sompo -received 25 GL, Prop, Auto, WC binders w invoice"
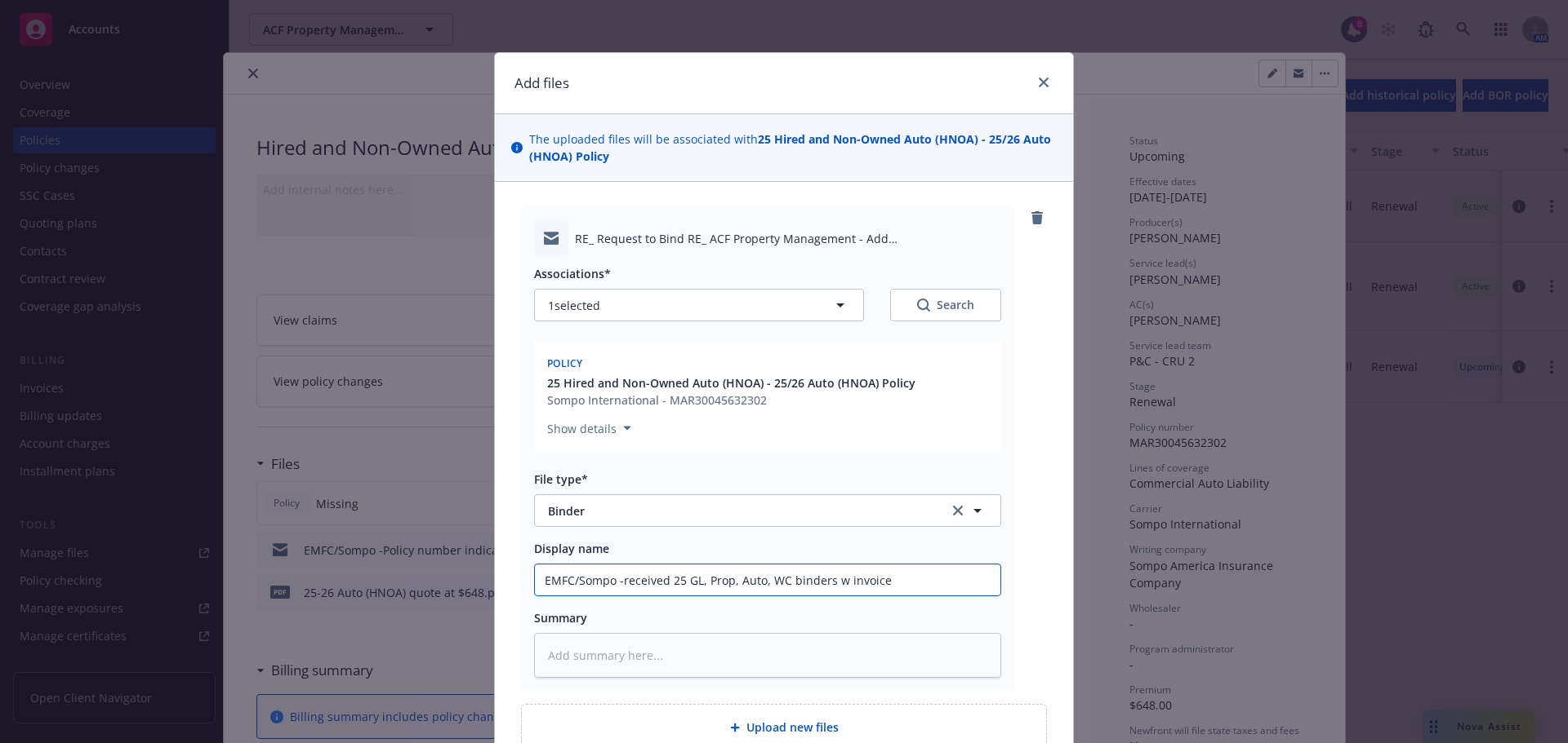
type textarea "x"
type input "EMFC/Sompo -received 25 GL, Prop, Auto, WC binders w invoices"
type textarea "x"
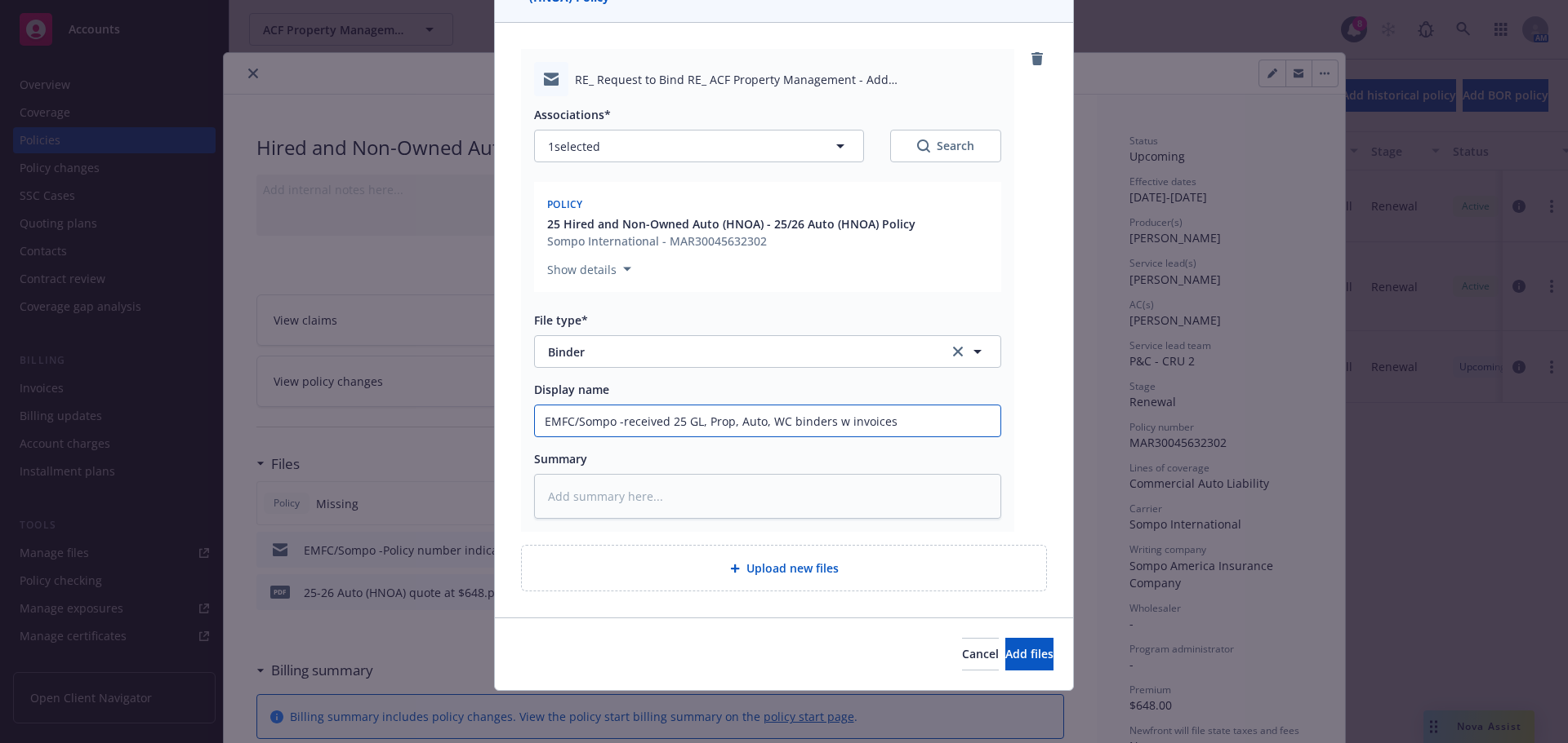
type input "EMFC/Sompo -received 25 GL, Prop, Auto, WC binders w invoices"
type textarea "x"
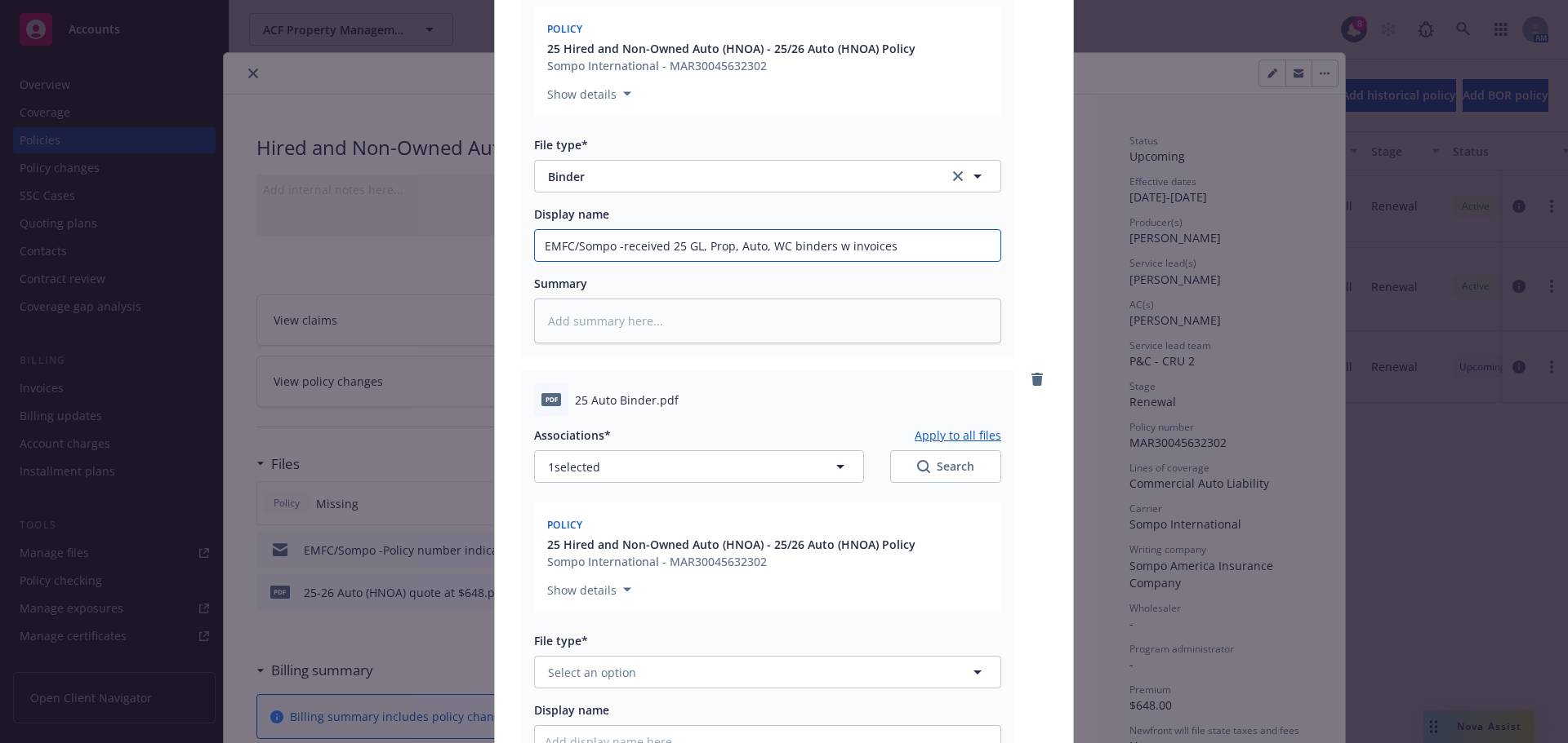
scroll to position [485, 0]
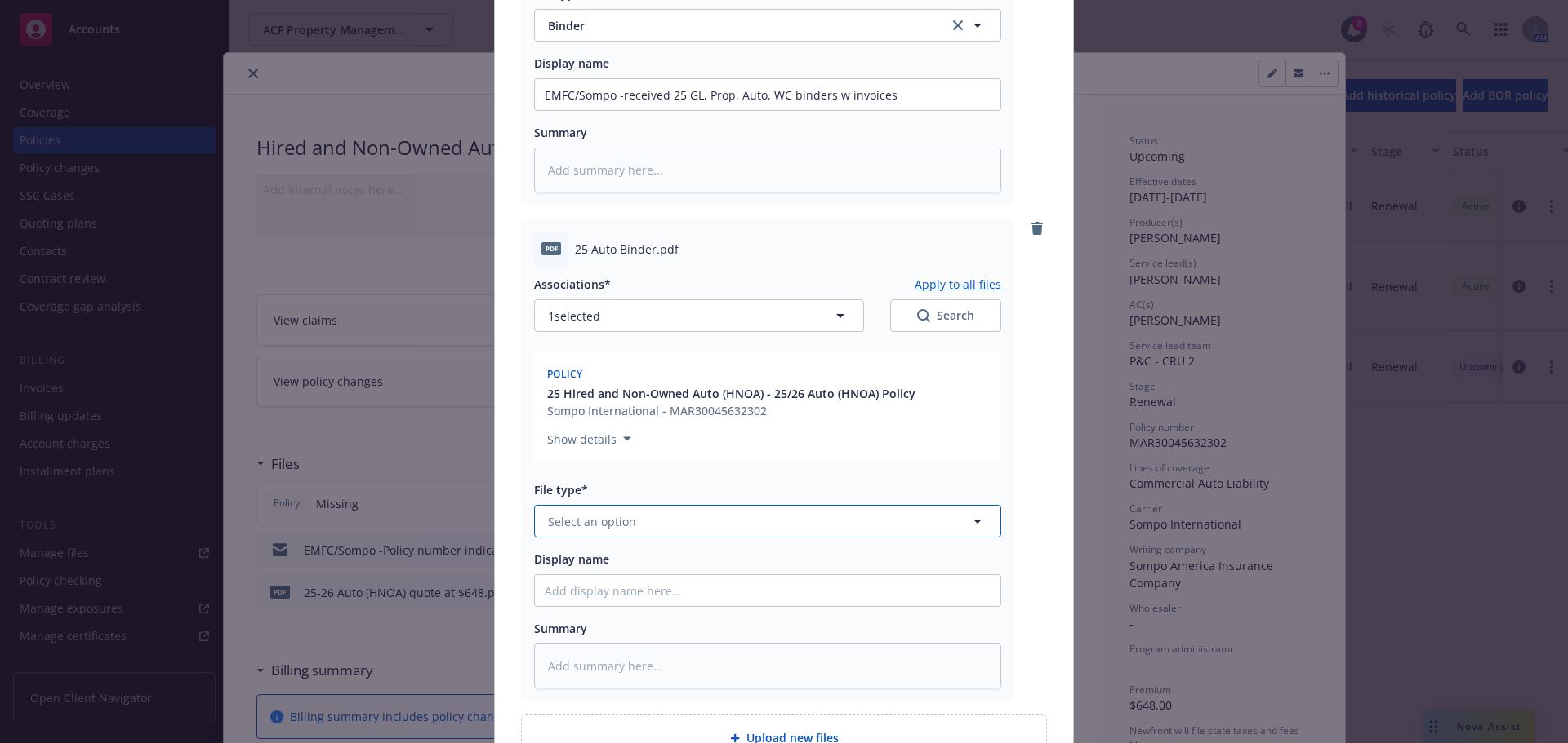
click at [602, 531] on button "Select an option" at bounding box center [767, 521] width 467 height 32
type input "binder"
click at [563, 566] on span "Binder" at bounding box center [569, 566] width 37 height 17
type textarea "x"
drag, startPoint x: 926, startPoint y: 398, endPoint x: 767, endPoint y: 403, distance: 159.1
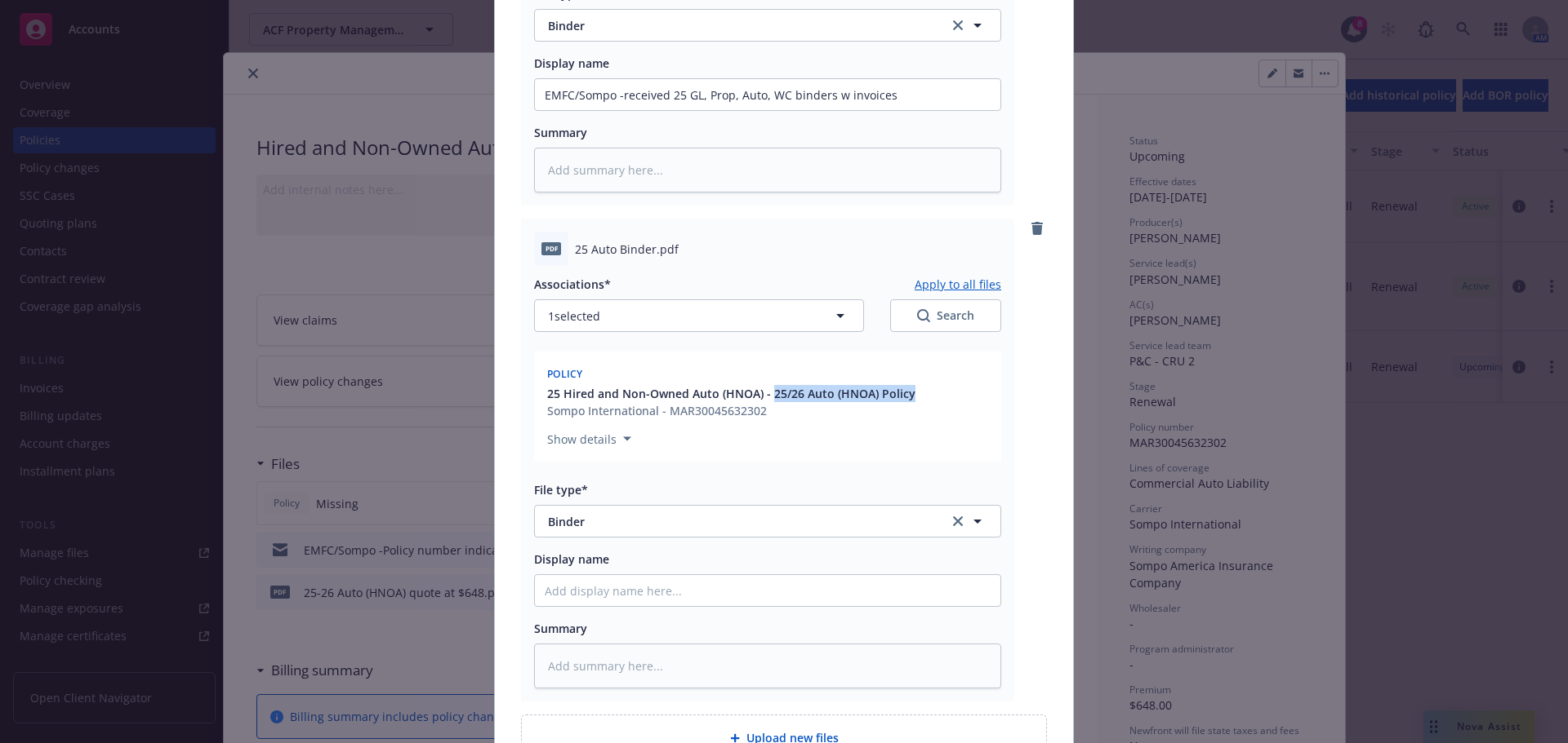
click at [766, 402] on div "25 Hired and Non-Owned Auto (HNOA) - 25/26 Auto (HNOA) Policy Sompo Internation…" at bounding box center [767, 403] width 447 height 34
copy span "25/26 Auto (HNOA) Policy"
click at [574, 589] on input "Display name" at bounding box center [767, 590] width 465 height 31
paste input "25/26 Auto (HNOA) Policy"
type input "25/26 Auto (HNOA) Policy"
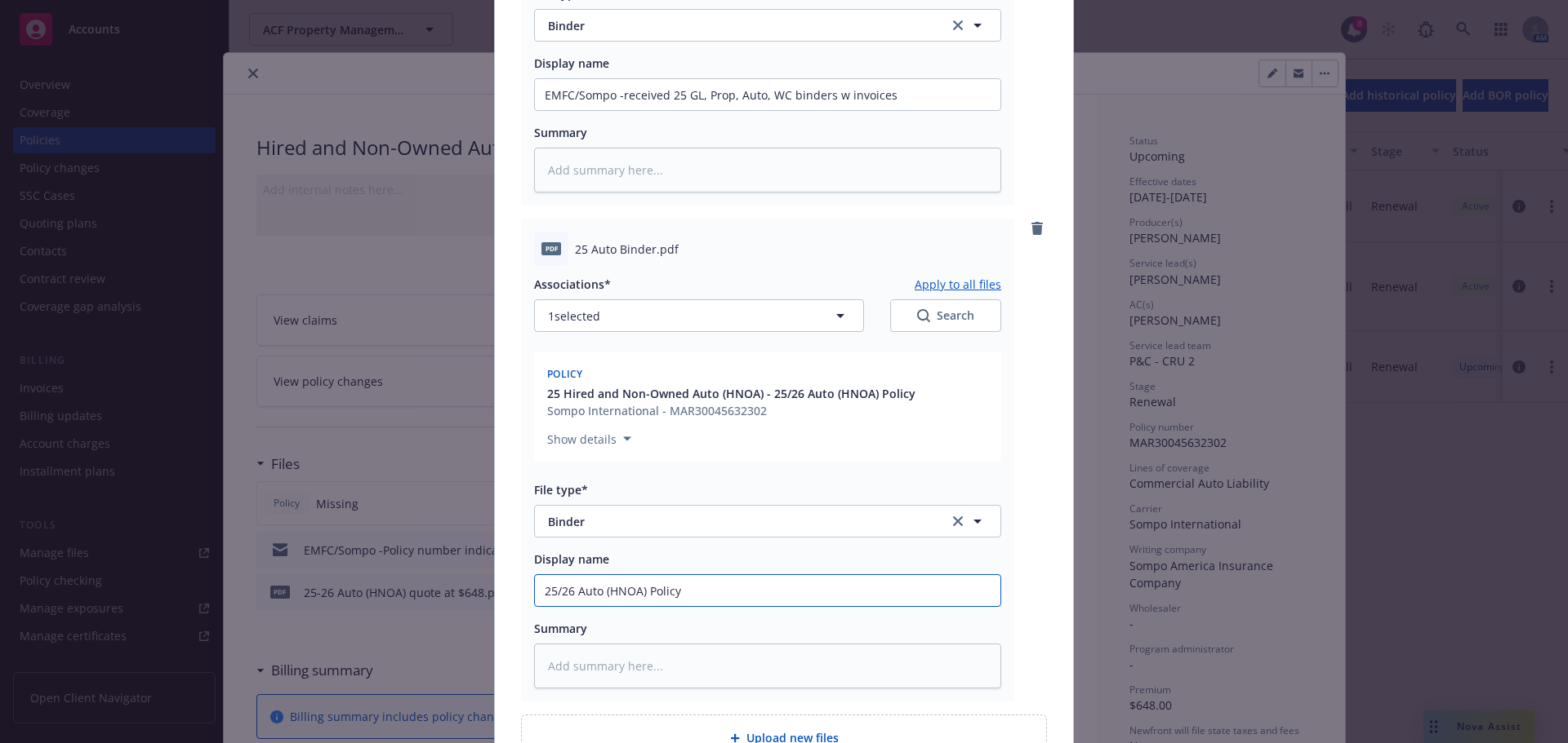
type textarea "x"
type input "25/26 Auto (HNOA) Policy"
type textarea "x"
type input "25/26 Auto (HNOA) Policy b"
type textarea "x"
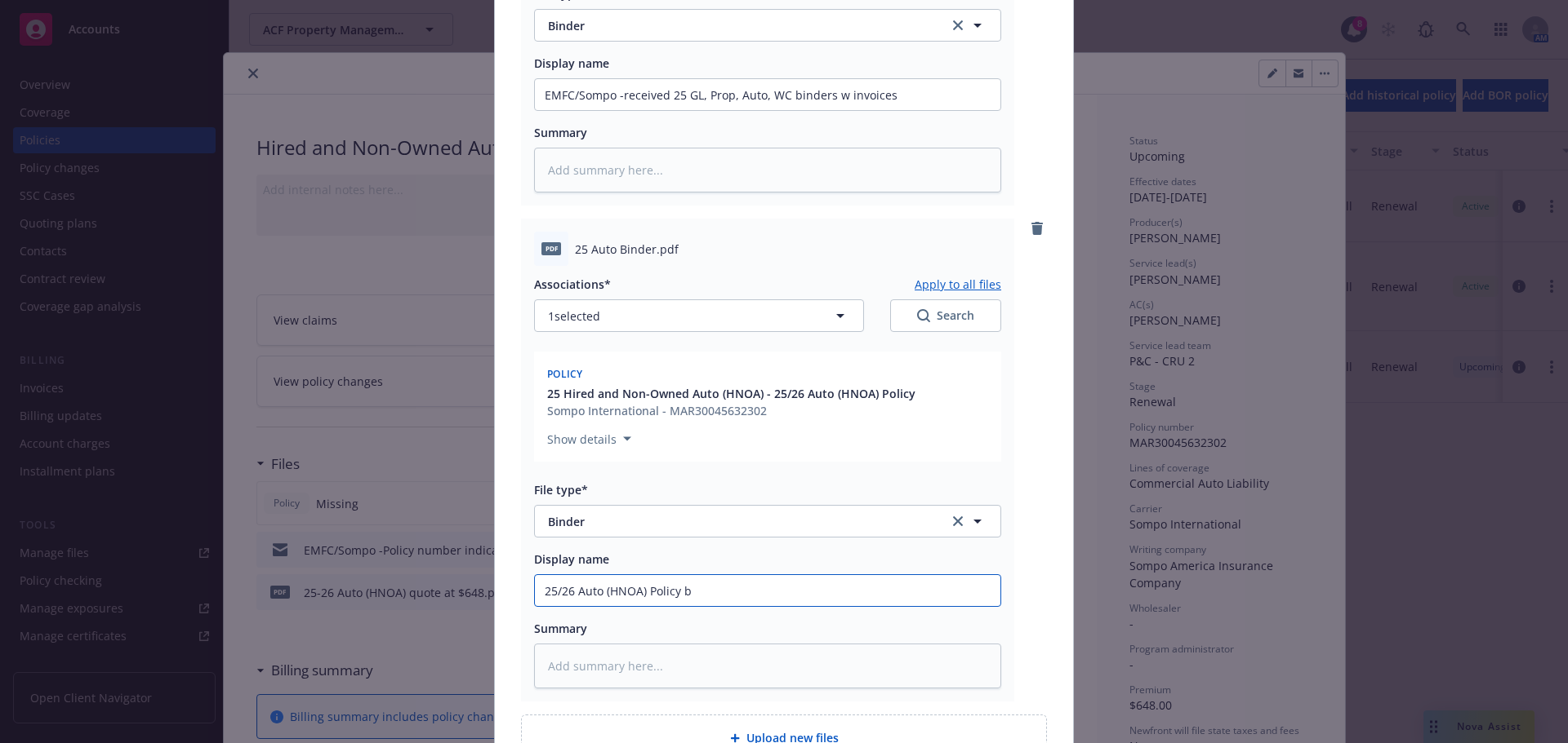
type input "25/26 Auto (HNOA) Policy bi"
type textarea "x"
type input "25/26 Auto (HNOA) Policy"
type textarea "x"
type input "25/26 Auto (HNOA) Policy"
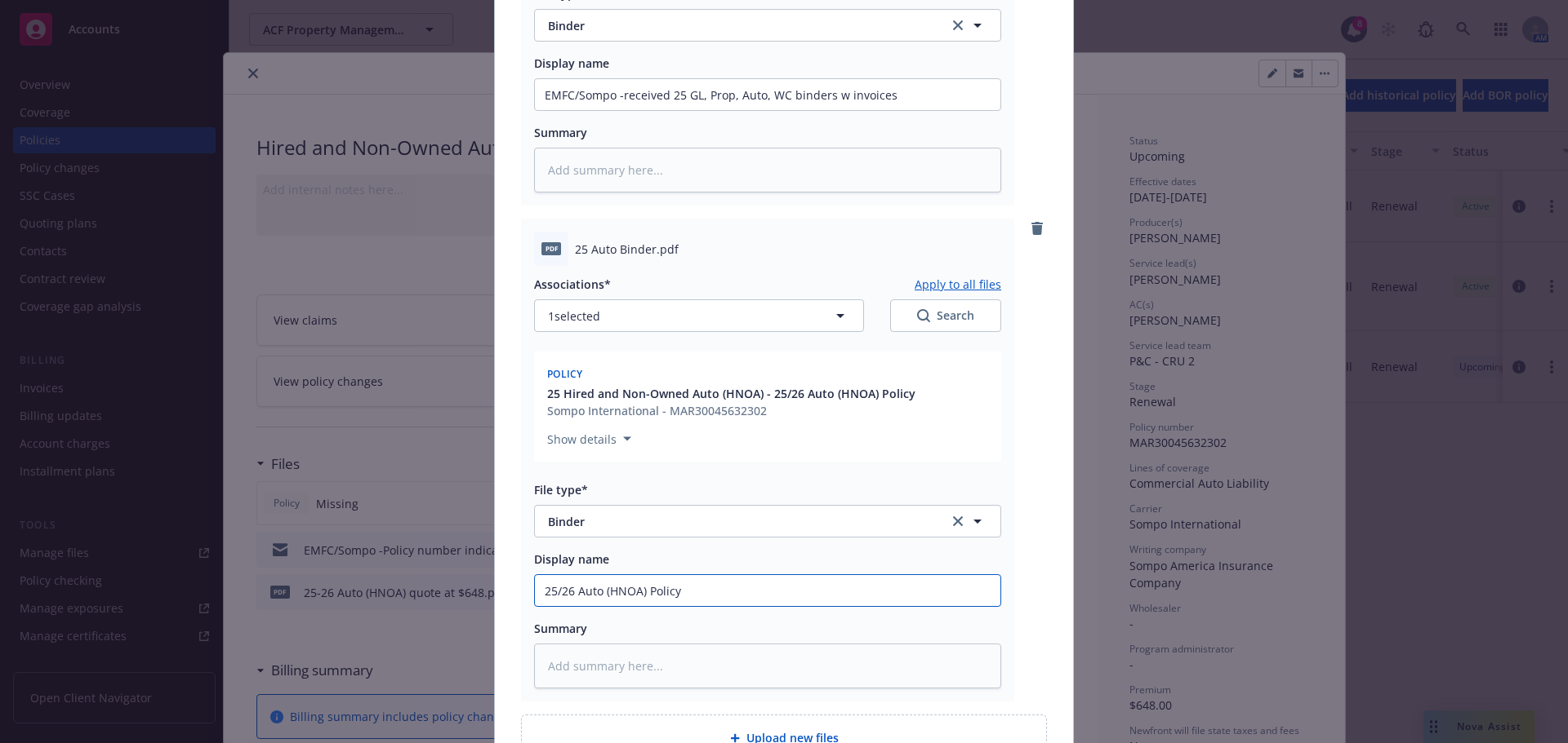
type textarea "x"
type input "25/26 Auto (HNOA) Polic"
type textarea "x"
type input "25/26 Auto (HNOA) Poli"
type textarea "x"
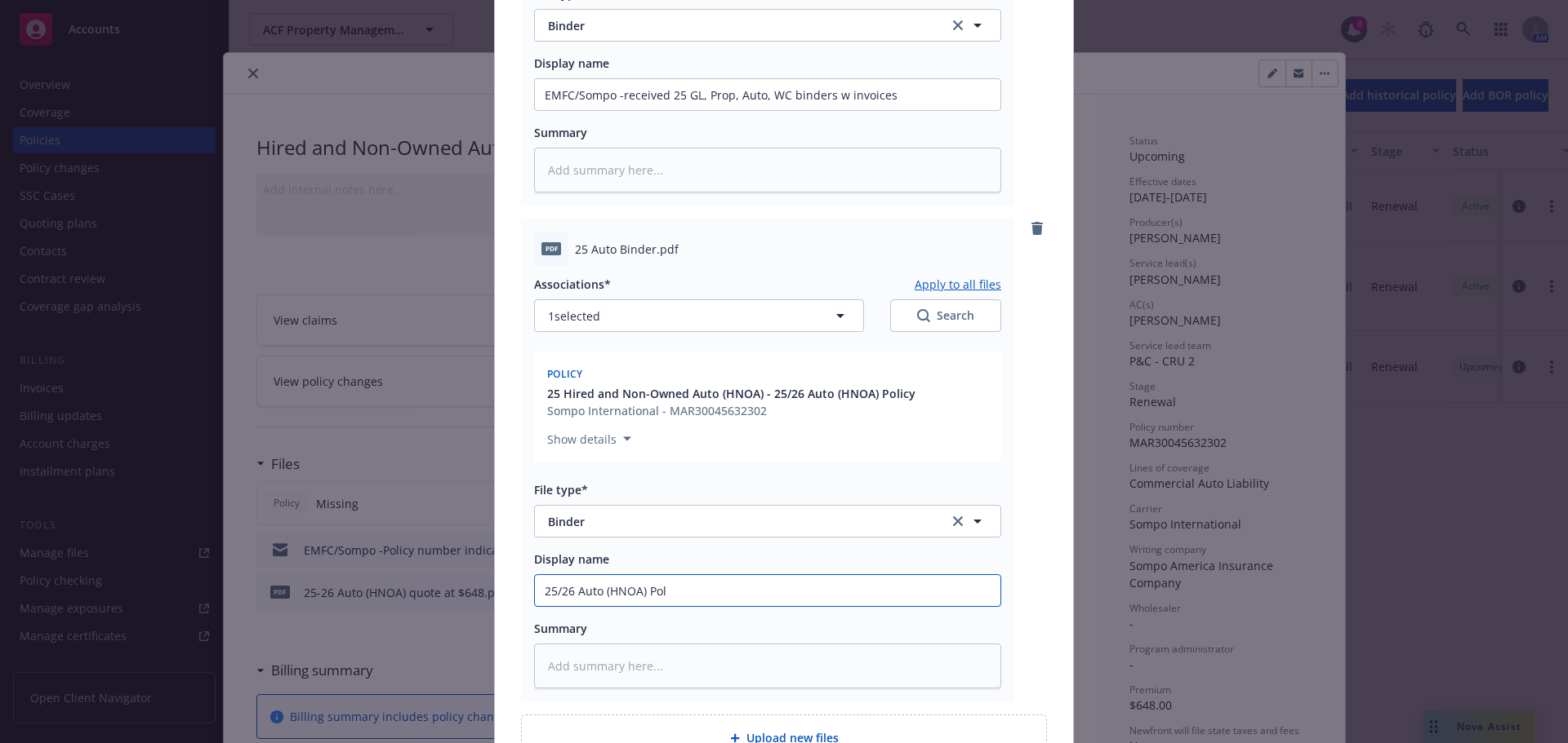
type input "25/26 Auto (HNOA) Po"
type textarea "x"
type input "25/26 Auto (HNOA) P"
type textarea "x"
type input "25/26 Auto (HNOA)"
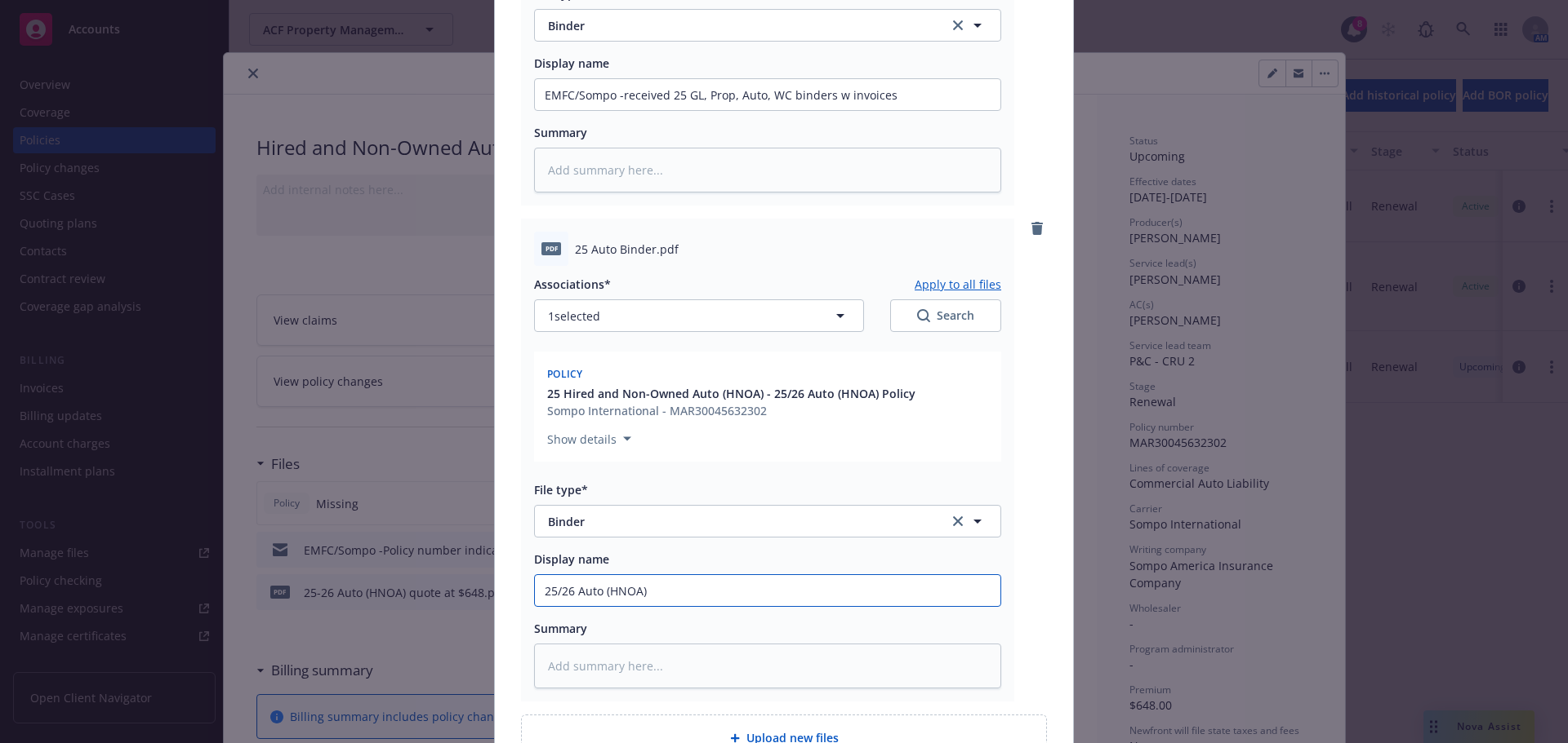
type textarea "x"
type input "25/26 Auto (HNOA) b"
type textarea "x"
type input "25/26 Auto (HNOA) bi"
type textarea "x"
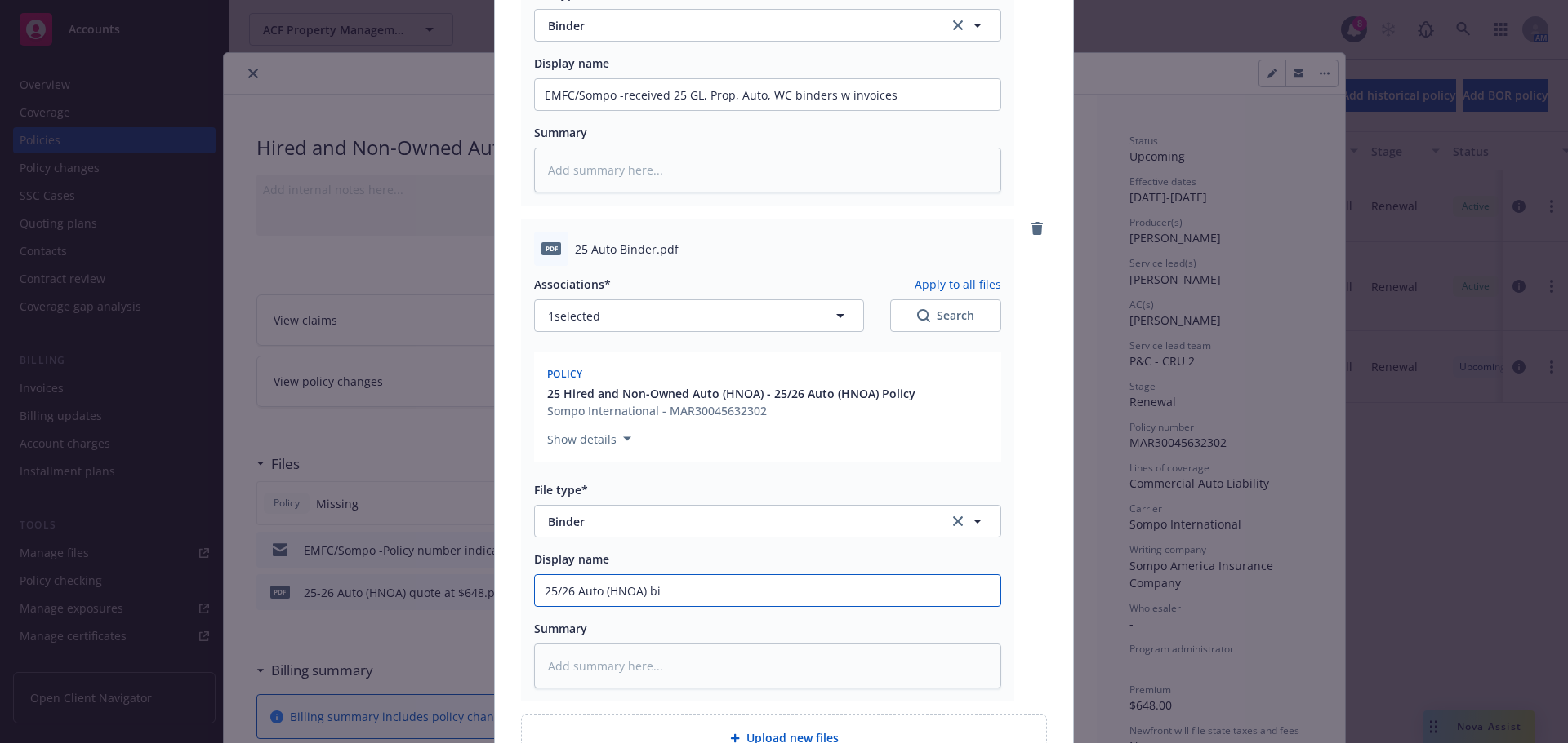
type input "25/26 Auto (HNOA) bin"
type textarea "x"
type input "25/26 Auto (HNOA) bind"
type textarea "x"
type input "25/26 Auto (HNOA) binde"
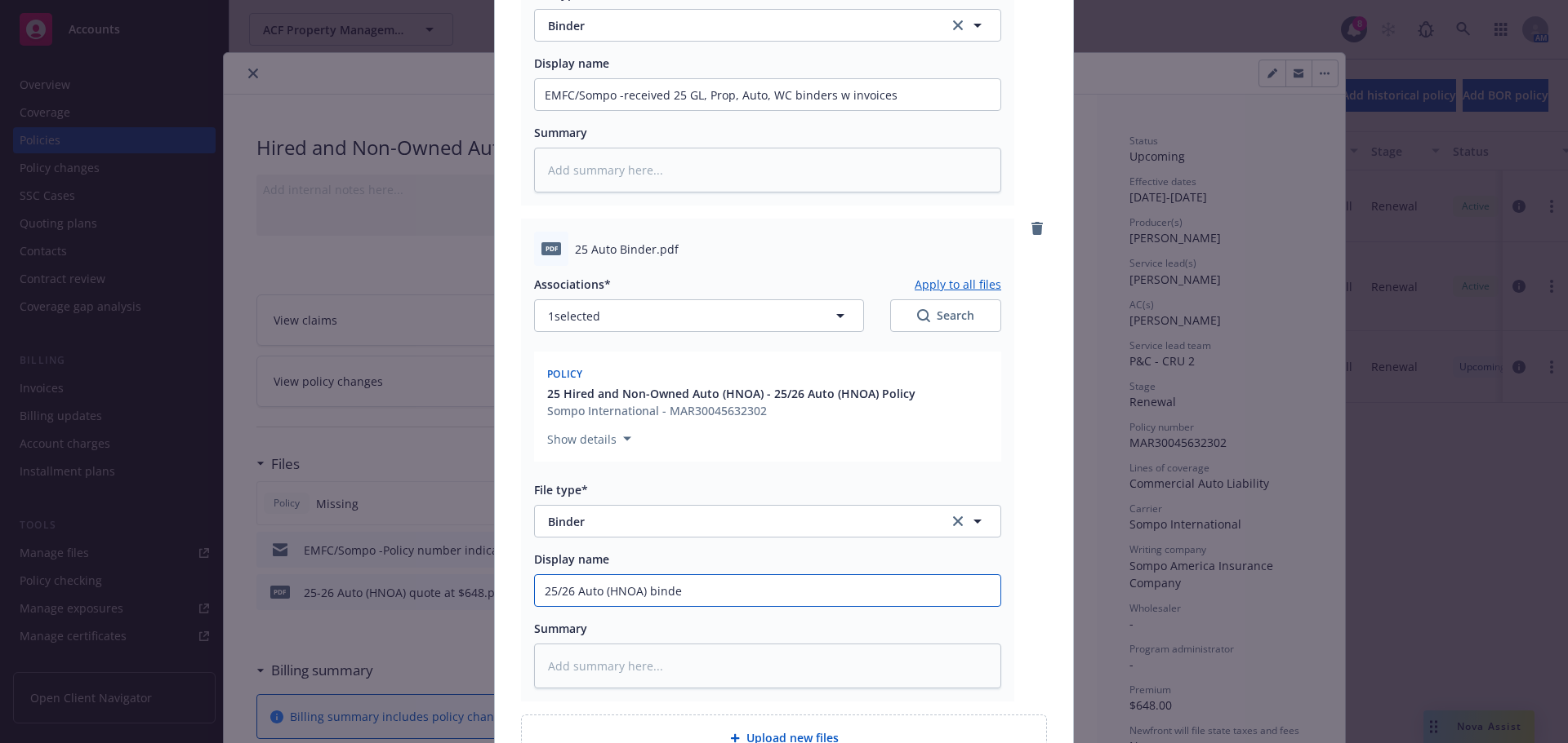
type textarea "x"
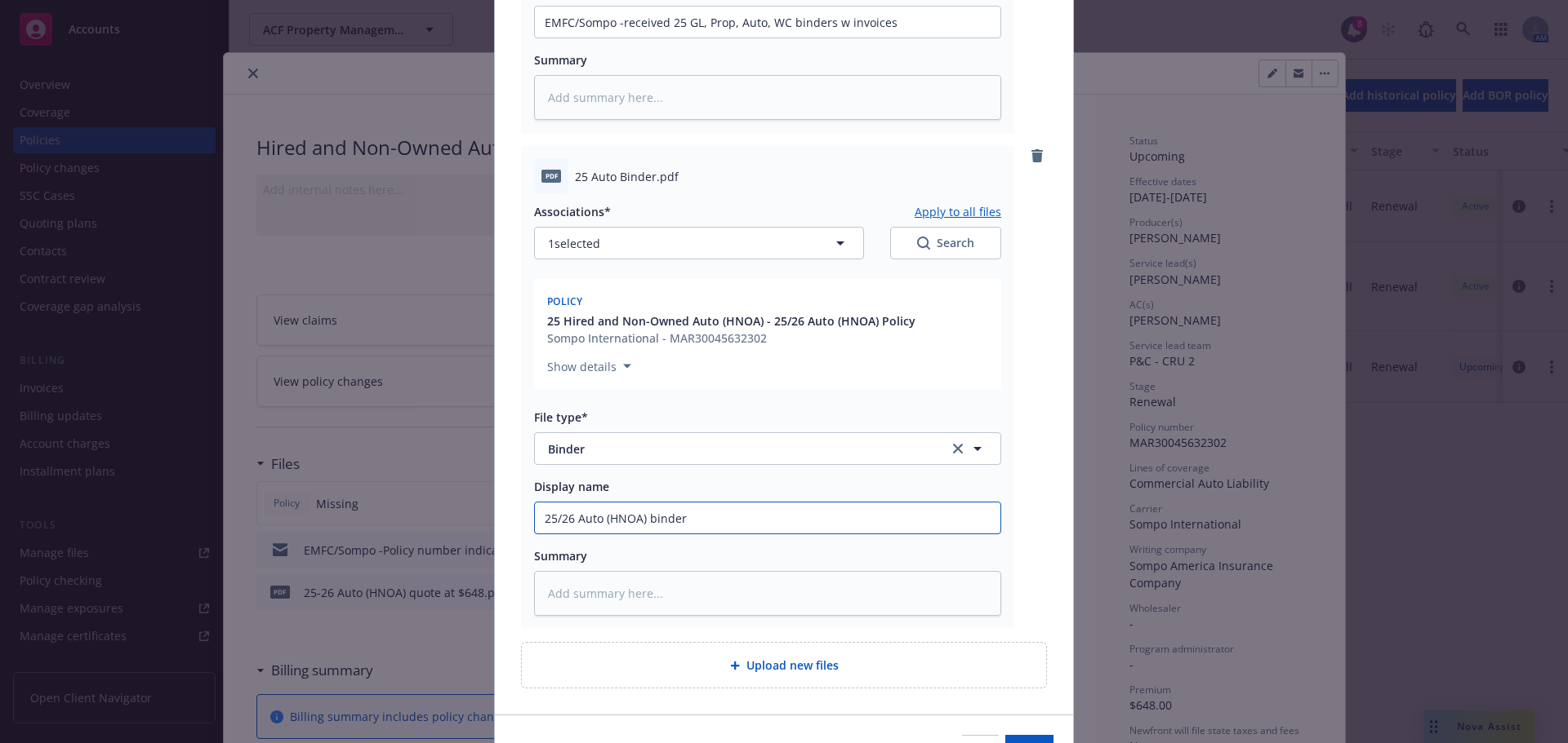
scroll to position [655, 0]
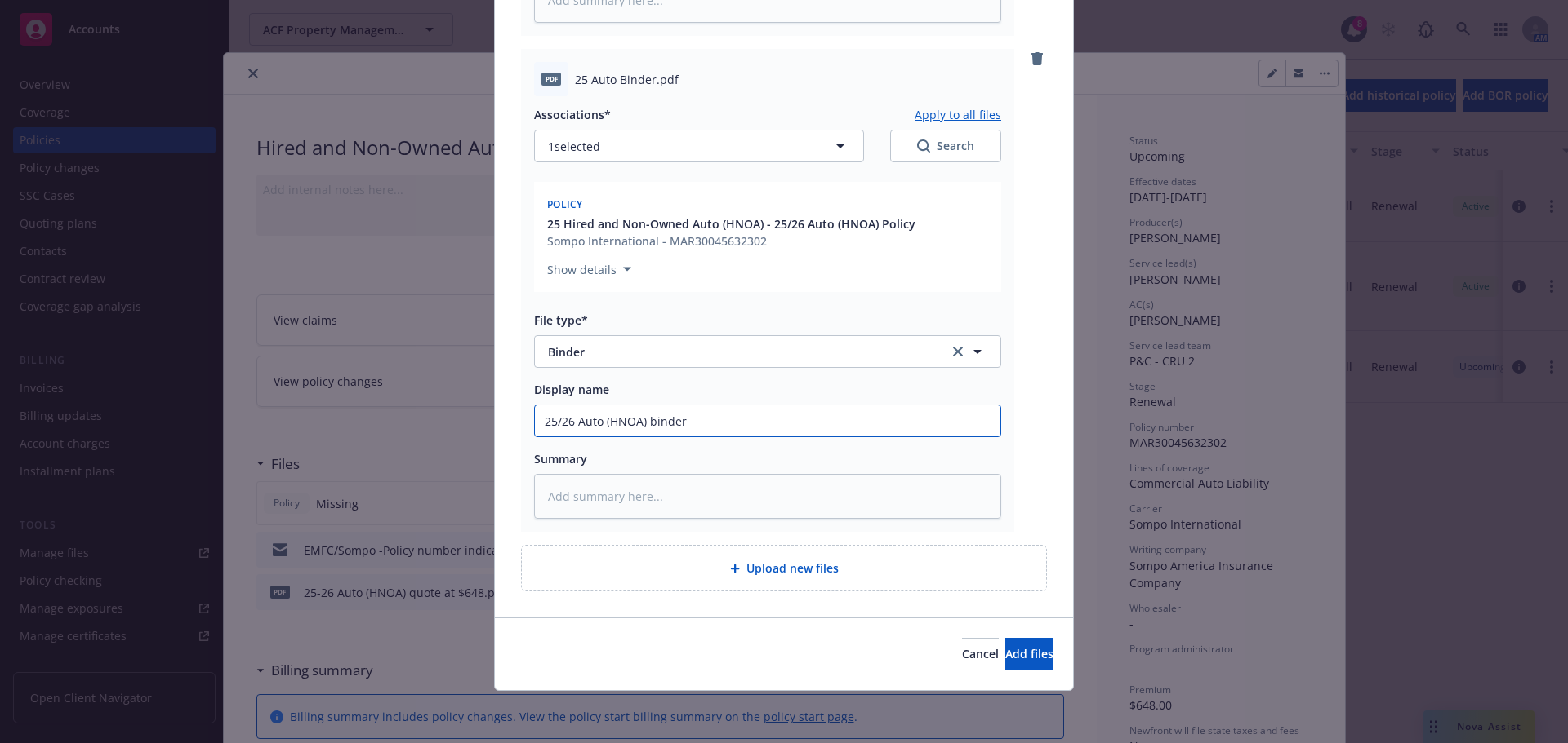
type input "25/26 Auto (HNOA) binder"
click at [778, 564] on span "Upload new files" at bounding box center [792, 568] width 92 height 17
type textarea "x"
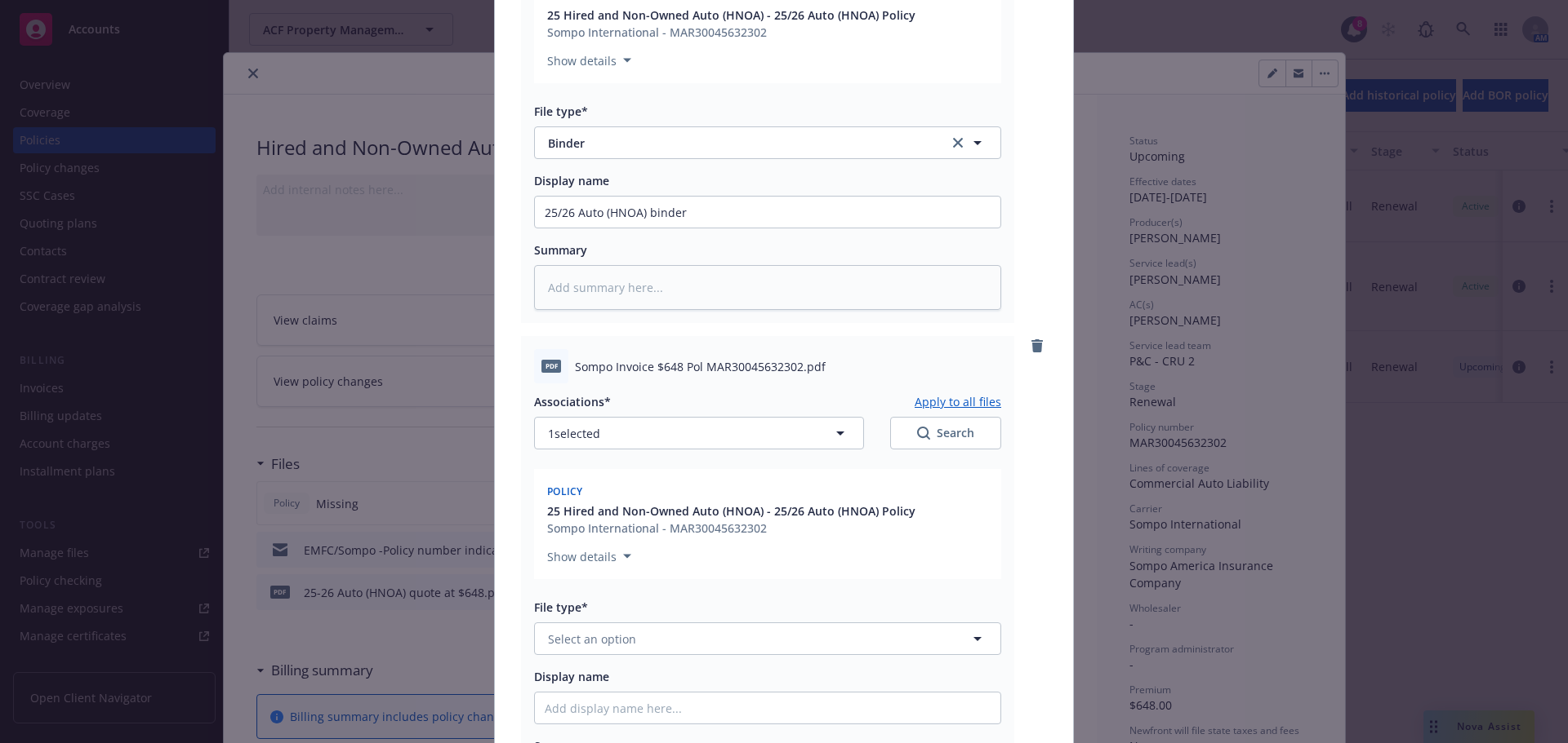
scroll to position [982, 0]
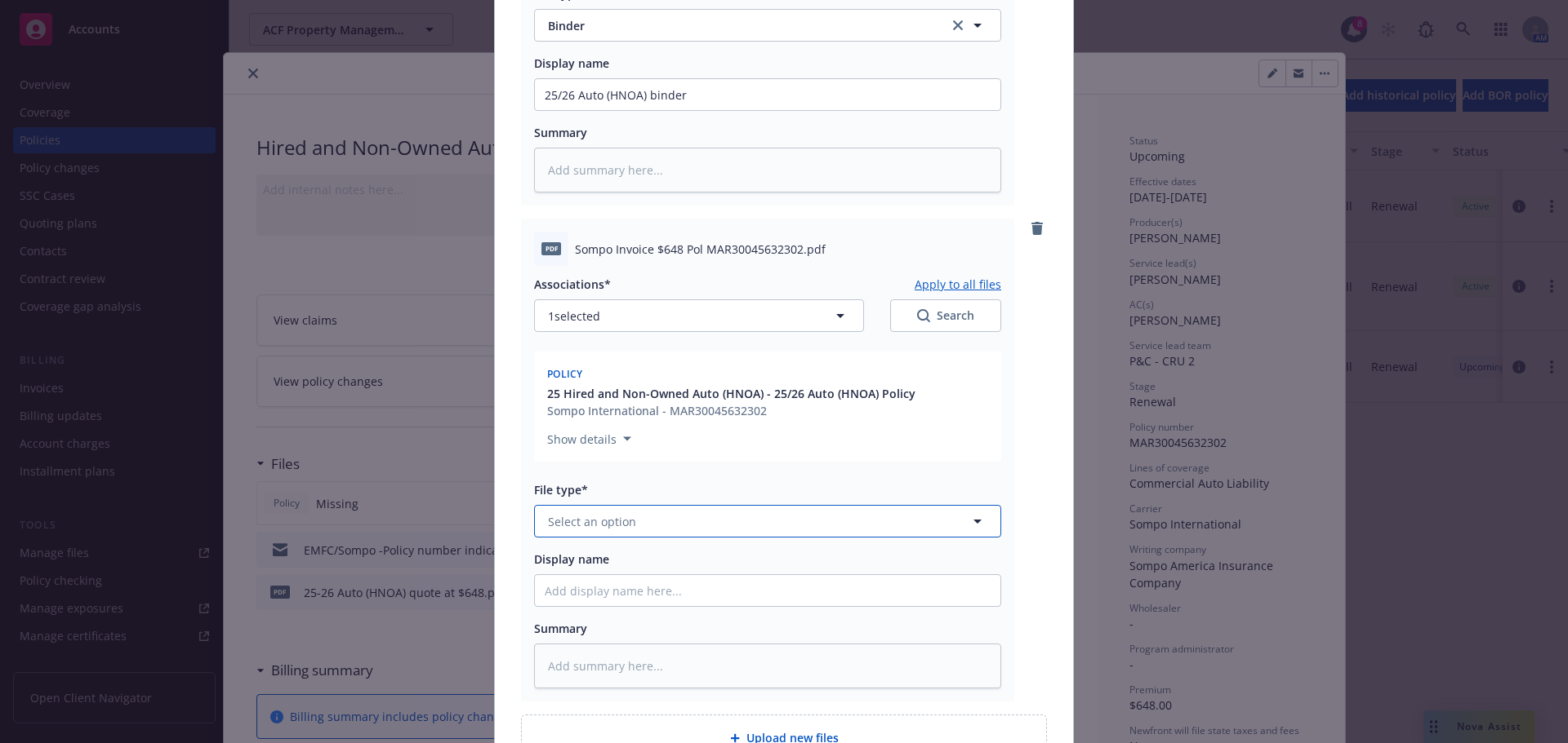
click at [588, 531] on button "Select an option" at bounding box center [767, 521] width 467 height 32
type input "invoi"
click at [601, 597] on div "Invoice - Third Party" at bounding box center [767, 610] width 465 height 44
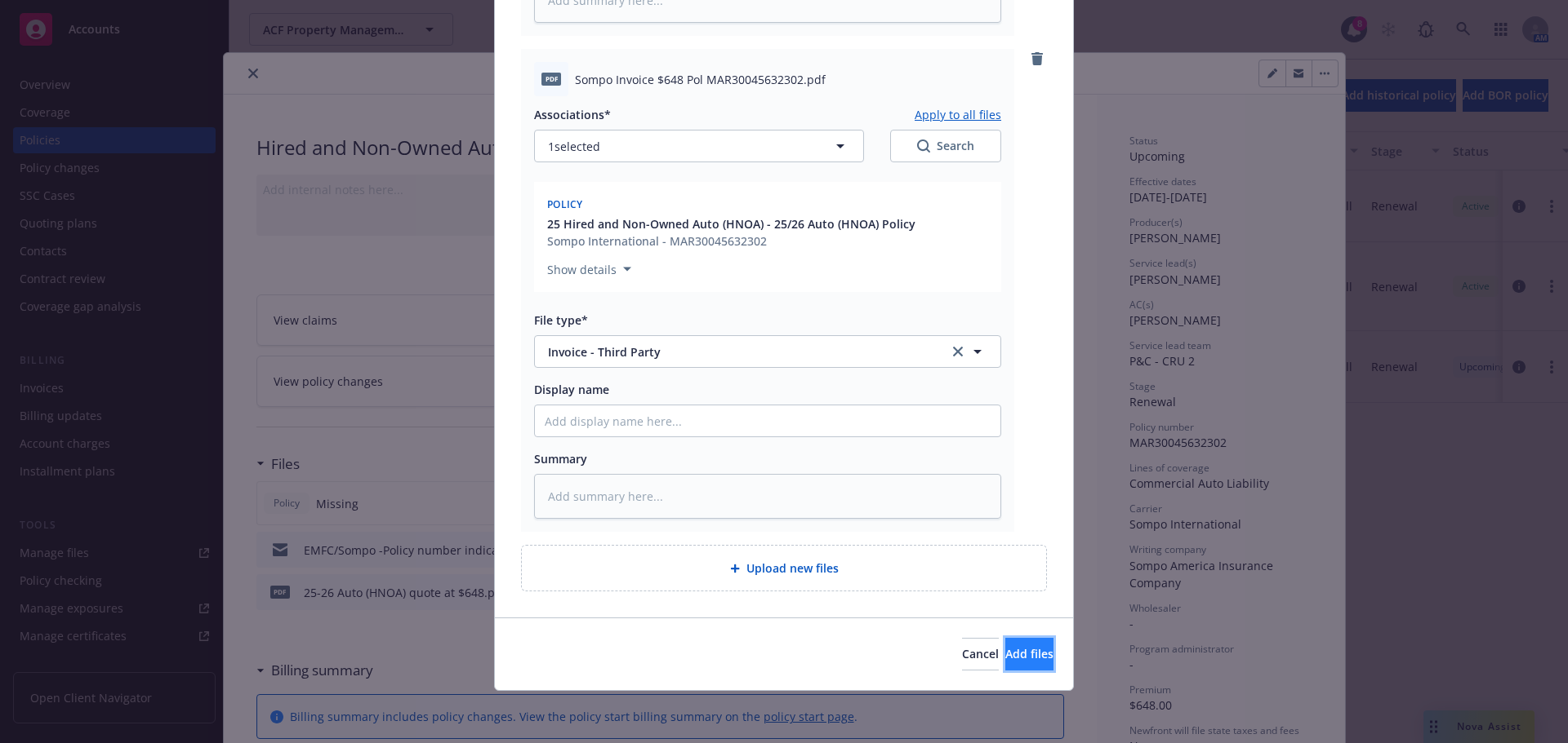
click at [1006, 663] on button "Add files" at bounding box center [1029, 654] width 48 height 32
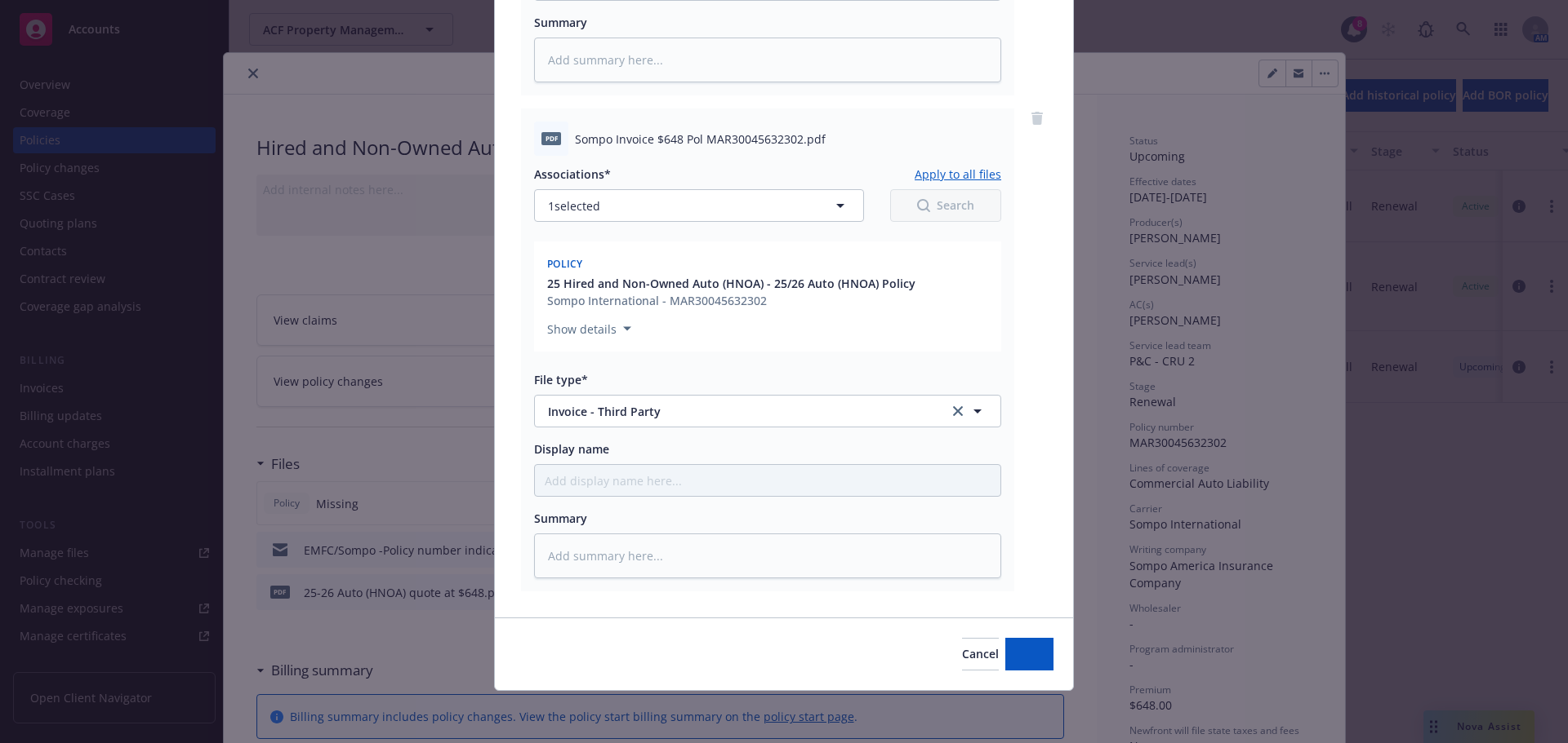
scroll to position [1092, 0]
type textarea "x"
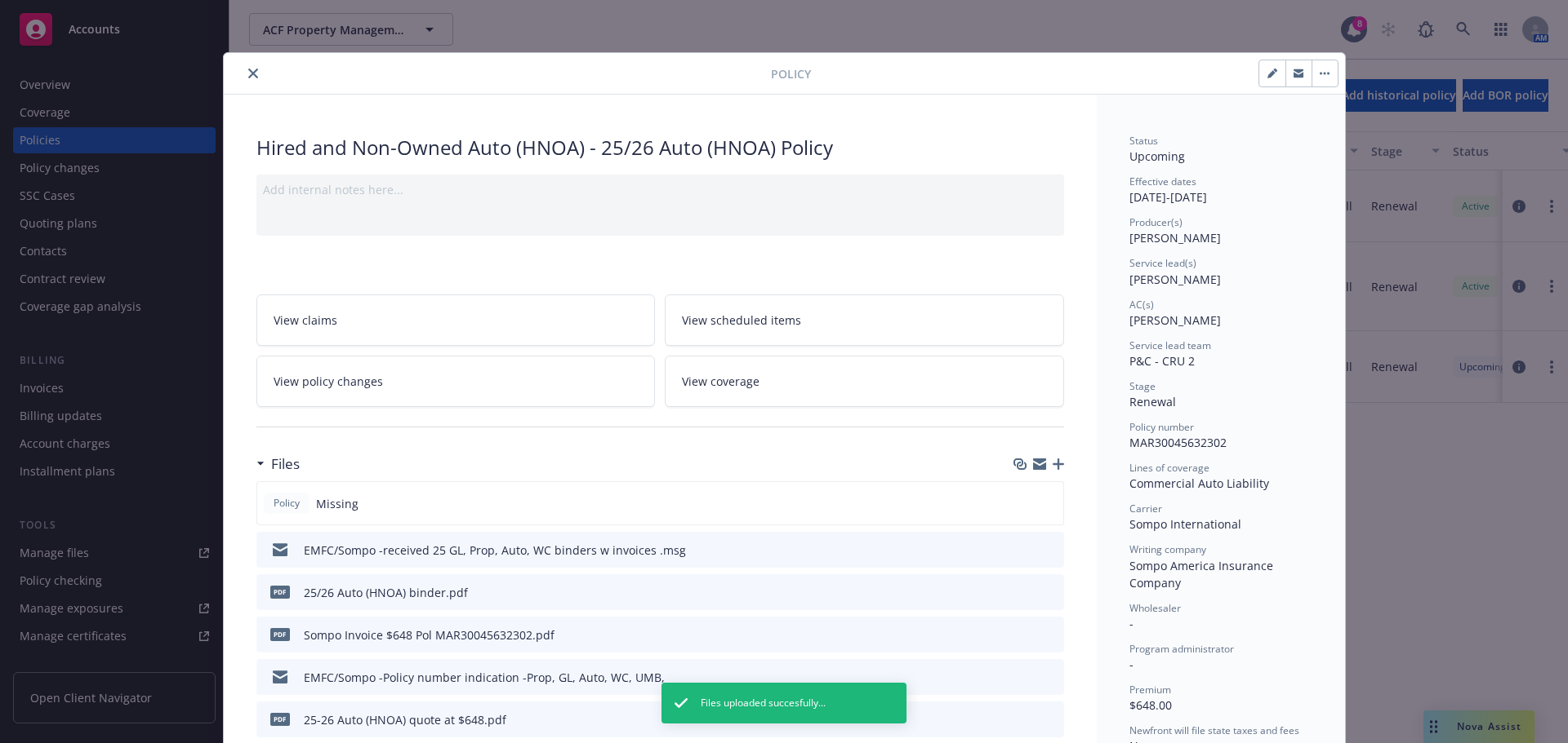
click at [248, 77] on icon "close" at bounding box center [253, 73] width 9 height 9
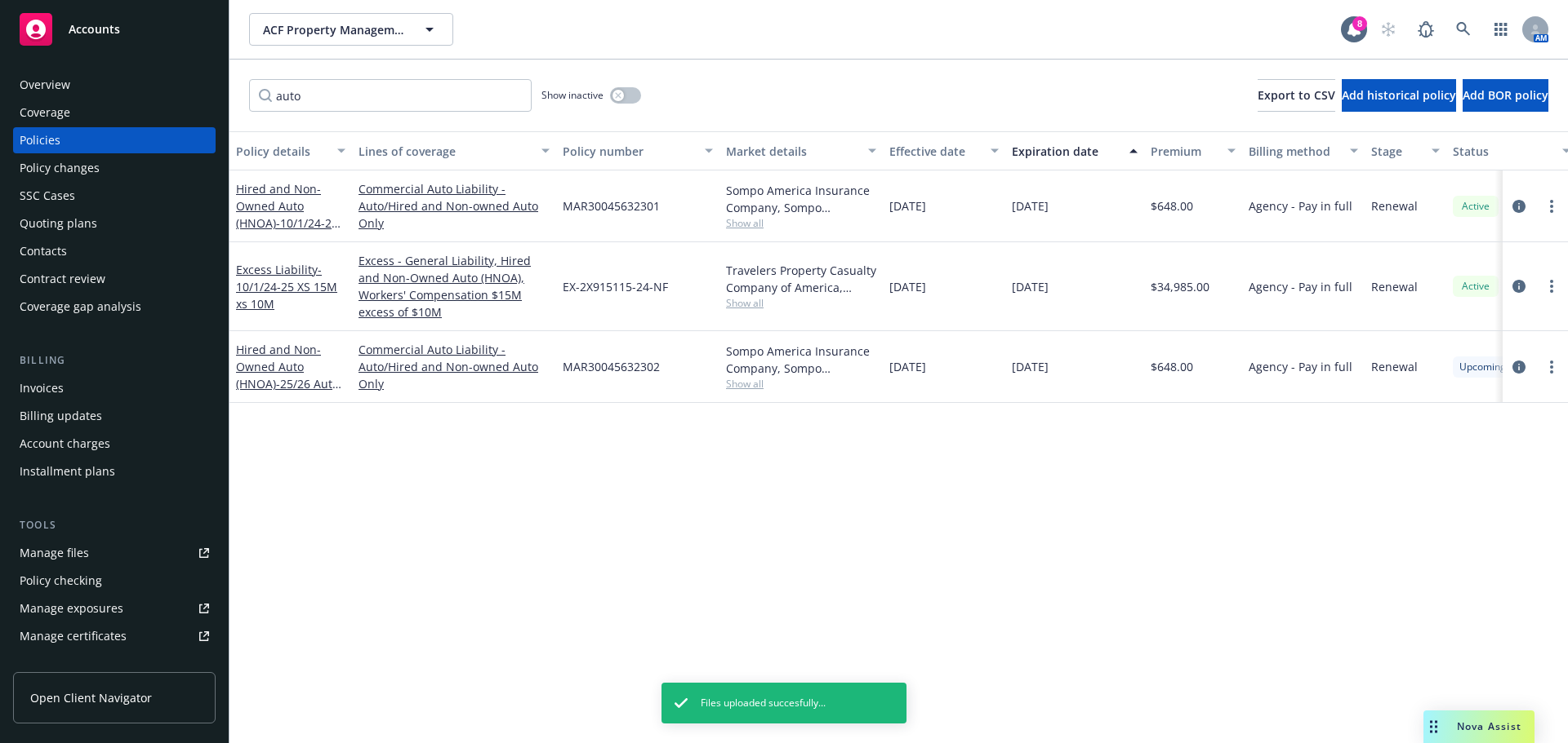
click at [72, 553] on div "Manage files" at bounding box center [54, 553] width 69 height 26
drag, startPoint x: 346, startPoint y: 106, endPoint x: 232, endPoint y: 102, distance: 114.1
click at [232, 102] on div "auto Show inactive Export to CSV Add historical policy Add BOR policy" at bounding box center [899, 96] width 1338 height 72
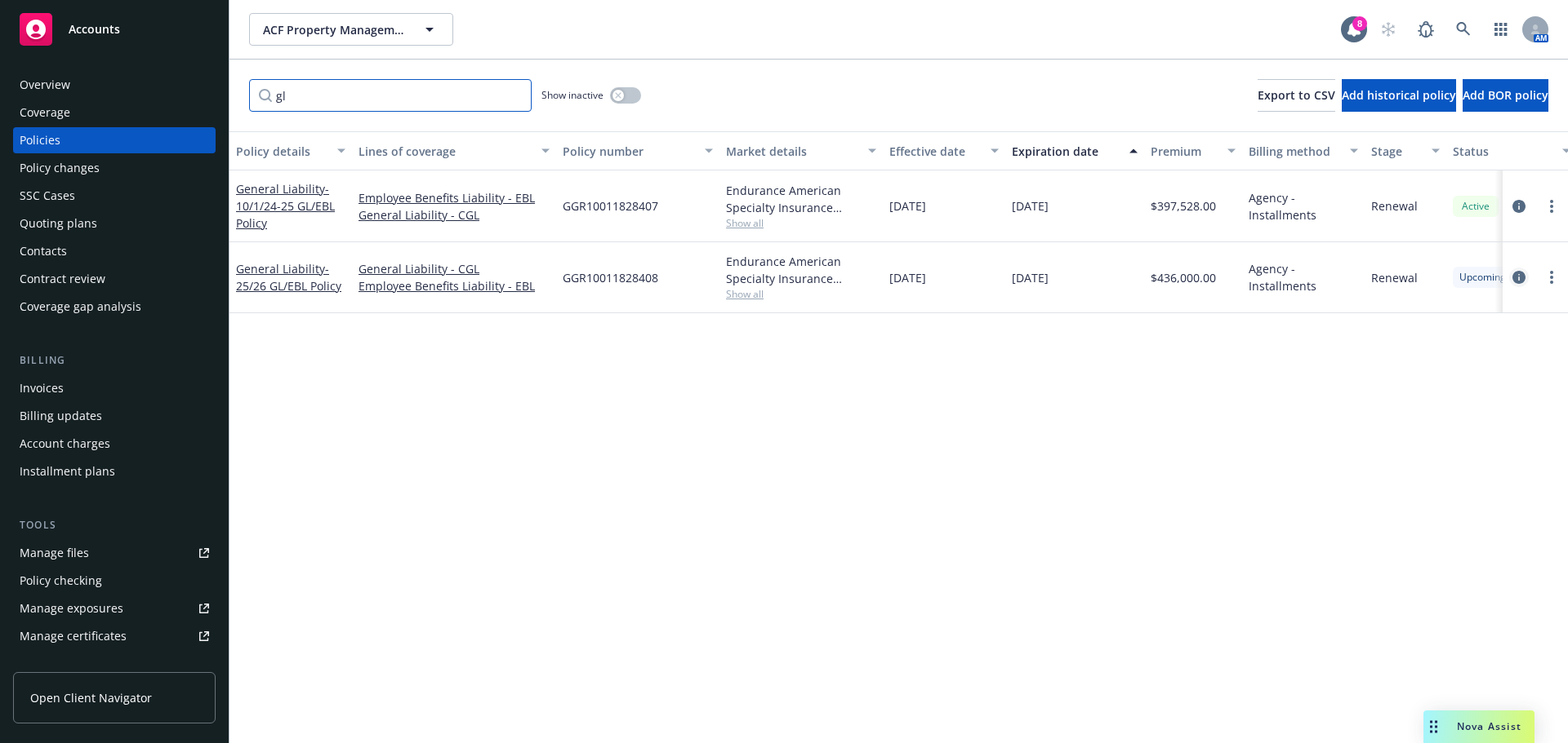
type input "gl"
click at [1519, 279] on icon "circleInformation" at bounding box center [1518, 277] width 13 height 13
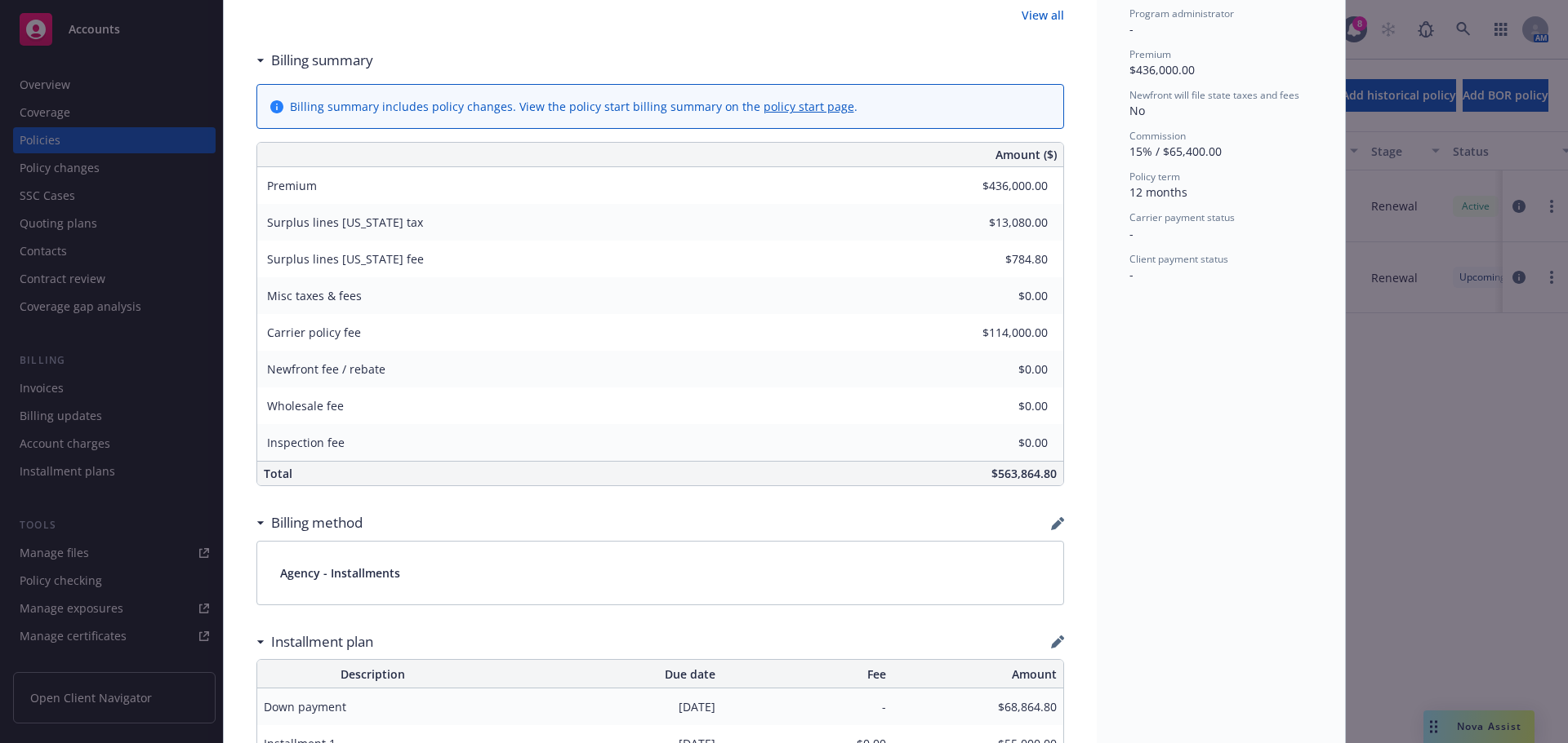
scroll to position [816, 0]
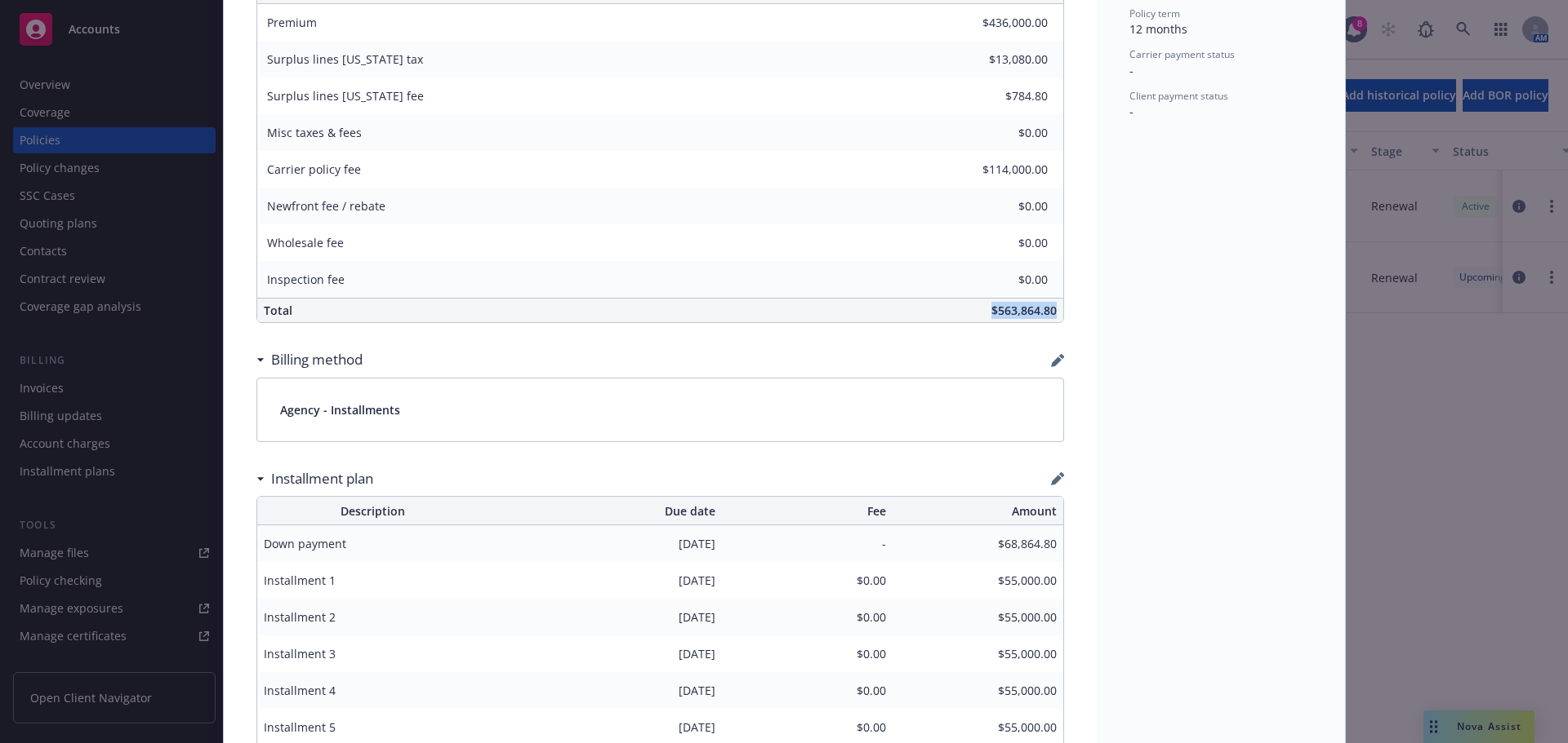
drag, startPoint x: 981, startPoint y: 308, endPoint x: 1062, endPoint y: 305, distance: 81.1
click at [1062, 305] on div "General Liability - 25/26 GL/EBL Policy Add internal notes here... View claims …" at bounding box center [660, 403] width 873 height 2250
copy span "$563,864.80"
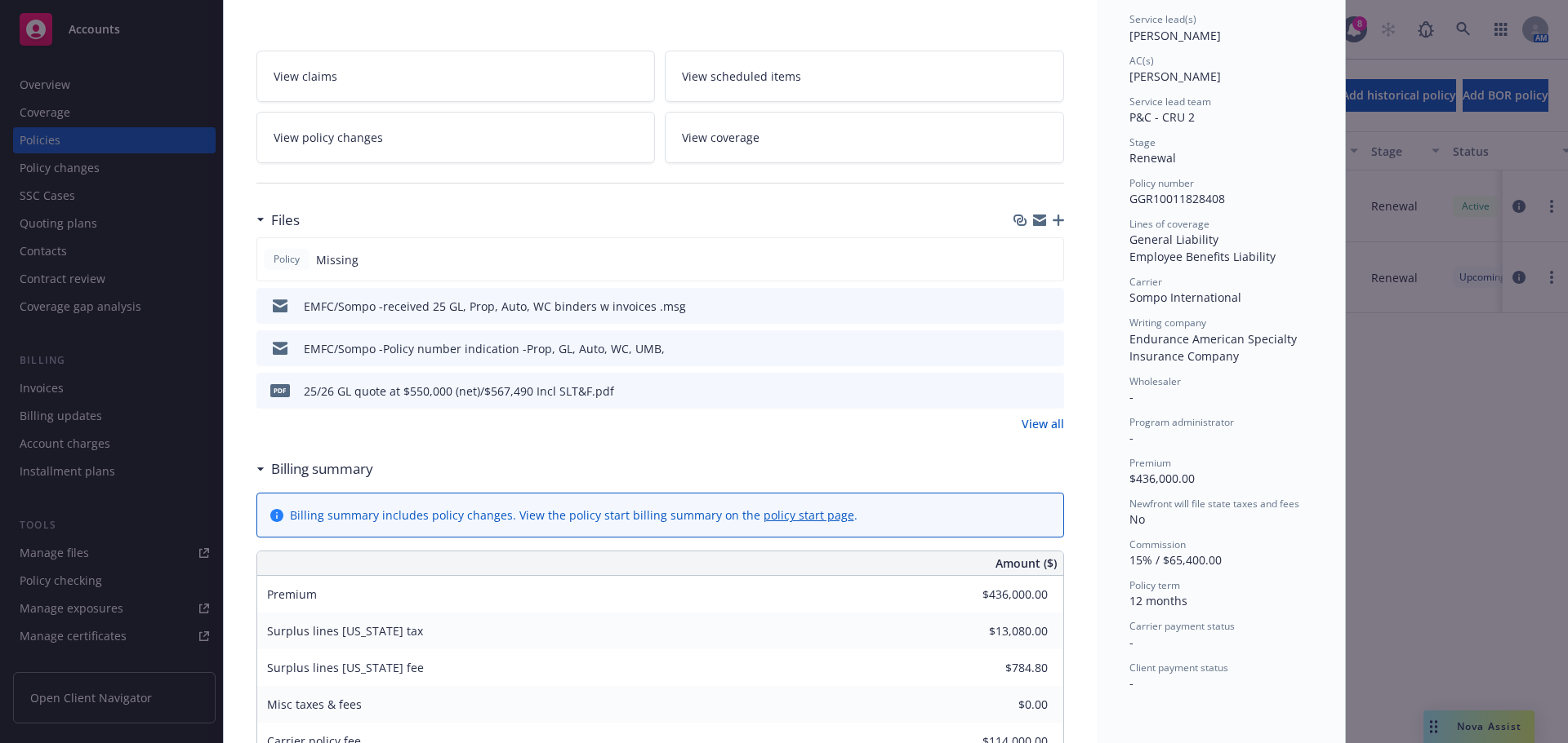
scroll to position [82, 0]
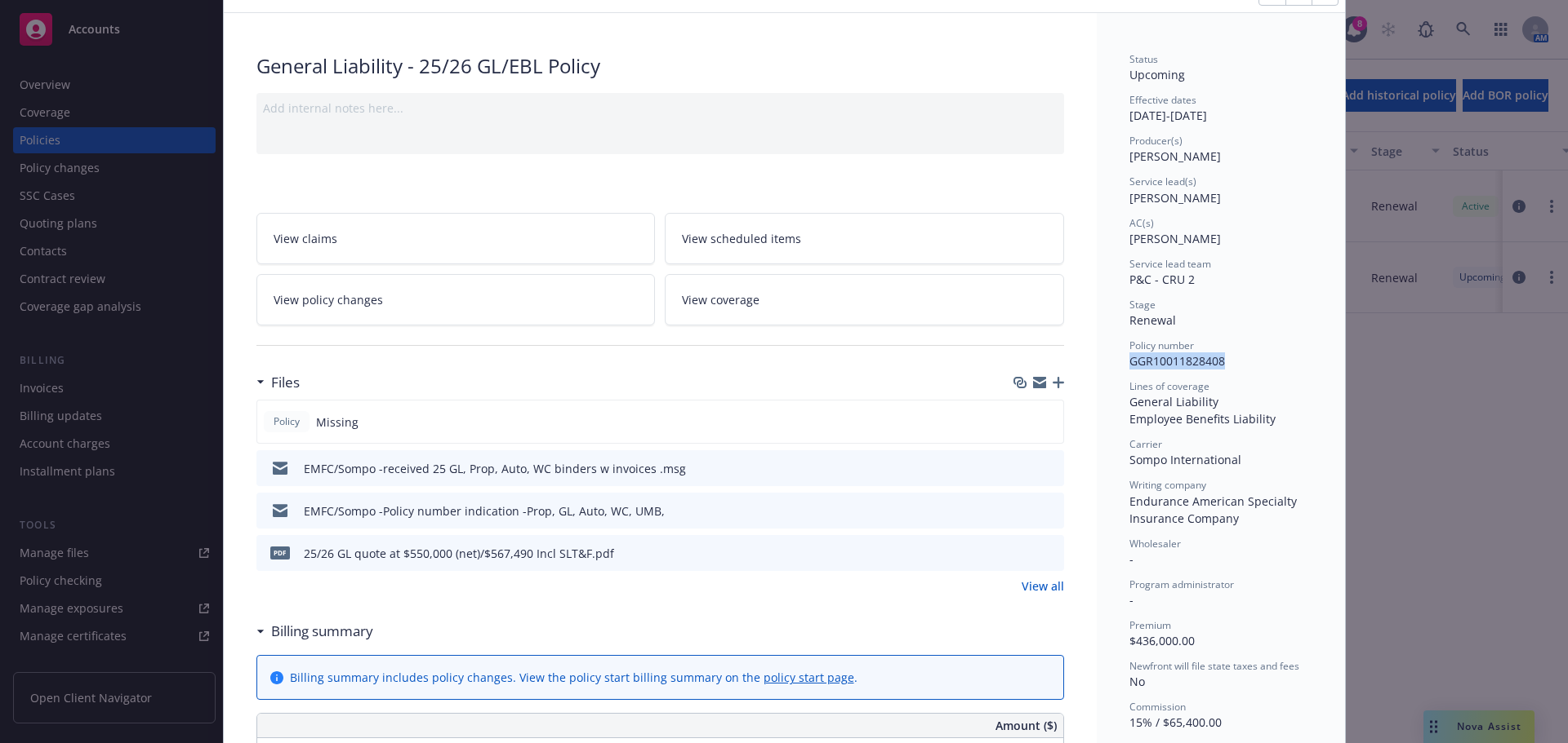
drag, startPoint x: 1121, startPoint y: 362, endPoint x: 1227, endPoint y: 355, distance: 106.2
copy span "GGR10011828408"
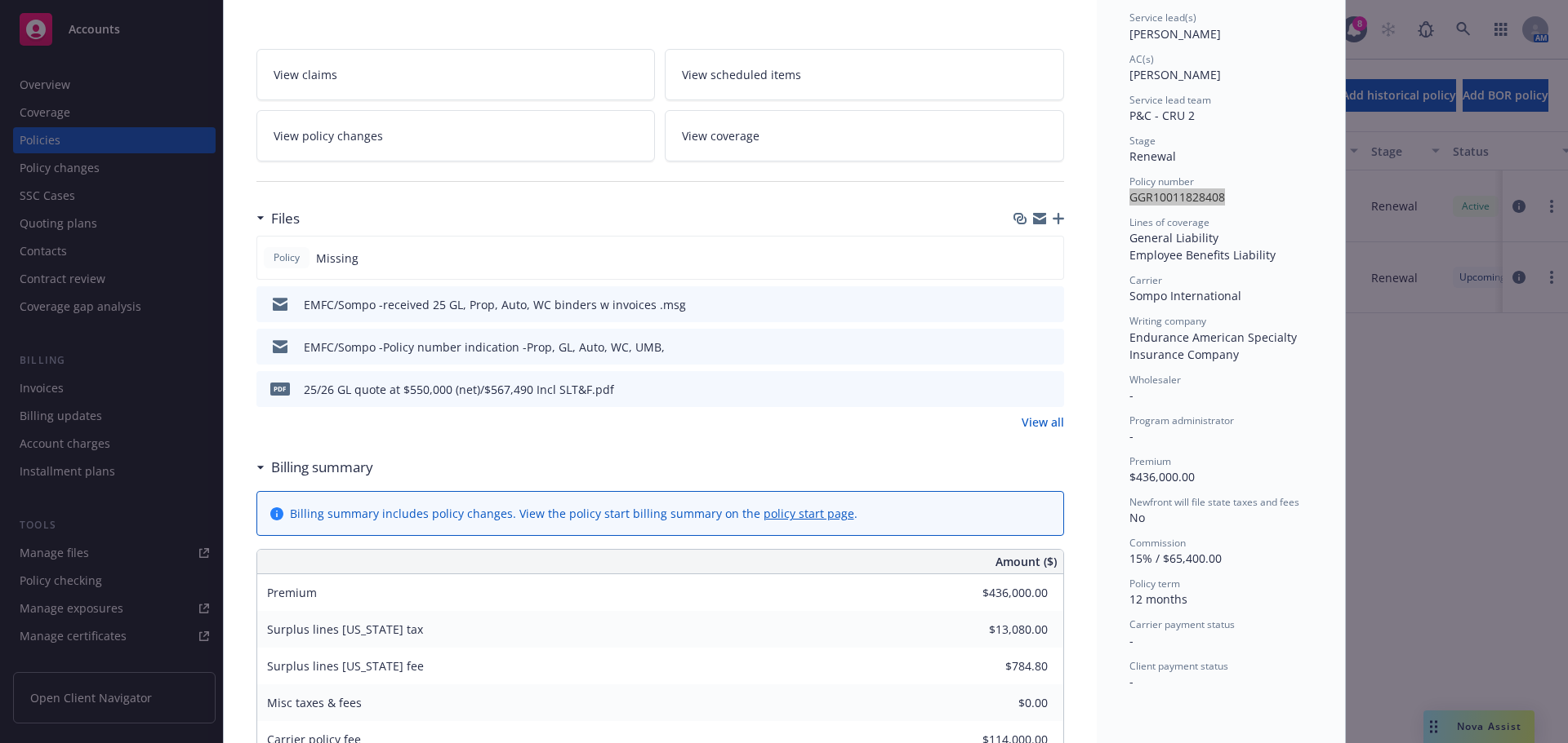
scroll to position [245, 0]
click at [1052, 218] on icon "button" at bounding box center [1058, 219] width 11 height 11
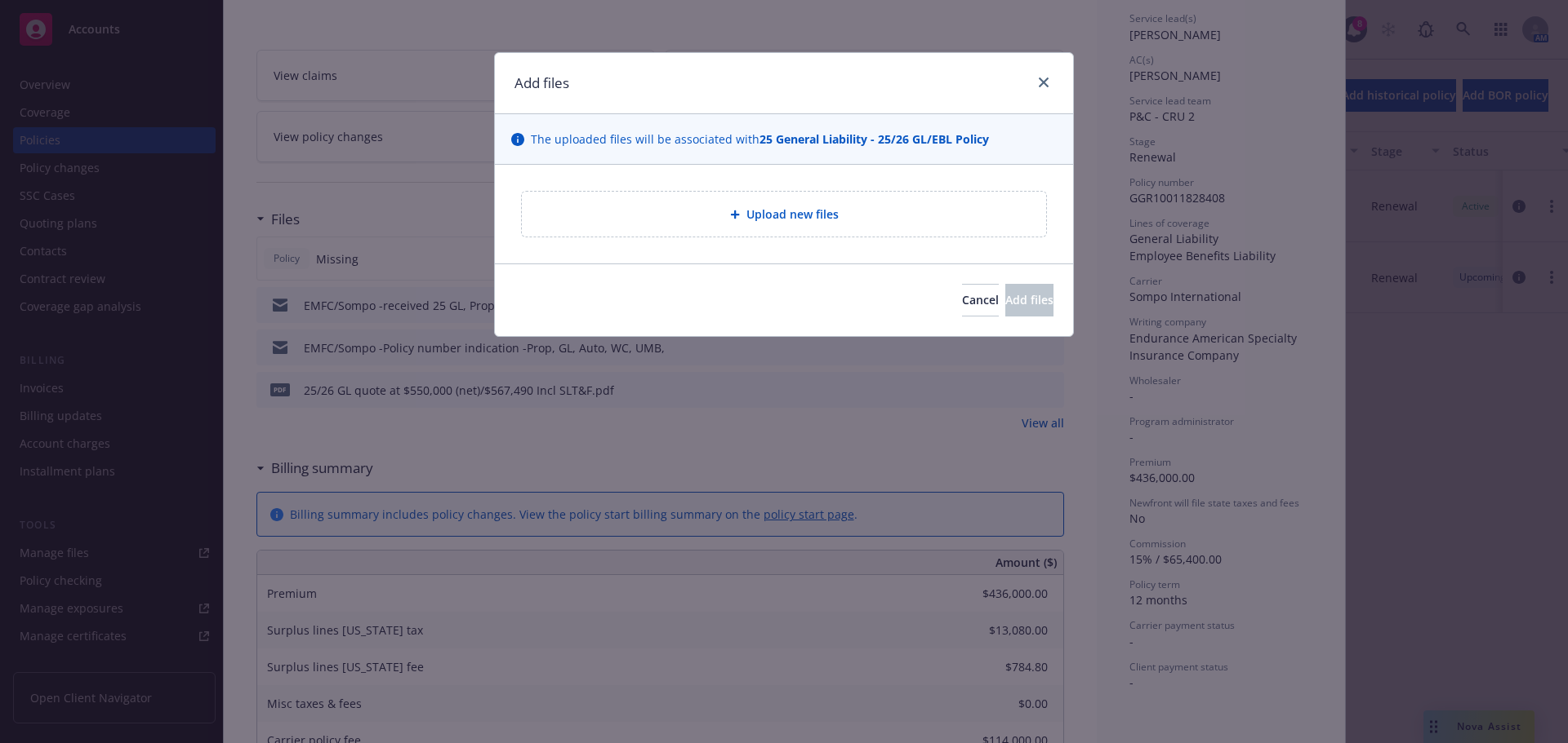
click at [857, 229] on div "Upload new files" at bounding box center [784, 214] width 524 height 45
type textarea "x"
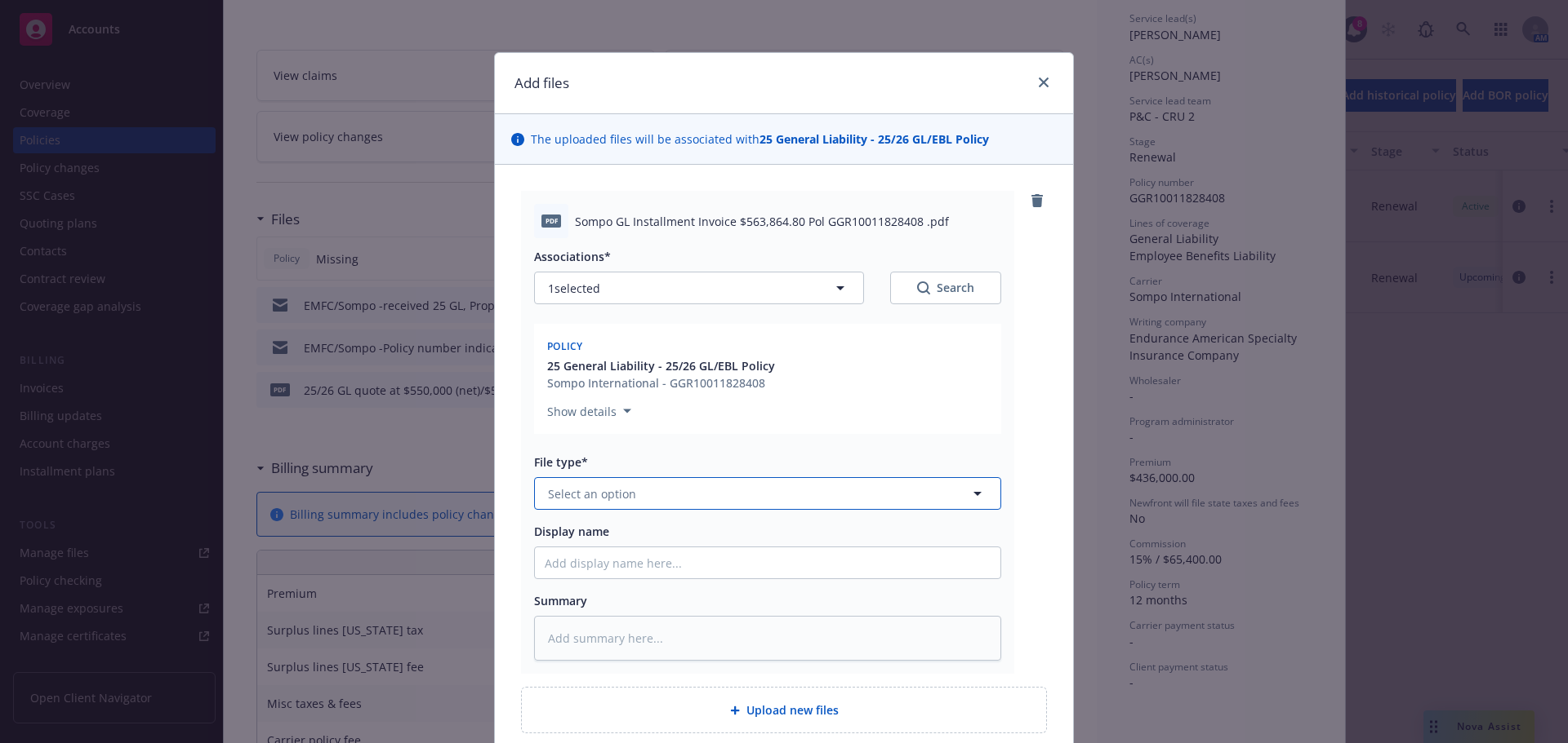
drag, startPoint x: 595, startPoint y: 494, endPoint x: 618, endPoint y: 455, distance: 45.3
click at [595, 496] on span "Select an option" at bounding box center [592, 494] width 88 height 17
type input "invoi"
click at [686, 569] on div "Invoice - Third Party" at bounding box center [767, 582] width 465 height 44
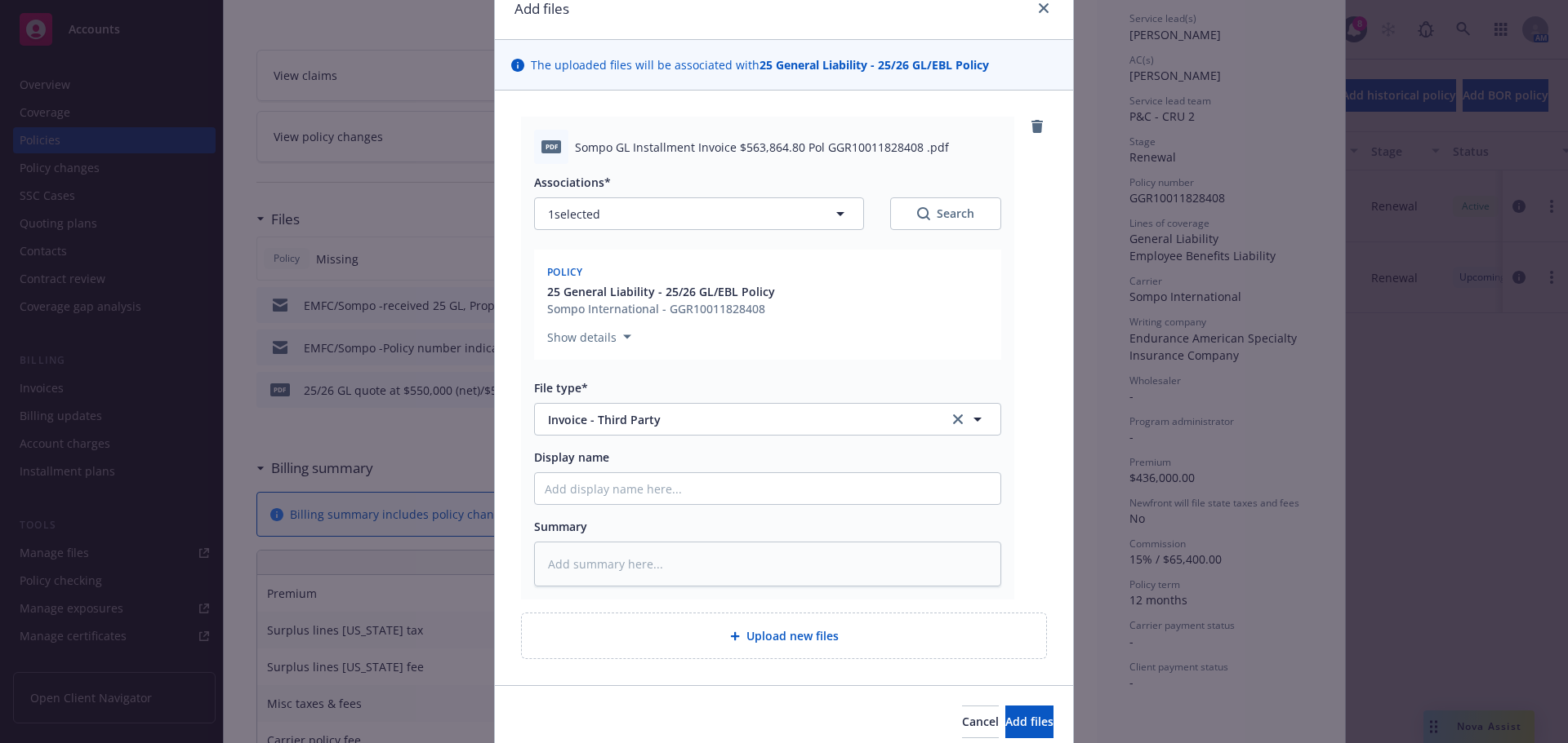
scroll to position [142, 0]
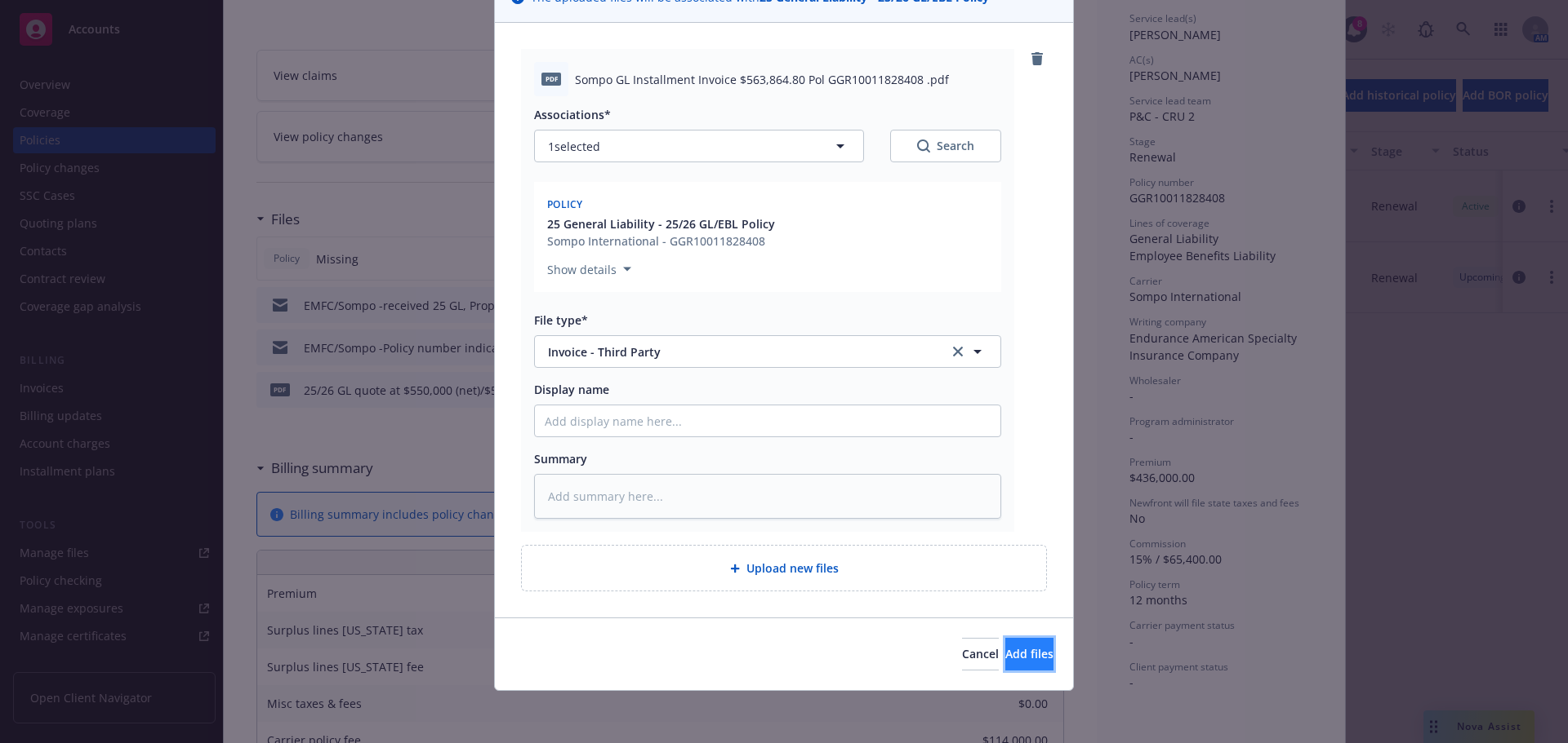
click at [1006, 653] on span "Add files" at bounding box center [1029, 654] width 48 height 15
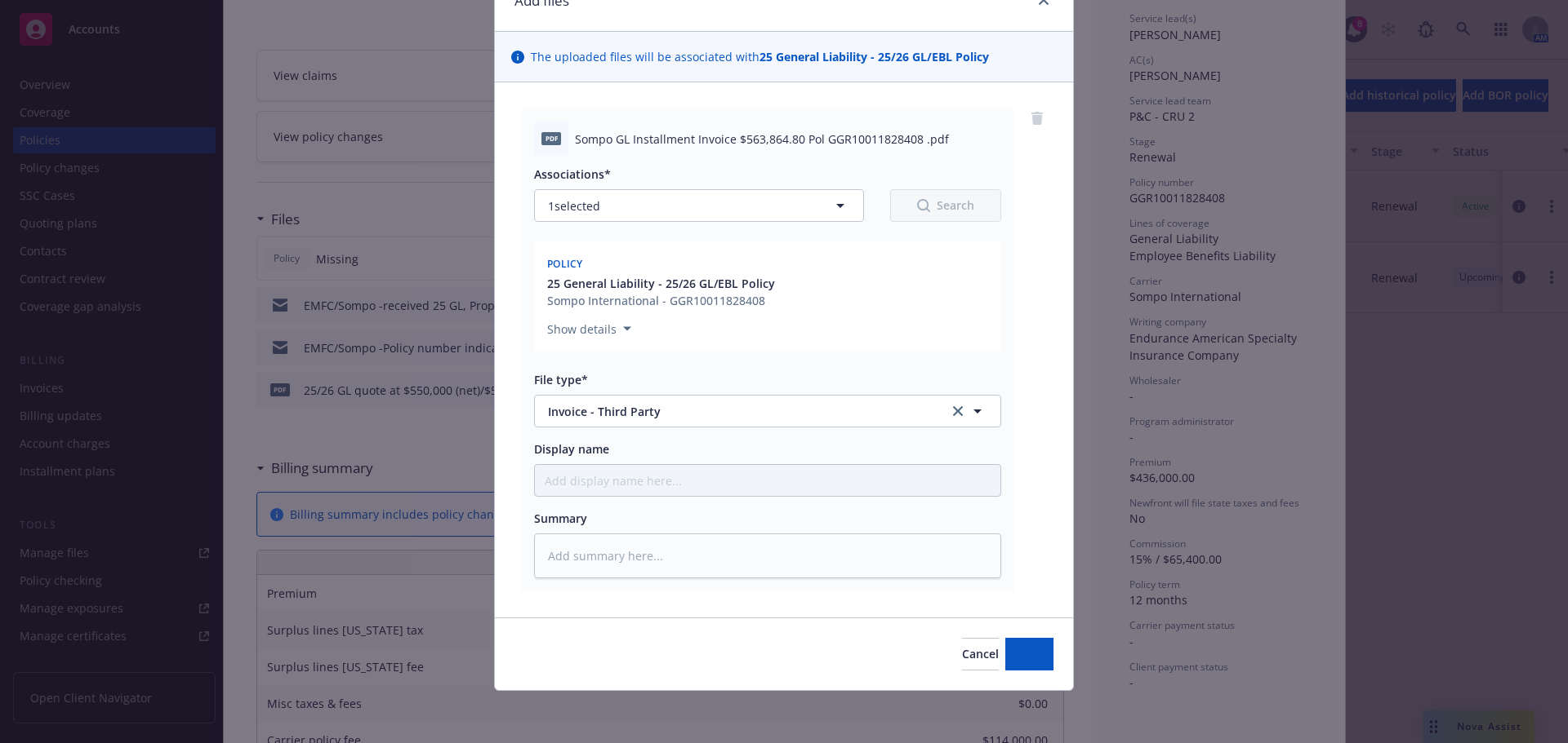
scroll to position [83, 0]
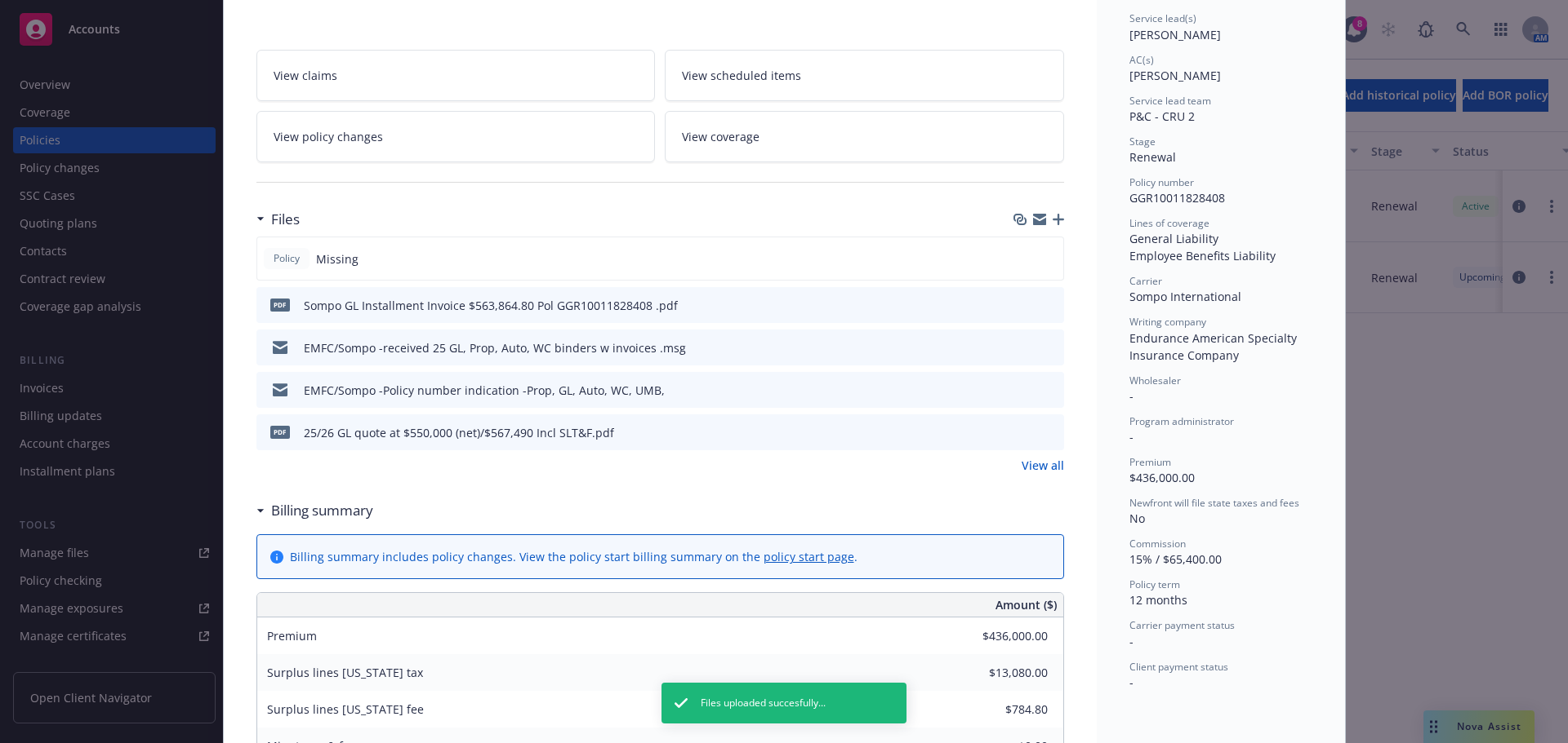
click at [1052, 218] on icon "button" at bounding box center [1058, 219] width 11 height 11
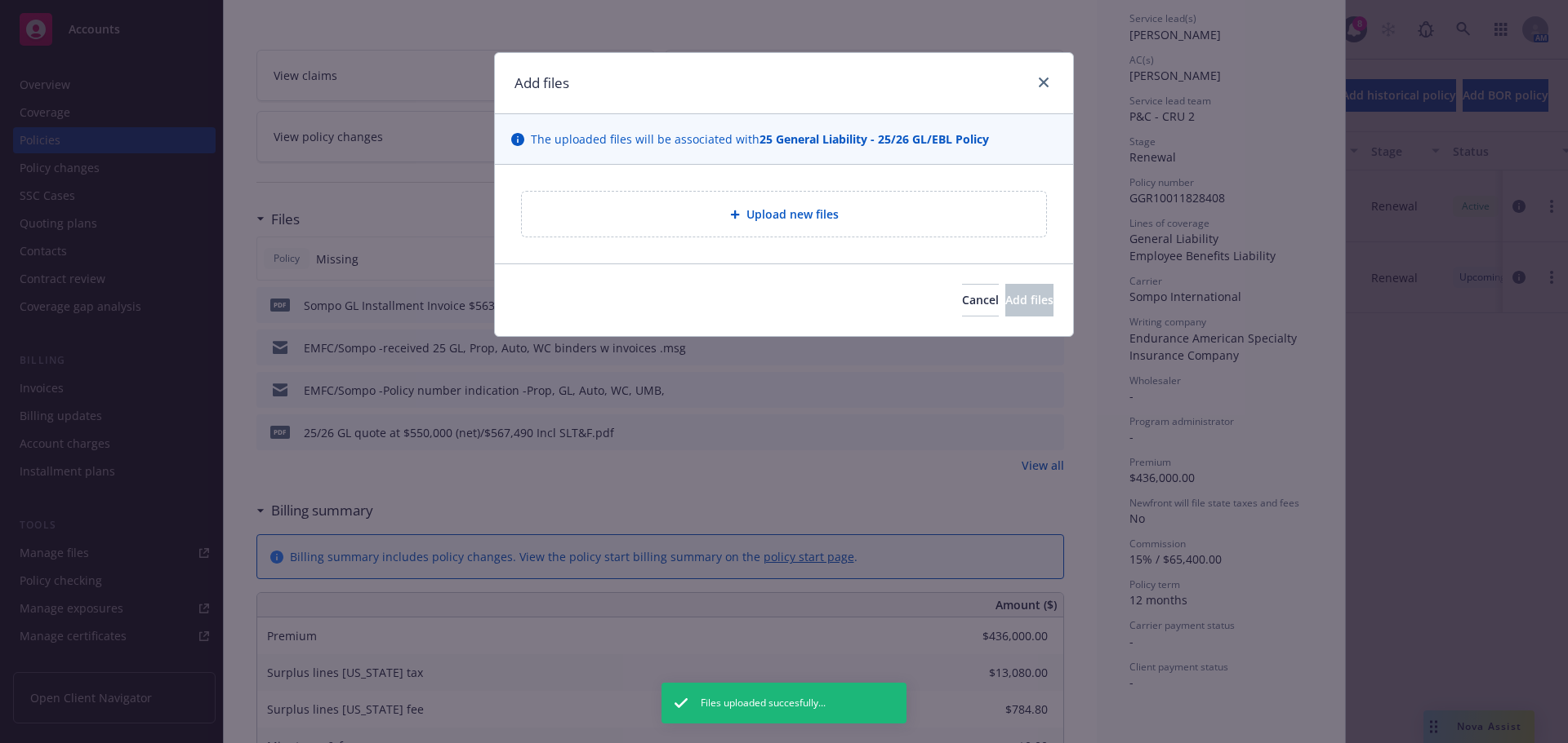
click at [823, 219] on span "Upload new files" at bounding box center [792, 214] width 92 height 17
type textarea "x"
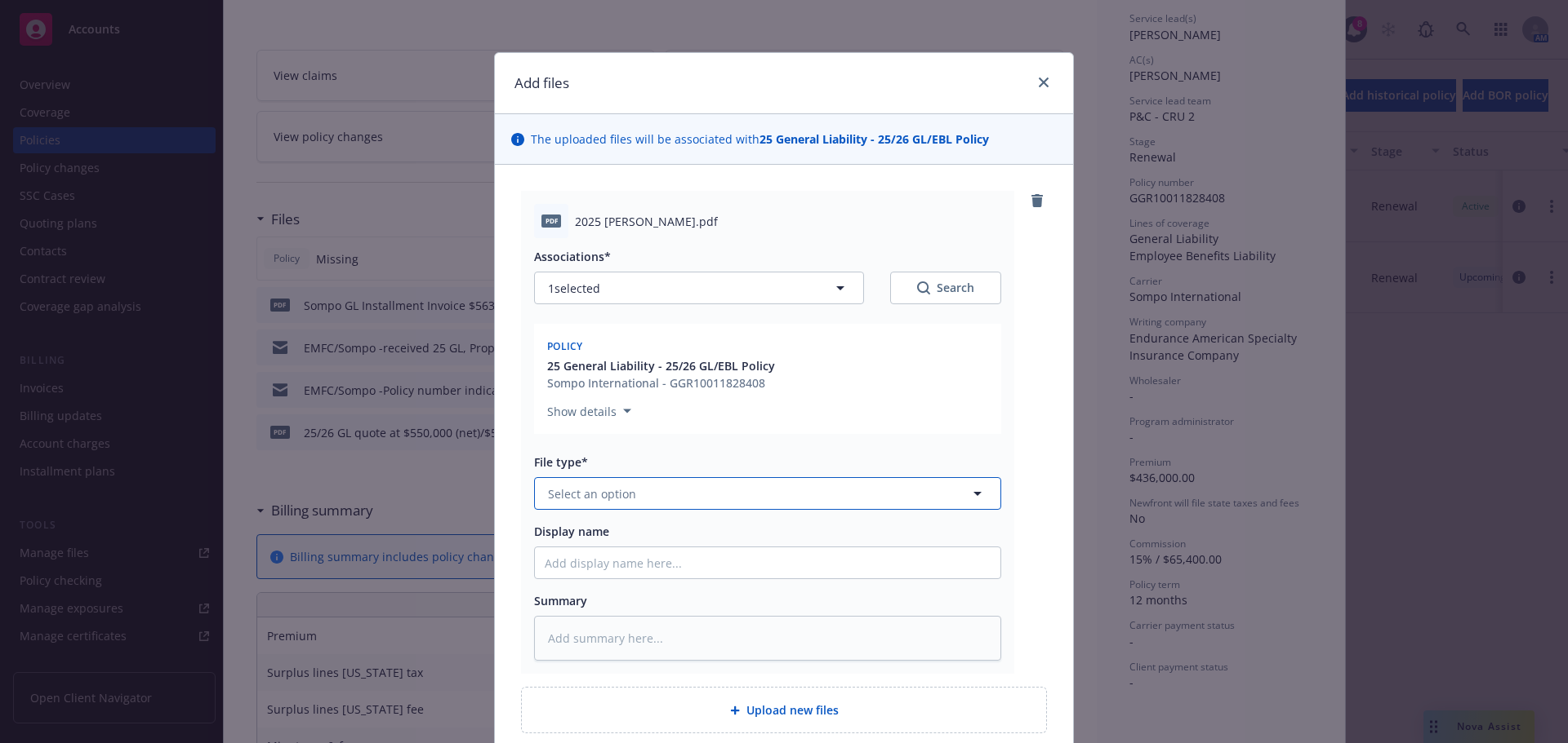
click at [677, 494] on button "Select an option" at bounding box center [767, 494] width 467 height 32
type input "binder"
click at [612, 538] on div "Binder" at bounding box center [767, 539] width 446 height 24
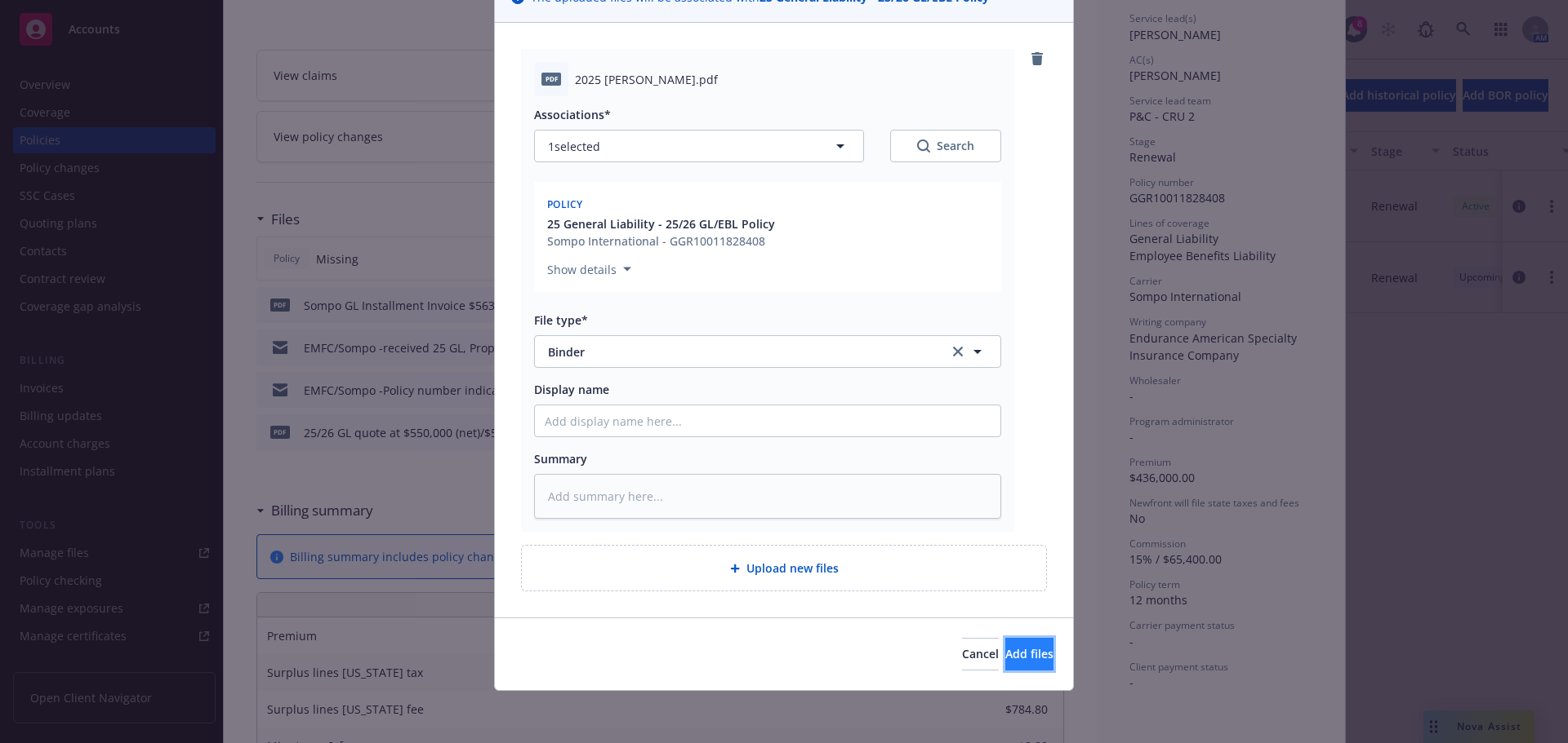
click at [1017, 655] on span "Add files" at bounding box center [1029, 654] width 48 height 15
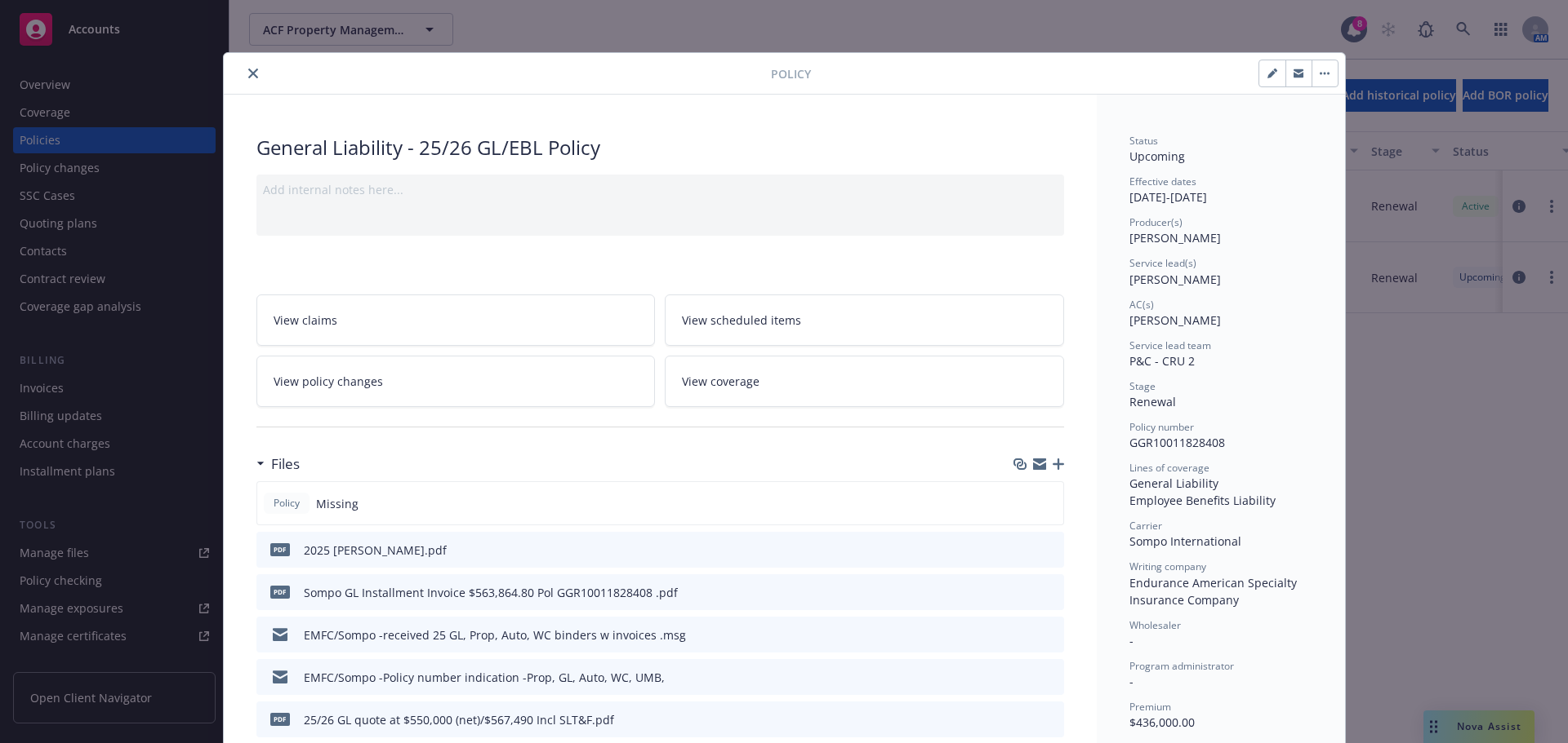
scroll to position [245, 0]
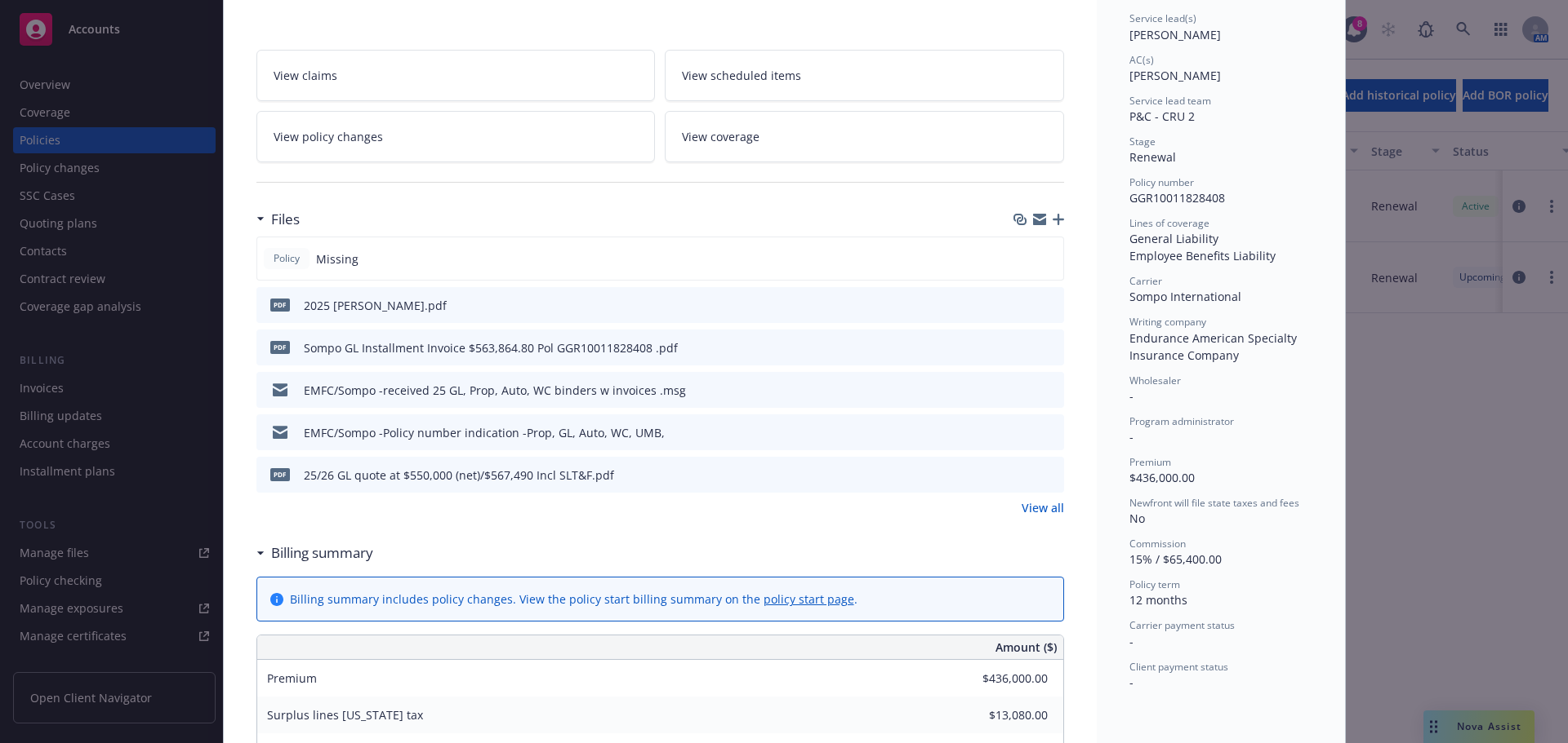
click at [1034, 470] on div at bounding box center [1037, 475] width 41 height 17
click at [1041, 474] on icon "preview file" at bounding box center [1048, 473] width 15 height 11
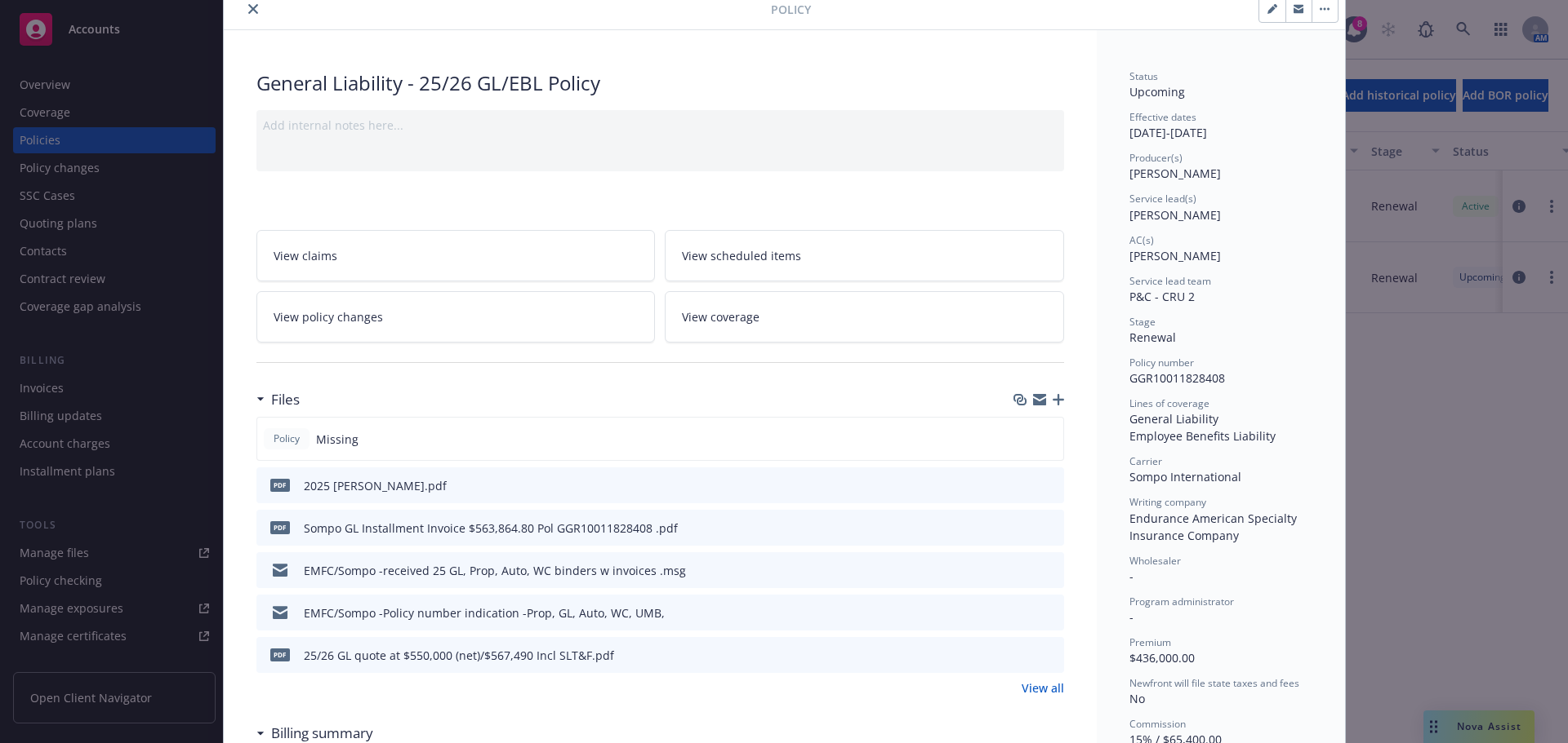
scroll to position [0, 0]
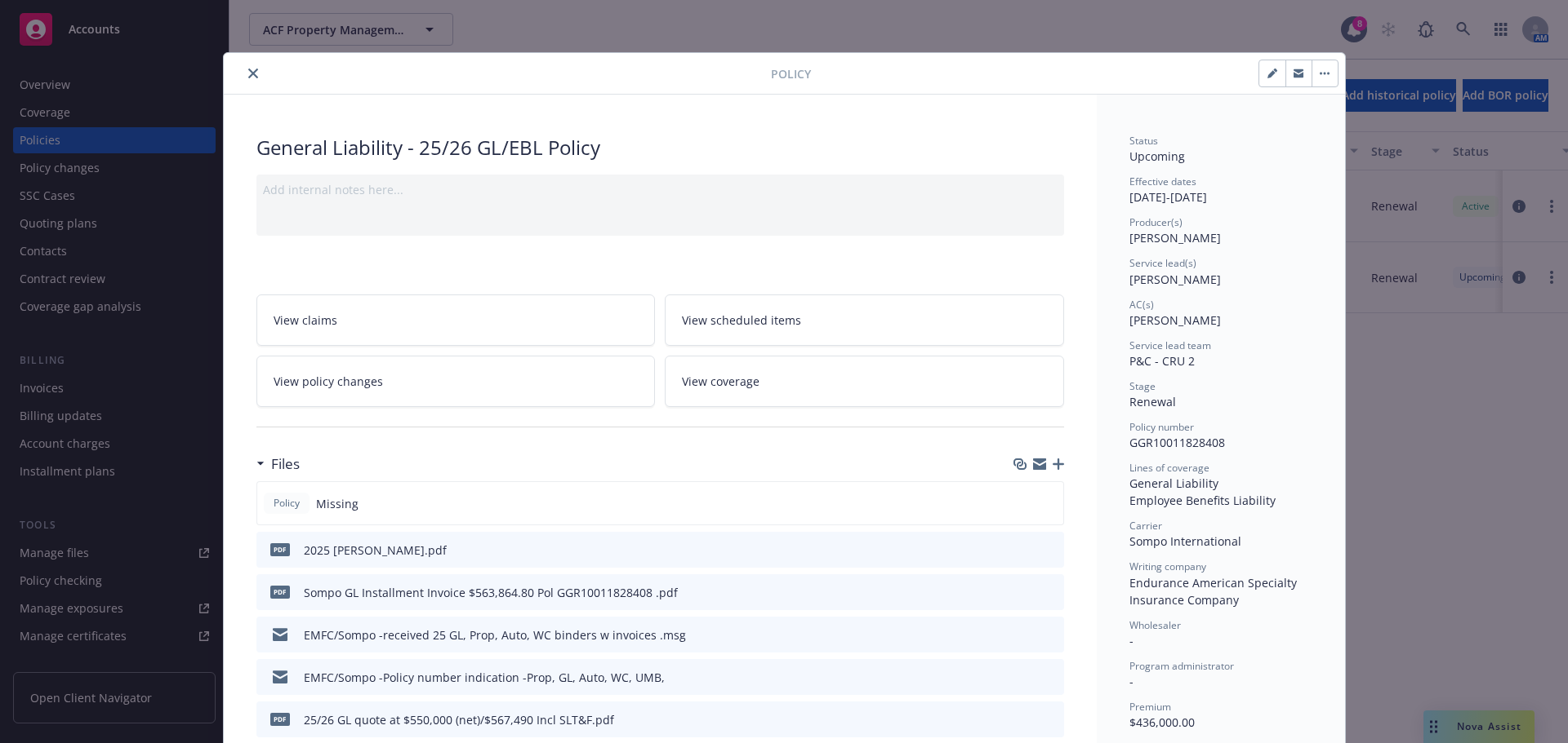
click at [248, 73] on icon "close" at bounding box center [253, 73] width 9 height 9
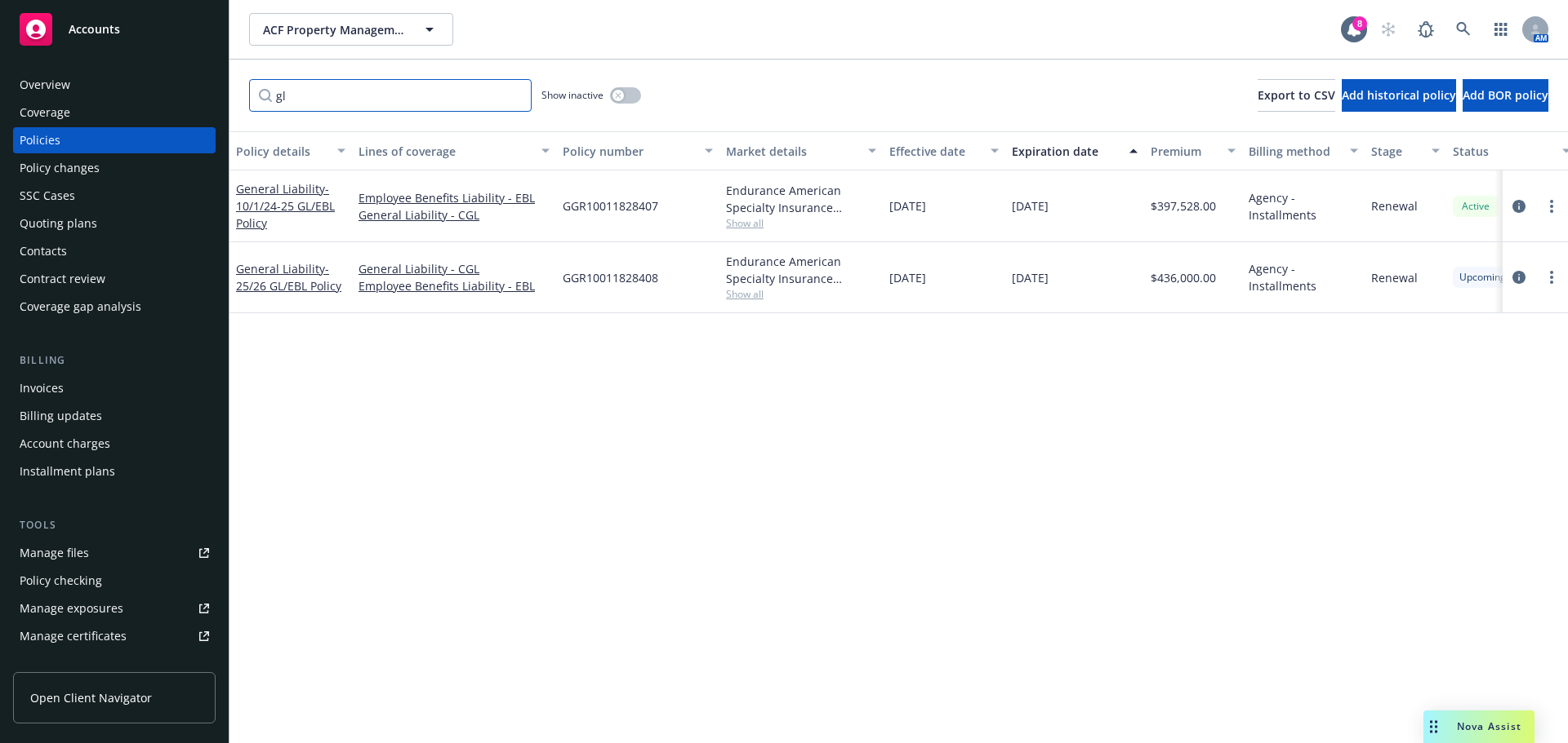
drag, startPoint x: 294, startPoint y: 102, endPoint x: 273, endPoint y: 99, distance: 21.2
click at [273, 99] on input "gl" at bounding box center [390, 96] width 283 height 32
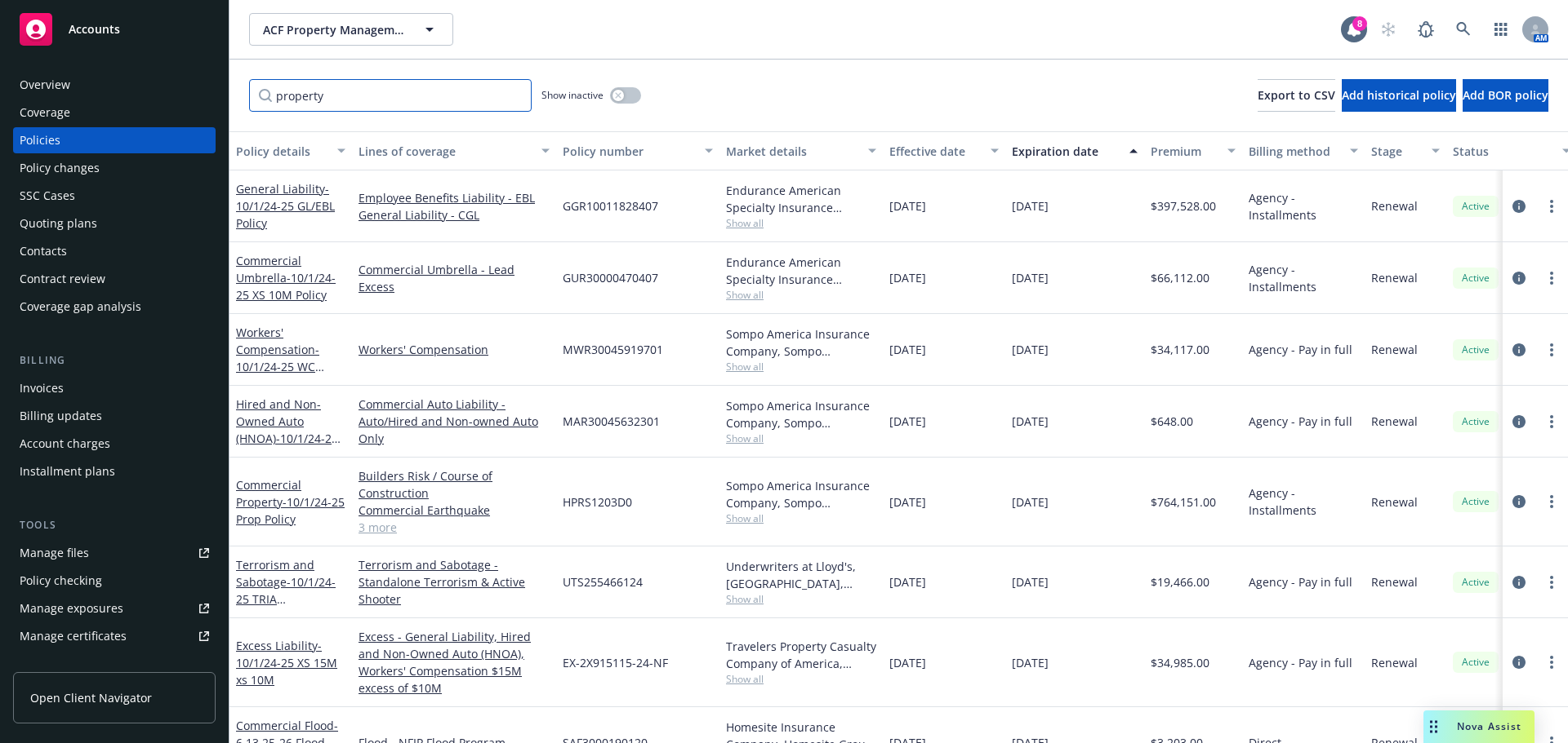
drag, startPoint x: 332, startPoint y: 104, endPoint x: 270, endPoint y: 104, distance: 62.0
click at [270, 104] on input "property" at bounding box center [390, 96] width 283 height 32
click at [296, 96] on input "property" at bounding box center [390, 96] width 283 height 32
drag, startPoint x: 300, startPoint y: 96, endPoint x: 331, endPoint y: 103, distance: 31.8
click at [331, 103] on input "property" at bounding box center [390, 96] width 283 height 32
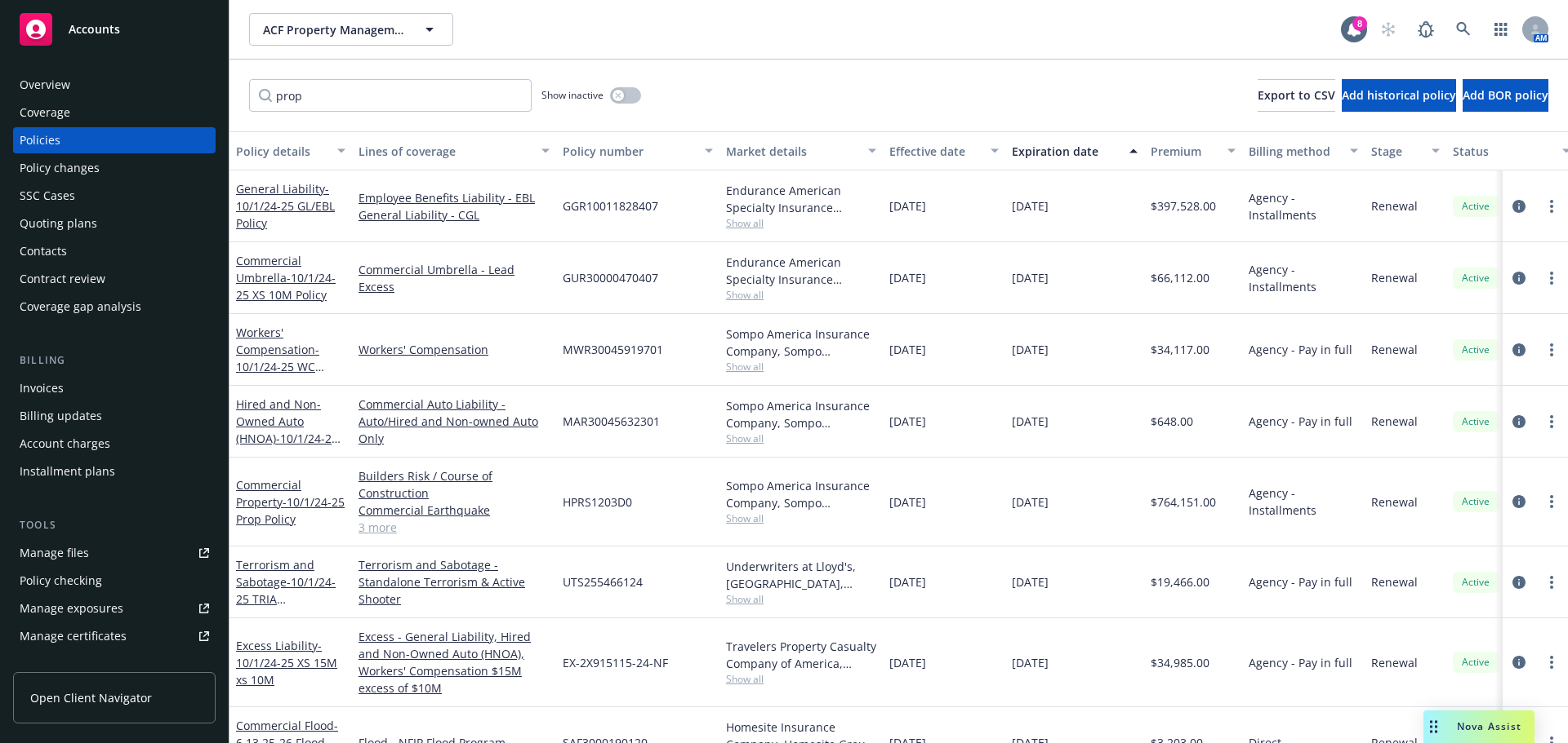
click at [909, 154] on div "Effective date" at bounding box center [935, 151] width 91 height 17
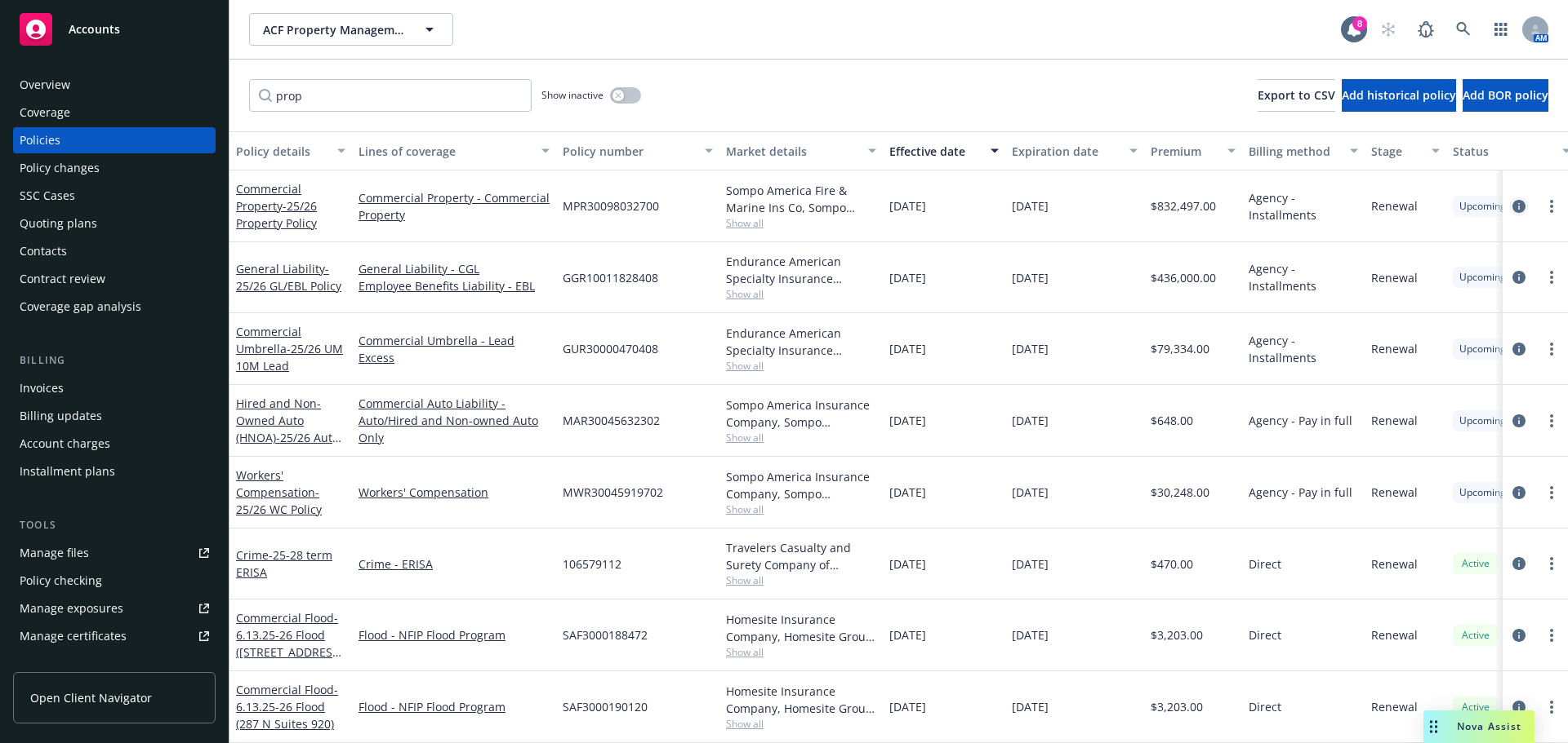
click at [1513, 206] on icon "circleInformation" at bounding box center [1518, 206] width 13 height 13
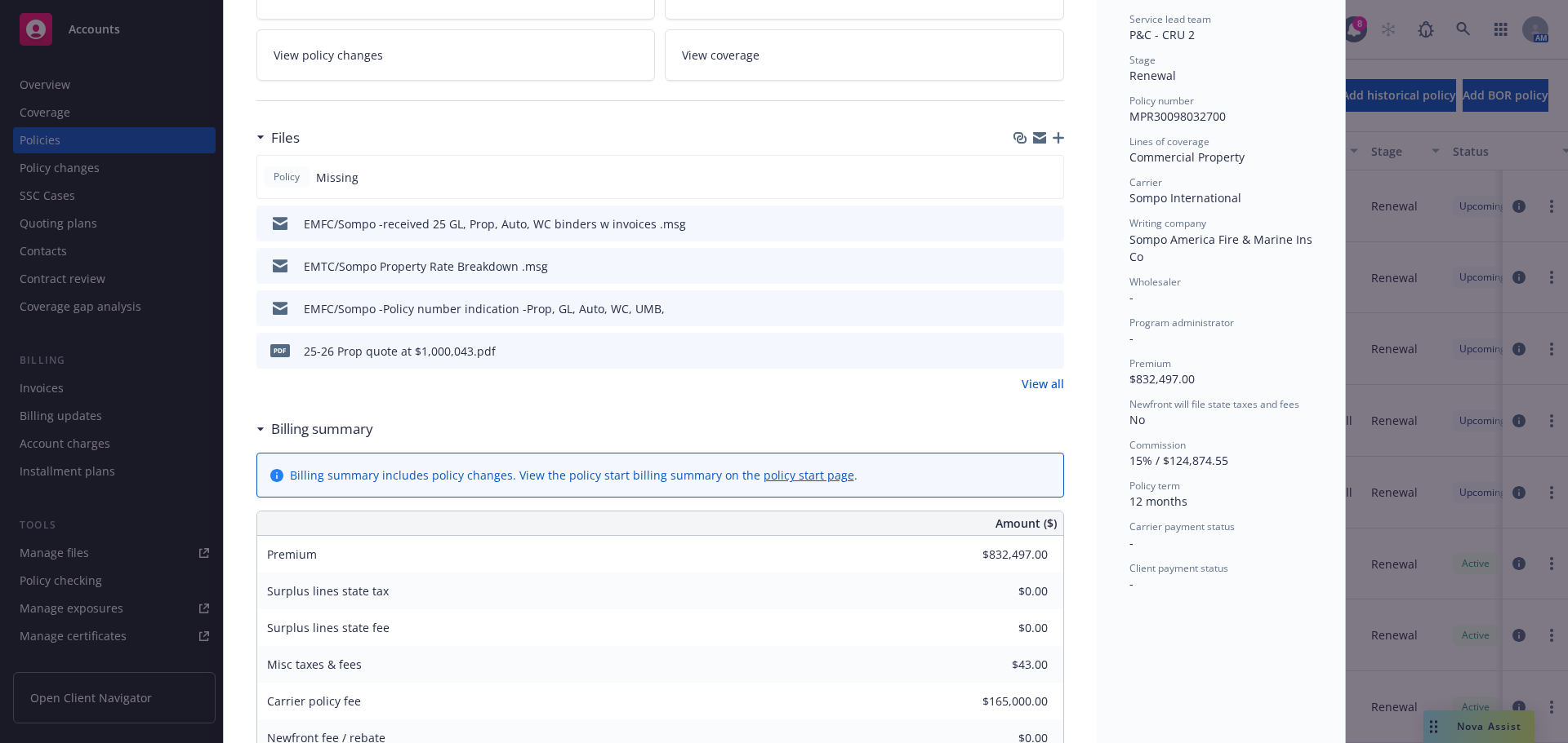
scroll to position [163, 0]
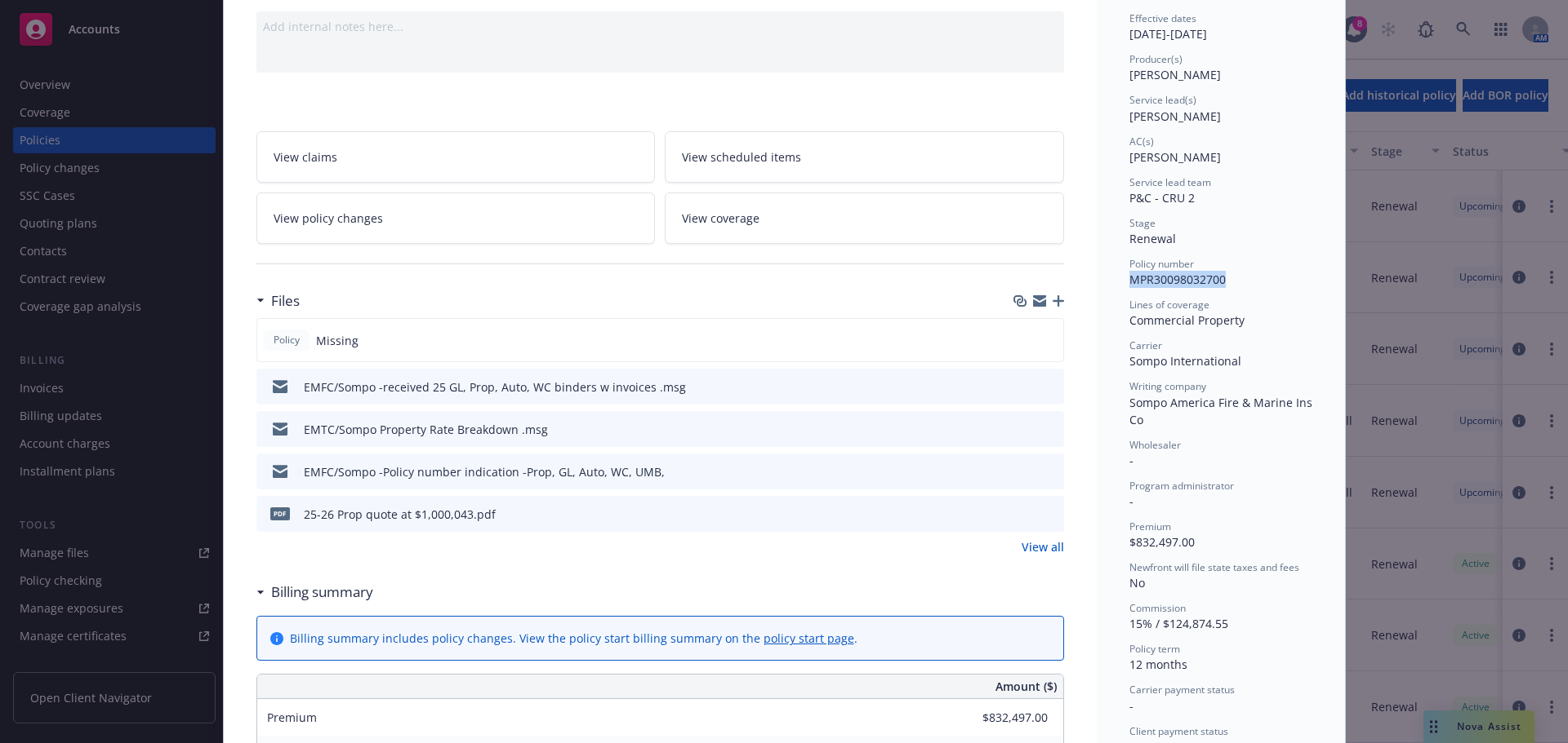
drag, startPoint x: 1232, startPoint y: 285, endPoint x: 1124, endPoint y: 286, distance: 108.0
click at [1129, 286] on div "Policy number MPR30098032700" at bounding box center [1221, 272] width 183 height 31
copy span "MPR30098032700"
click at [1052, 297] on icon "button" at bounding box center [1058, 300] width 11 height 11
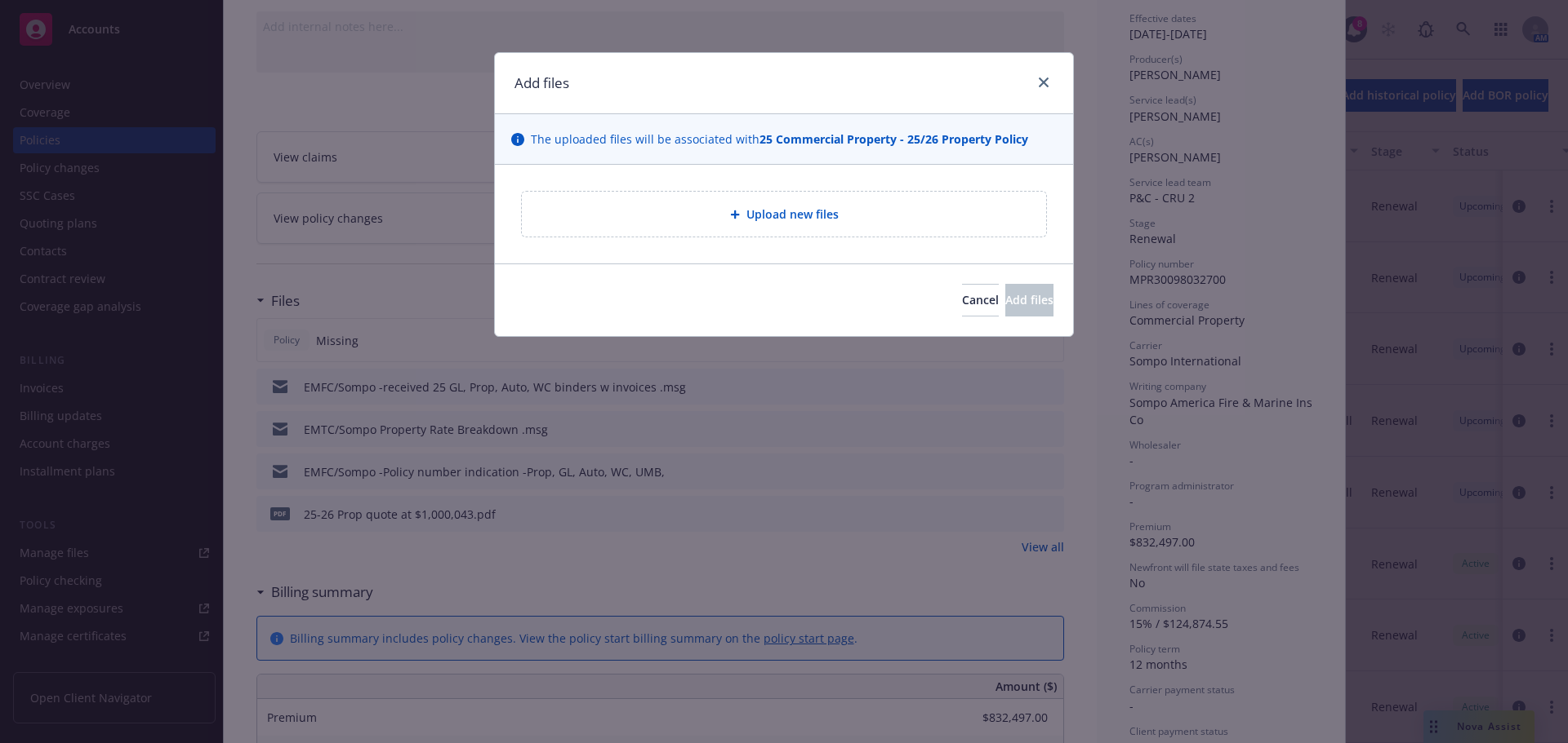
click at [778, 216] on span "Upload new files" at bounding box center [792, 214] width 92 height 17
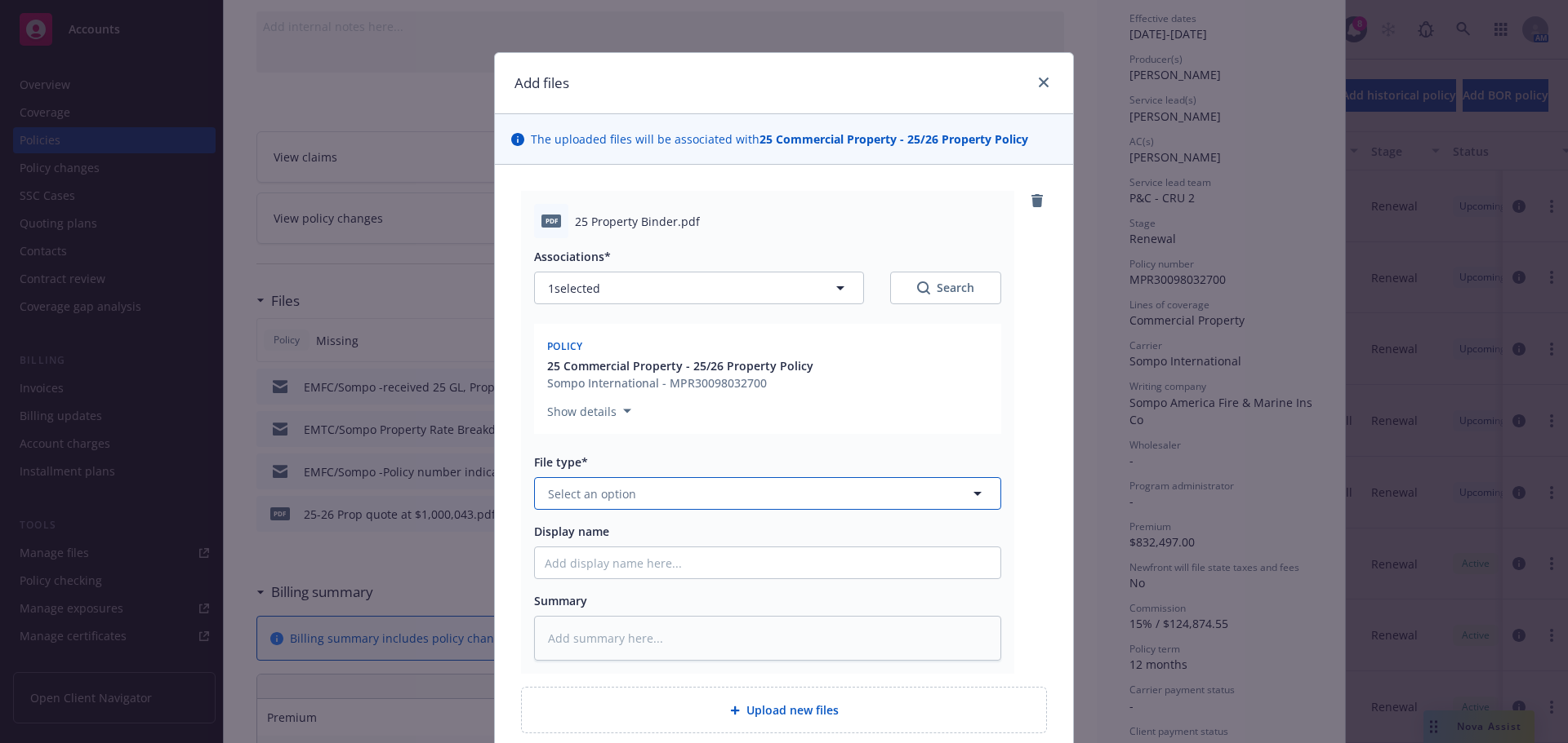
click at [560, 492] on span "Select an option" at bounding box center [592, 494] width 88 height 17
click at [580, 535] on span "Binder" at bounding box center [569, 539] width 37 height 17
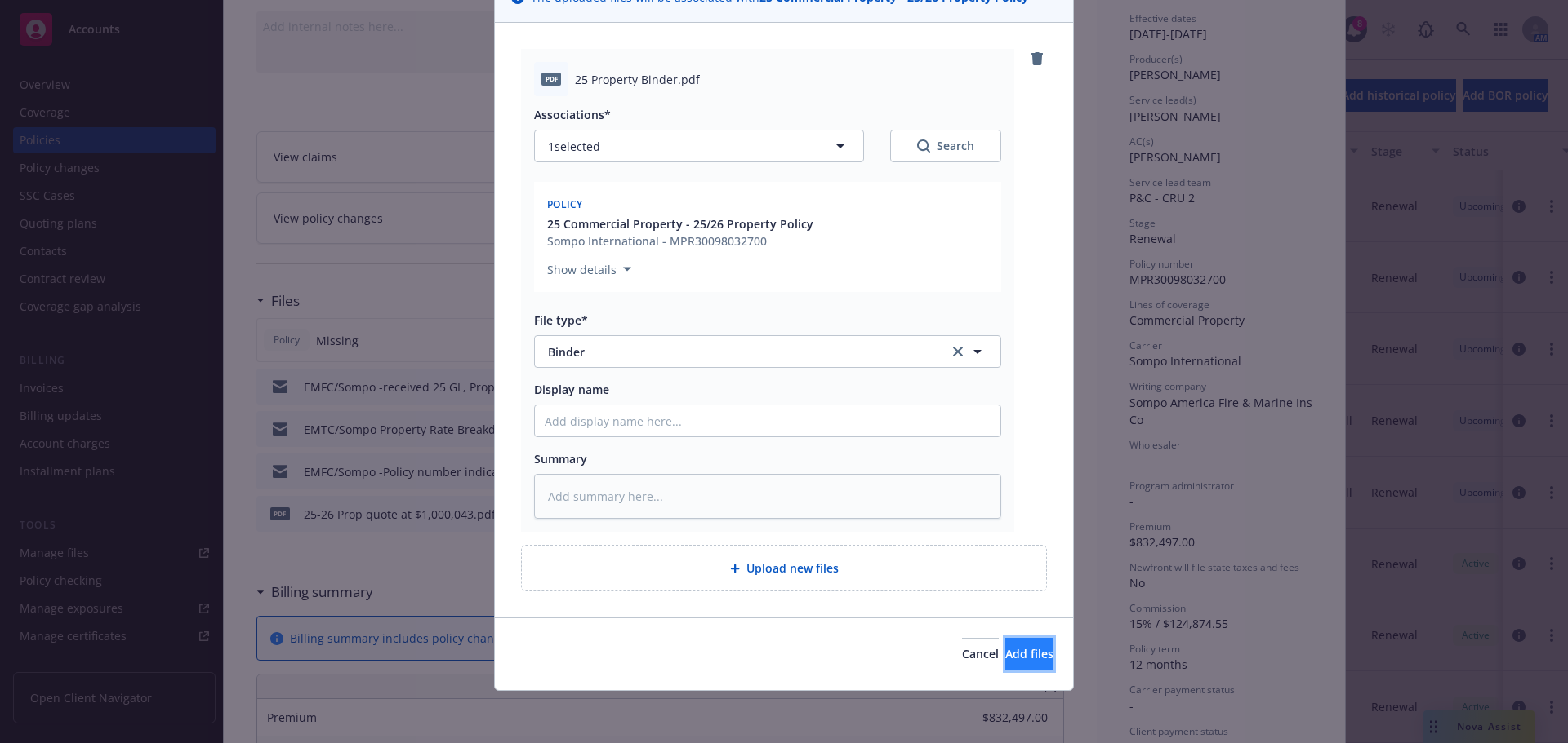
click at [1008, 656] on span "Add files" at bounding box center [1029, 654] width 48 height 15
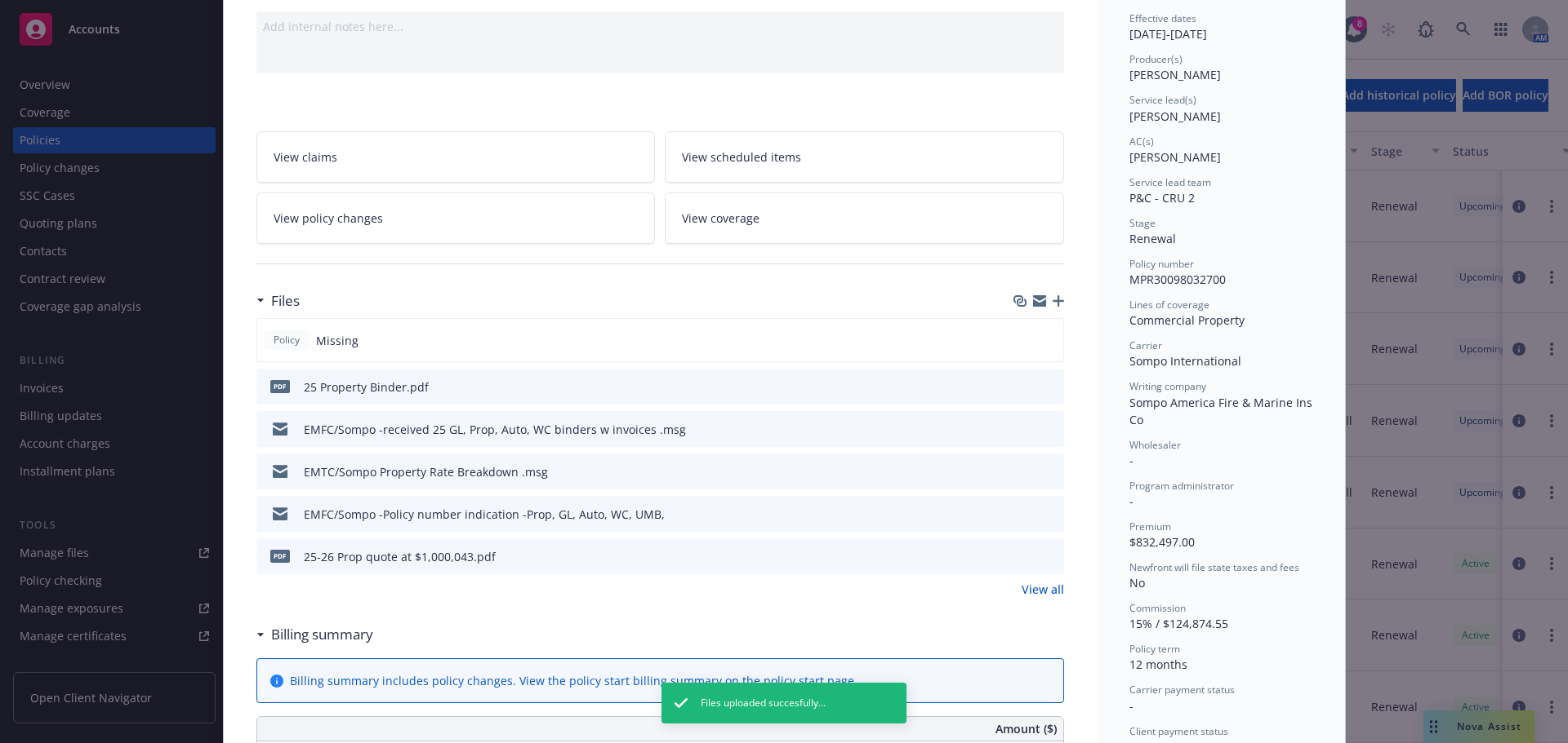
click at [1041, 386] on icon "preview file" at bounding box center [1048, 386] width 15 height 11
click at [1052, 303] on icon "button" at bounding box center [1058, 300] width 11 height 11
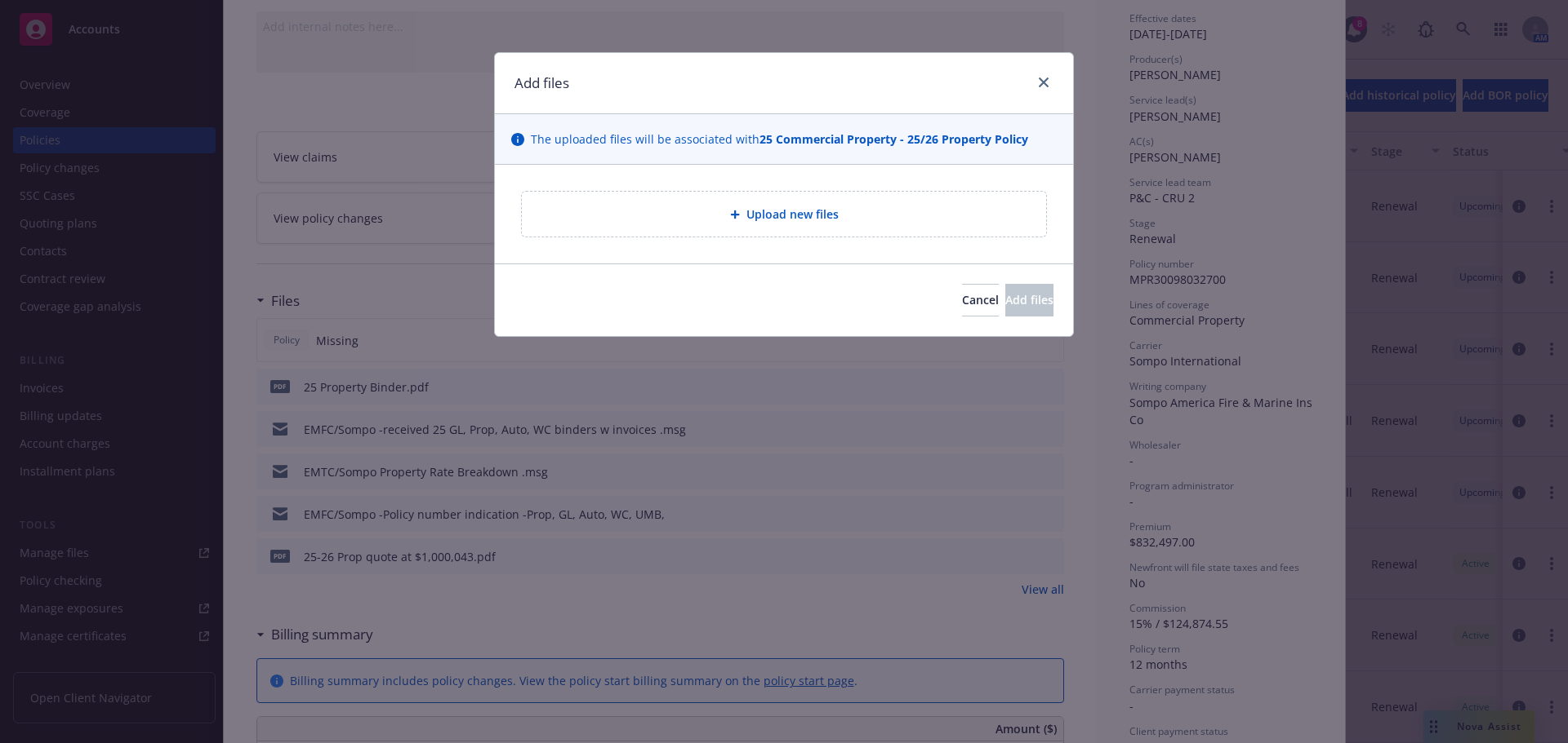
click at [766, 223] on div "Upload new files" at bounding box center [784, 214] width 498 height 19
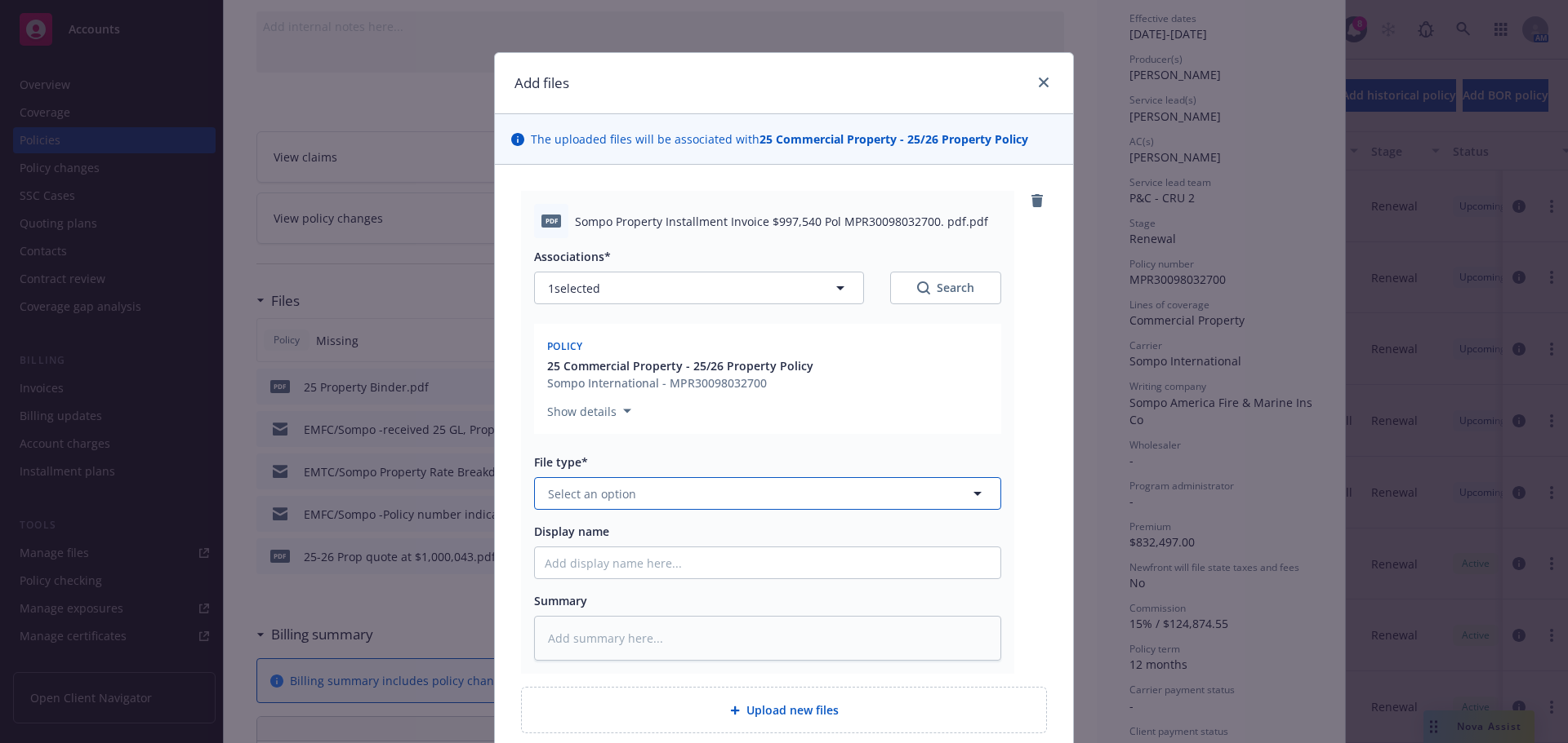
click at [600, 486] on span "Select an option" at bounding box center [592, 494] width 88 height 17
click at [608, 592] on div "Invoice - Third Party" at bounding box center [605, 583] width 122 height 24
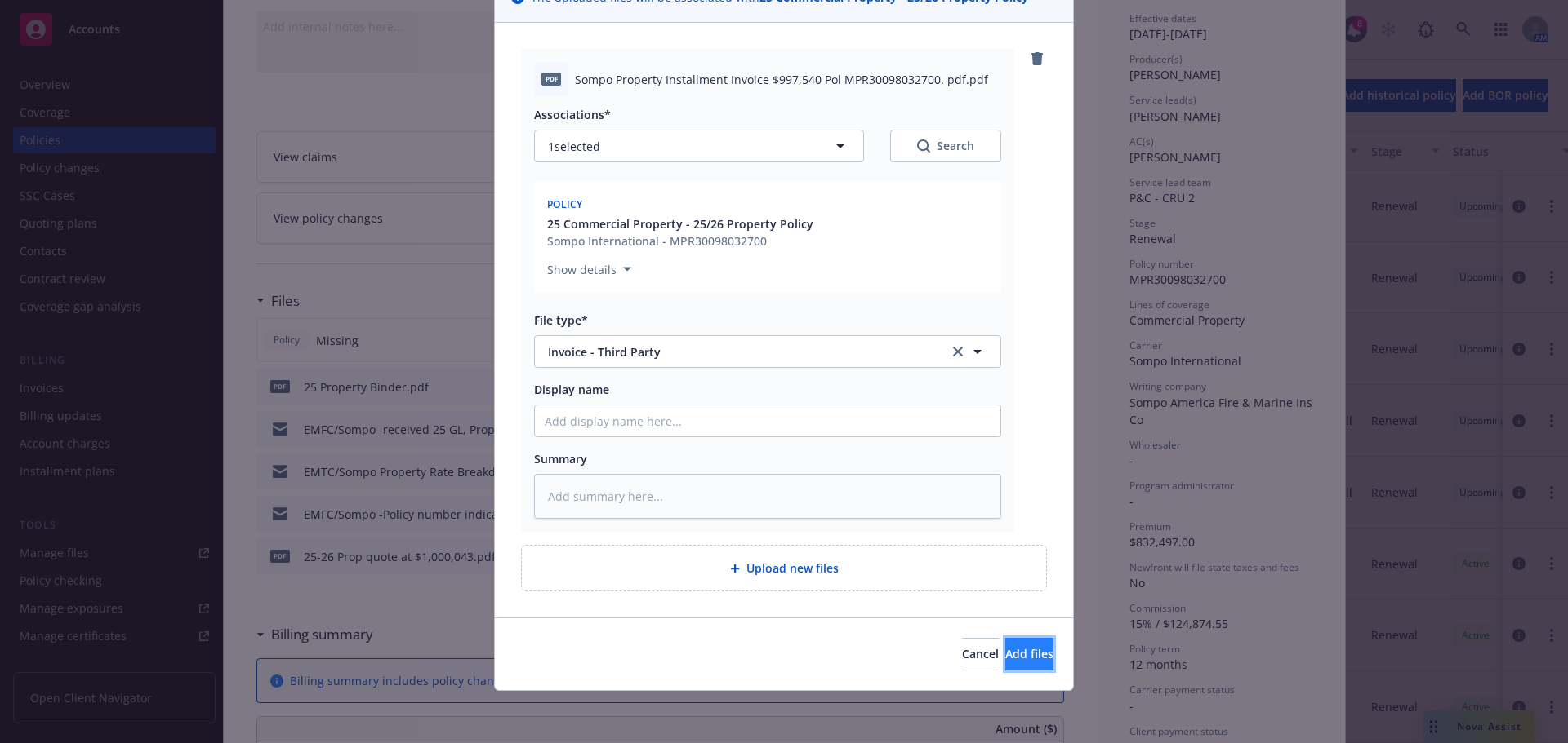
click at [1006, 658] on span "Add files" at bounding box center [1029, 654] width 48 height 15
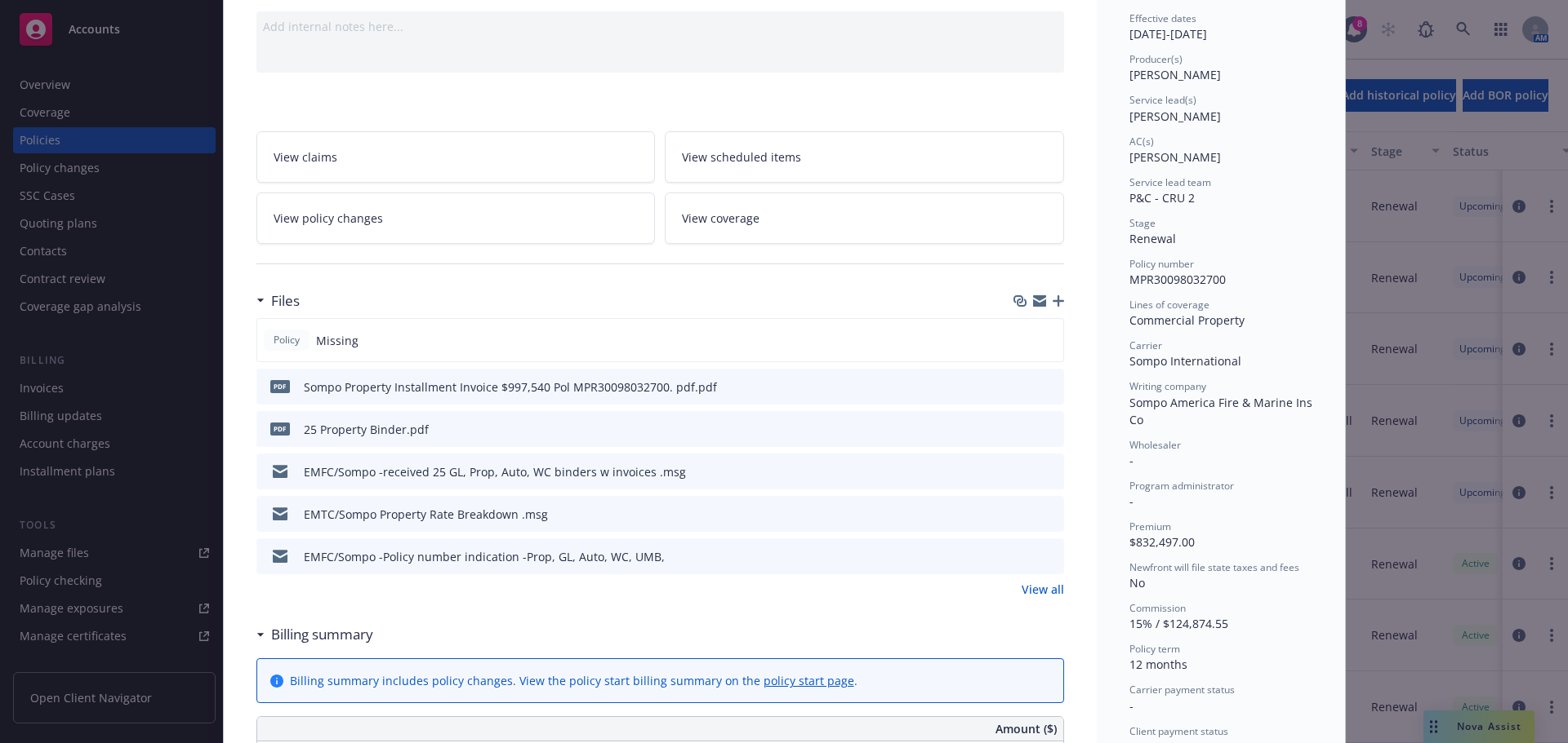
click at [1041, 384] on icon "preview file" at bounding box center [1048, 386] width 15 height 11
